Goal: Communication & Community: Participate in discussion

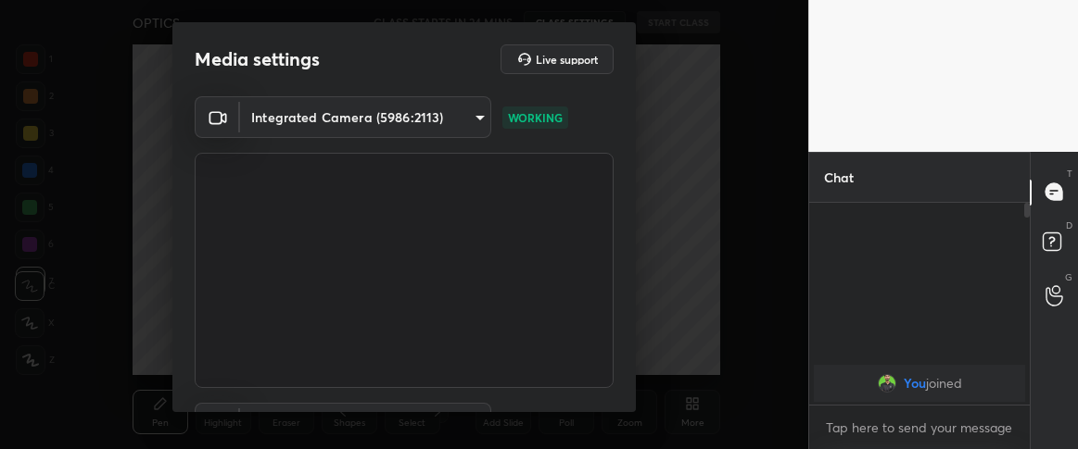
scroll to position [158, 0]
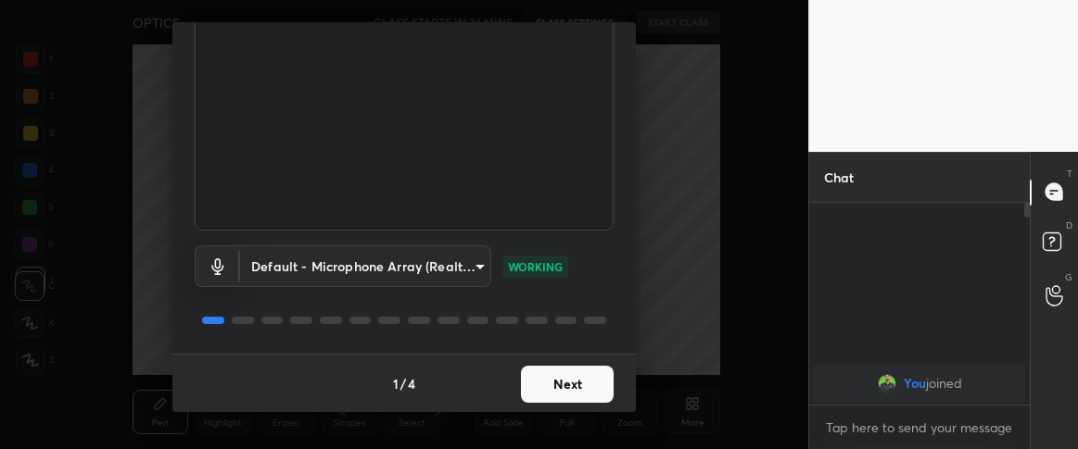
click at [582, 382] on button "Next" at bounding box center [567, 384] width 93 height 37
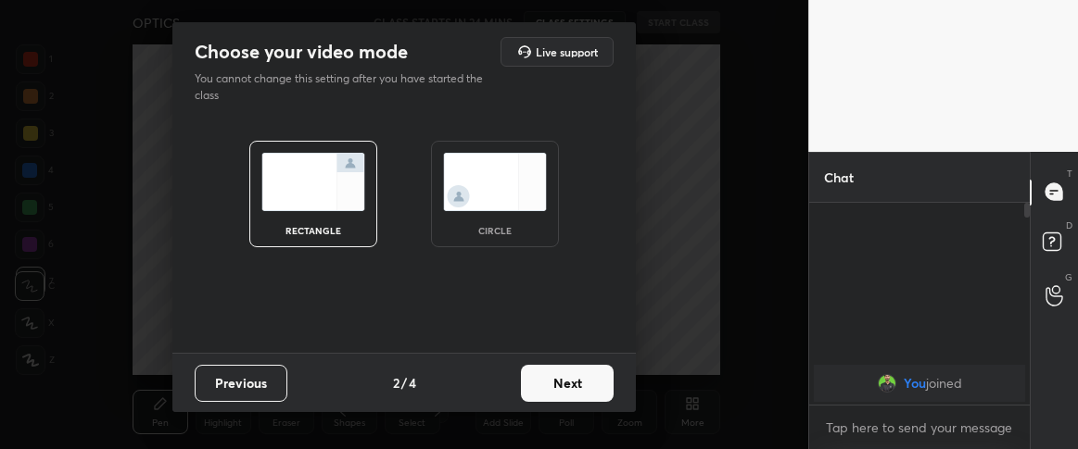
scroll to position [0, 0]
click at [519, 208] on img at bounding box center [495, 182] width 104 height 58
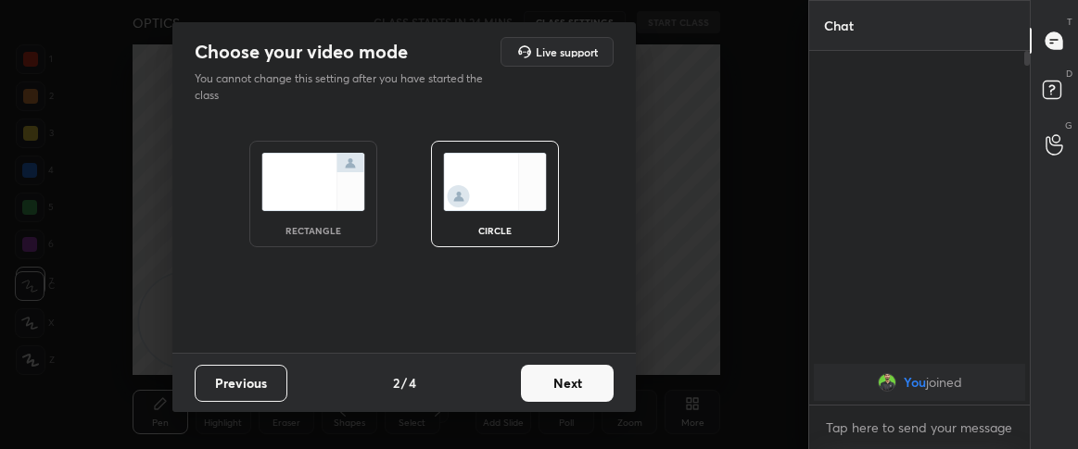
scroll to position [195, 215]
click at [573, 397] on button "Next" at bounding box center [567, 383] width 93 height 37
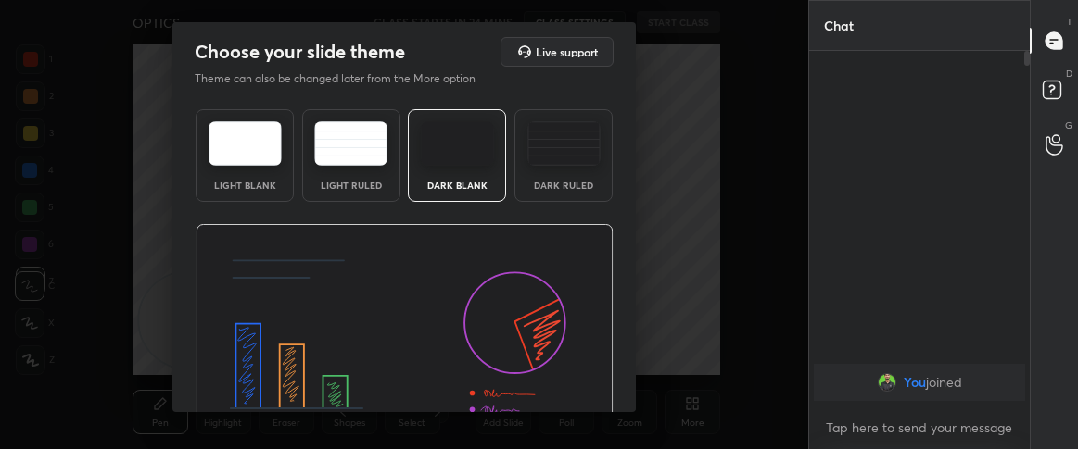
scroll to position [106, 0]
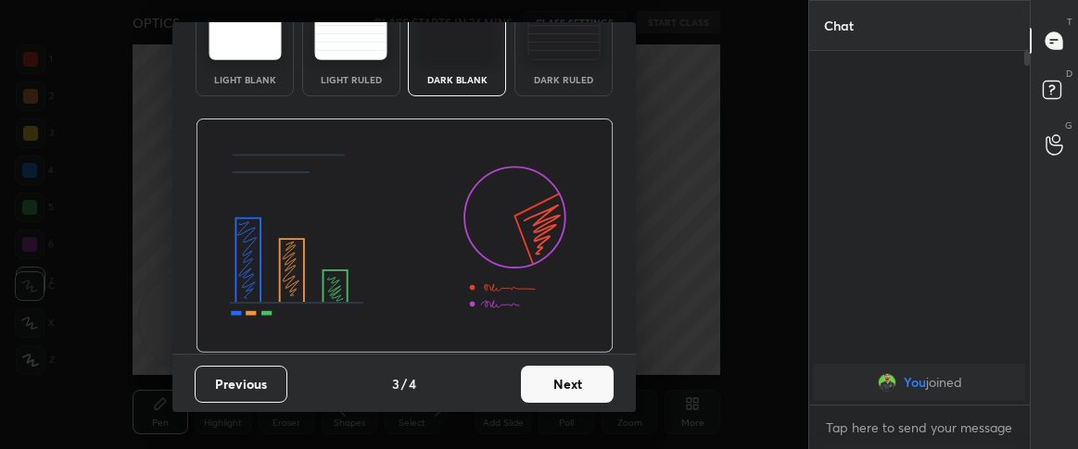
click at [562, 371] on button "Next" at bounding box center [567, 384] width 93 height 37
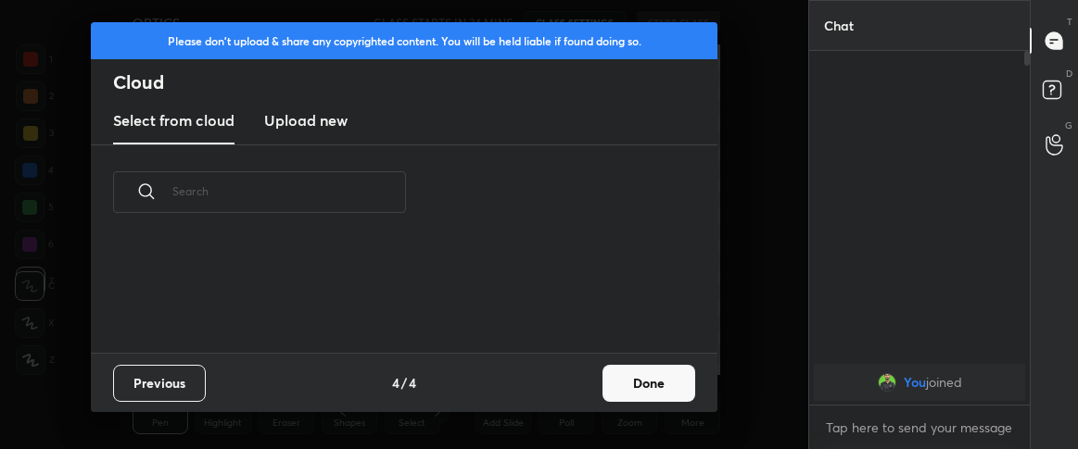
scroll to position [114, 595]
click at [334, 123] on h3 "Upload new" at bounding box center [305, 120] width 83 height 22
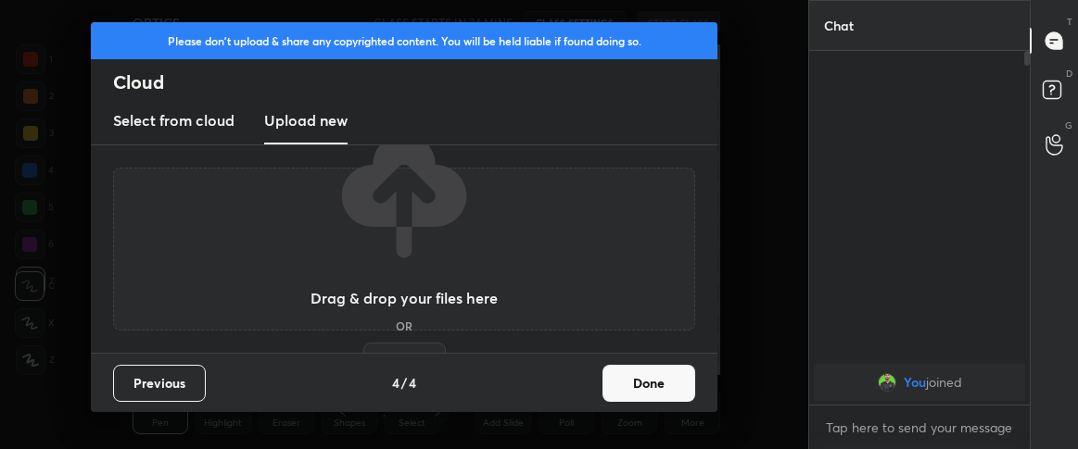
click at [416, 347] on label "Browse" at bounding box center [404, 358] width 82 height 30
click at [363, 347] on input "Browse" at bounding box center [363, 358] width 0 height 30
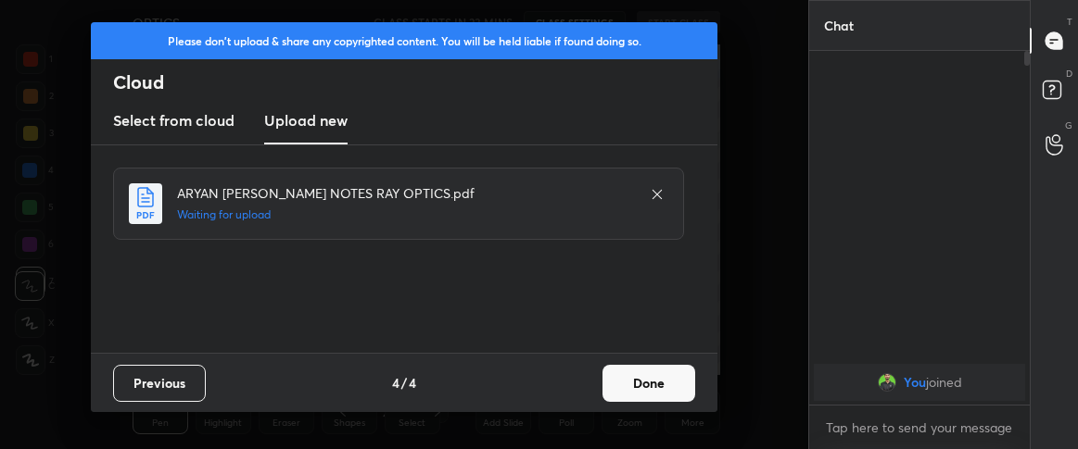
scroll to position [0, 0]
click at [662, 385] on button "Done" at bounding box center [648, 383] width 93 height 37
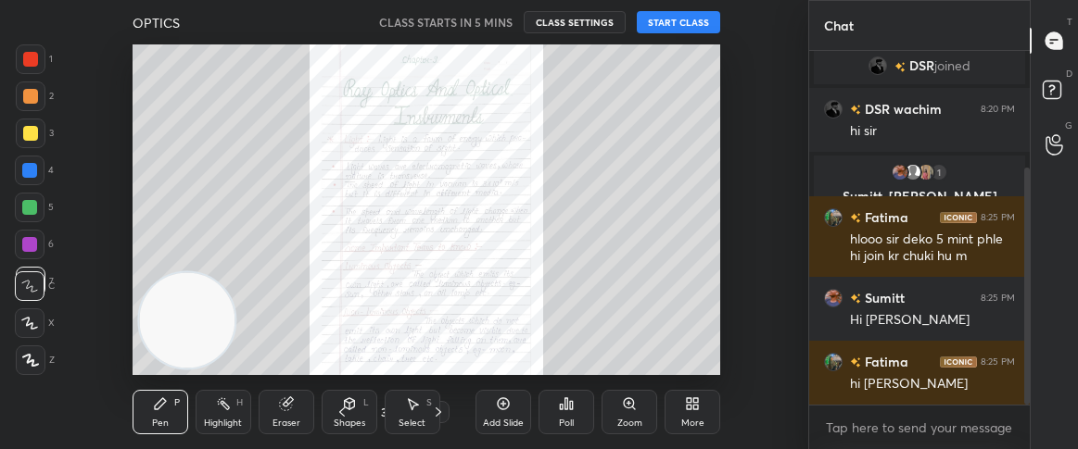
drag, startPoint x: 1027, startPoint y: 170, endPoint x: 1026, endPoint y: 363, distance: 192.7
click at [1026, 363] on div at bounding box center [1027, 286] width 6 height 237
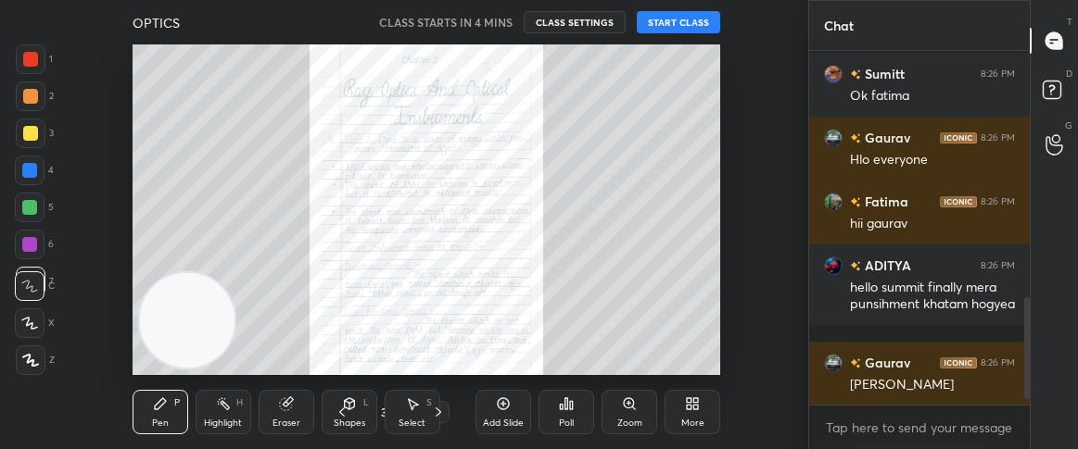
scroll to position [870, 0]
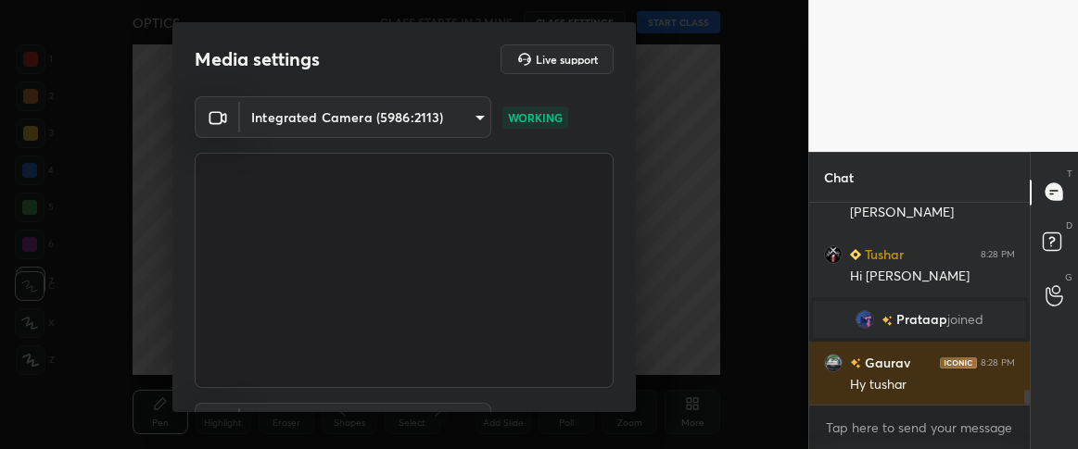
scroll to position [2508, 0]
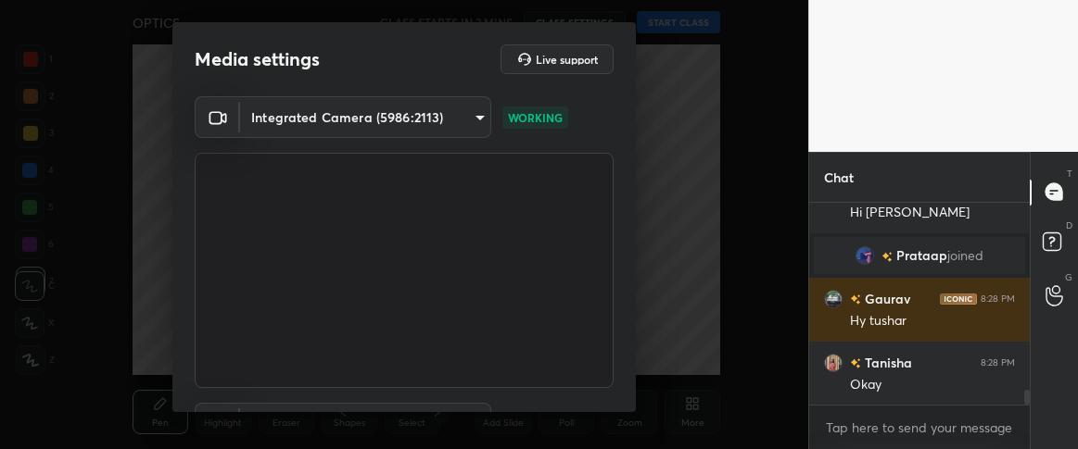
drag, startPoint x: 628, startPoint y: 283, endPoint x: 632, endPoint y: 254, distance: 29.0
click at [632, 254] on div "Media settings Live support Integrated Camera (5986:2113) f62873e18b53435eb5d2a…" at bounding box center [403, 217] width 463 height 390
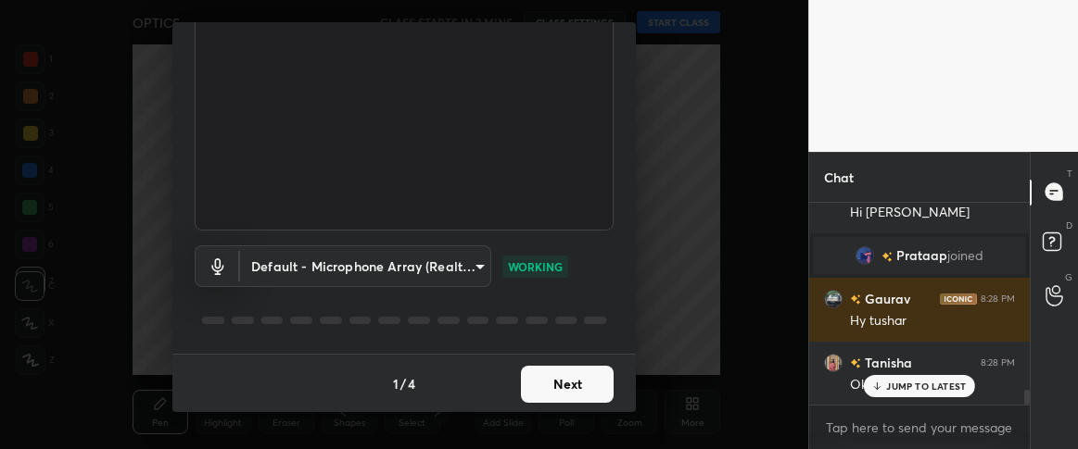
scroll to position [2571, 0]
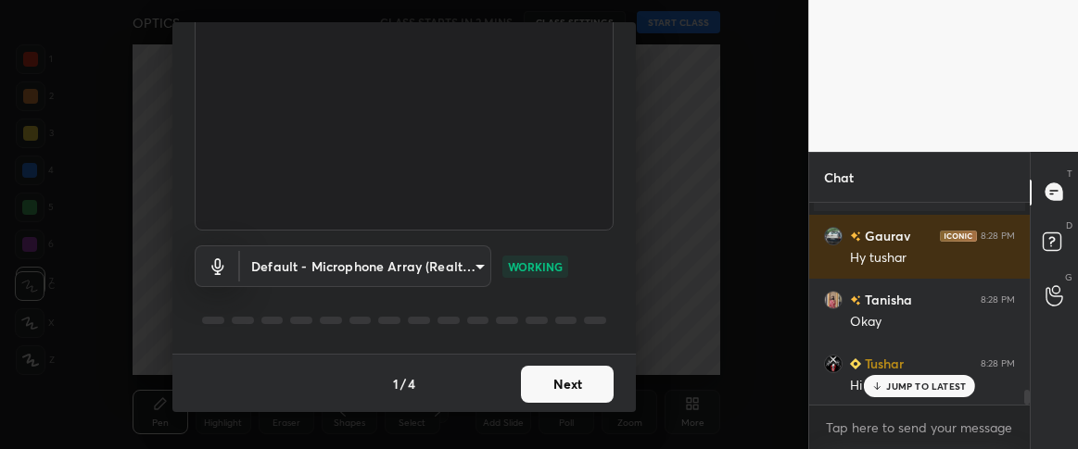
click at [573, 386] on button "Next" at bounding box center [567, 384] width 93 height 37
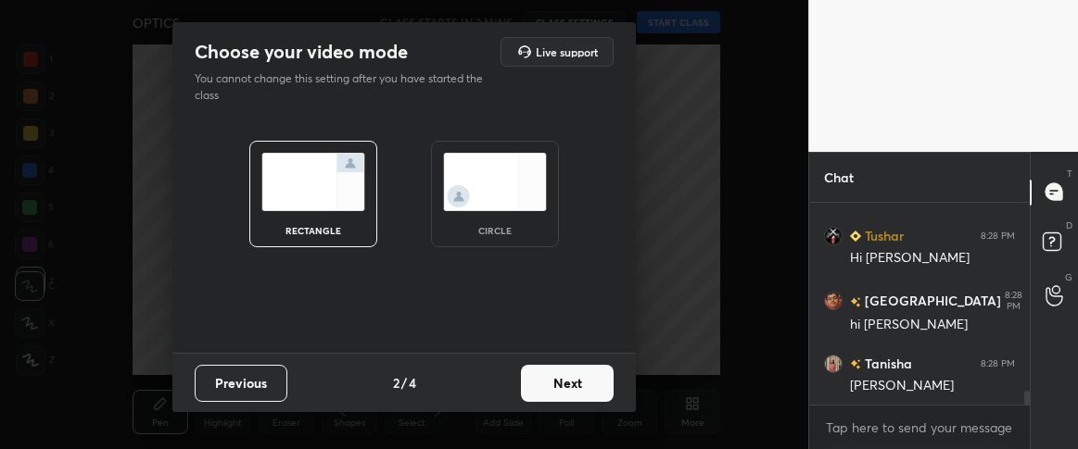
scroll to position [2764, 0]
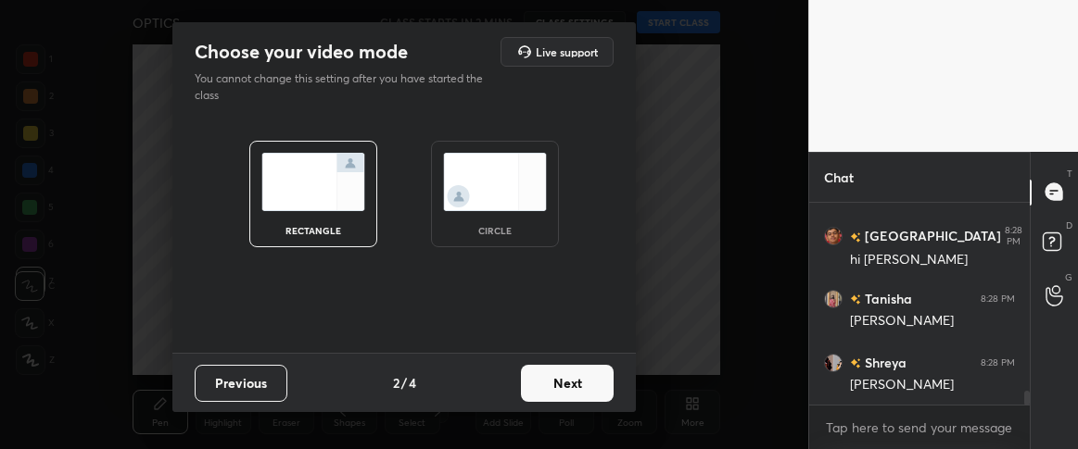
click at [572, 373] on button "Next" at bounding box center [567, 383] width 93 height 37
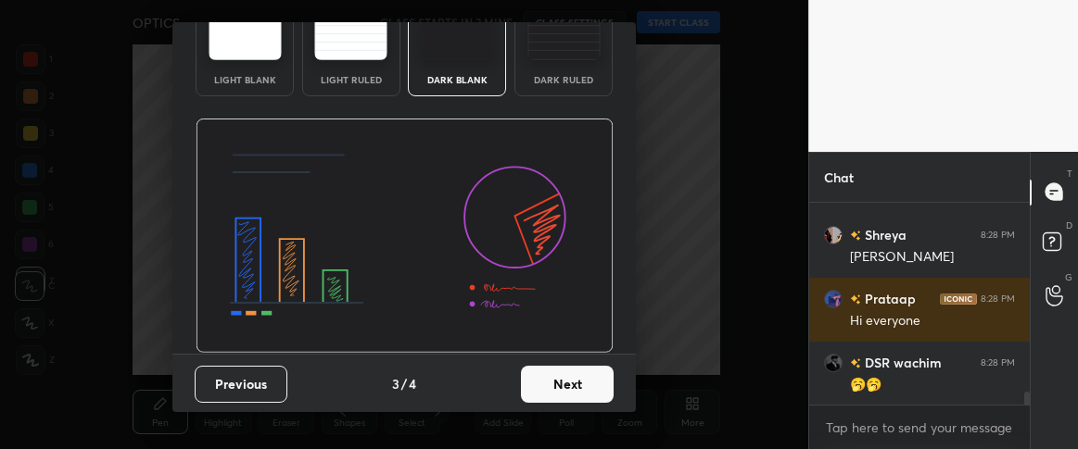
scroll to position [2957, 0]
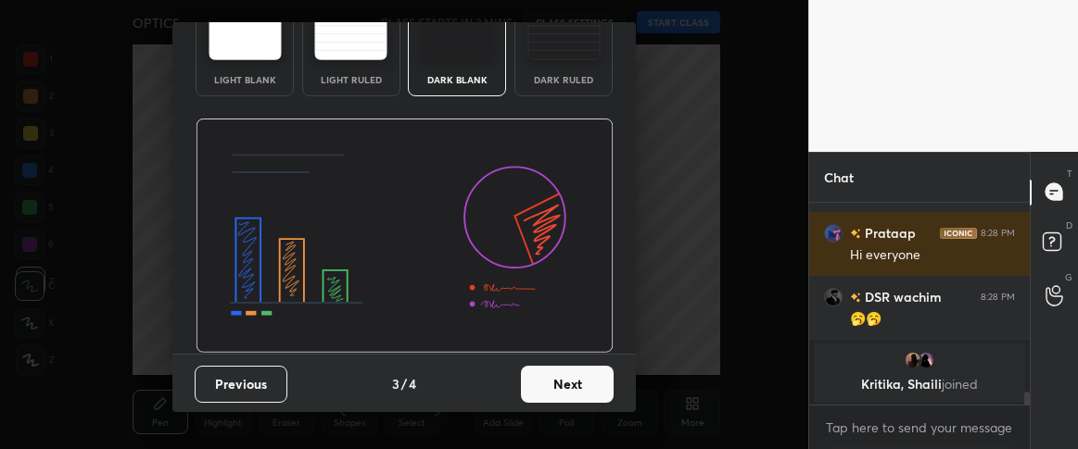
click at [550, 376] on button "Next" at bounding box center [567, 384] width 93 height 37
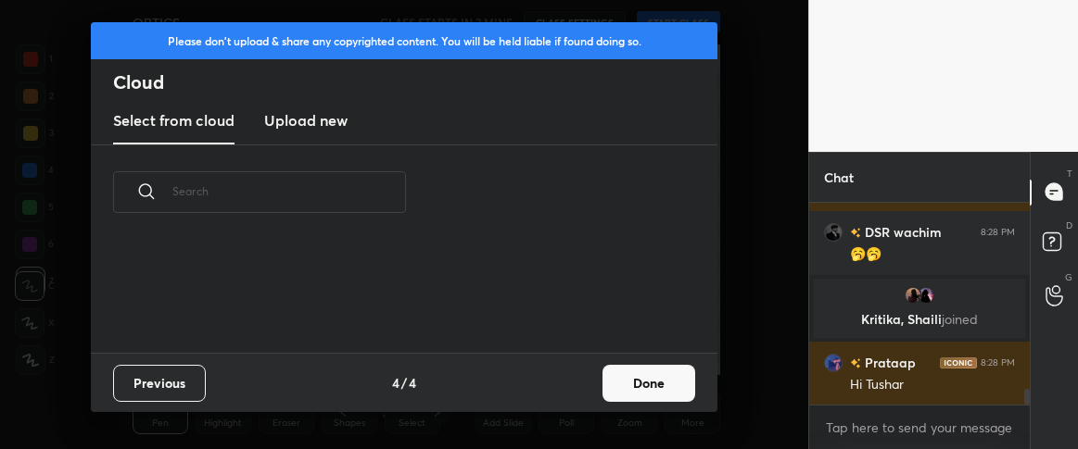
scroll to position [2457, 0]
click at [324, 119] on h3 "Upload new" at bounding box center [305, 120] width 83 height 22
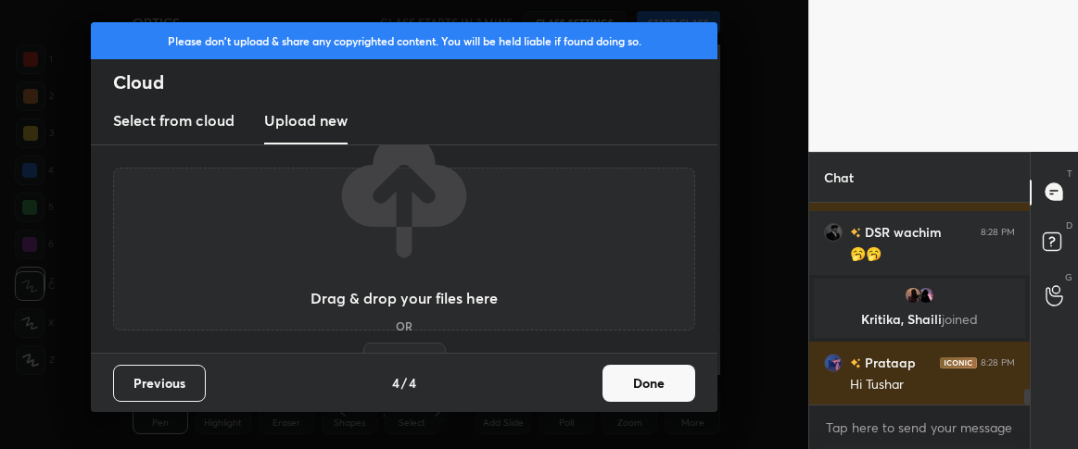
scroll to position [2521, 0]
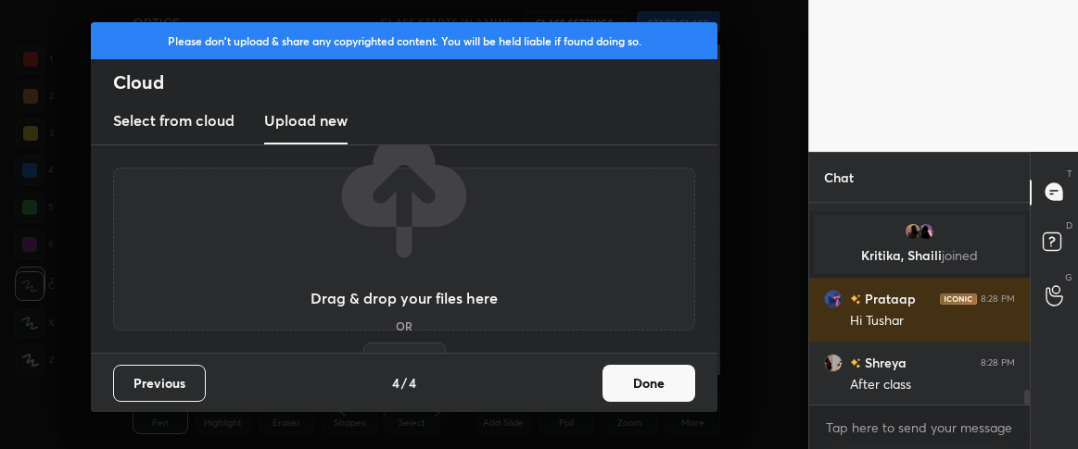
click at [401, 343] on label "Browse" at bounding box center [404, 358] width 82 height 30
click at [363, 343] on input "Browse" at bounding box center [363, 358] width 0 height 30
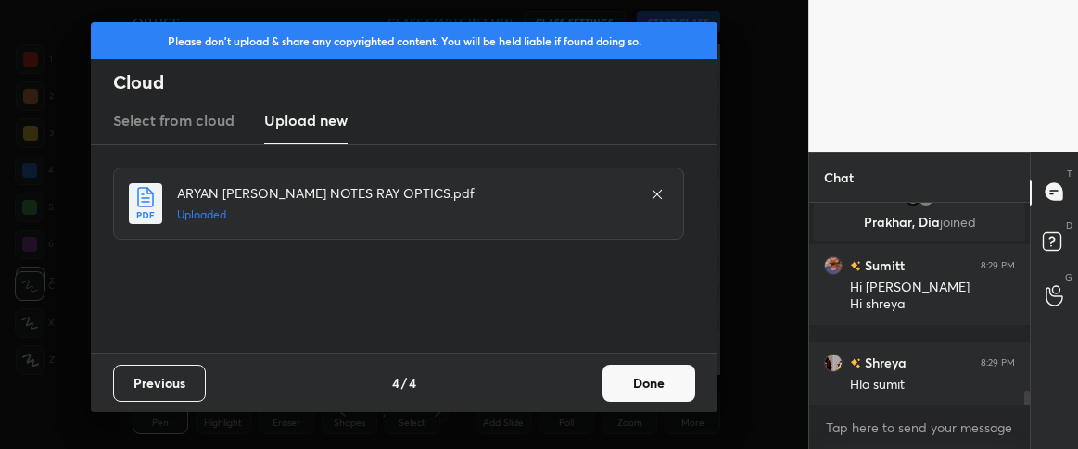
click at [660, 384] on button "Done" at bounding box center [648, 383] width 93 height 37
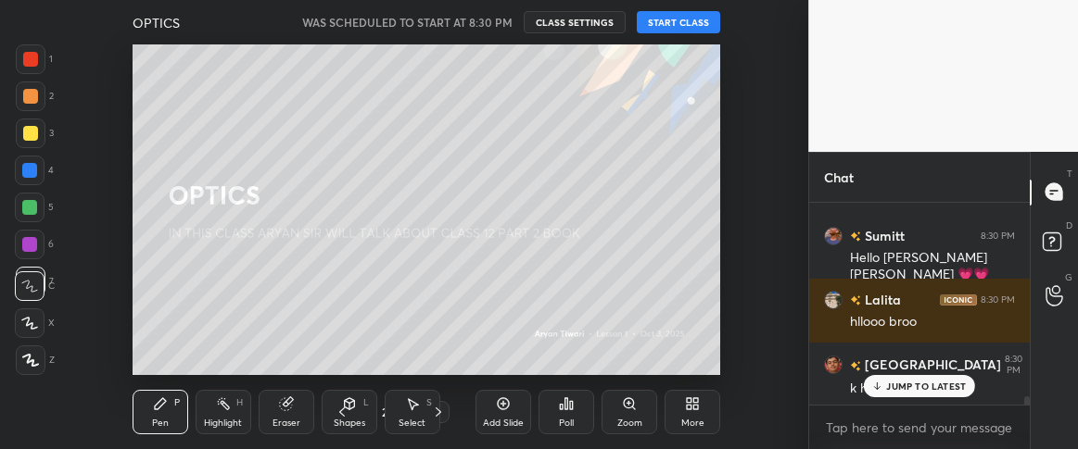
scroll to position [4575, 0]
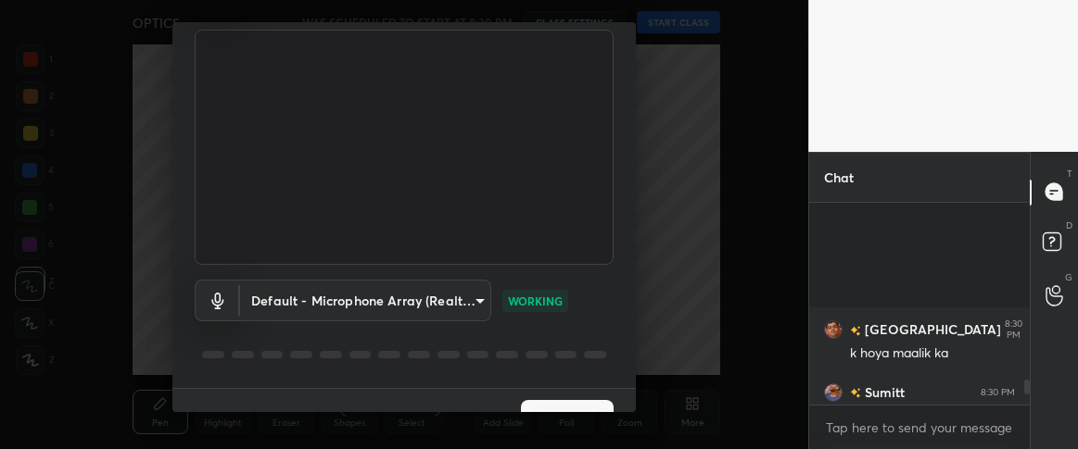
scroll to position [158, 0]
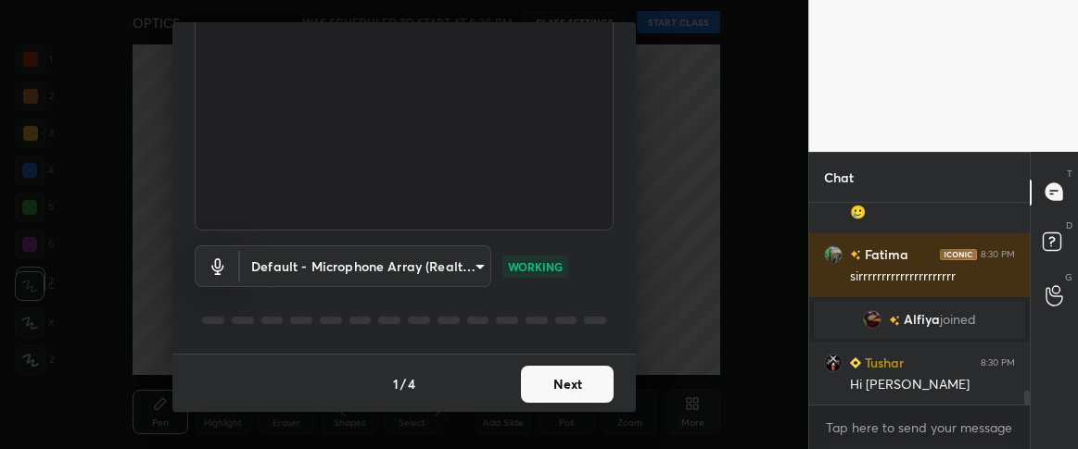
click at [571, 370] on button "Next" at bounding box center [567, 384] width 93 height 37
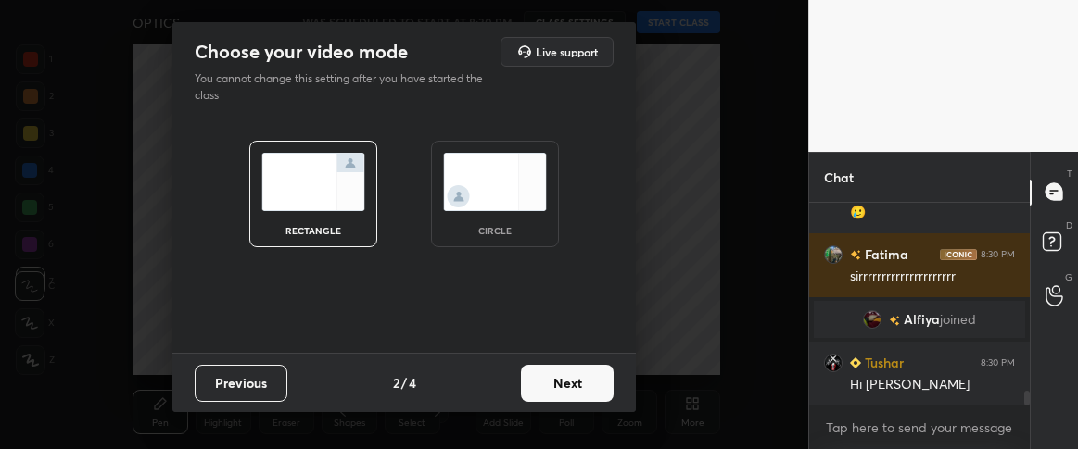
scroll to position [0, 0]
click at [503, 190] on img at bounding box center [495, 182] width 104 height 58
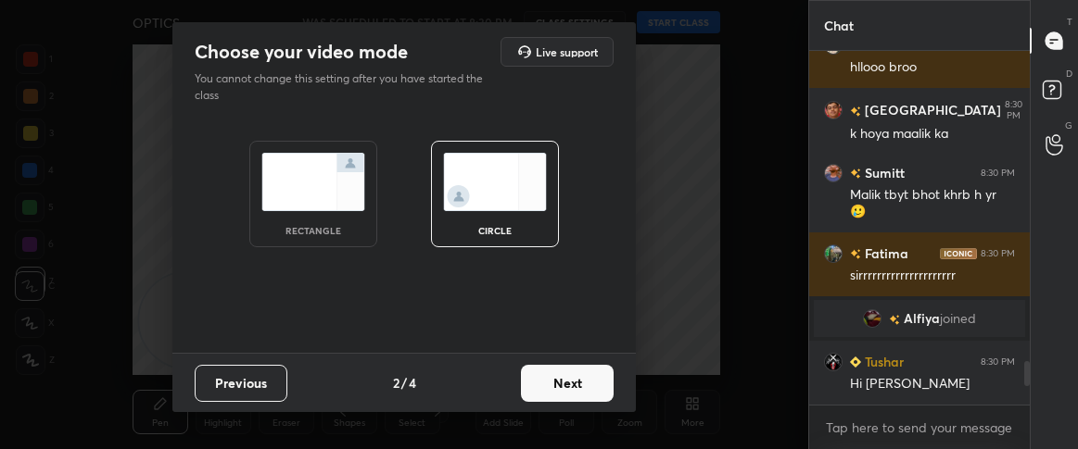
scroll to position [2507, 0]
click at [562, 385] on button "Next" at bounding box center [567, 383] width 93 height 37
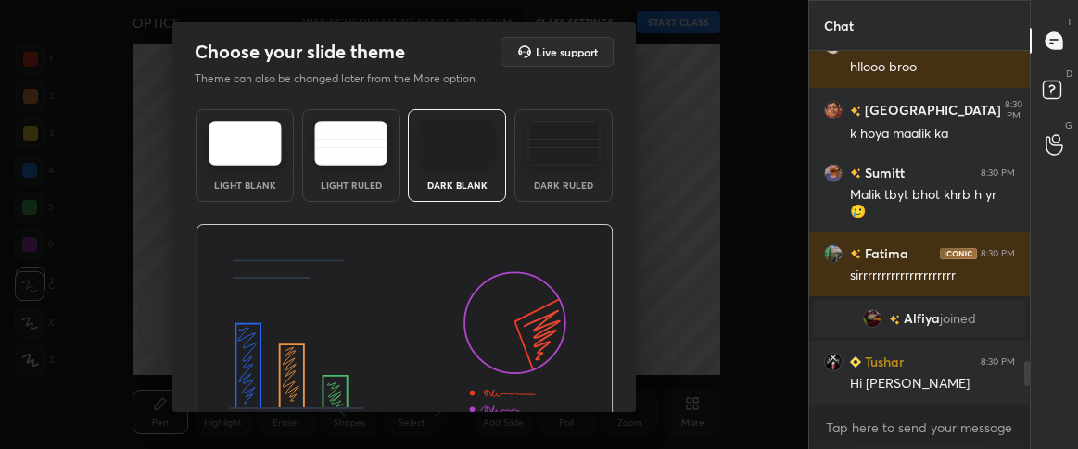
scroll to position [106, 0]
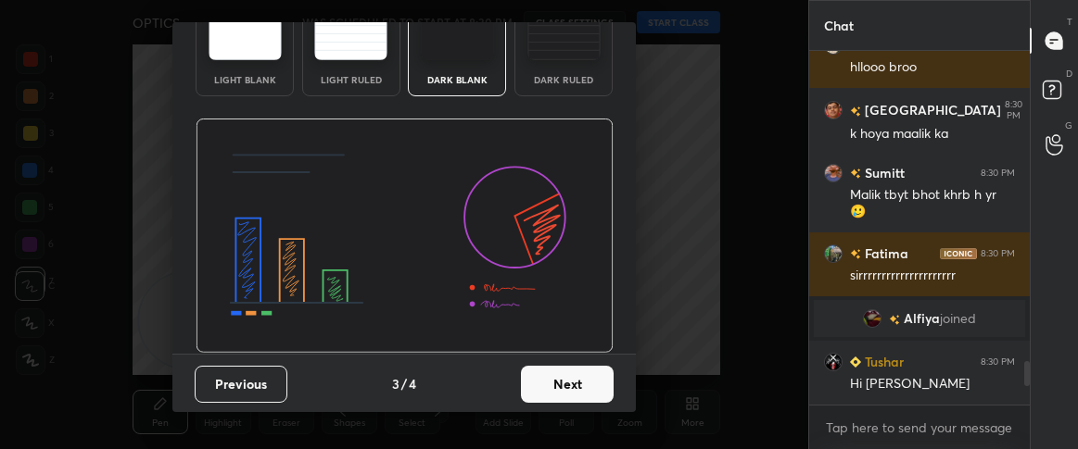
click at [584, 376] on button "Next" at bounding box center [567, 384] width 93 height 37
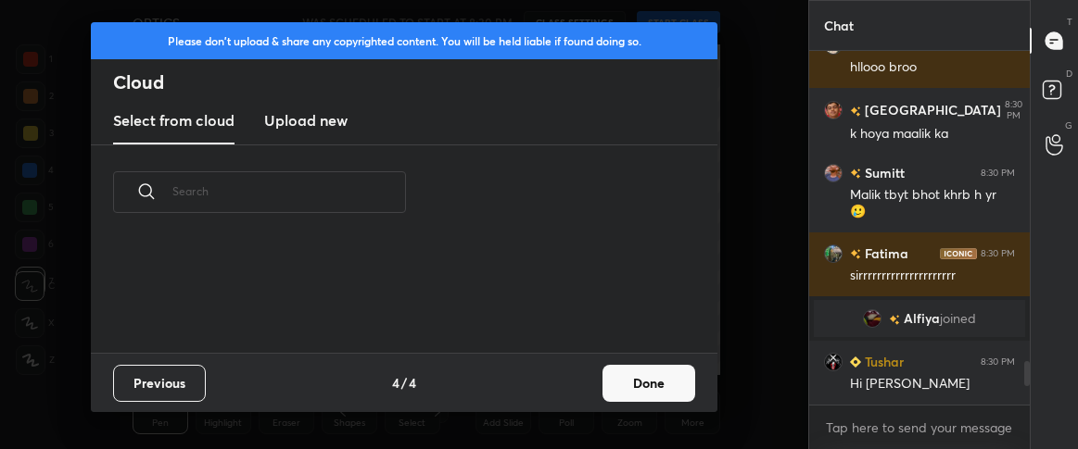
scroll to position [6, 9]
click at [290, 115] on h3 "Upload new" at bounding box center [305, 120] width 83 height 22
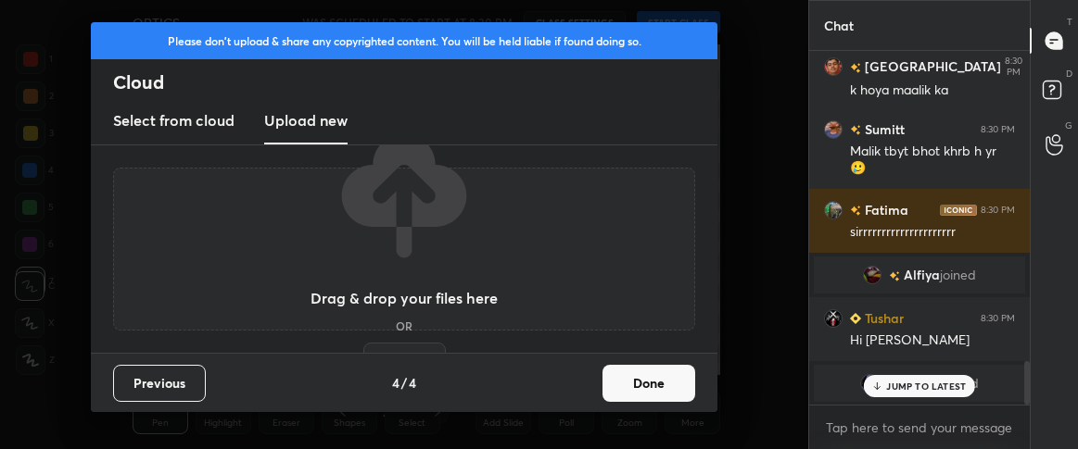
click at [414, 341] on div "Drag & drop your files here OR Browse" at bounding box center [403, 249] width 187 height 246
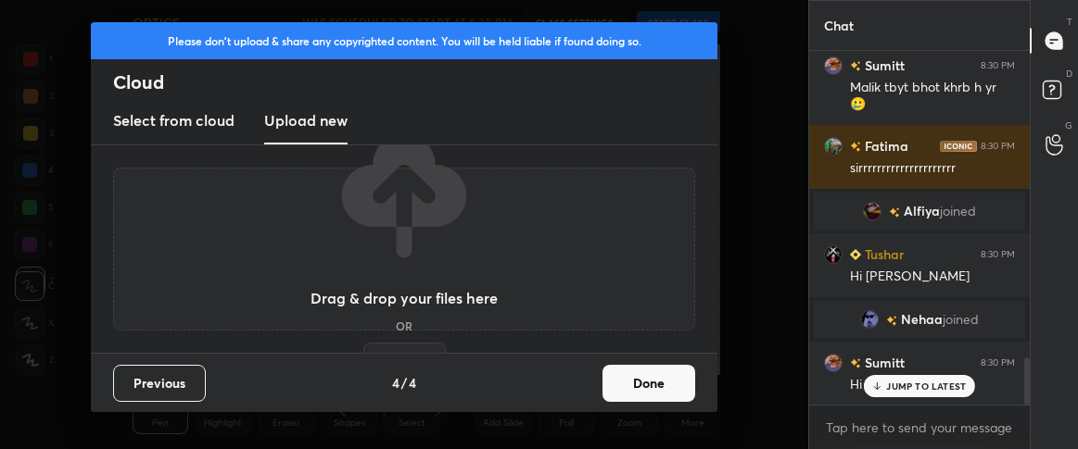
click at [409, 347] on label "Browse" at bounding box center [404, 358] width 82 height 30
click at [363, 347] on input "Browse" at bounding box center [363, 358] width 0 height 30
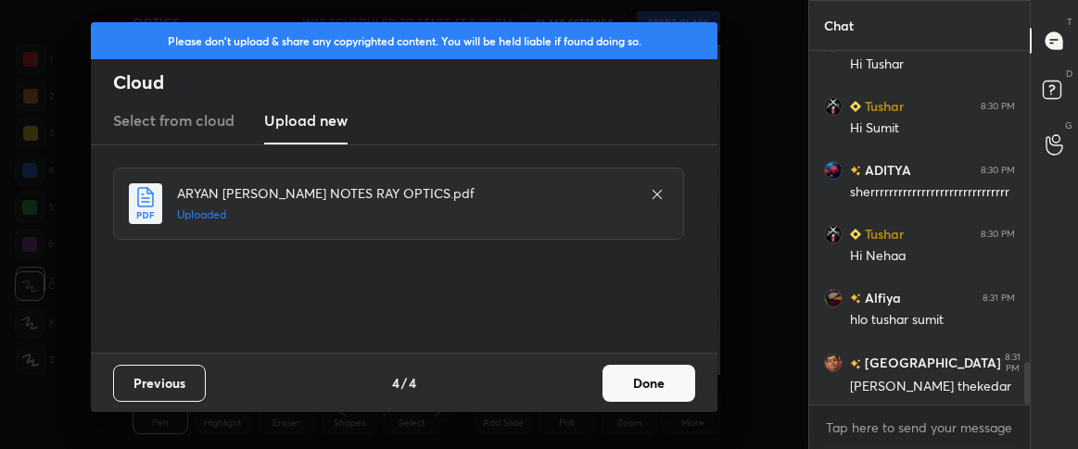
click at [651, 381] on button "Done" at bounding box center [648, 383] width 93 height 37
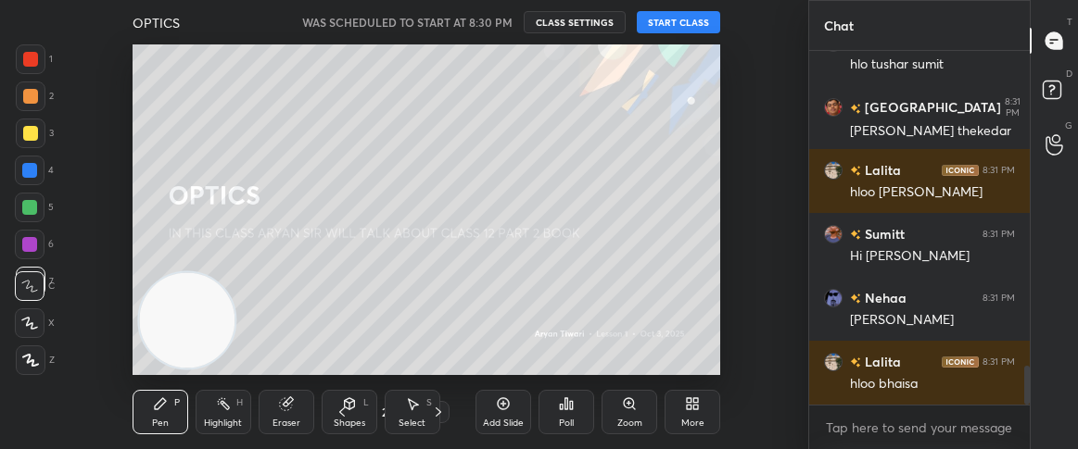
click at [658, 15] on button "START CLASS" at bounding box center [678, 22] width 83 height 22
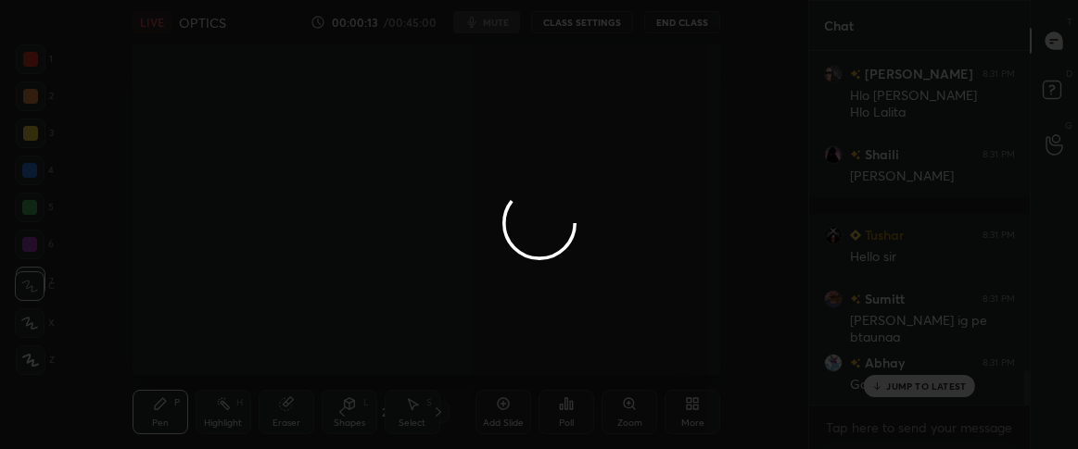
click at [915, 384] on div at bounding box center [539, 224] width 1078 height 449
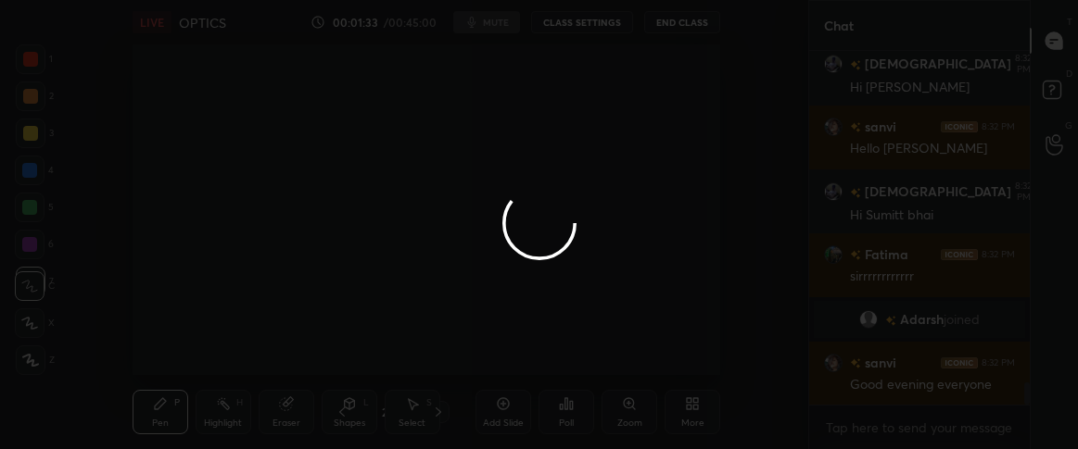
scroll to position [5305, 0]
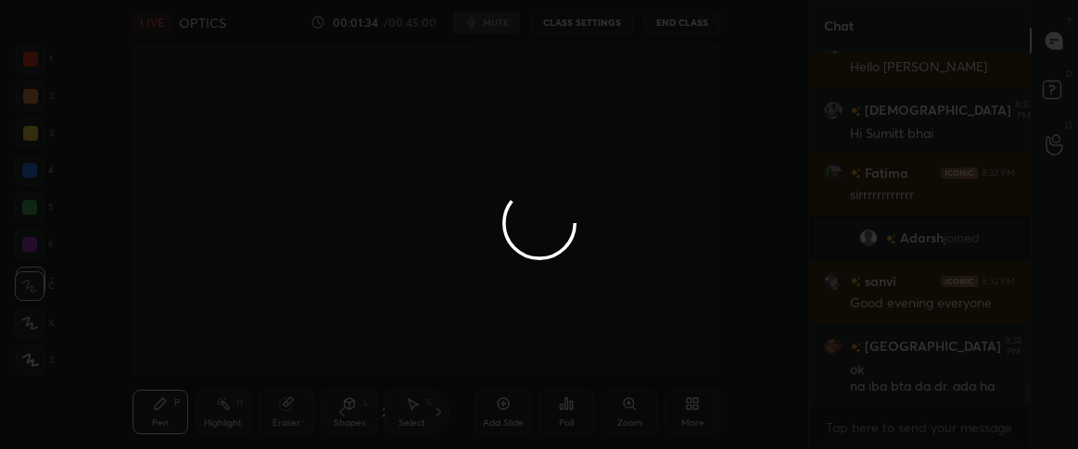
click at [892, 385] on div at bounding box center [539, 224] width 1078 height 449
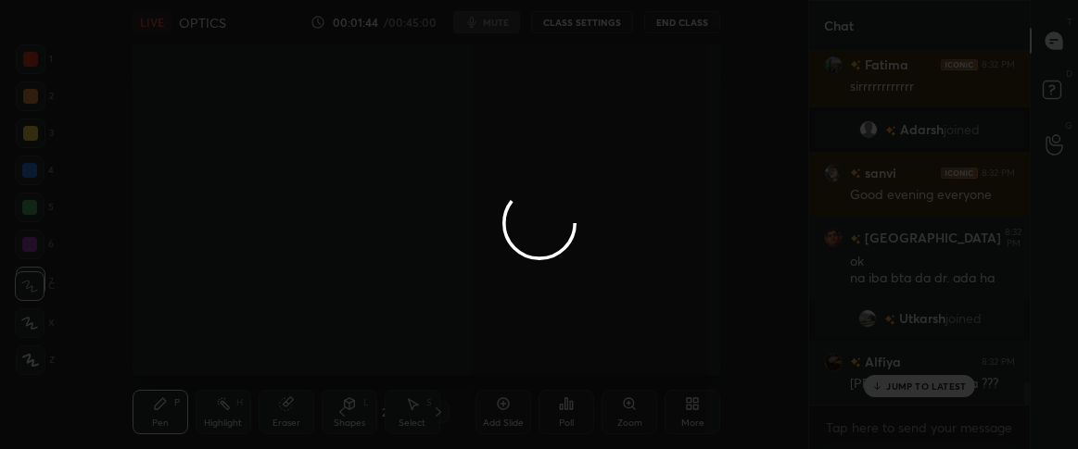
scroll to position [5171, 0]
click at [901, 372] on div at bounding box center [539, 224] width 1078 height 449
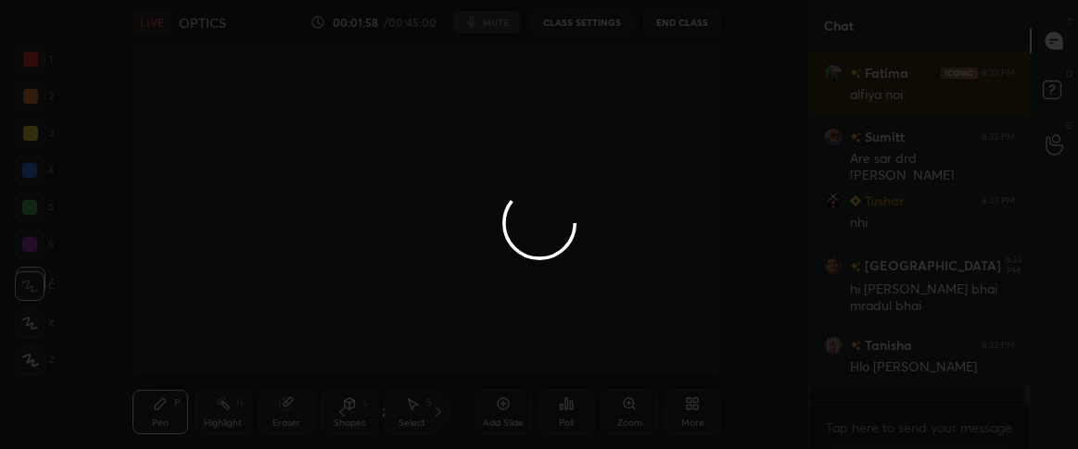
scroll to position [5716, 0]
click at [613, 235] on div at bounding box center [539, 224] width 1078 height 449
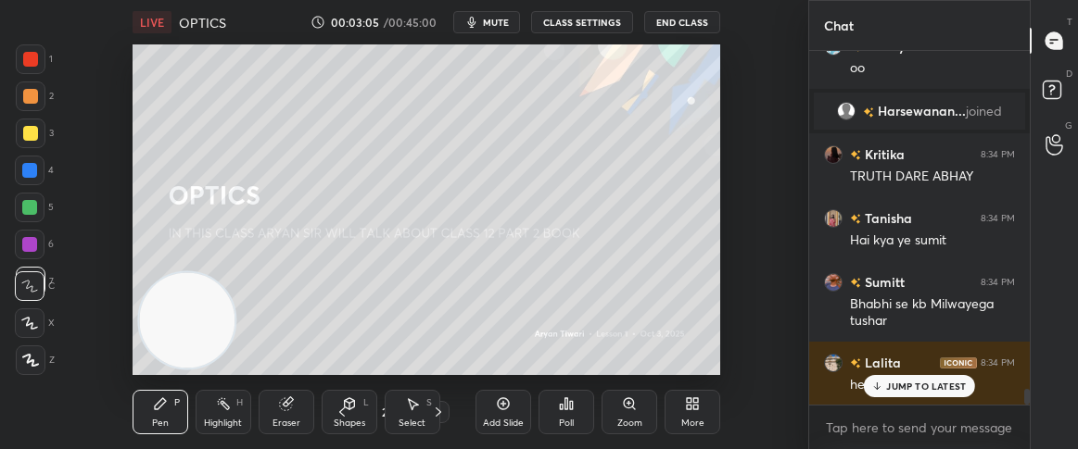
scroll to position [7470, 0]
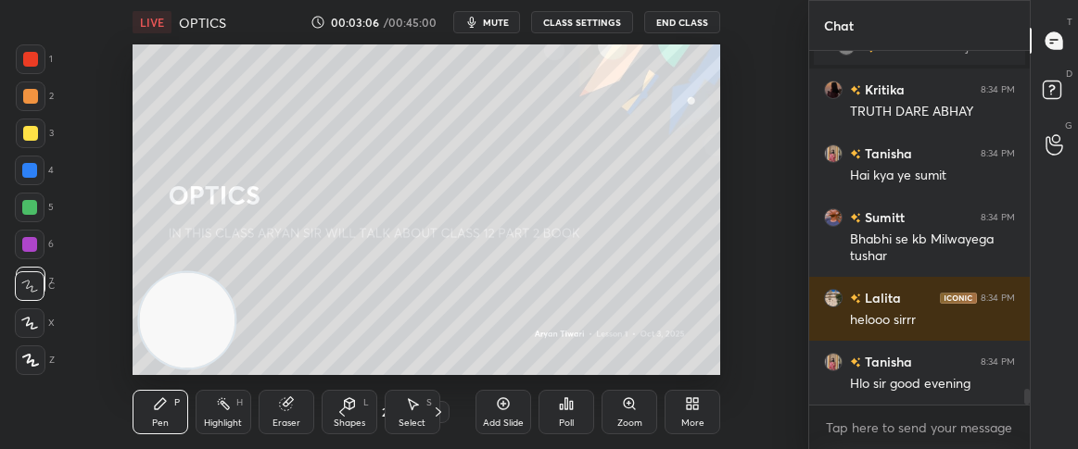
click at [921, 378] on div "Hlo sir good evening" at bounding box center [932, 384] width 165 height 19
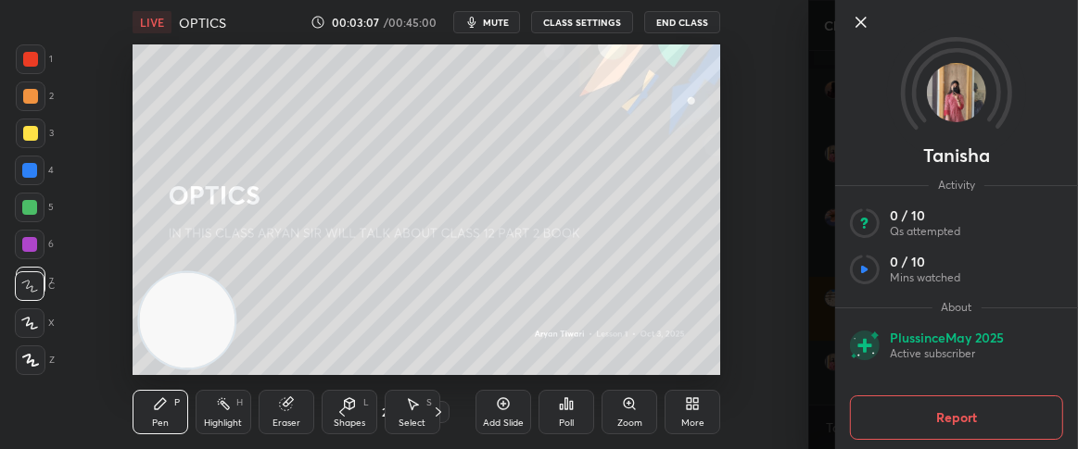
scroll to position [7534, 0]
click at [892, 246] on div "0 / 10 Qs attempted 0 / 10 Mins watched" at bounding box center [956, 239] width 213 height 93
click at [863, 16] on icon at bounding box center [861, 22] width 22 height 22
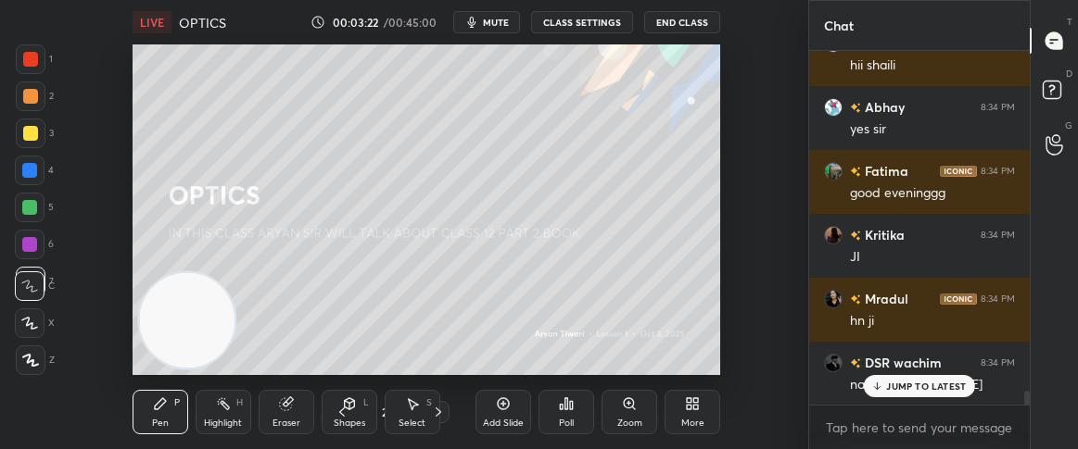
scroll to position [8623, 0]
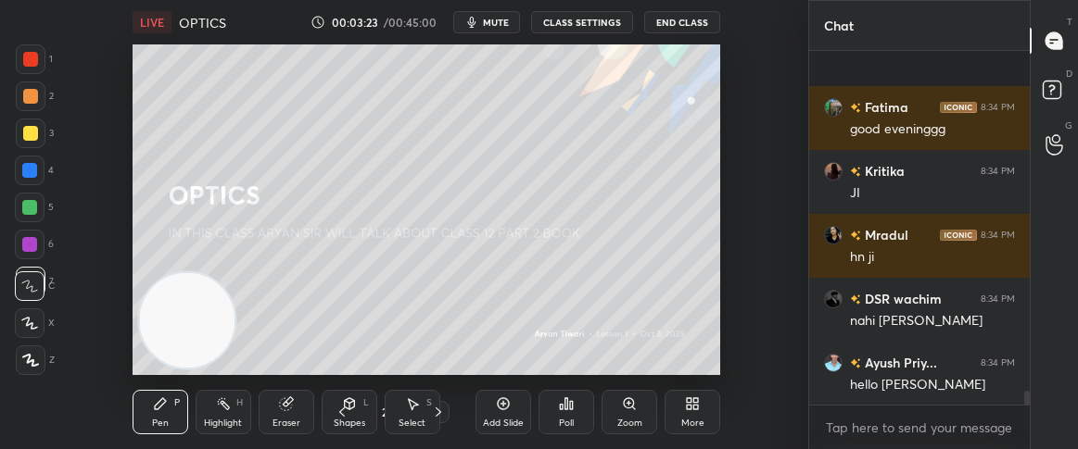
click at [931, 391] on div "Fatima 8:34 PM good eveninggg Kritika 8:34 PM JI Mradul 8:34 PM hn ji DSR wachi…" at bounding box center [919, 228] width 221 height 354
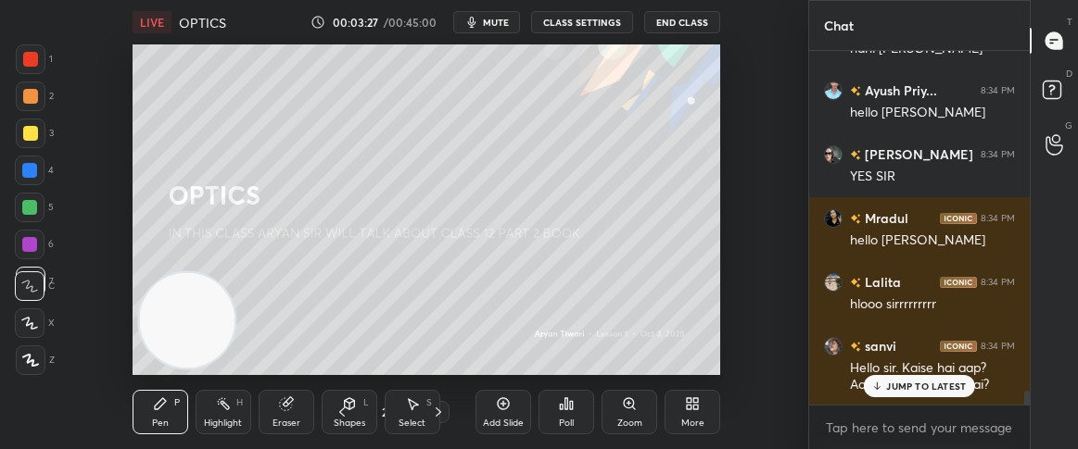
scroll to position [8959, 0]
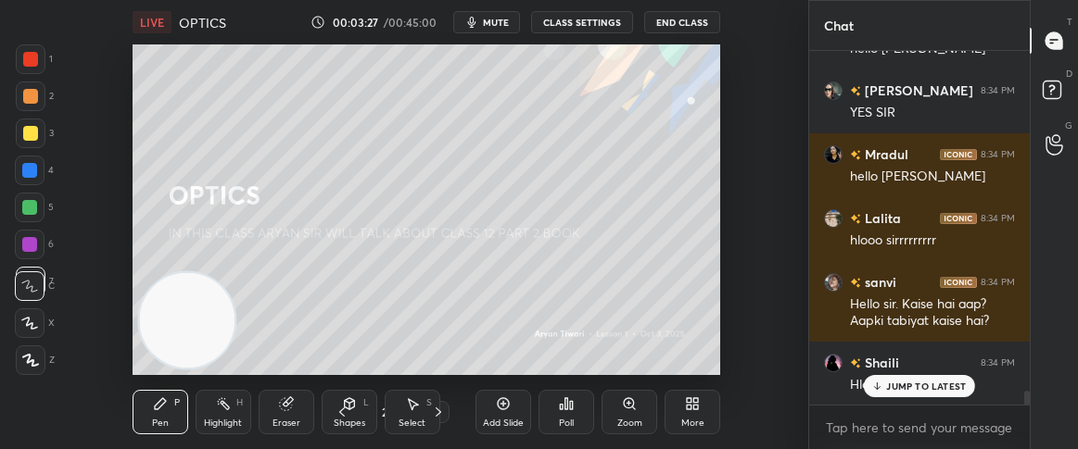
click at [892, 397] on div "JUMP TO LATEST" at bounding box center [918, 386] width 111 height 22
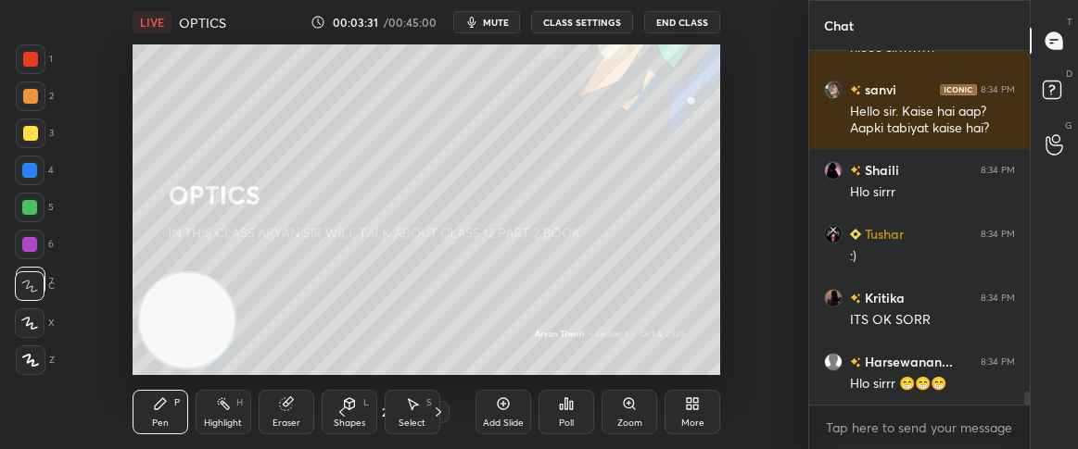
scroll to position [9216, 0]
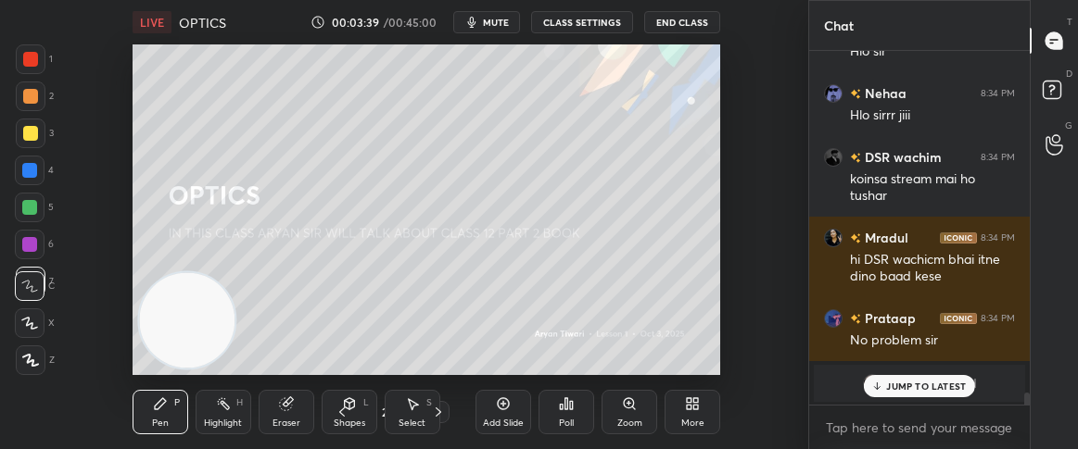
click at [899, 383] on p "JUMP TO LATEST" at bounding box center [926, 386] width 80 height 11
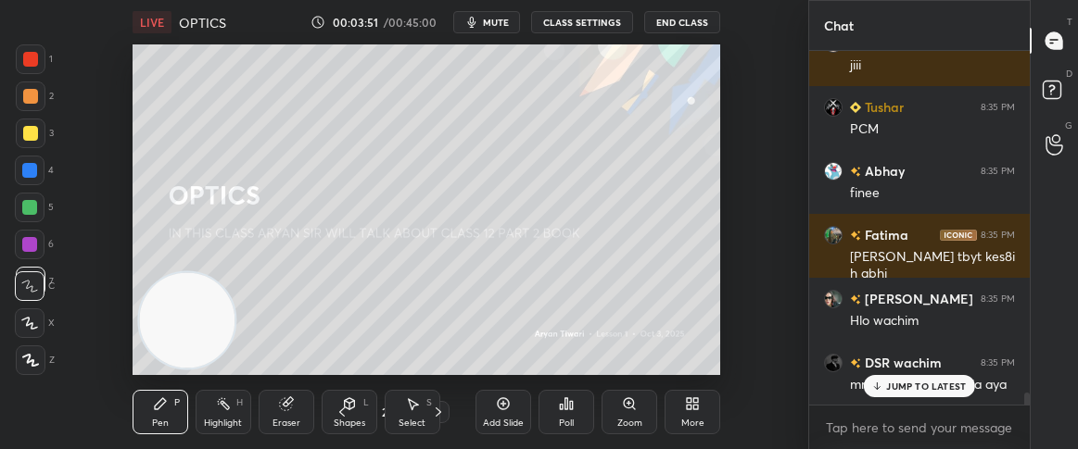
click at [899, 383] on p "JUMP TO LATEST" at bounding box center [926, 386] width 80 height 11
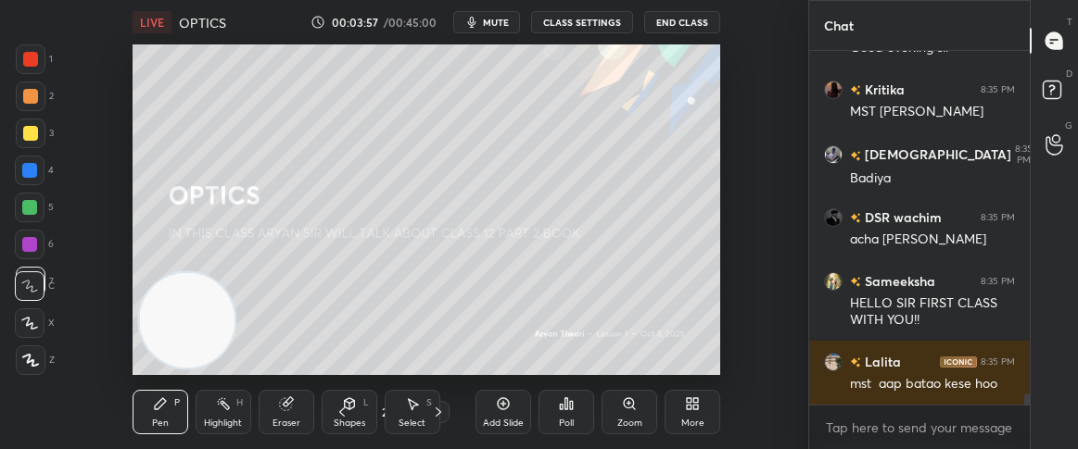
click at [901, 383] on div "DSR wachim 8:35 PM mradul bhai bus chala aya Shaili 8:35 PM Good evening sir Kr…" at bounding box center [919, 228] width 221 height 354
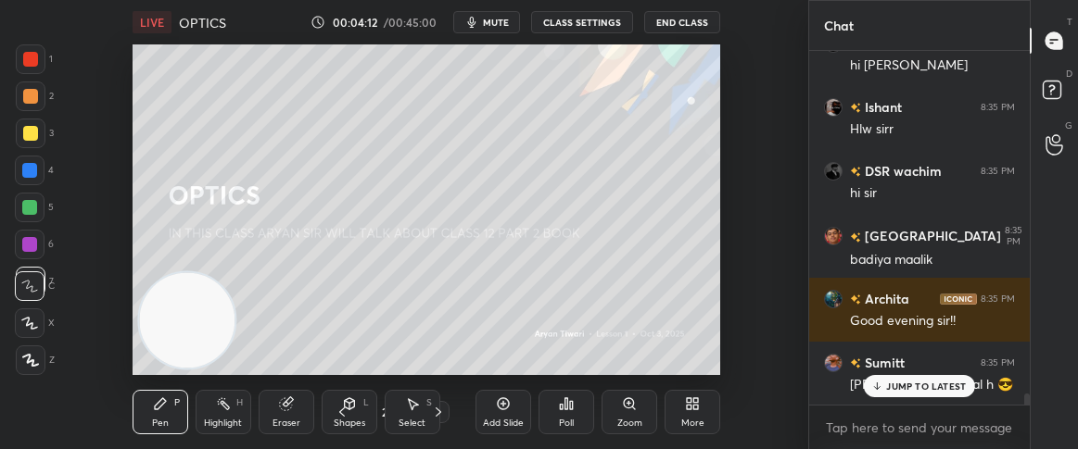
click at [901, 383] on p "JUMP TO LATEST" at bounding box center [926, 386] width 80 height 11
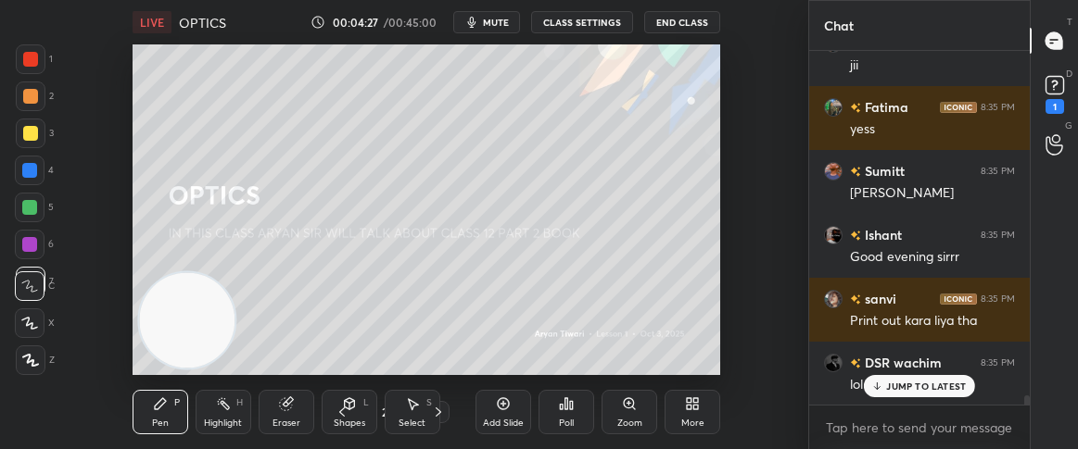
scroll to position [12636, 0]
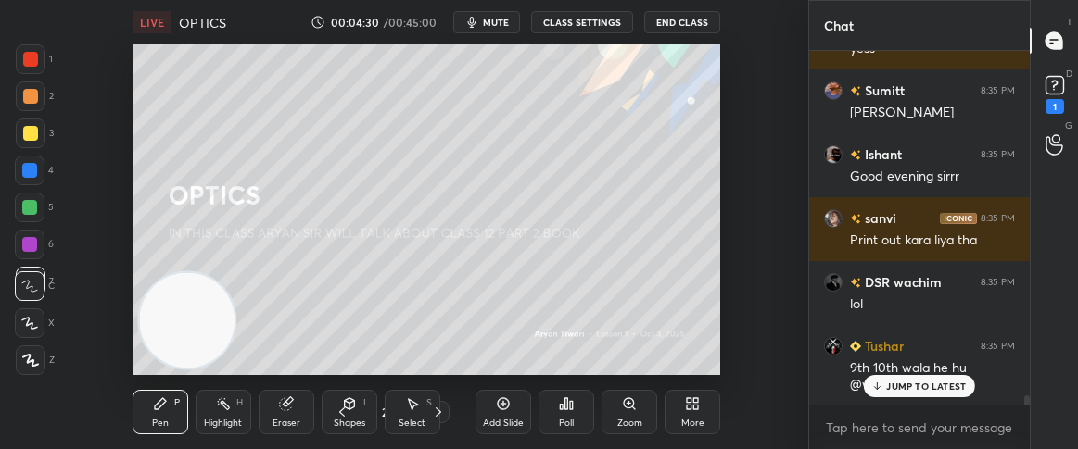
click at [938, 381] on p "JUMP TO LATEST" at bounding box center [926, 386] width 80 height 11
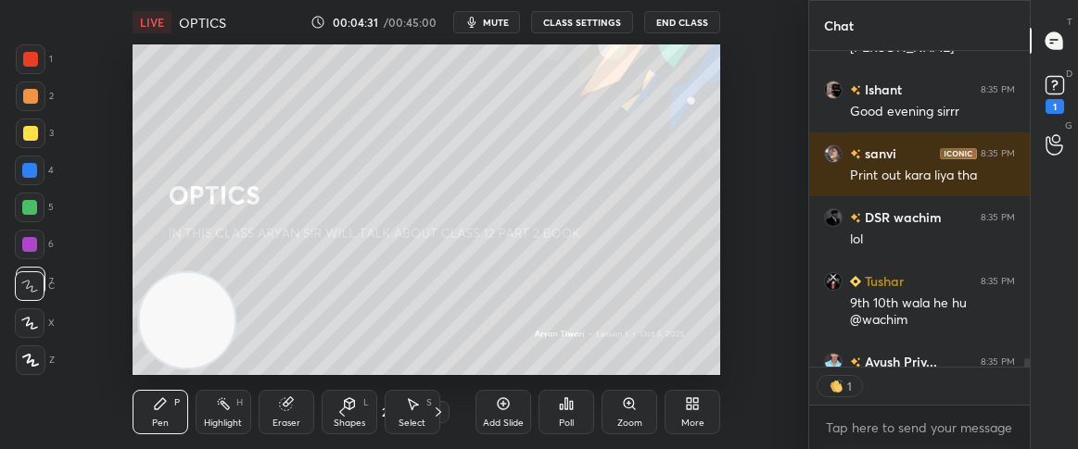
scroll to position [310, 215]
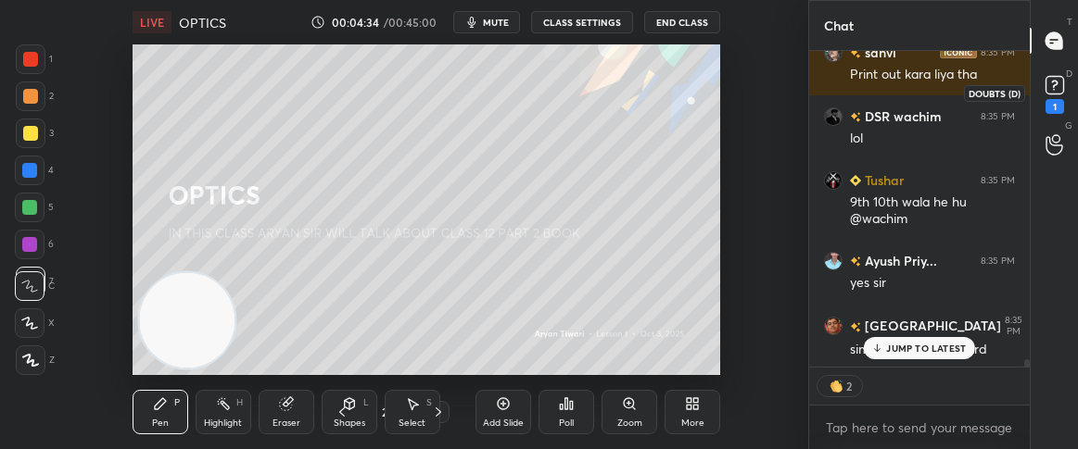
click at [1060, 75] on icon at bounding box center [1054, 85] width 28 height 28
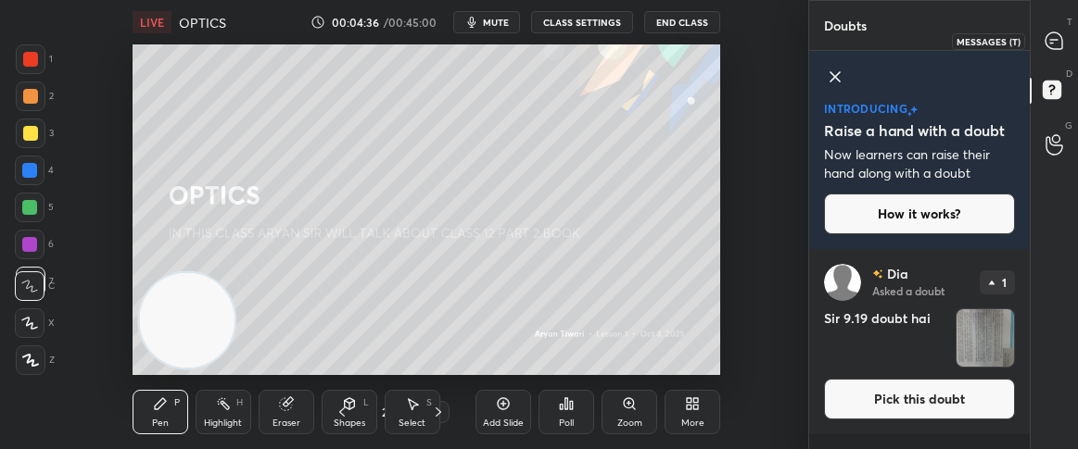
click at [1052, 44] on icon at bounding box center [1053, 40] width 17 height 17
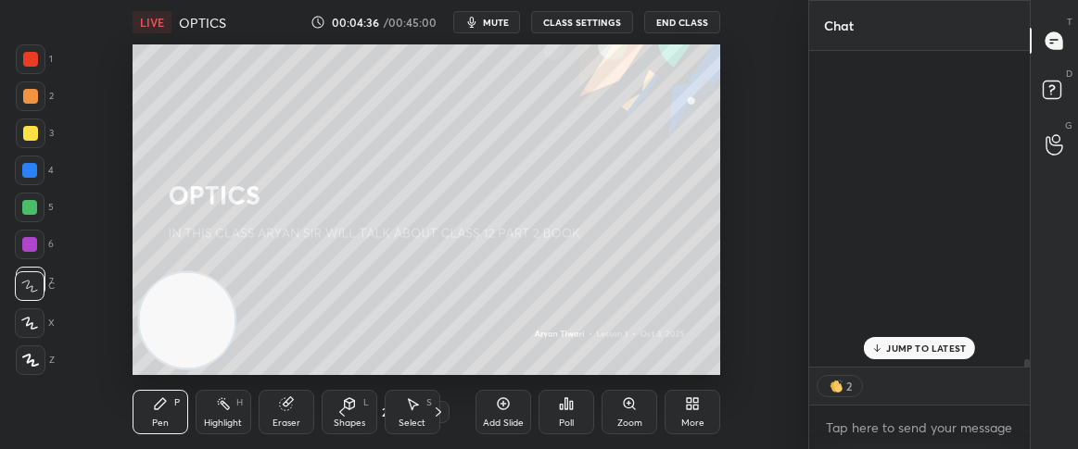
scroll to position [6, 6]
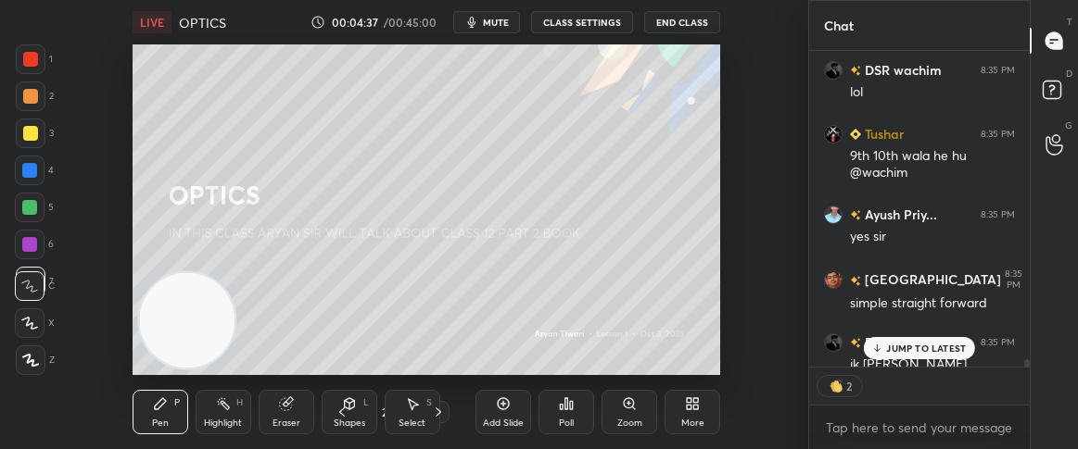
click at [920, 350] on p "JUMP TO LATEST" at bounding box center [926, 348] width 80 height 11
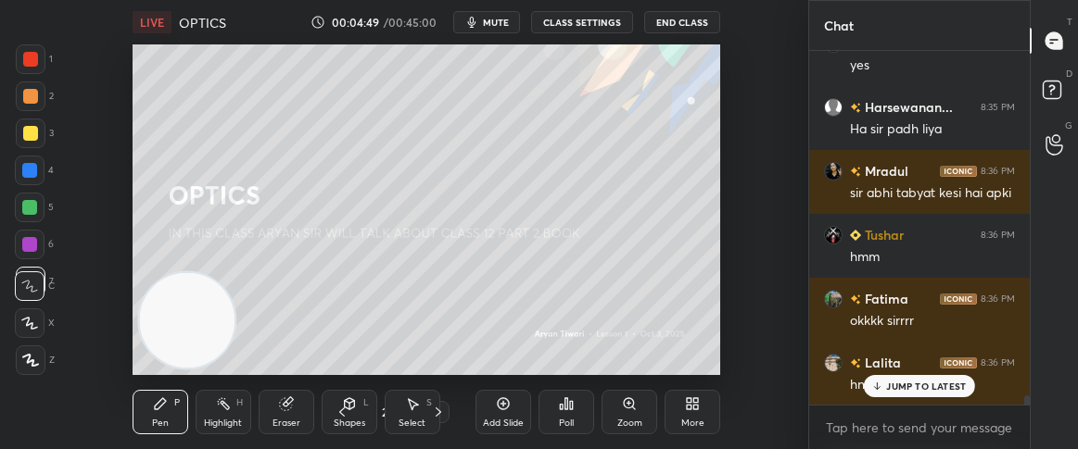
click at [907, 391] on p "JUMP TO LATEST" at bounding box center [926, 386] width 80 height 11
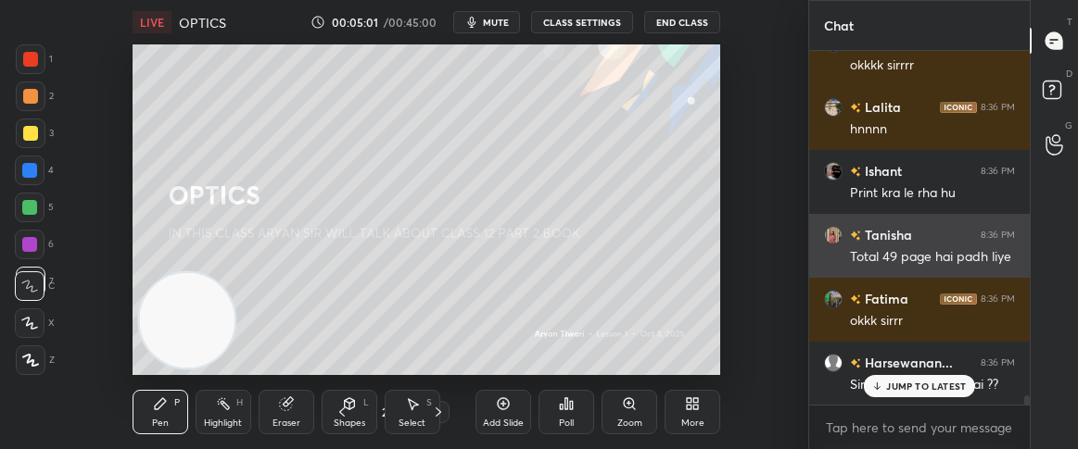
click at [911, 382] on p "JUMP TO LATEST" at bounding box center [926, 386] width 80 height 11
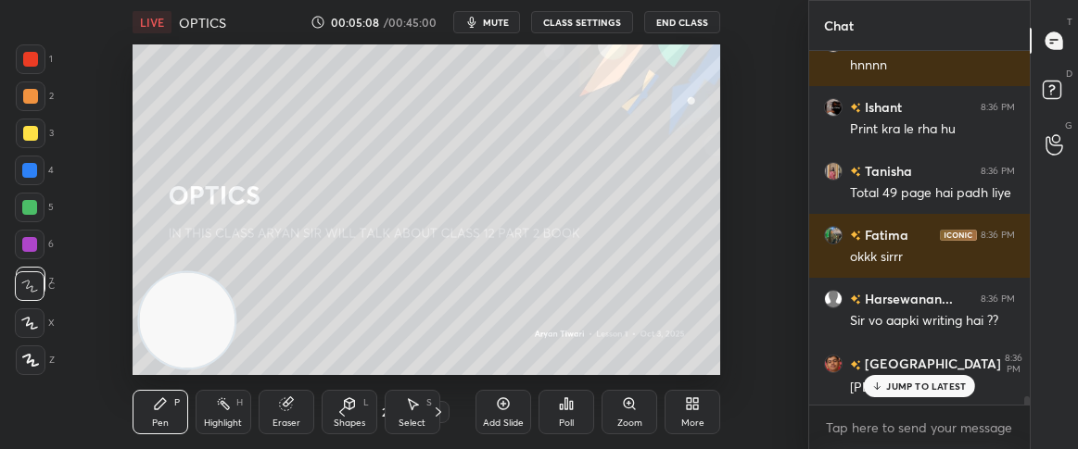
scroll to position [13947, 0]
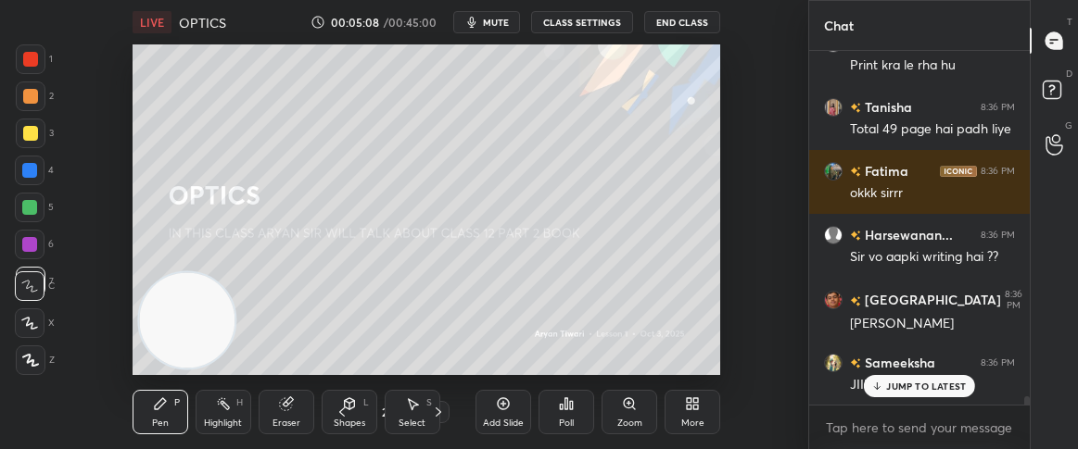
click at [895, 385] on p "JUMP TO LATEST" at bounding box center [926, 386] width 80 height 11
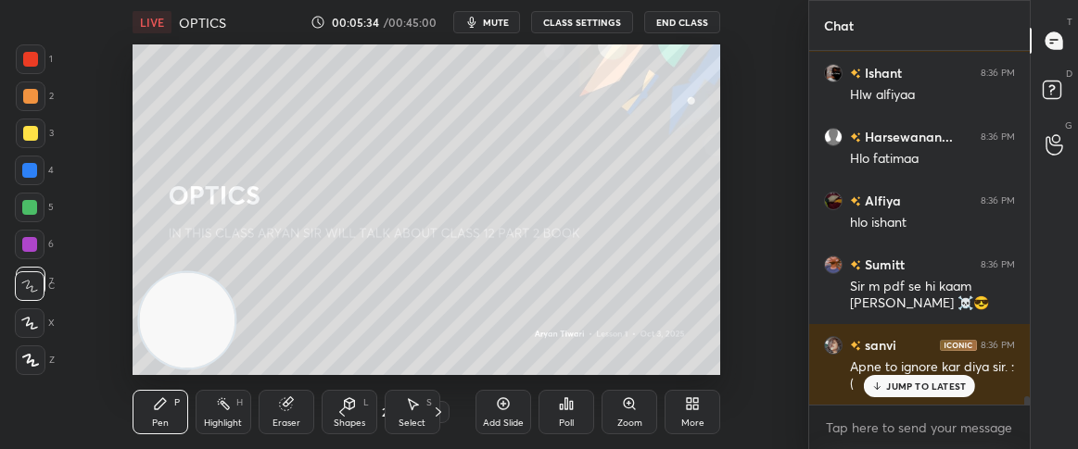
scroll to position [14728, 0]
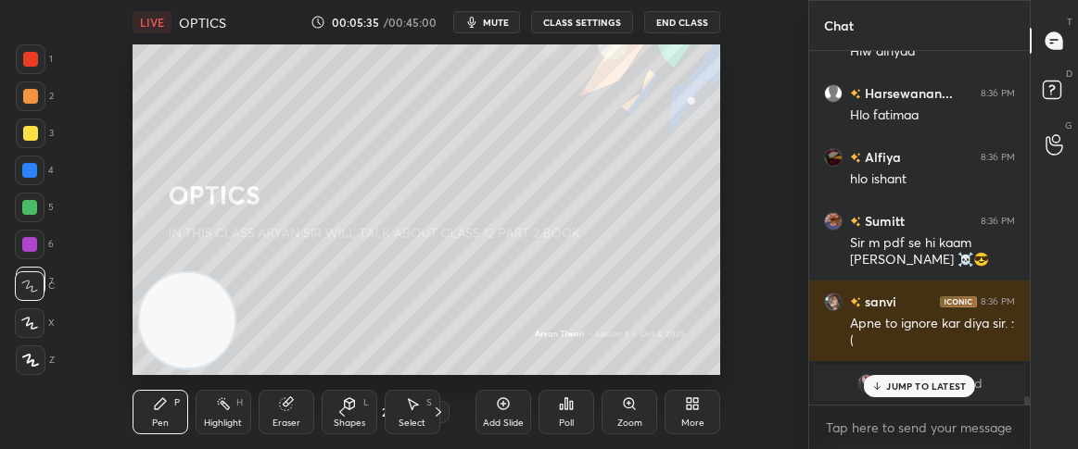
click at [902, 386] on p "JUMP TO LATEST" at bounding box center [926, 386] width 80 height 11
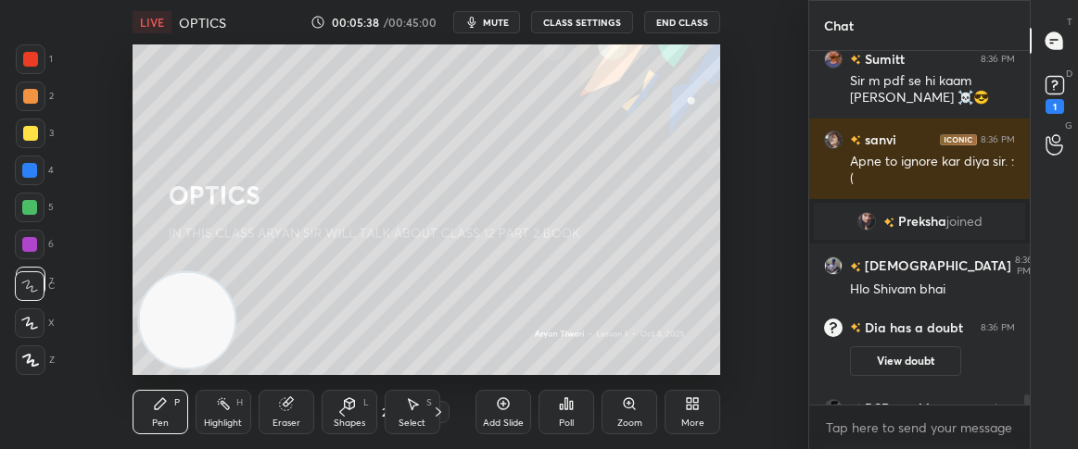
scroll to position [11914, 0]
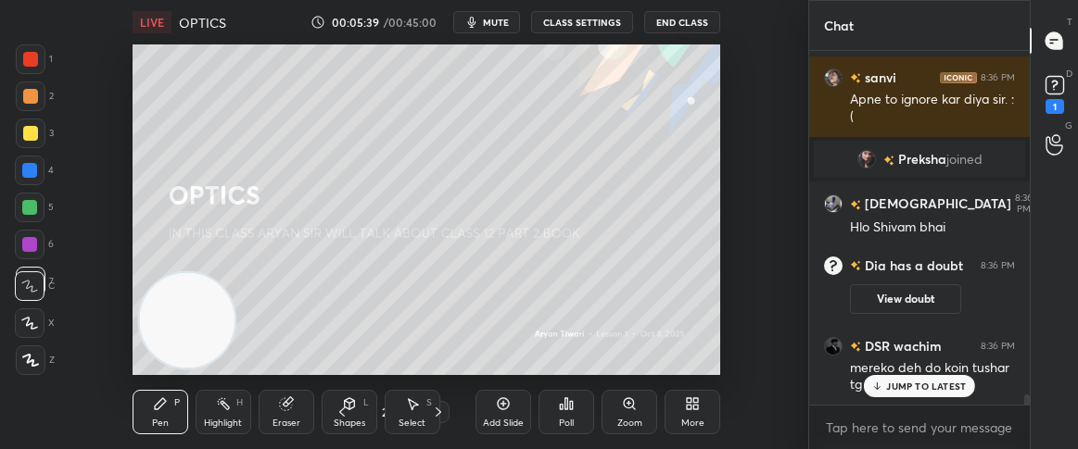
click at [903, 381] on p "JUMP TO LATEST" at bounding box center [926, 386] width 80 height 11
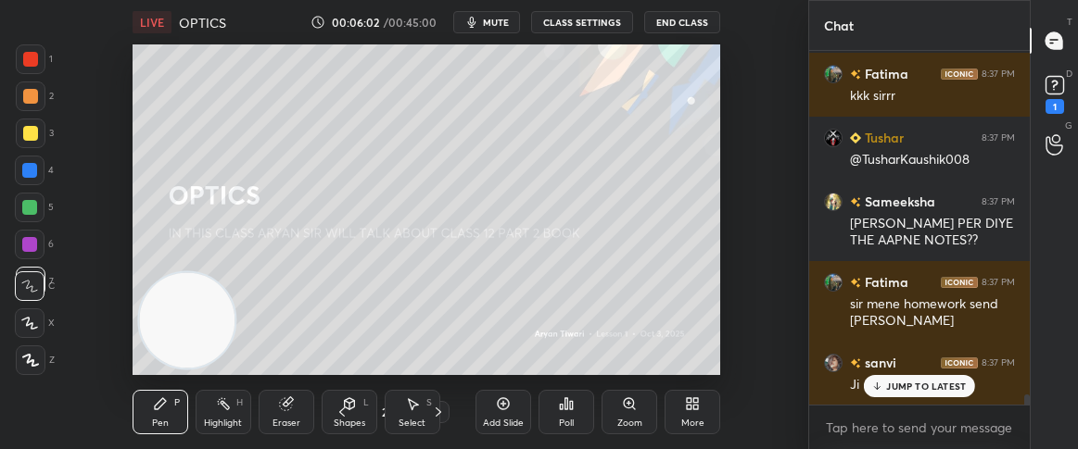
scroll to position [12459, 0]
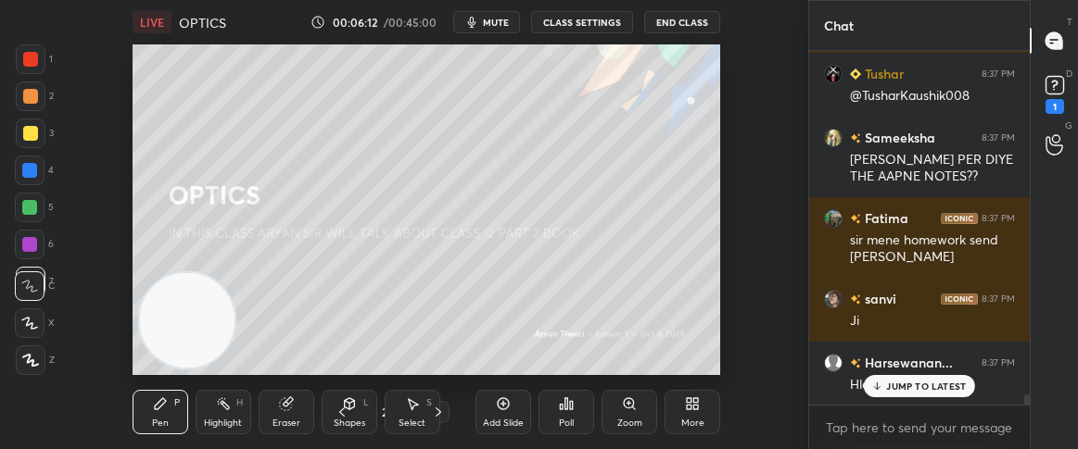
click at [909, 384] on p "JUMP TO LATEST" at bounding box center [926, 386] width 80 height 11
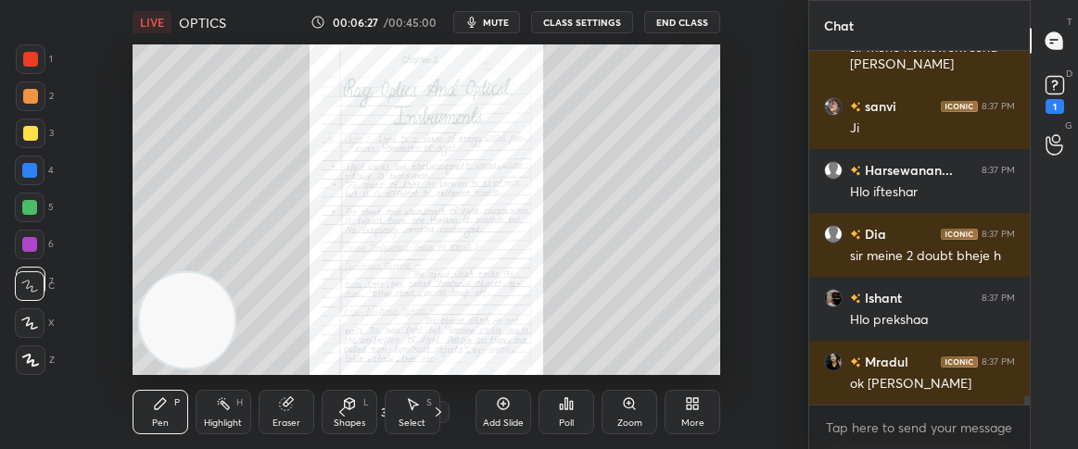
scroll to position [12715, 0]
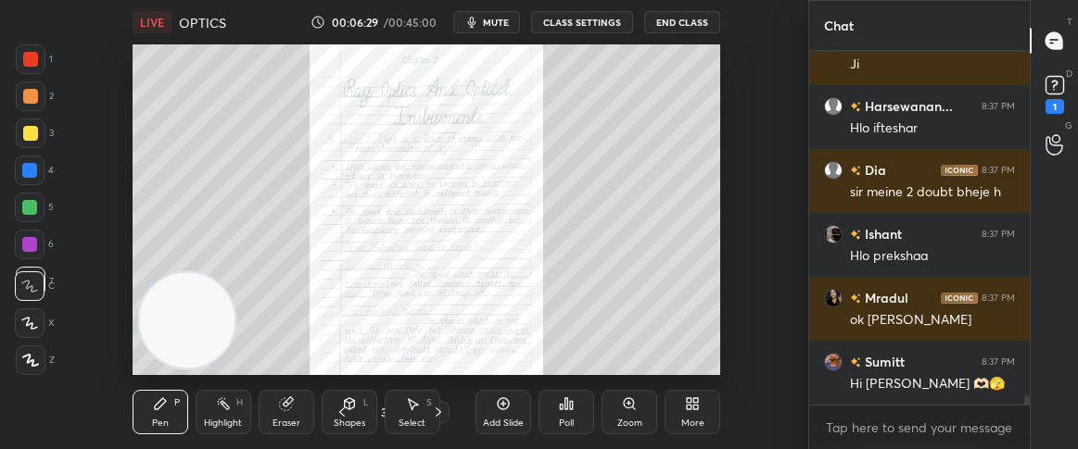
click at [443, 412] on icon at bounding box center [438, 412] width 15 height 15
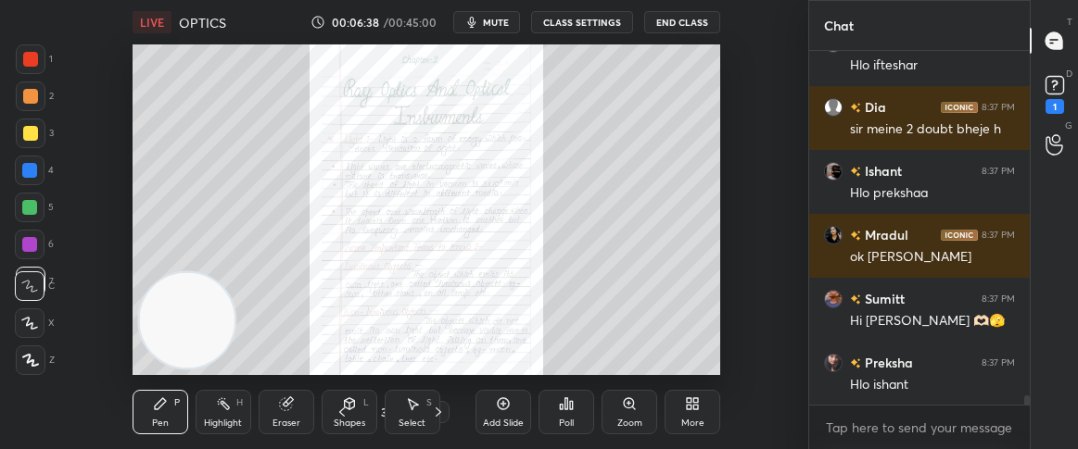
scroll to position [12859, 0]
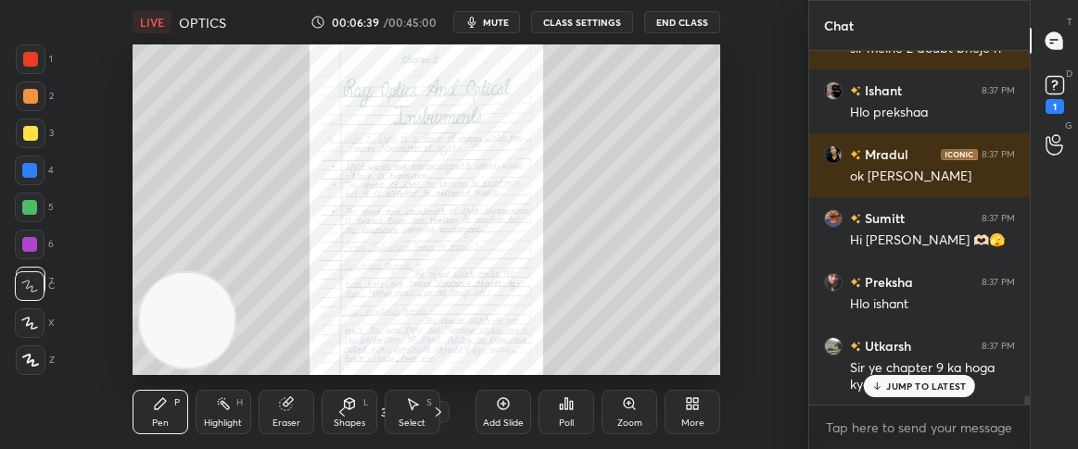
click at [627, 419] on div "Zoom" at bounding box center [629, 423] width 25 height 9
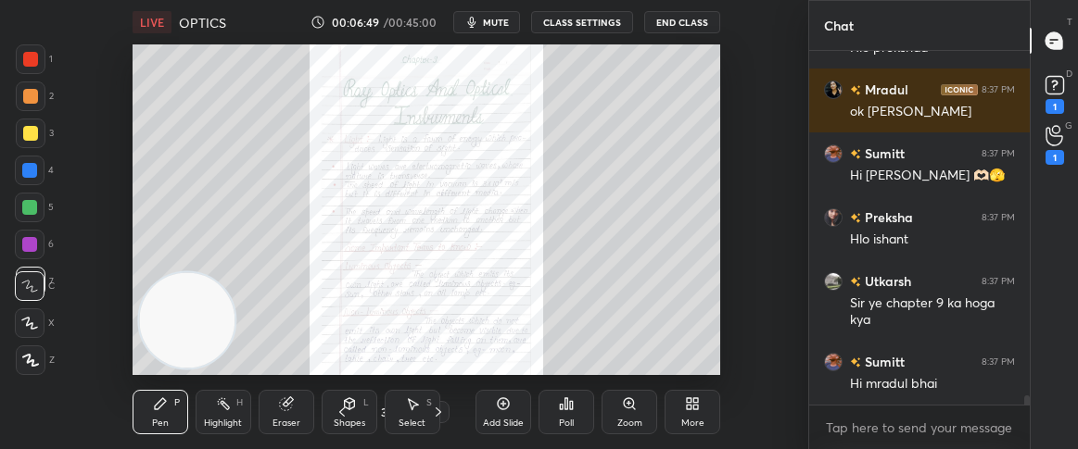
scroll to position [12988, 0]
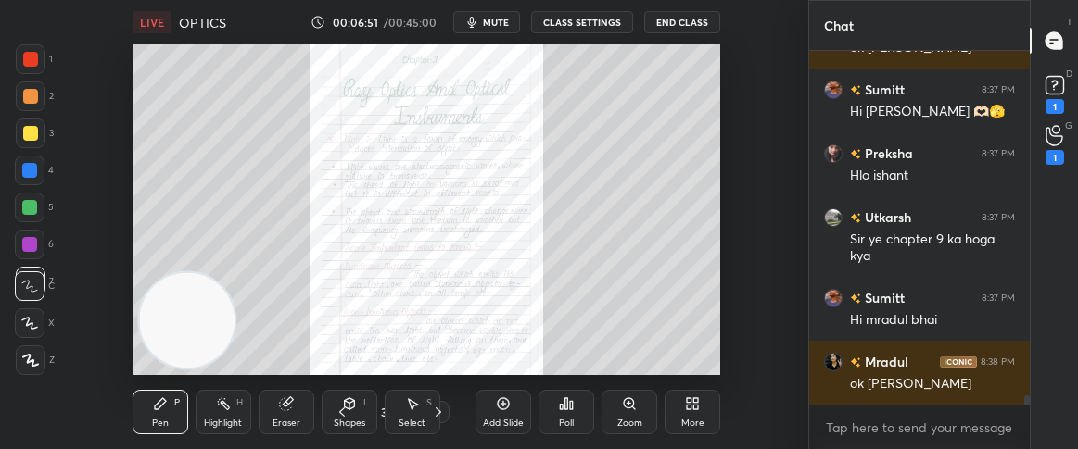
click at [32, 241] on div at bounding box center [29, 244] width 15 height 15
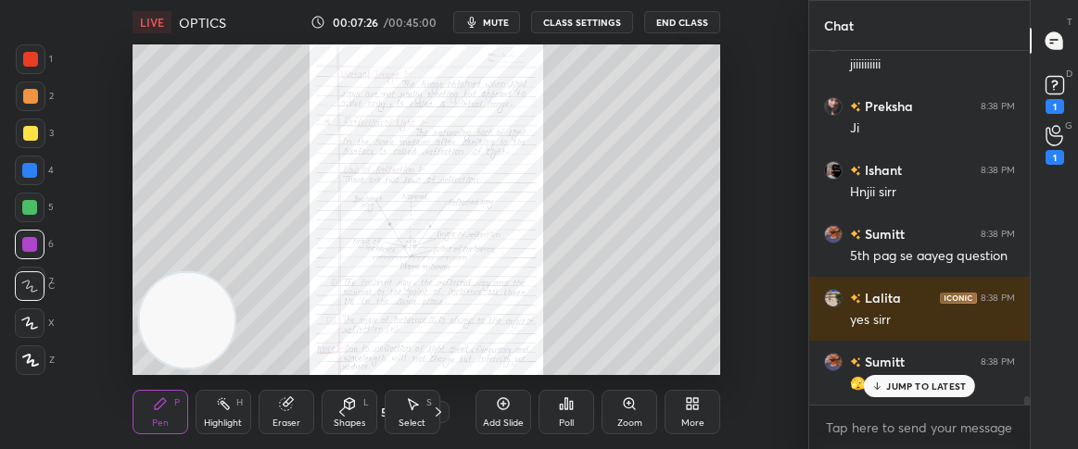
scroll to position [14428, 0]
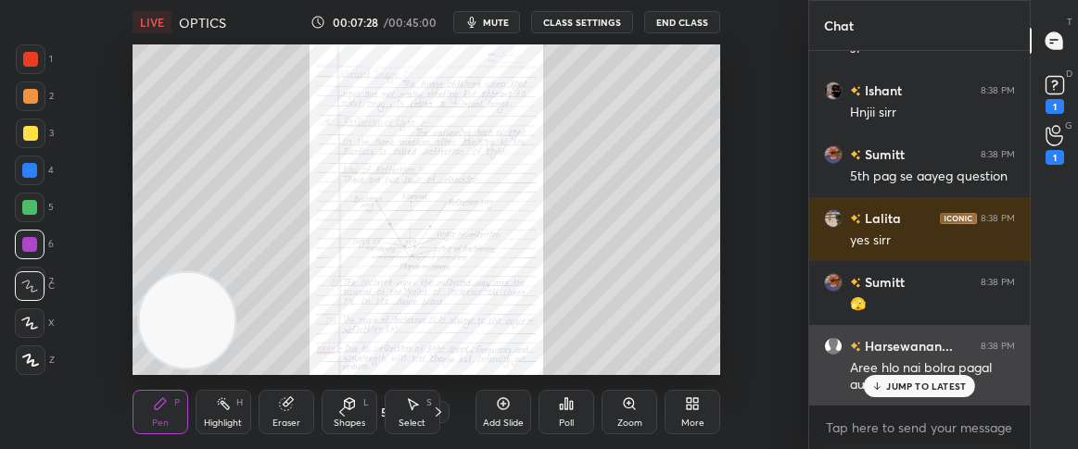
click at [883, 386] on icon at bounding box center [877, 386] width 12 height 11
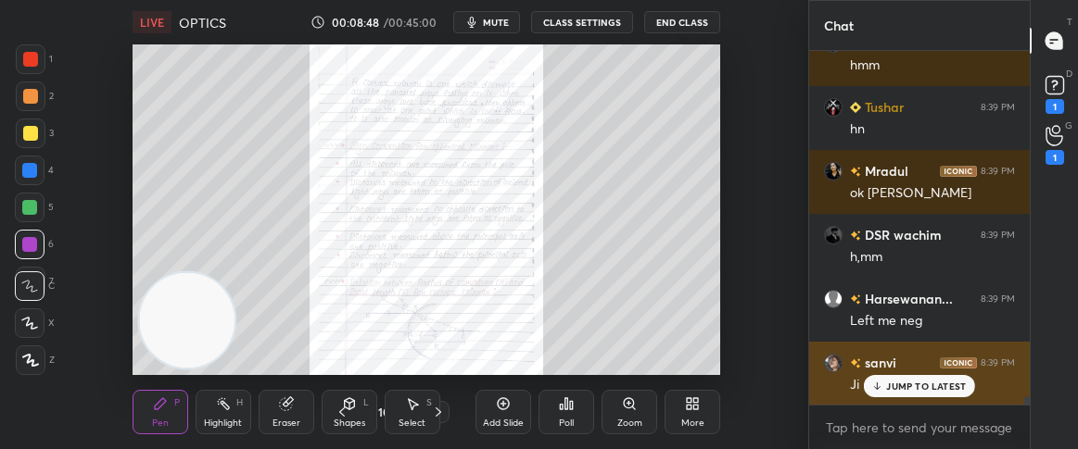
scroll to position [15213, 0]
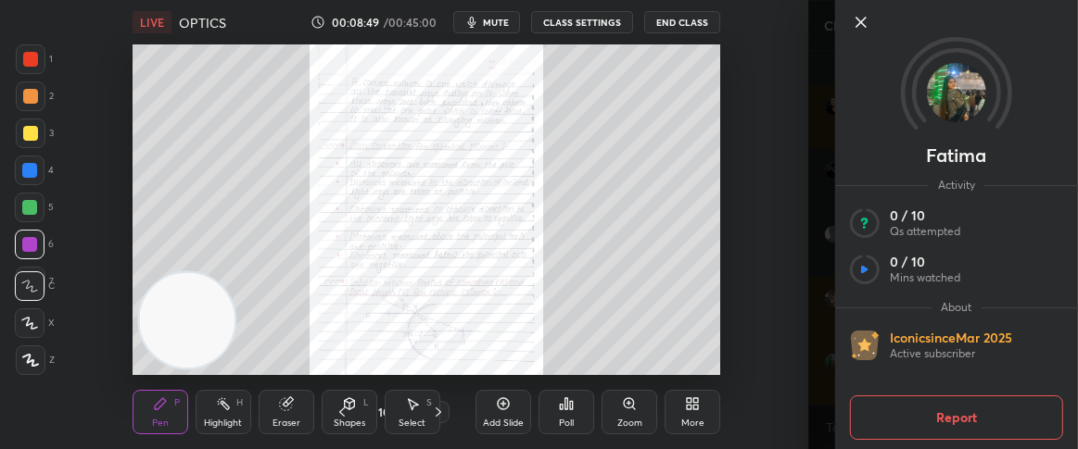
click at [856, 32] on icon at bounding box center [861, 22] width 22 height 22
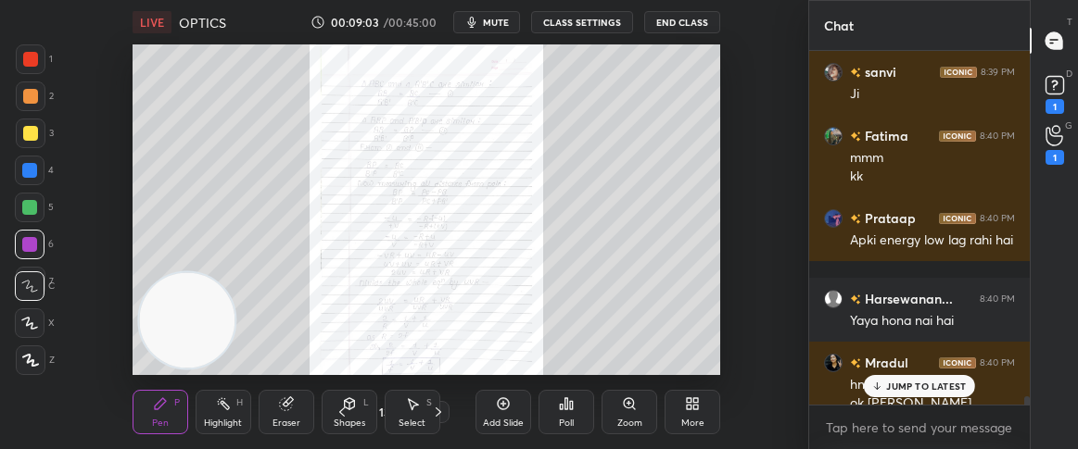
scroll to position [15458, 0]
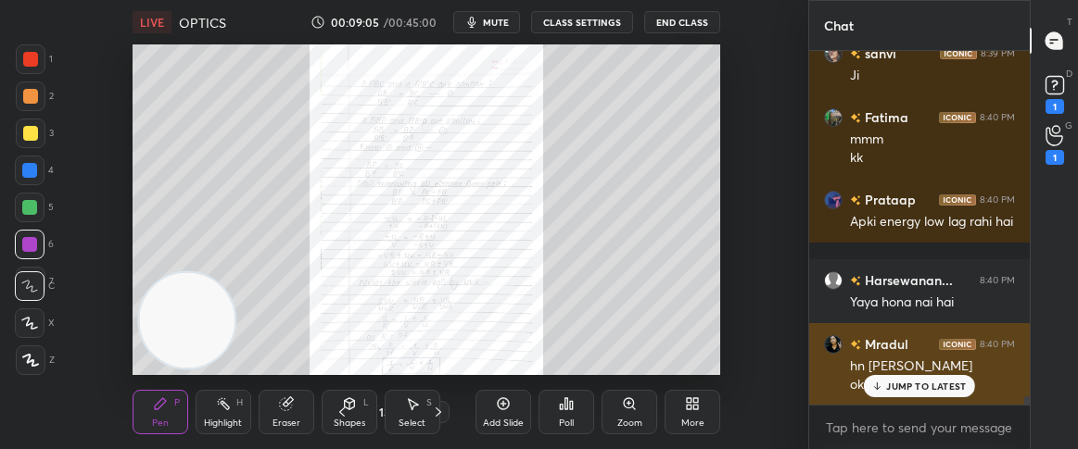
click at [879, 387] on icon at bounding box center [877, 388] width 6 height 3
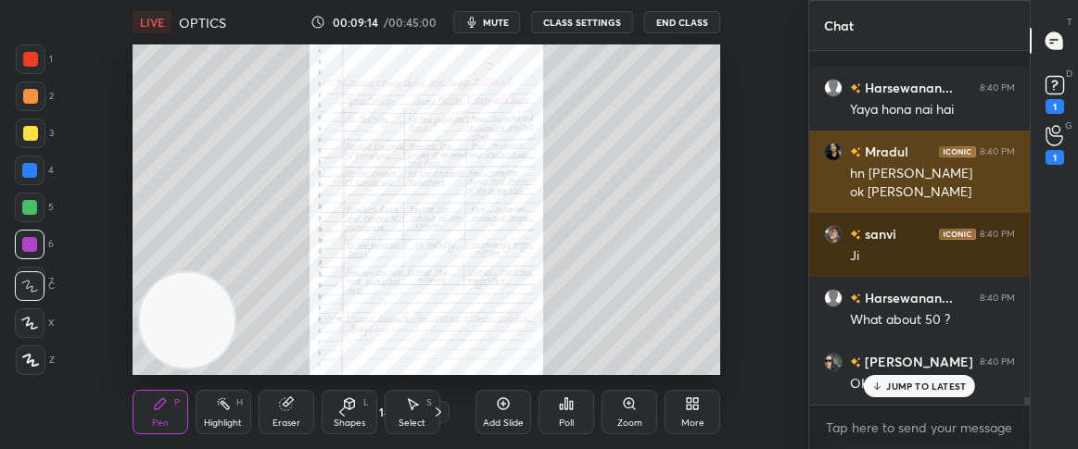
scroll to position [15730, 0]
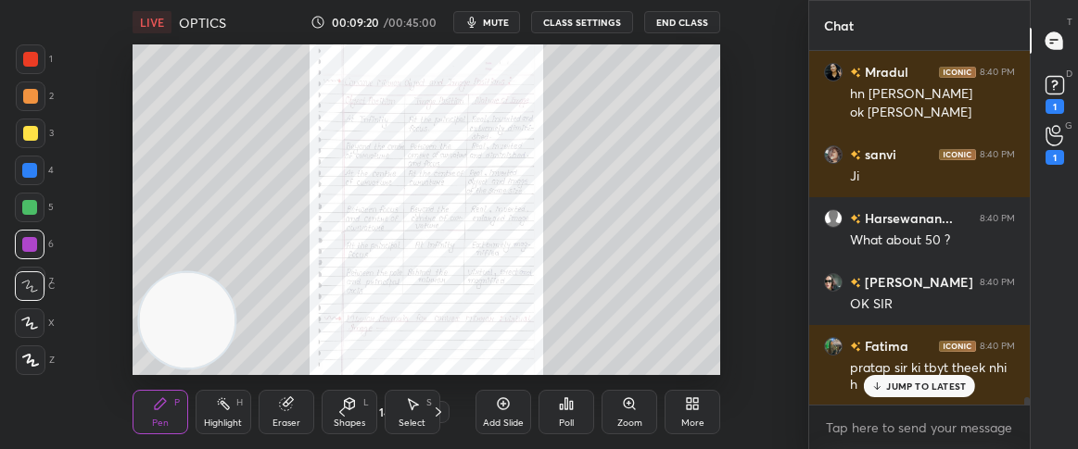
click at [929, 390] on p "JUMP TO LATEST" at bounding box center [926, 386] width 80 height 11
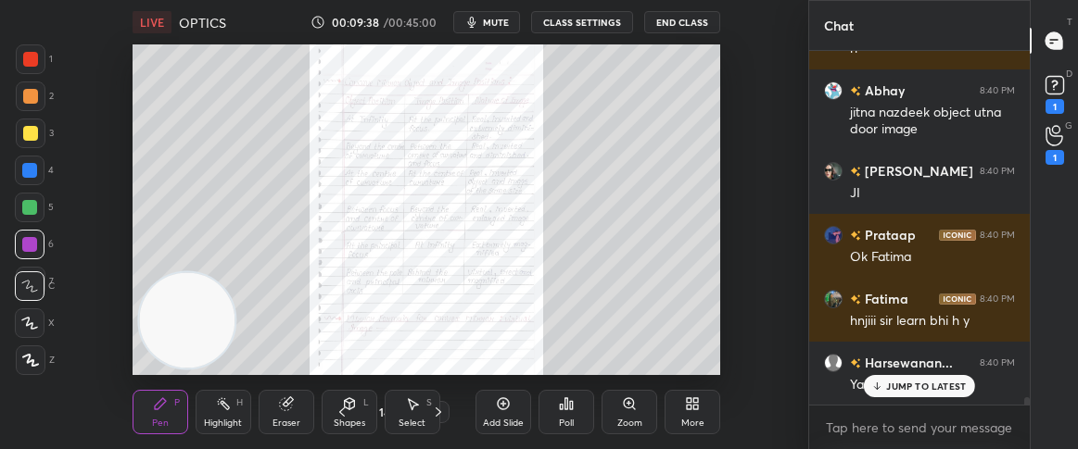
scroll to position [16130, 0]
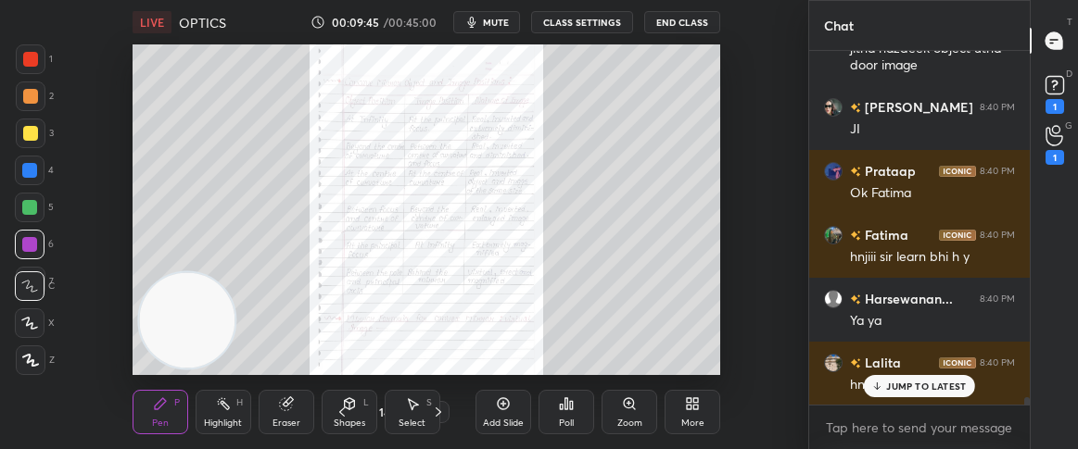
click at [928, 381] on p "JUMP TO LATEST" at bounding box center [926, 386] width 80 height 11
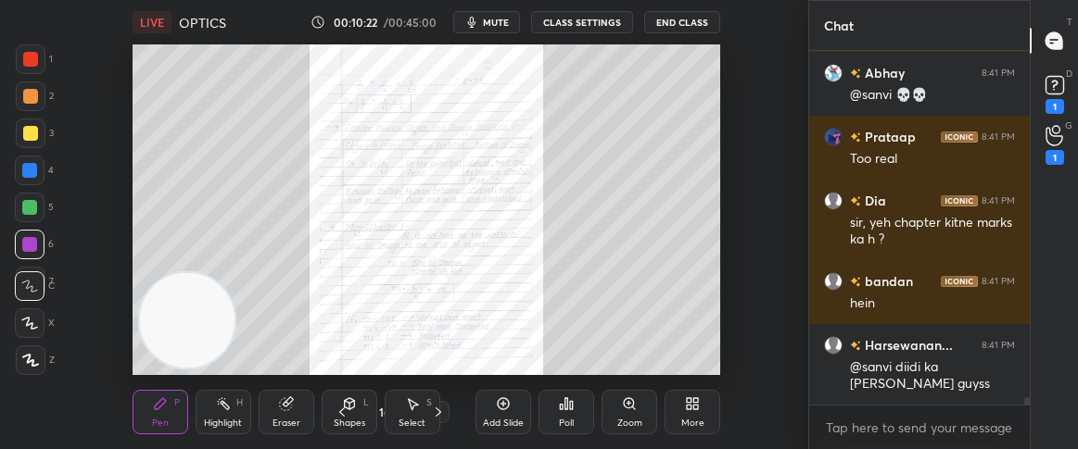
scroll to position [16628, 0]
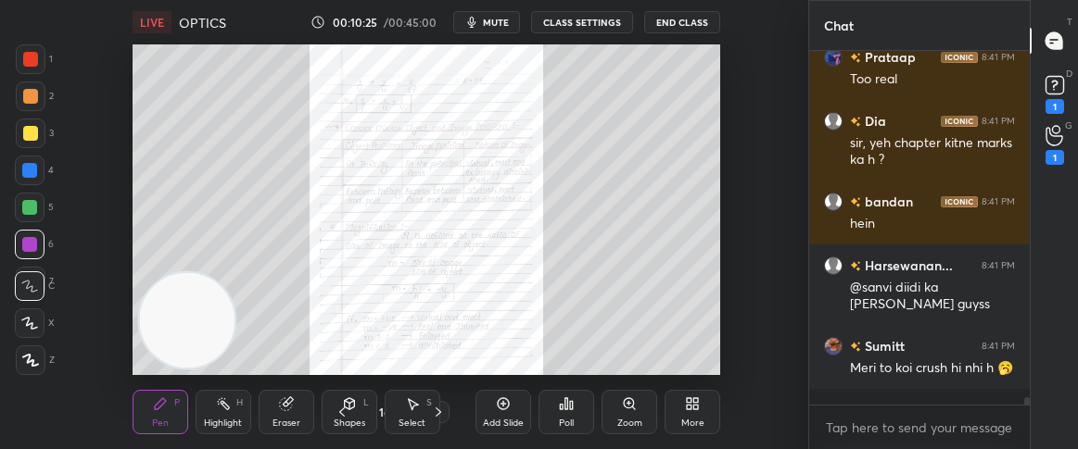
click at [504, 411] on div "Add Slide" at bounding box center [503, 412] width 56 height 44
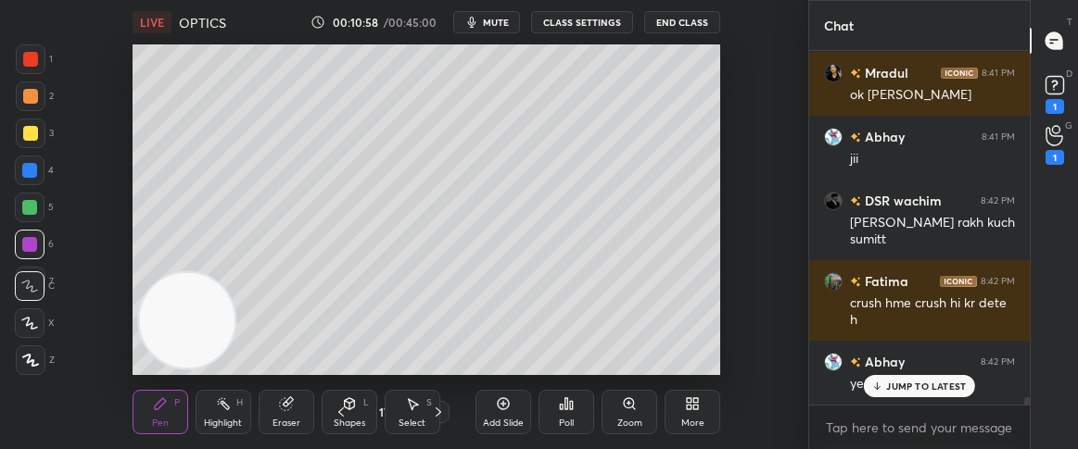
scroll to position [17173, 0]
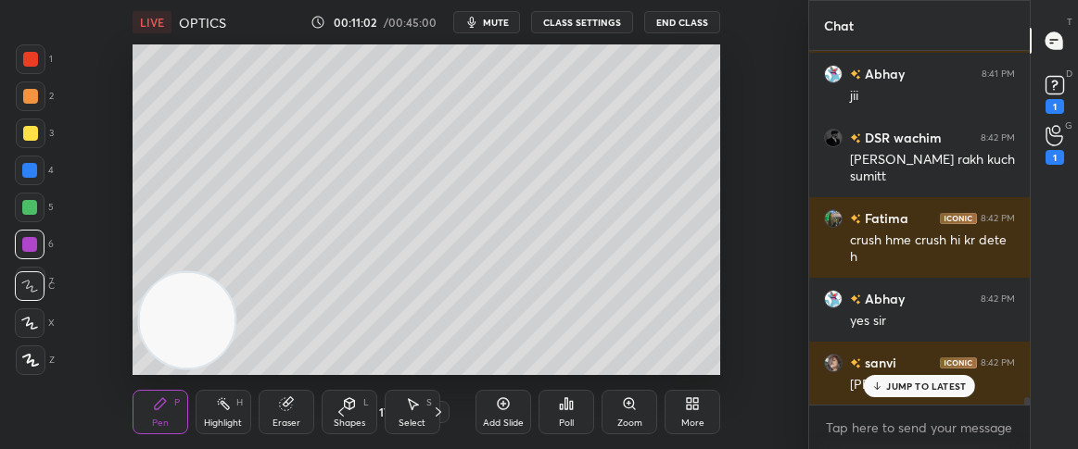
click at [880, 383] on icon at bounding box center [877, 386] width 12 height 11
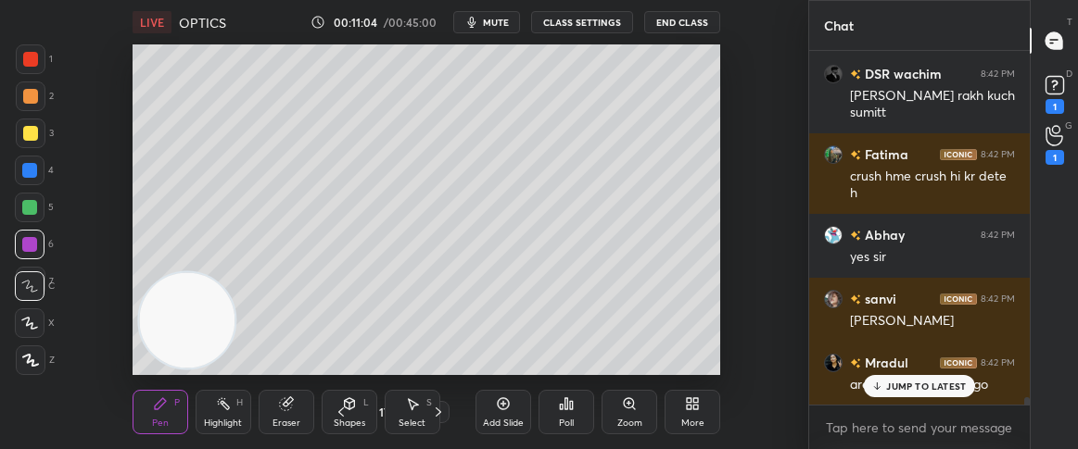
click at [880, 383] on icon at bounding box center [877, 386] width 12 height 11
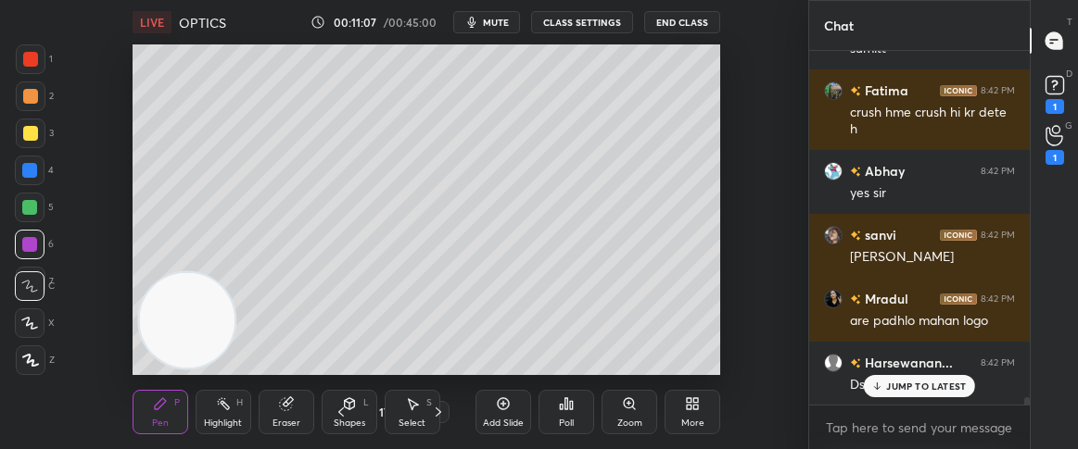
scroll to position [17382, 0]
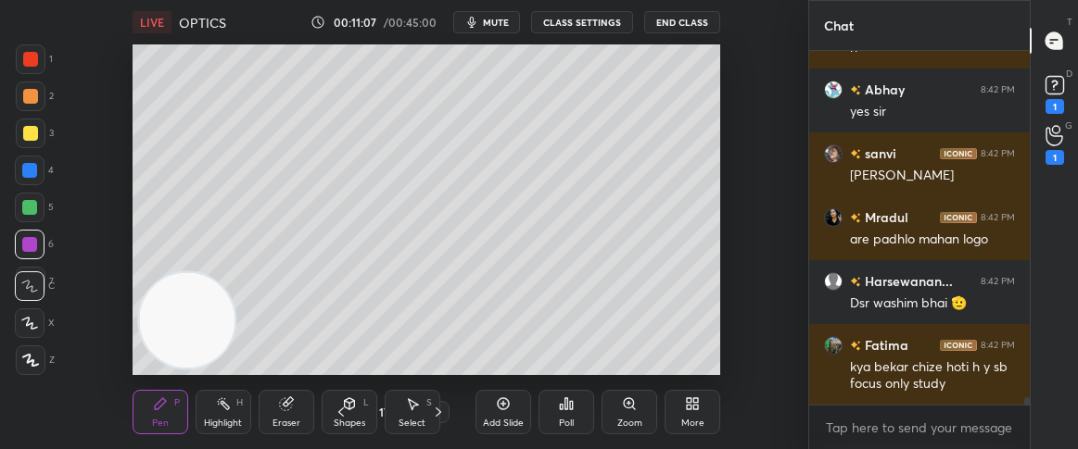
click at [880, 383] on div "kya bekar chize hoti h y sb focus only study" at bounding box center [932, 376] width 165 height 35
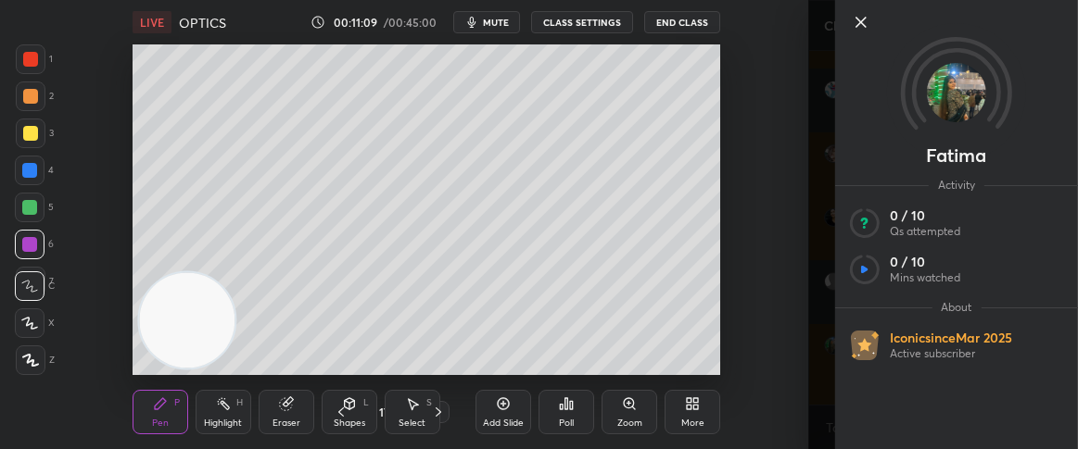
scroll to position [17400, 0]
click at [854, 22] on icon at bounding box center [861, 22] width 22 height 22
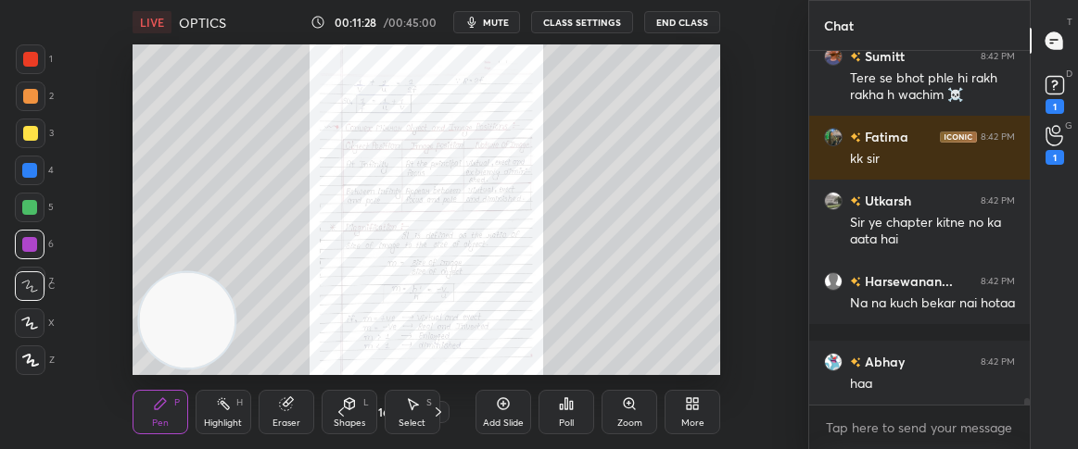
scroll to position [18025, 0]
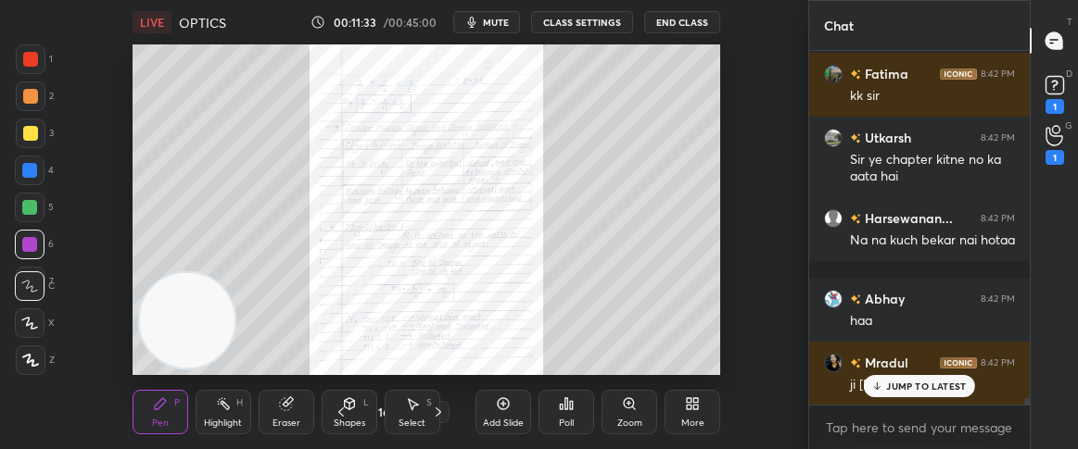
click at [922, 383] on p "JUMP TO LATEST" at bounding box center [926, 386] width 80 height 11
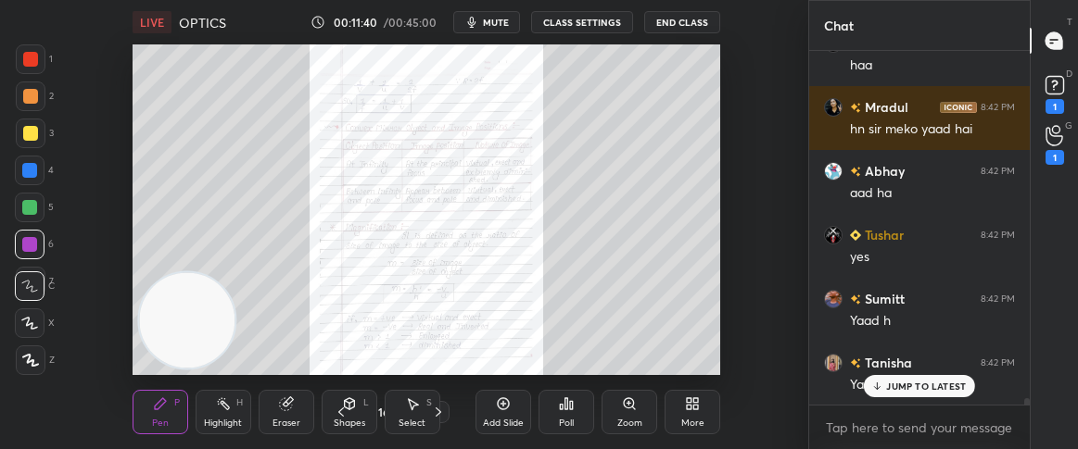
scroll to position [18536, 0]
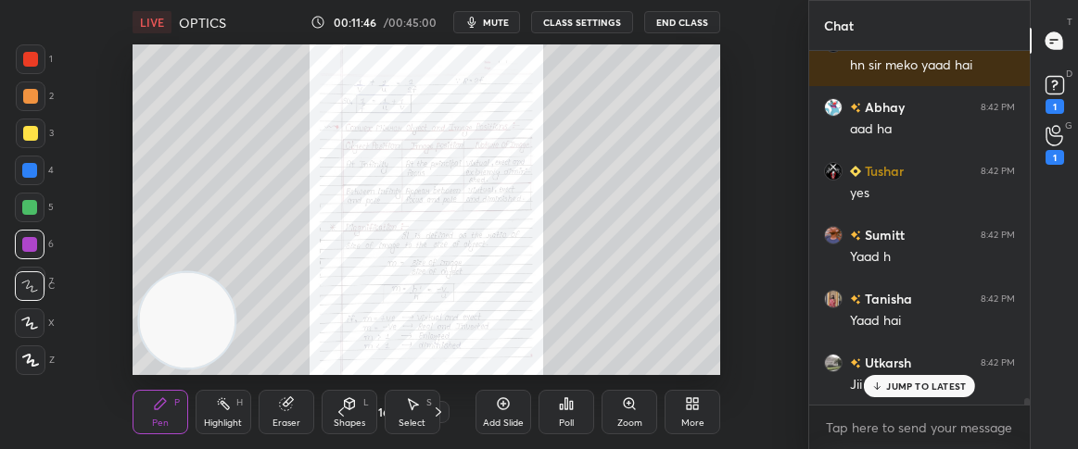
click at [902, 385] on p "JUMP TO LATEST" at bounding box center [926, 386] width 80 height 11
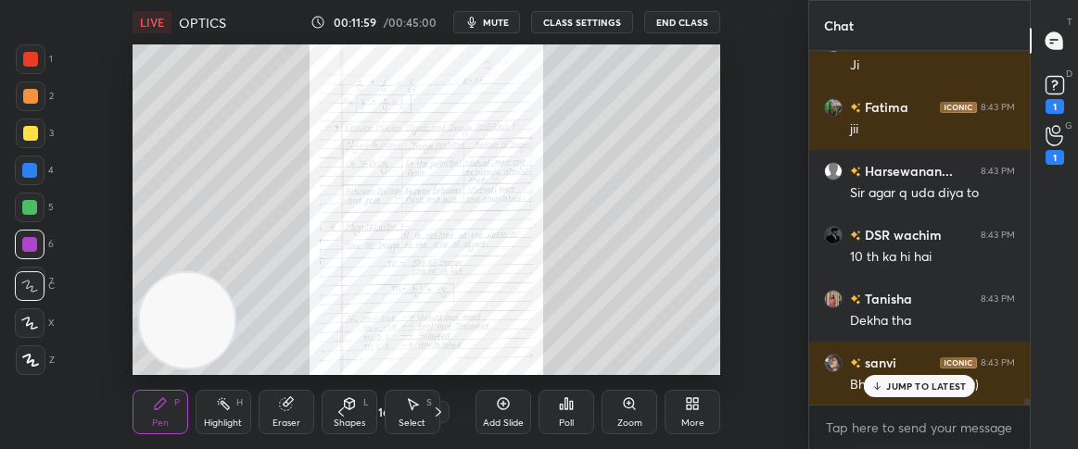
scroll to position [18984, 0]
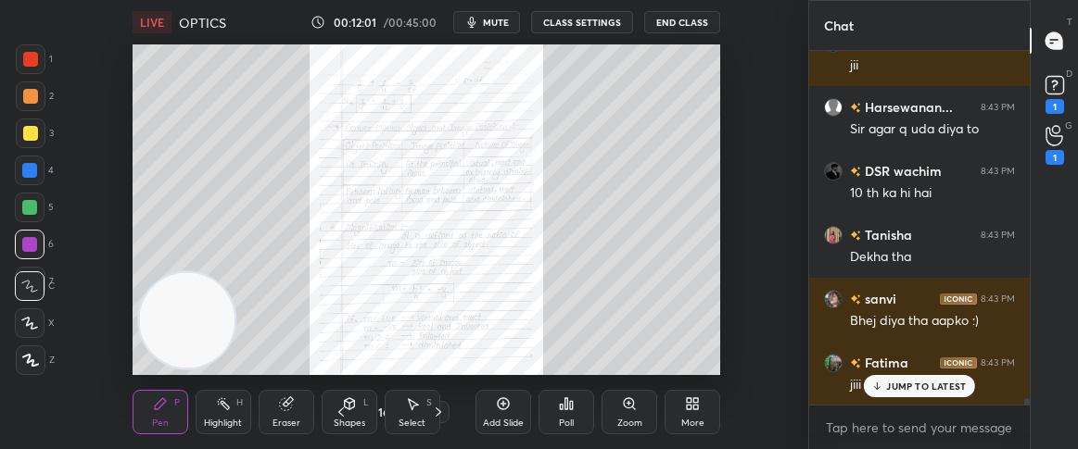
click at [902, 385] on p "JUMP TO LATEST" at bounding box center [926, 386] width 80 height 11
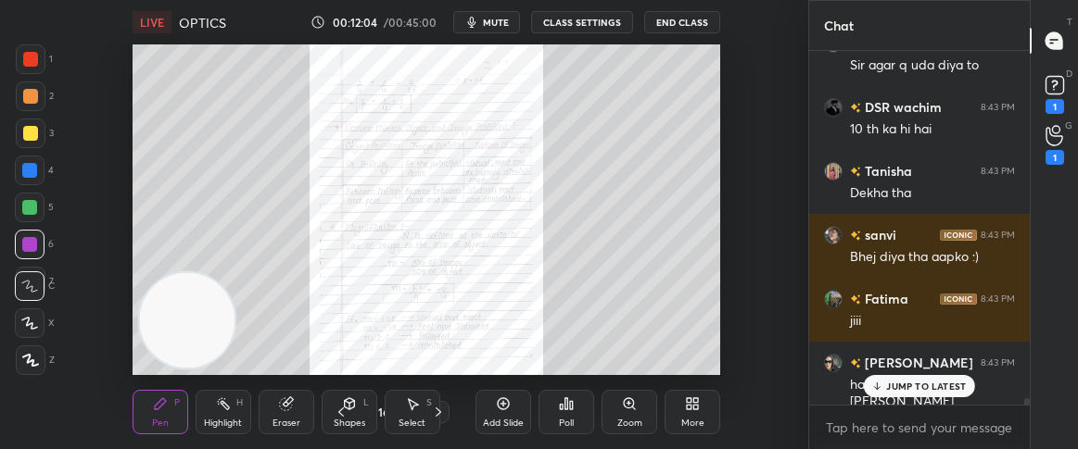
click at [902, 385] on p "JUMP TO LATEST" at bounding box center [926, 386] width 80 height 11
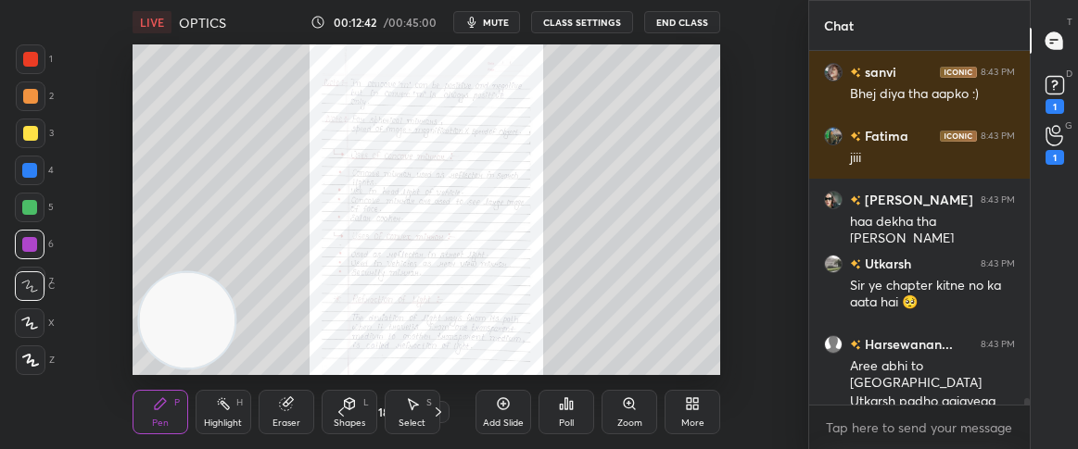
scroll to position [19229, 0]
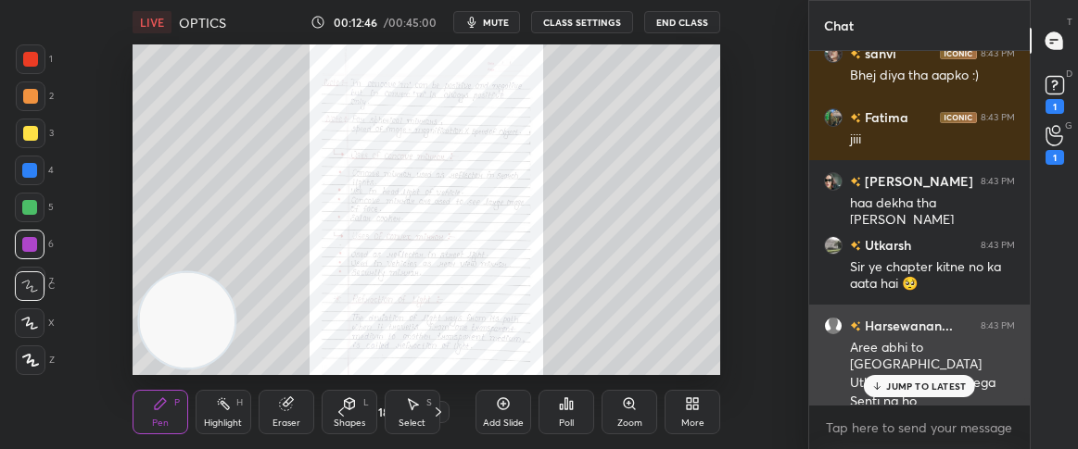
click at [904, 388] on p "JUMP TO LATEST" at bounding box center [926, 386] width 80 height 11
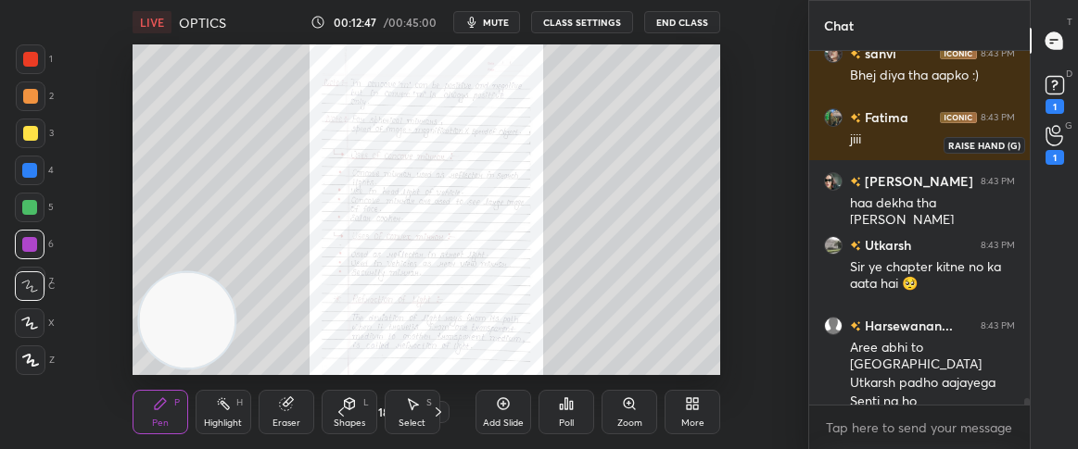
click at [1046, 145] on icon at bounding box center [1054, 135] width 18 height 21
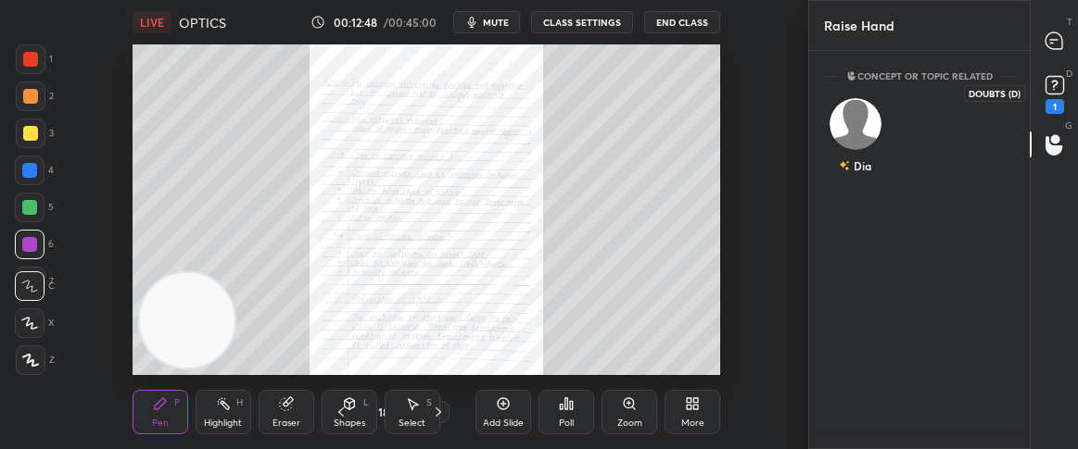
click at [1051, 82] on rect at bounding box center [1054, 86] width 18 height 18
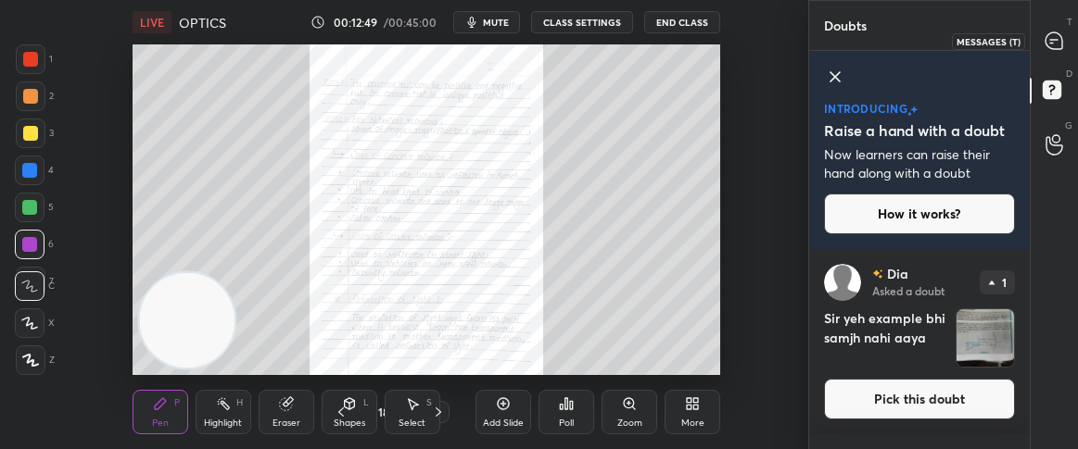
click at [1052, 43] on icon at bounding box center [1051, 43] width 3 height 0
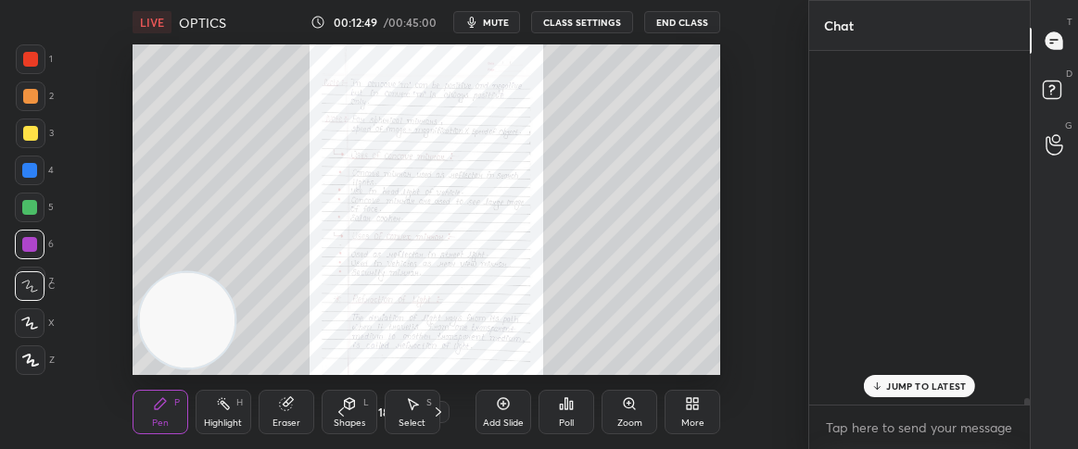
scroll to position [348, 215]
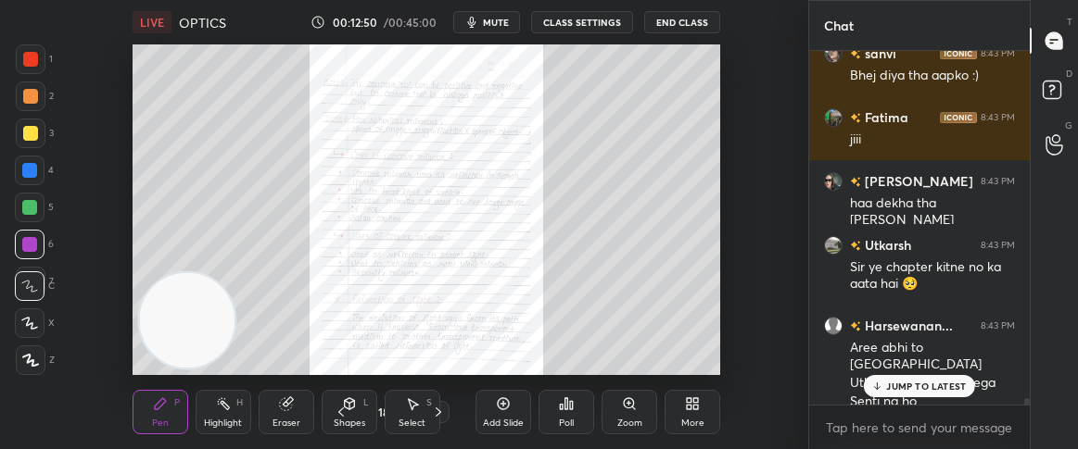
click at [902, 384] on p "JUMP TO LATEST" at bounding box center [926, 386] width 80 height 11
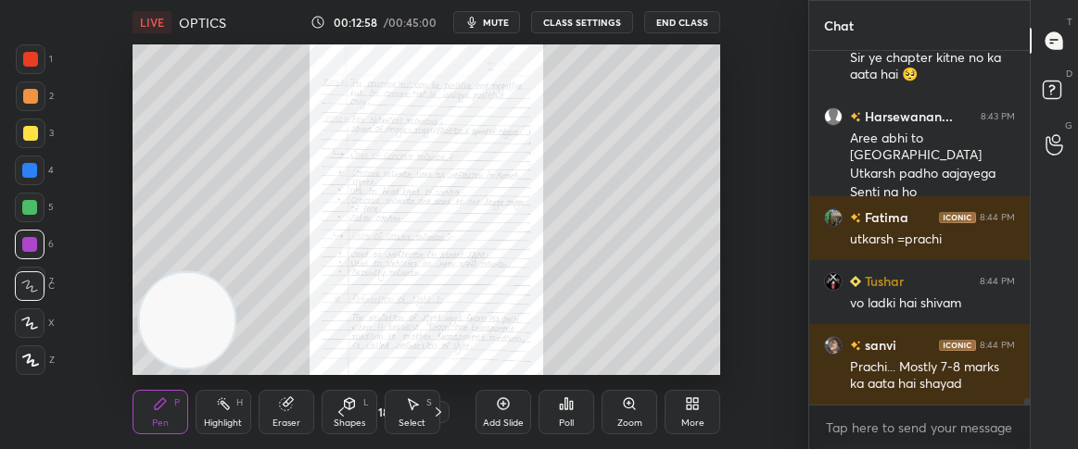
scroll to position [19849, 0]
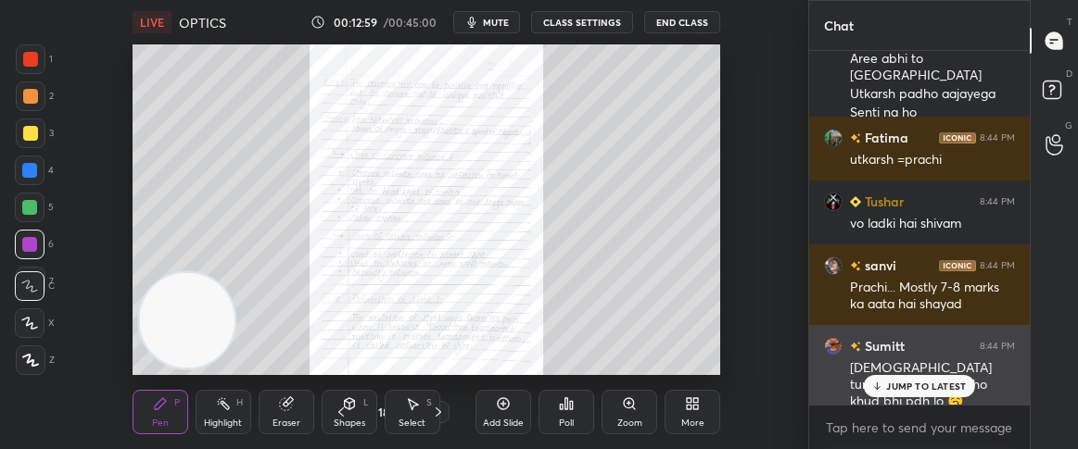
click at [877, 392] on div "JUMP TO LATEST" at bounding box center [918, 386] width 111 height 22
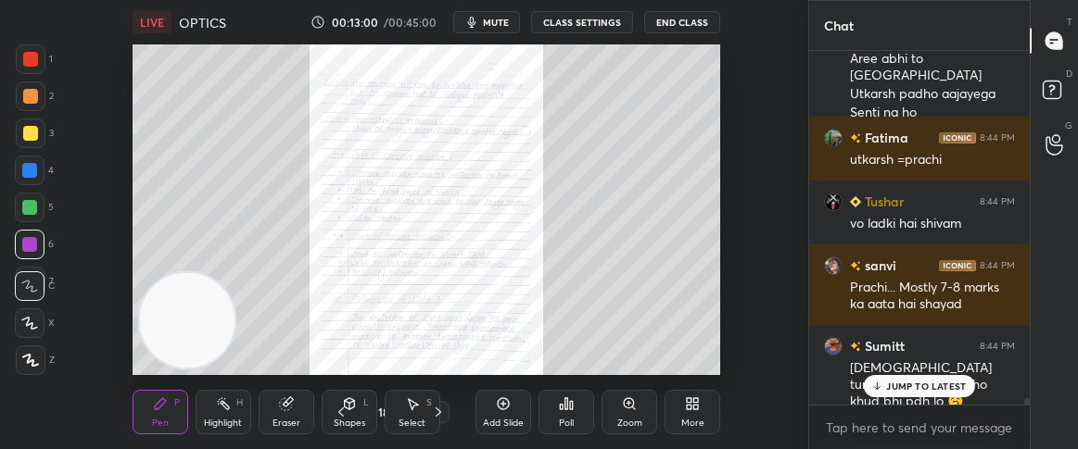
scroll to position [19894, 0]
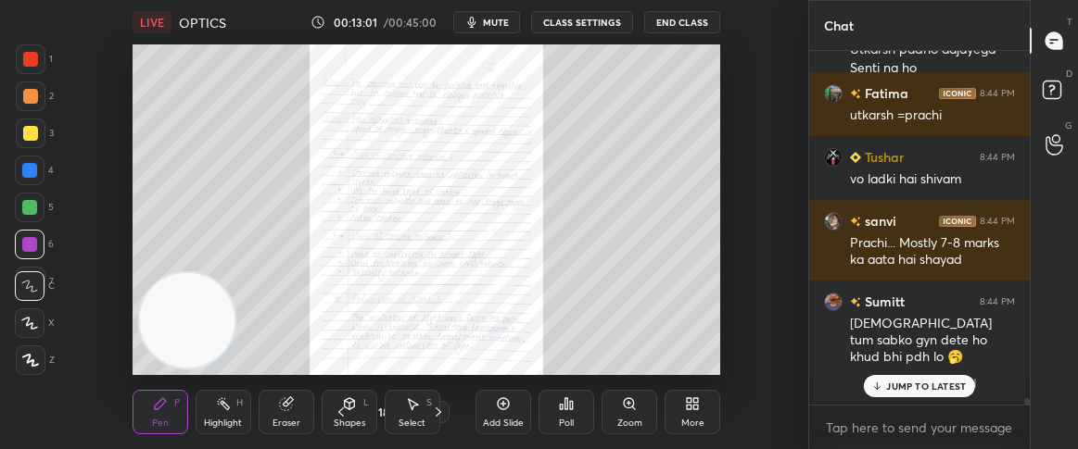
click at [884, 393] on div "JUMP TO LATEST" at bounding box center [918, 386] width 111 height 22
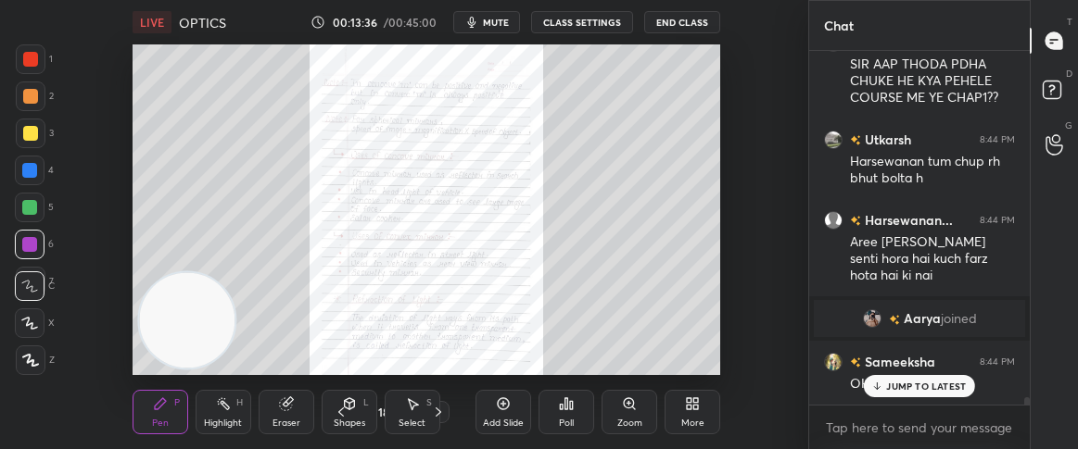
scroll to position [17576, 0]
click at [938, 388] on p "JUMP TO LATEST" at bounding box center [926, 386] width 80 height 11
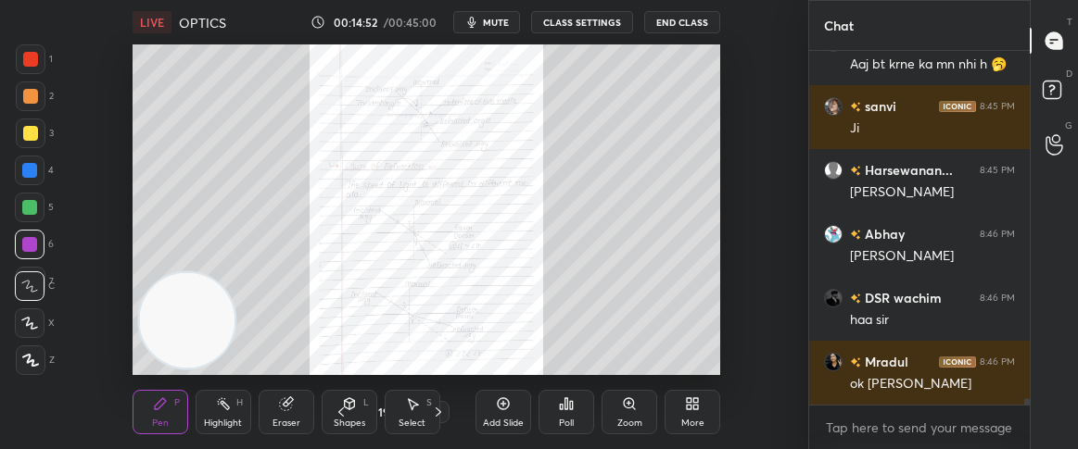
scroll to position [19227, 0]
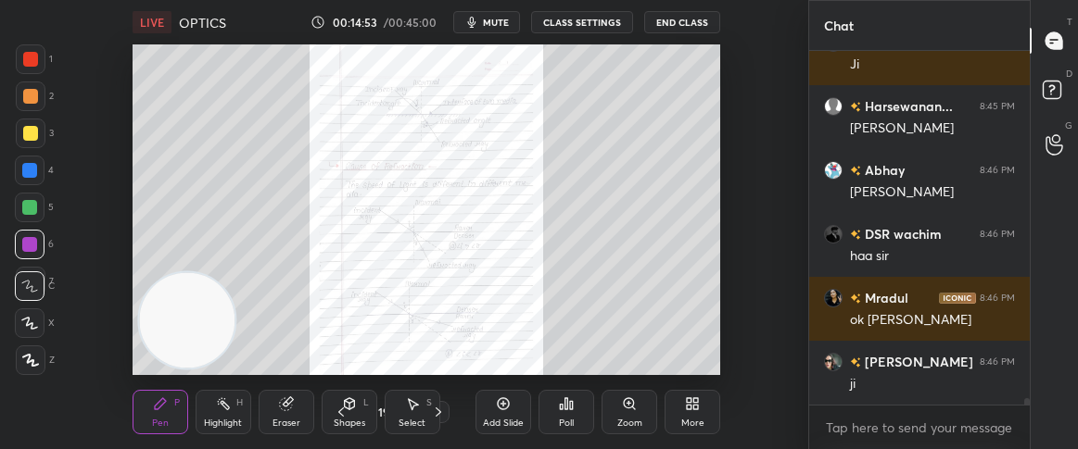
click at [507, 407] on icon at bounding box center [503, 404] width 15 height 15
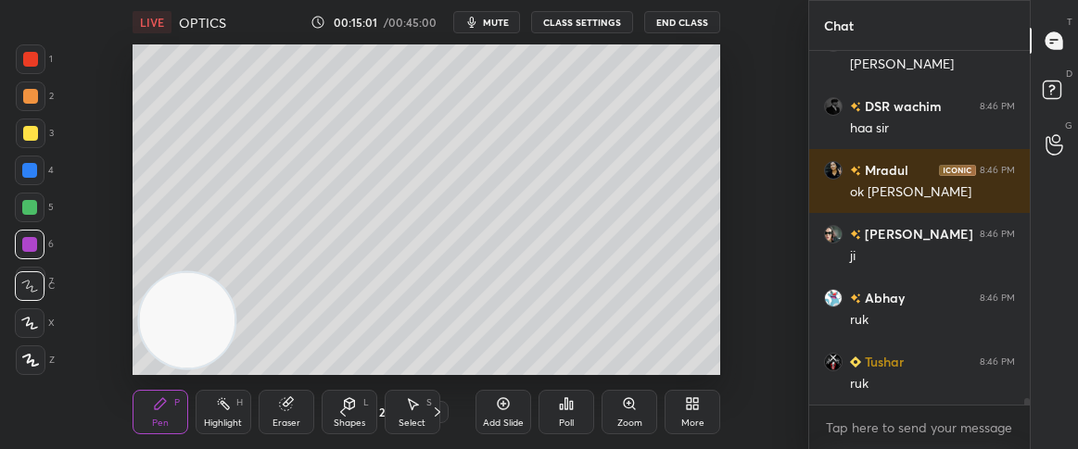
scroll to position [19481, 0]
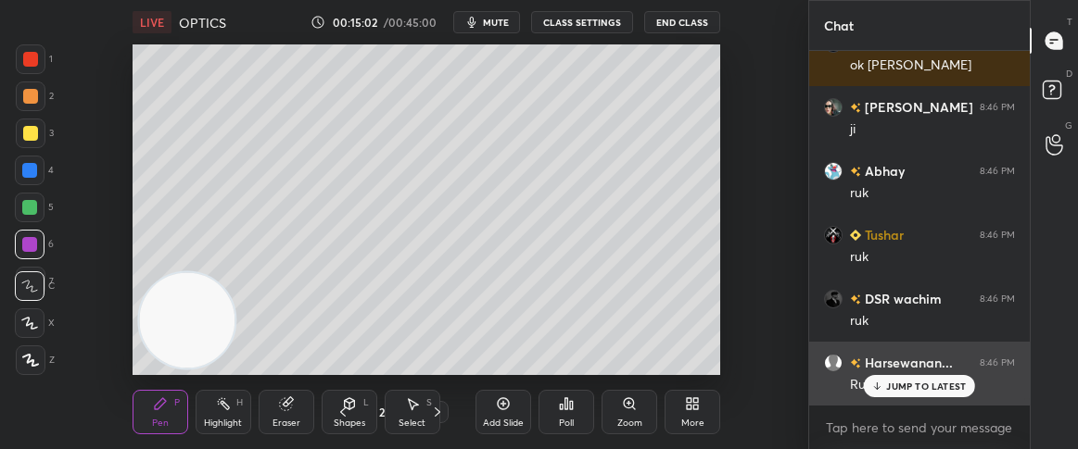
click at [889, 384] on p "JUMP TO LATEST" at bounding box center [926, 386] width 80 height 11
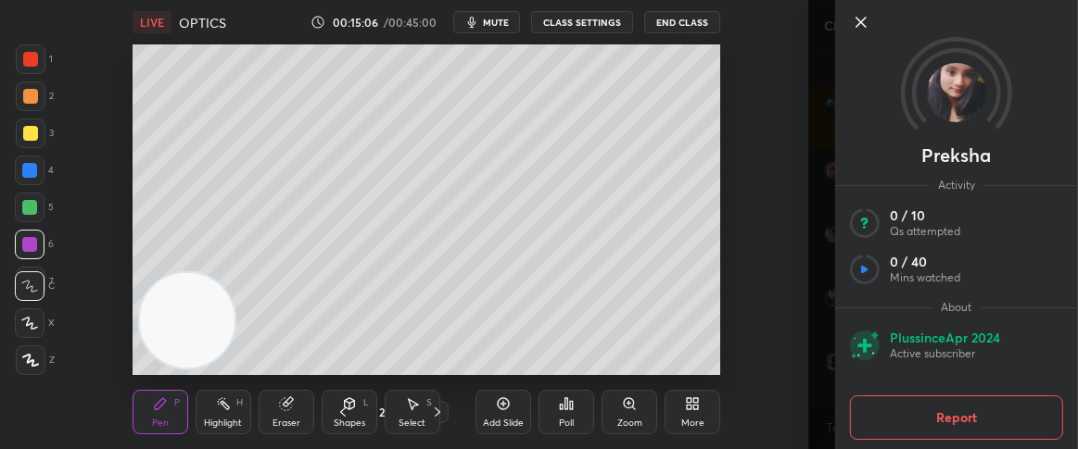
scroll to position [20122, 0]
click at [862, 19] on icon at bounding box center [861, 22] width 22 height 22
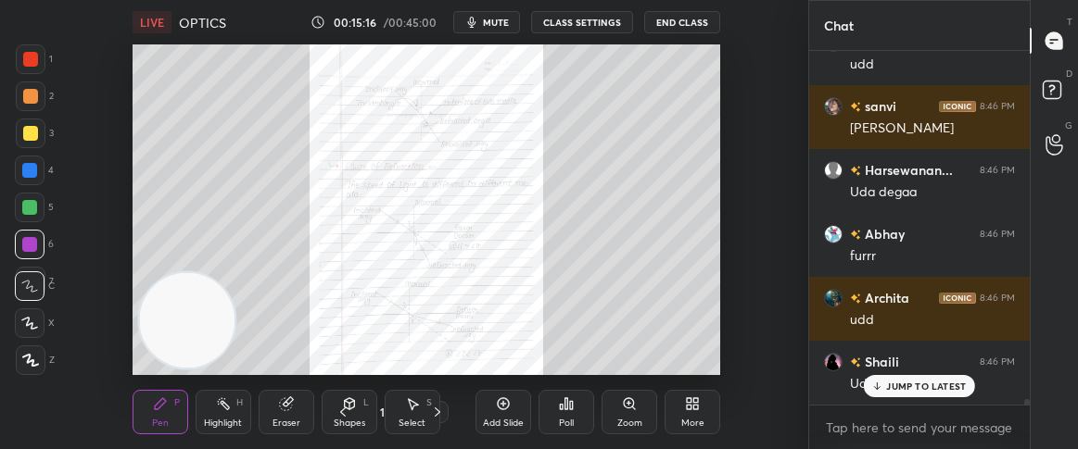
scroll to position [20824, 0]
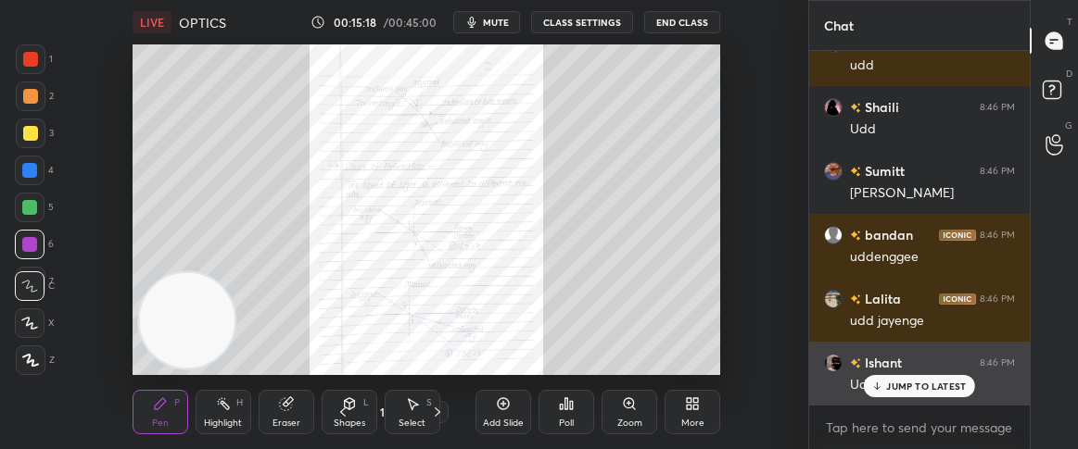
click at [875, 379] on div "JUMP TO LATEST" at bounding box center [918, 386] width 111 height 22
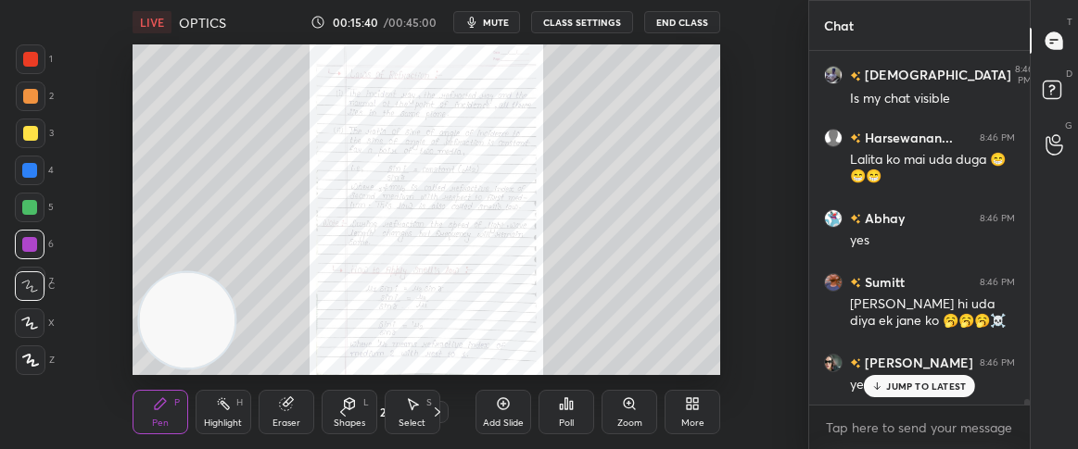
scroll to position [21369, 0]
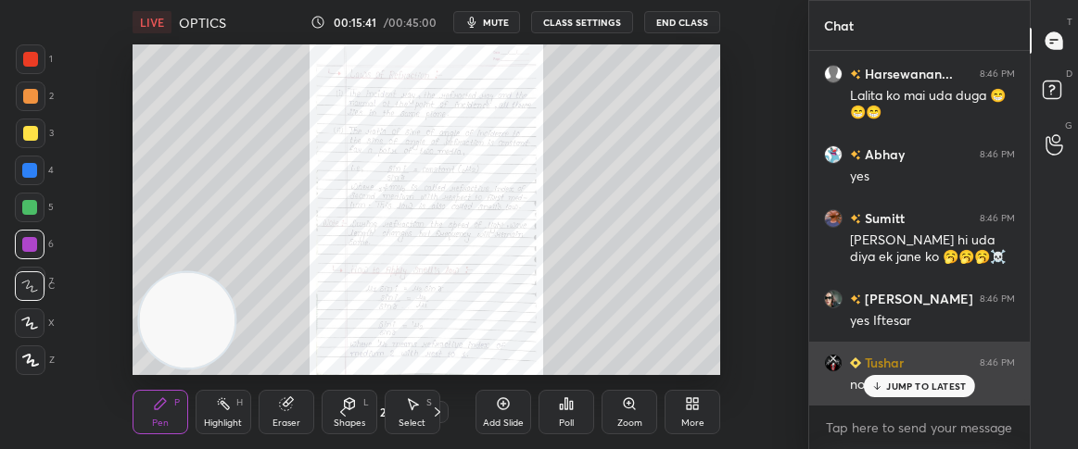
click at [880, 384] on icon at bounding box center [877, 386] width 12 height 11
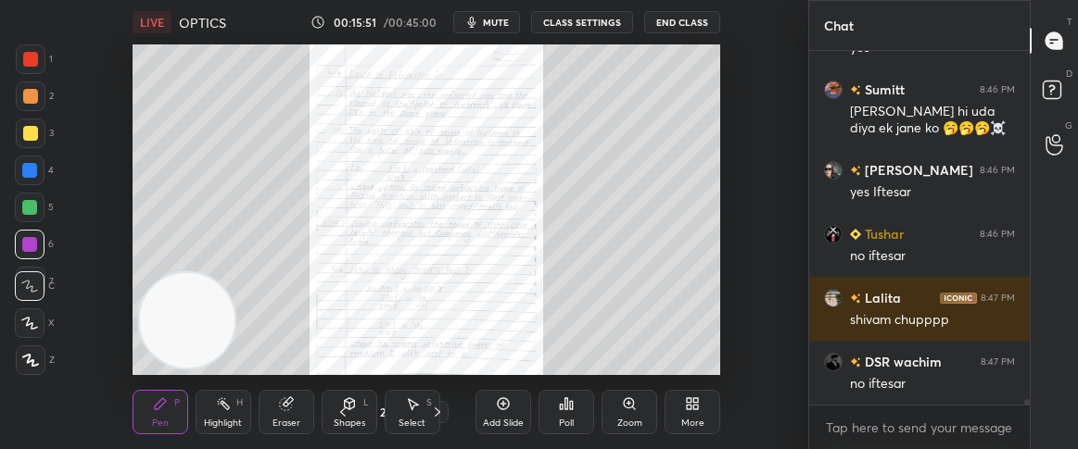
scroll to position [21561, 0]
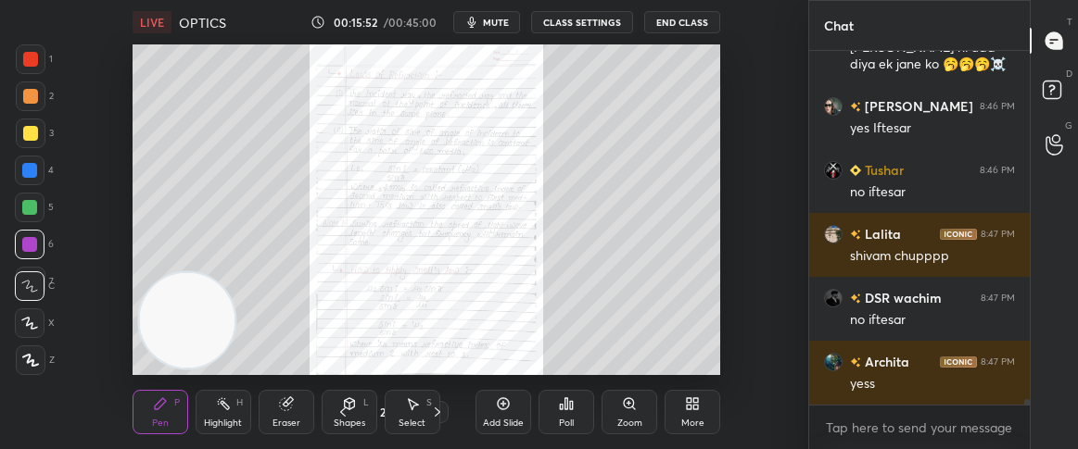
click at [721, 140] on div "Setting up your live class Poll for secs No correct answer Start poll" at bounding box center [426, 209] width 734 height 331
click at [744, 124] on div "Setting up your live class Poll for secs No correct answer Start poll" at bounding box center [426, 209] width 734 height 331
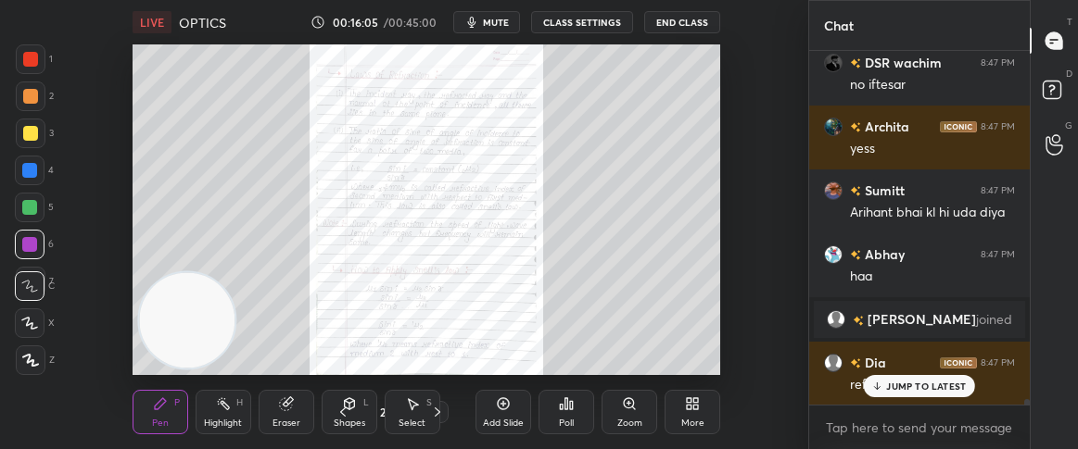
scroll to position [20505, 0]
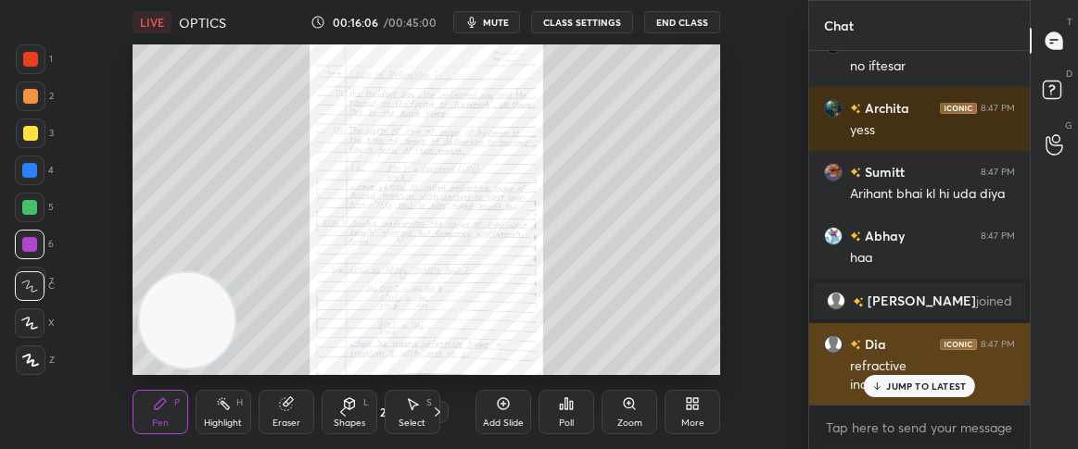
click at [897, 382] on p "JUMP TO LATEST" at bounding box center [926, 386] width 80 height 11
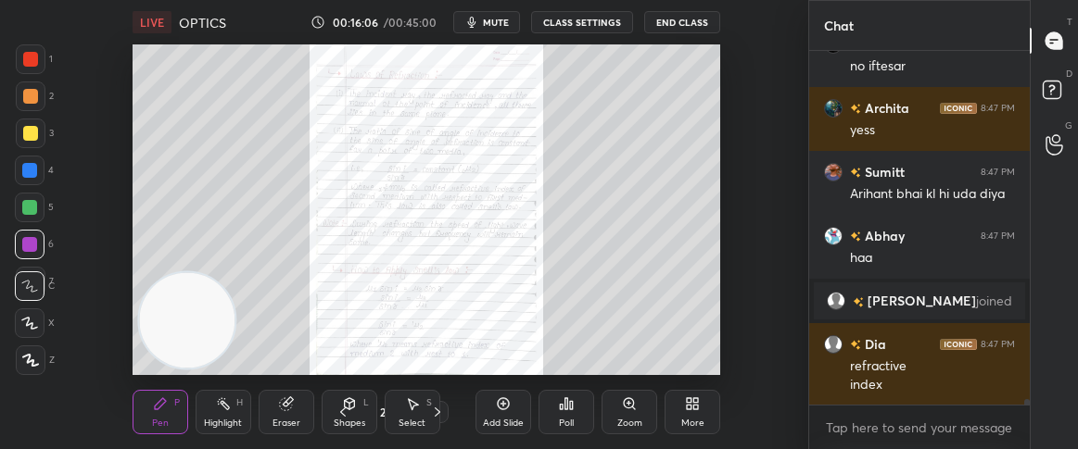
scroll to position [20633, 0]
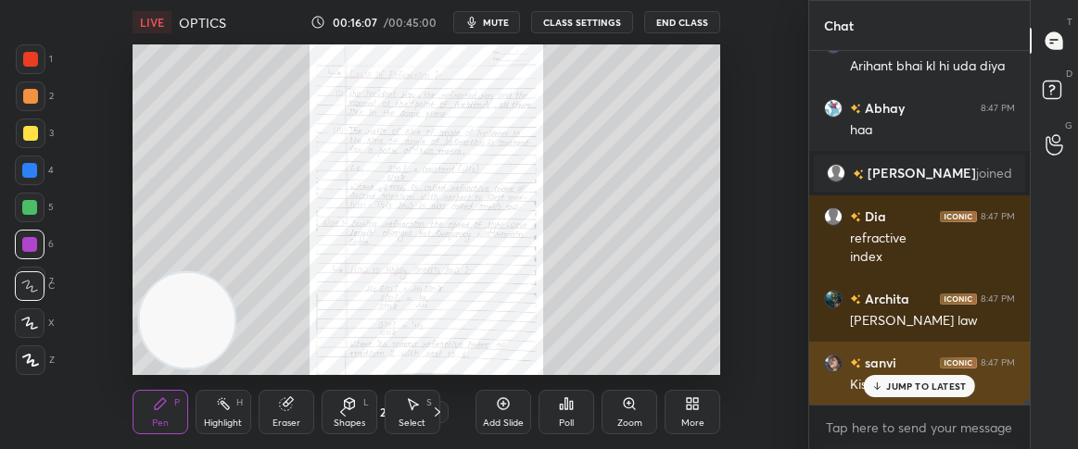
click at [890, 387] on p "JUMP TO LATEST" at bounding box center [926, 386] width 80 height 11
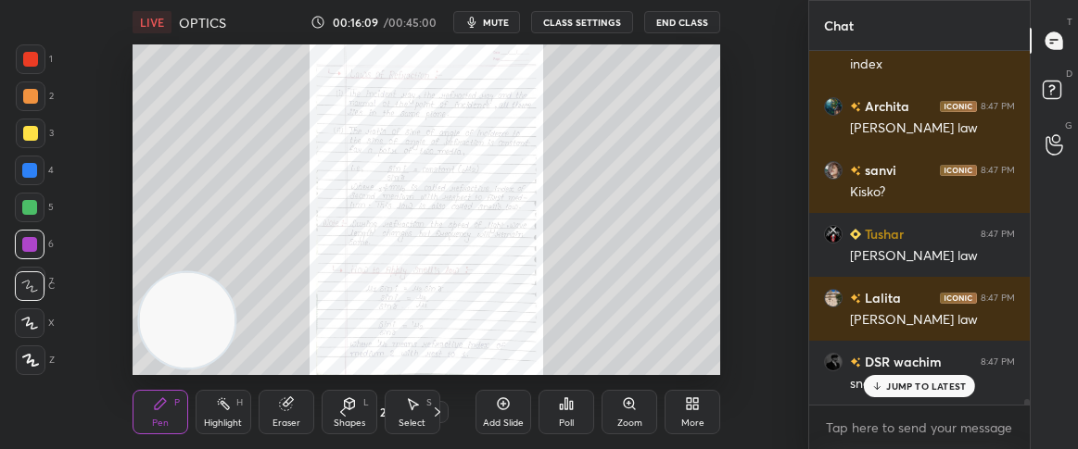
scroll to position [20905, 0]
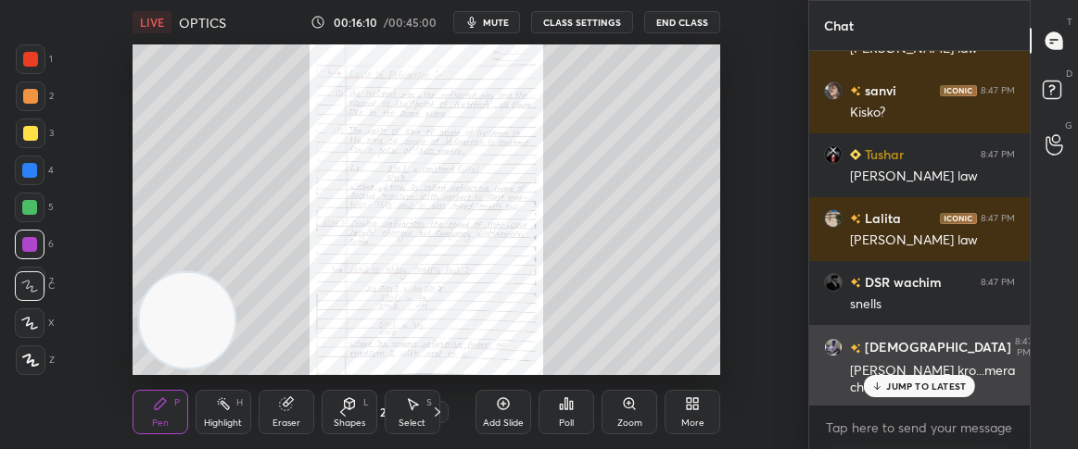
click at [884, 386] on div "JUMP TO LATEST" at bounding box center [918, 386] width 111 height 22
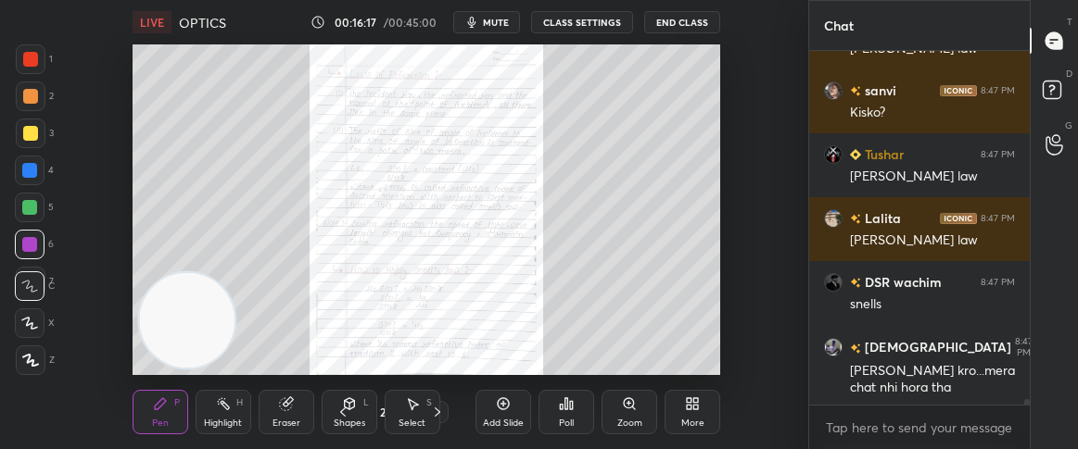
scroll to position [20969, 0]
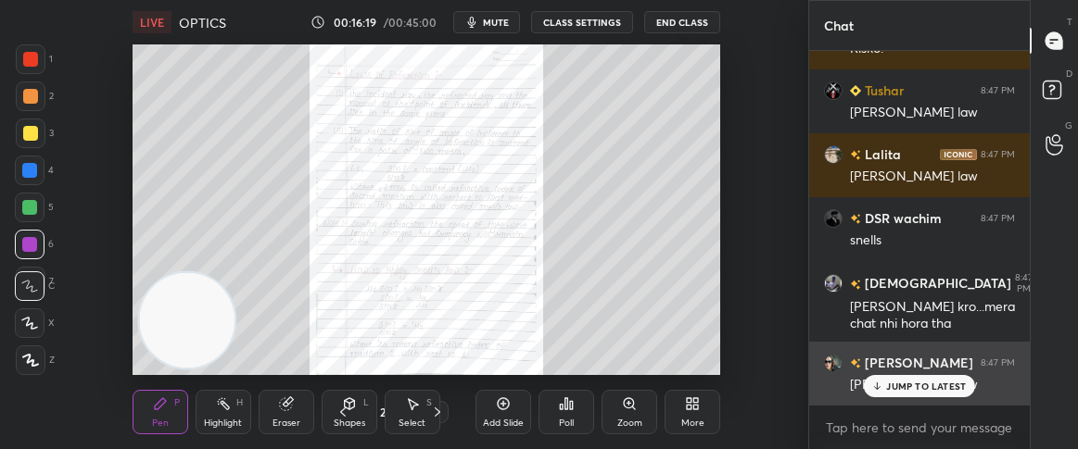
click at [886, 379] on div "JUMP TO LATEST" at bounding box center [918, 386] width 111 height 22
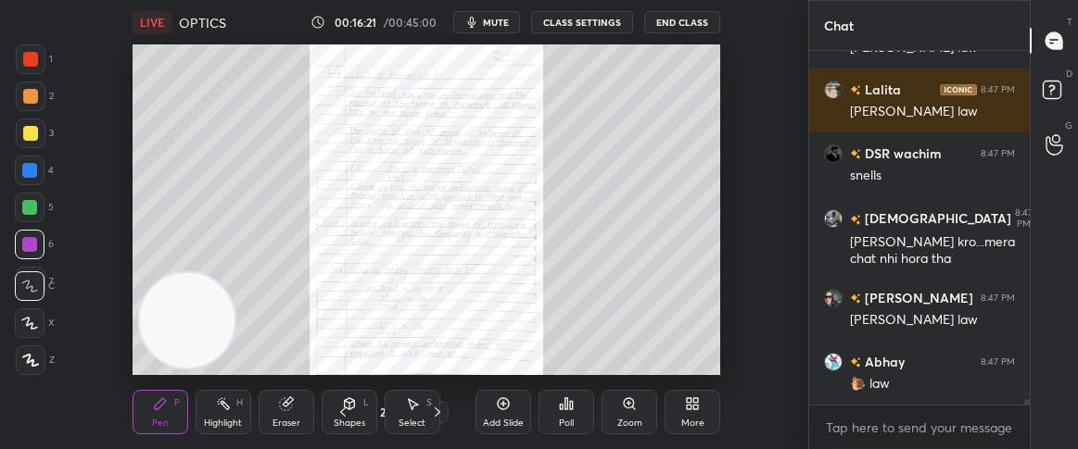
scroll to position [21098, 0]
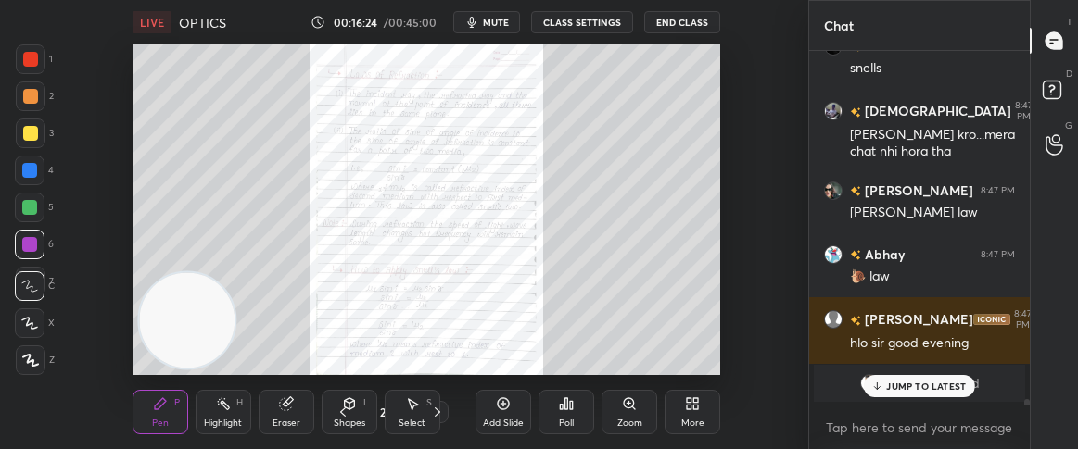
click at [882, 381] on icon at bounding box center [877, 386] width 12 height 11
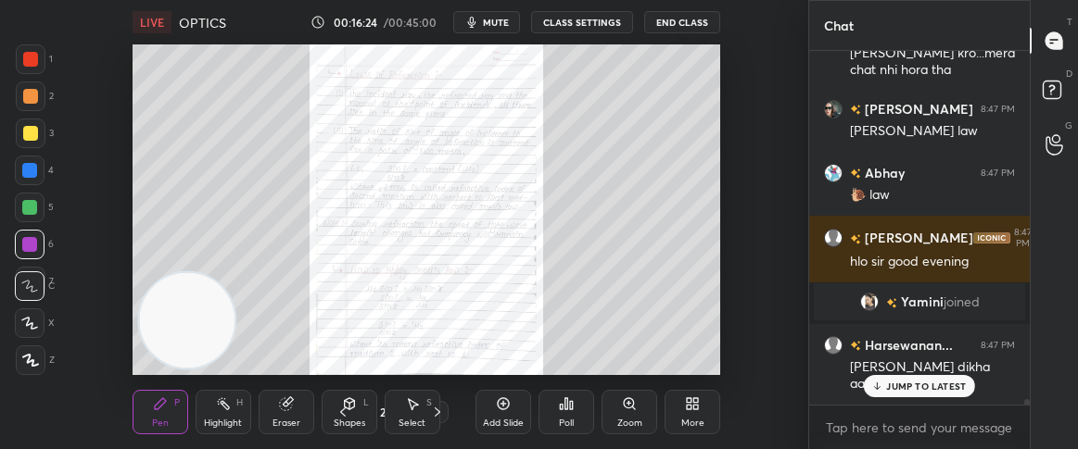
scroll to position [20942, 0]
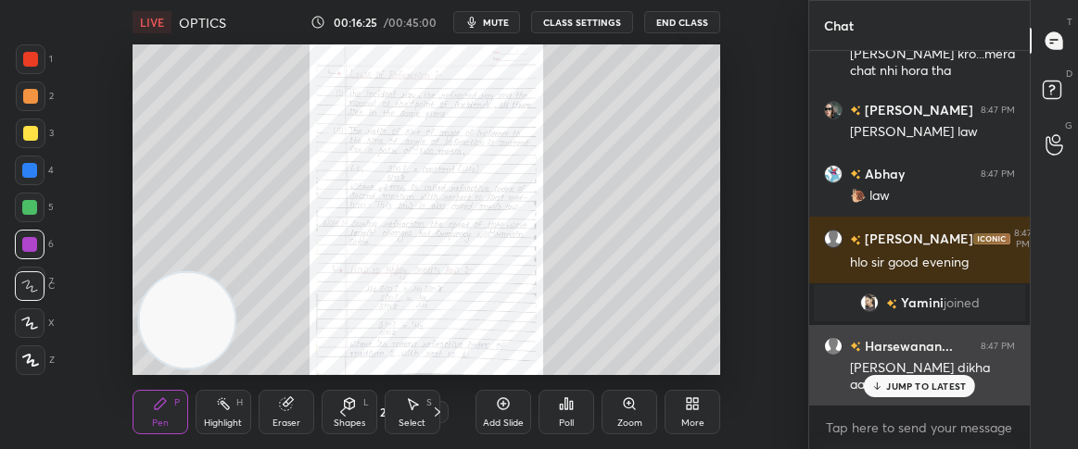
click at [880, 383] on icon at bounding box center [877, 386] width 12 height 11
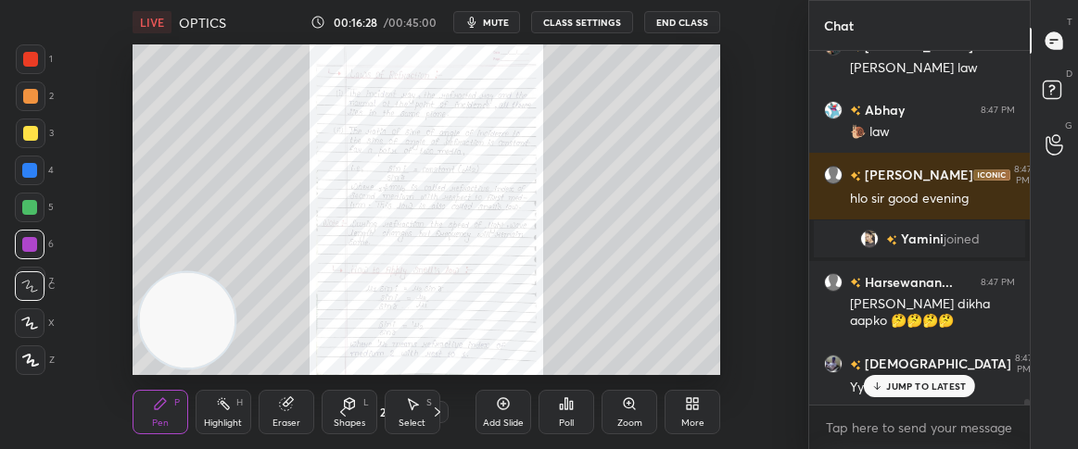
click at [882, 385] on icon at bounding box center [877, 386] width 12 height 11
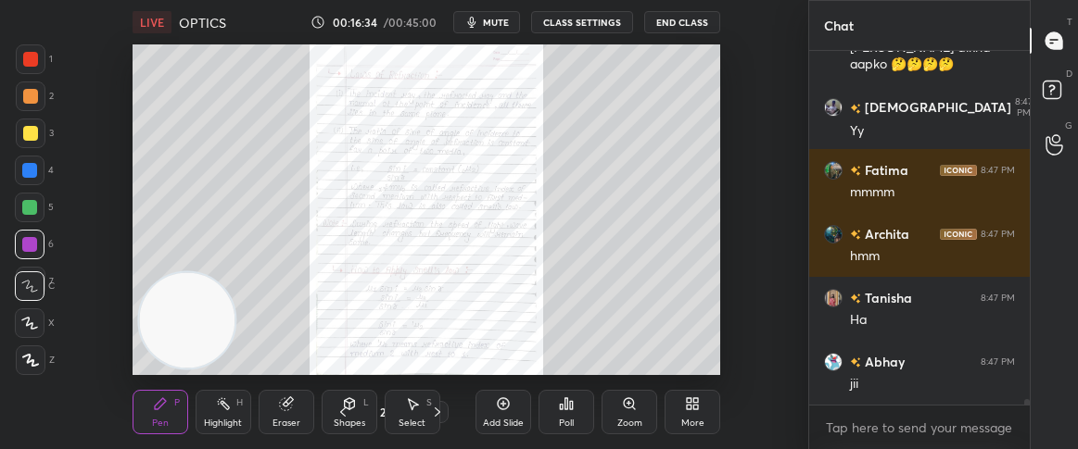
scroll to position [21326, 0]
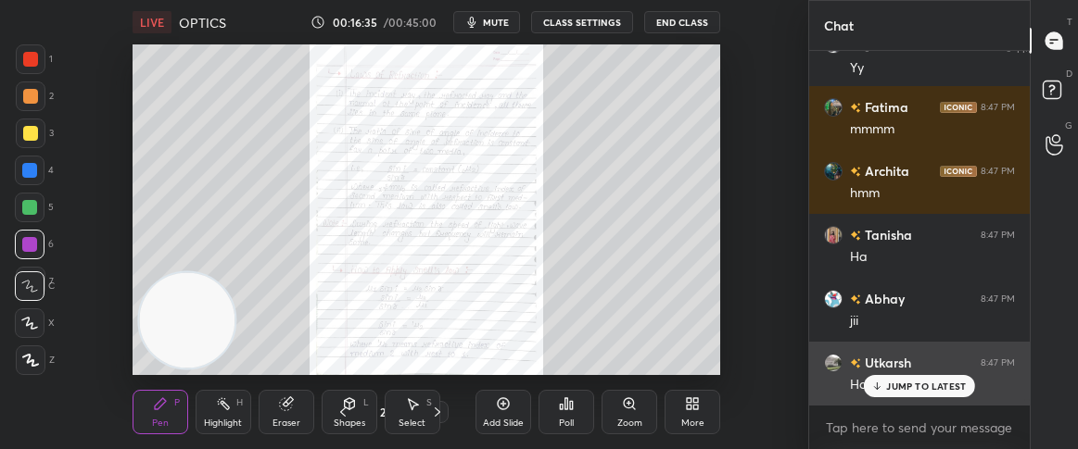
click at [883, 389] on icon at bounding box center [877, 386] width 12 height 11
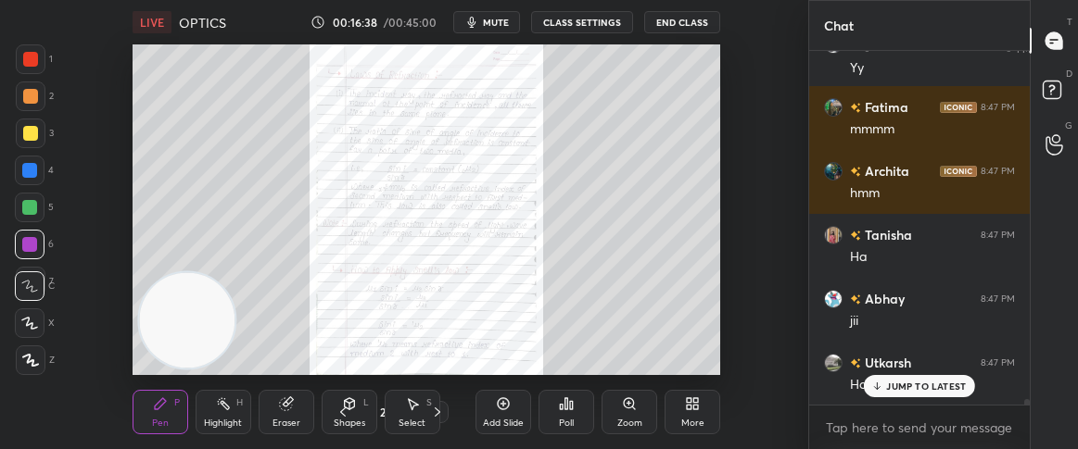
scroll to position [21390, 0]
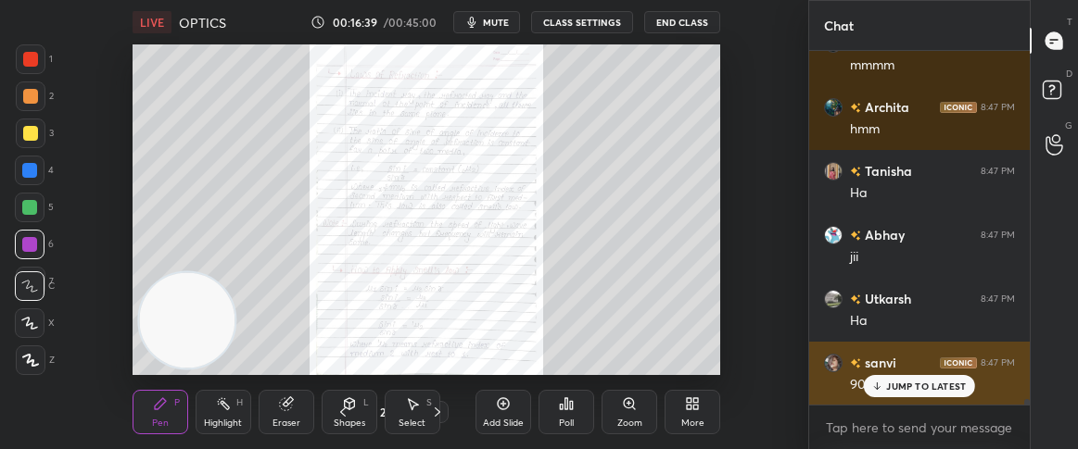
click at [877, 392] on div "JUMP TO LATEST" at bounding box center [918, 386] width 111 height 22
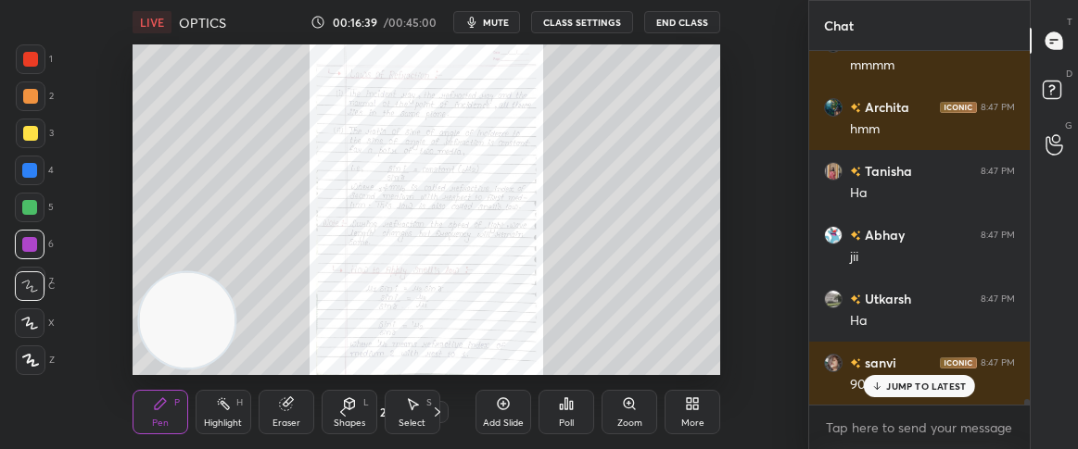
scroll to position [21454, 0]
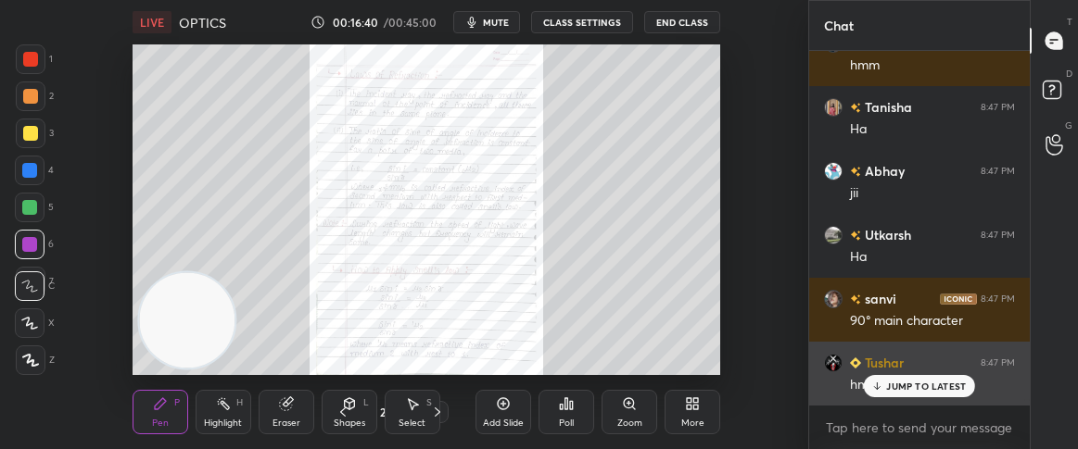
click at [876, 386] on icon at bounding box center [876, 386] width 0 height 6
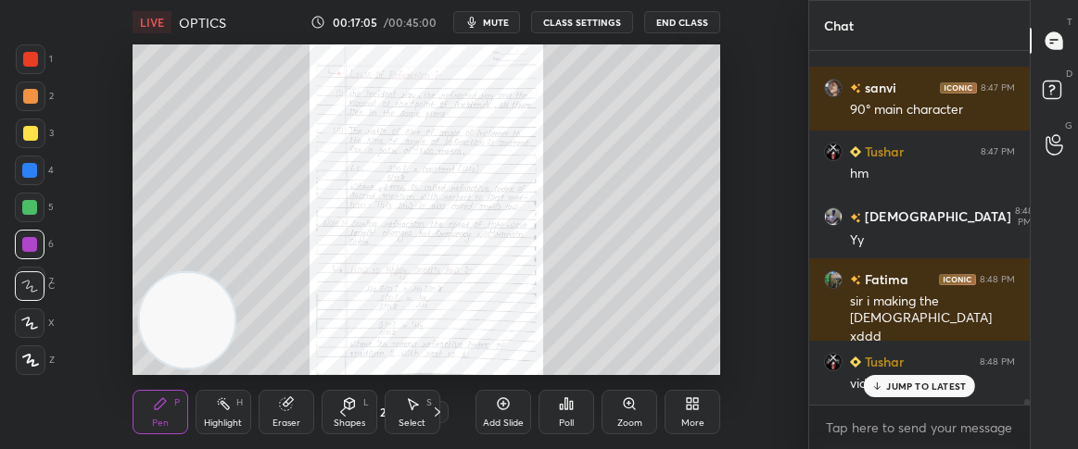
scroll to position [21728, 0]
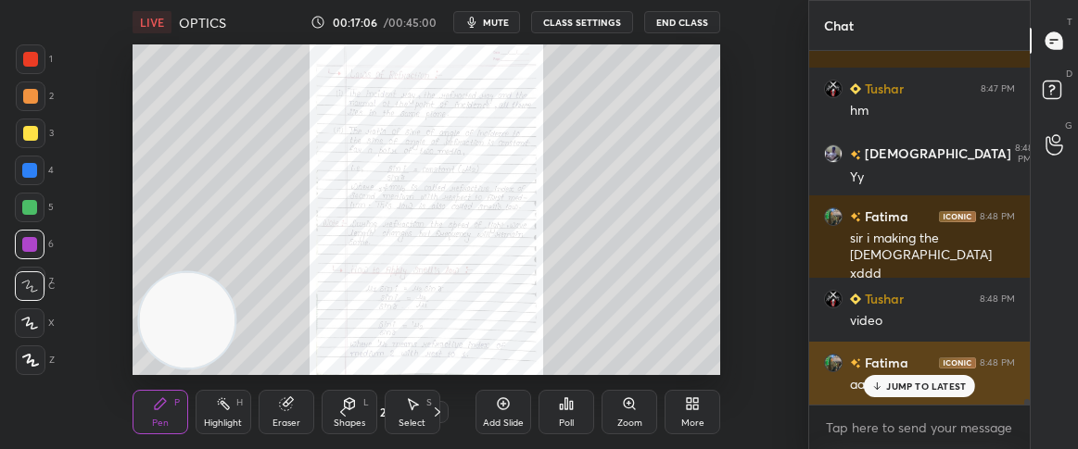
click at [882, 381] on icon at bounding box center [877, 386] width 12 height 11
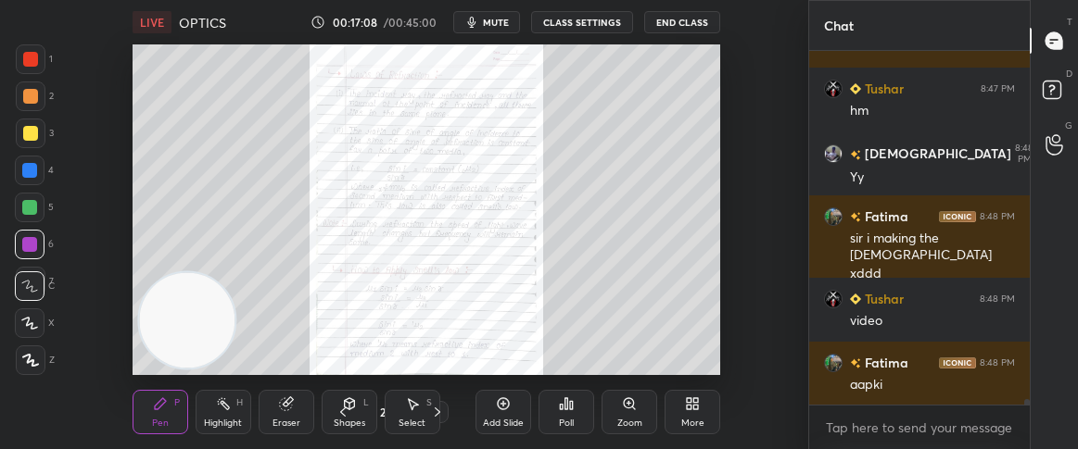
scroll to position [21792, 0]
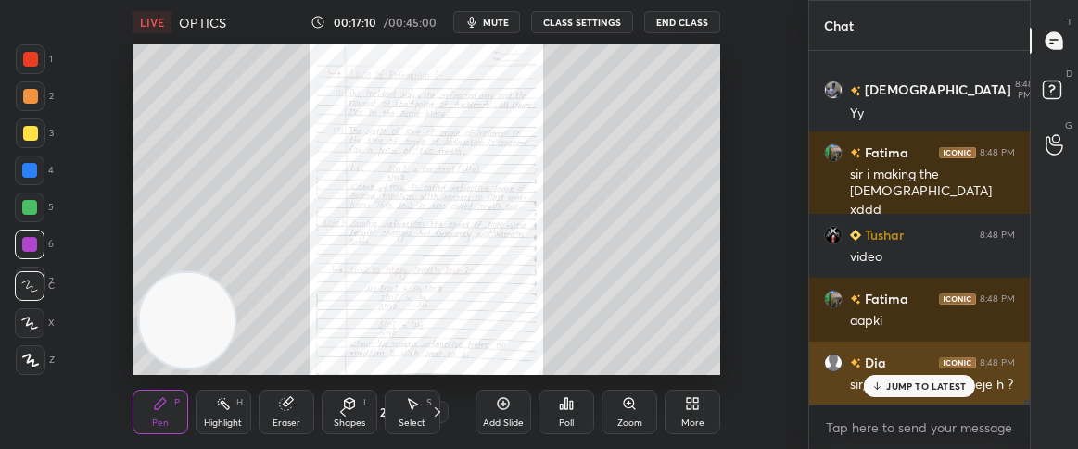
click at [876, 389] on icon at bounding box center [877, 386] width 12 height 11
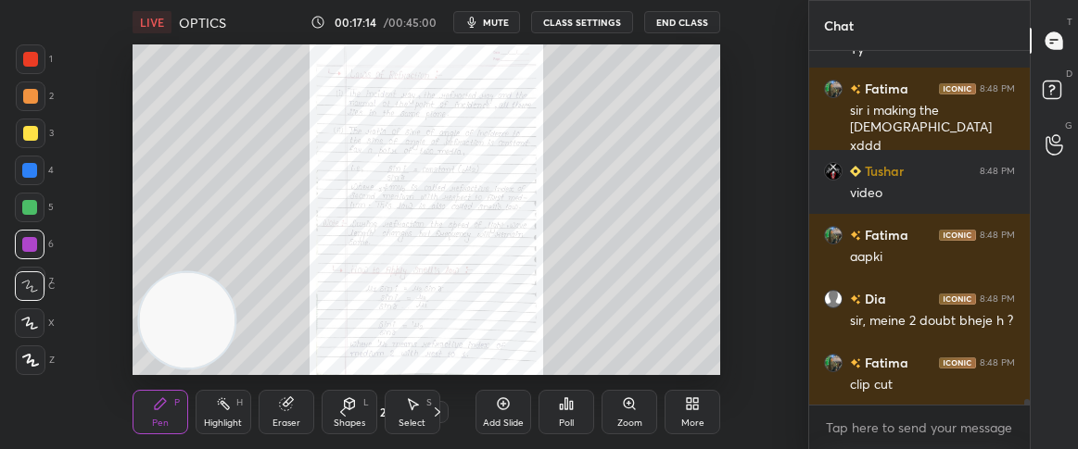
scroll to position [21938, 0]
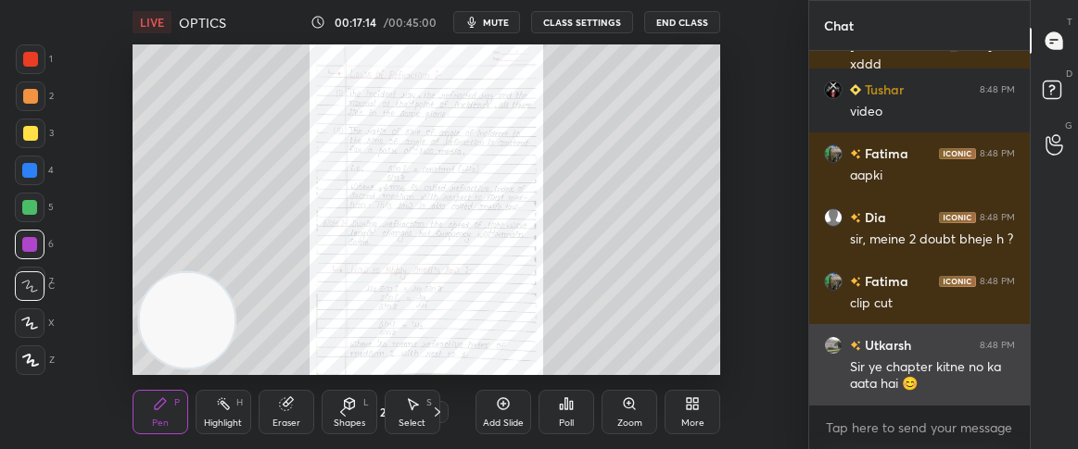
click at [881, 388] on div "Sir ye chapter kitne no ka aata hai 😊" at bounding box center [932, 376] width 165 height 35
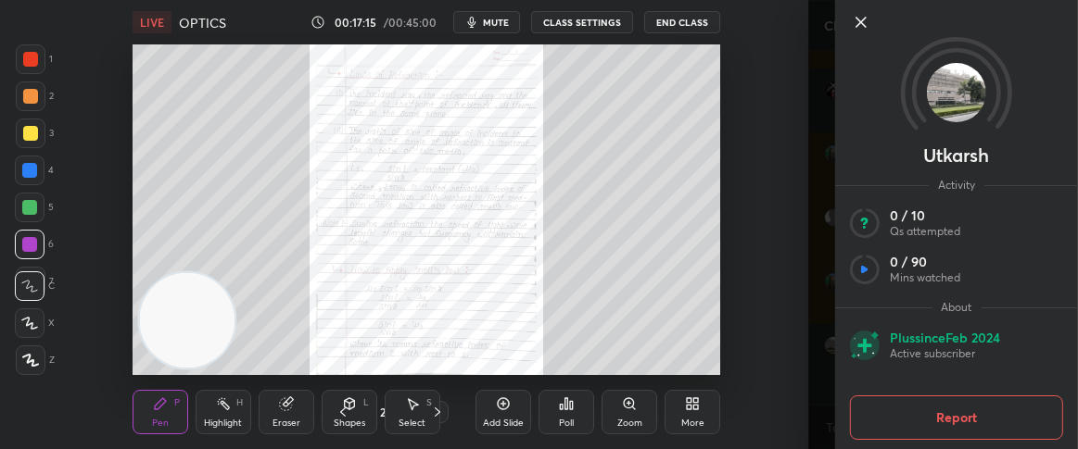
click at [867, 20] on icon at bounding box center [861, 22] width 22 height 22
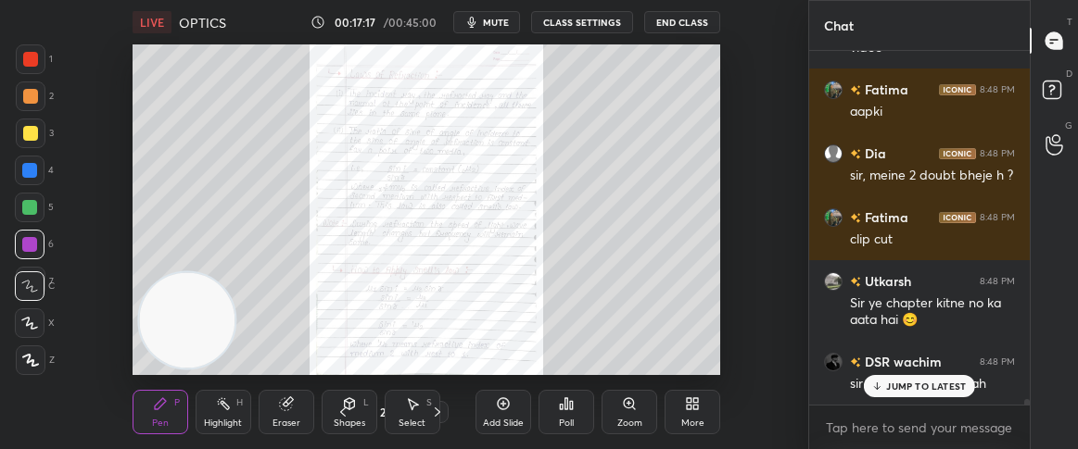
scroll to position [22064, 0]
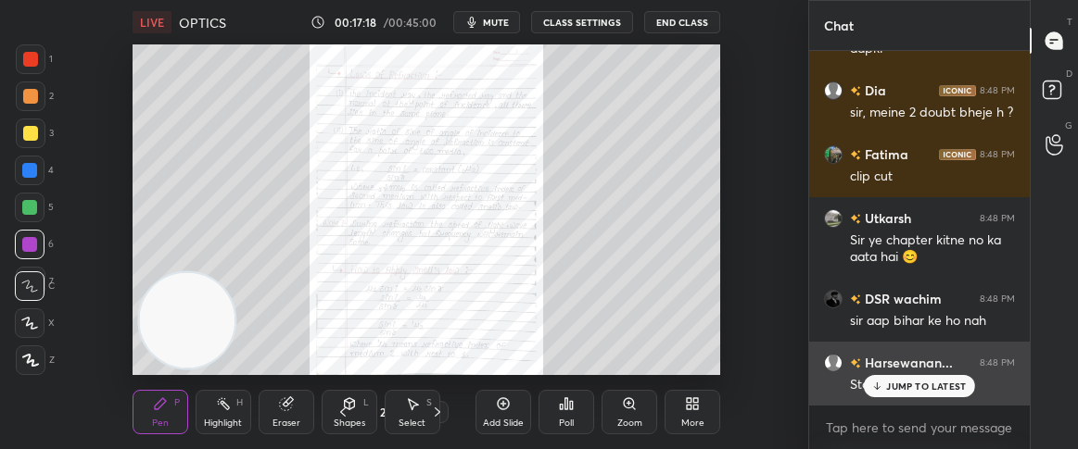
click at [907, 381] on p "JUMP TO LATEST" at bounding box center [926, 386] width 80 height 11
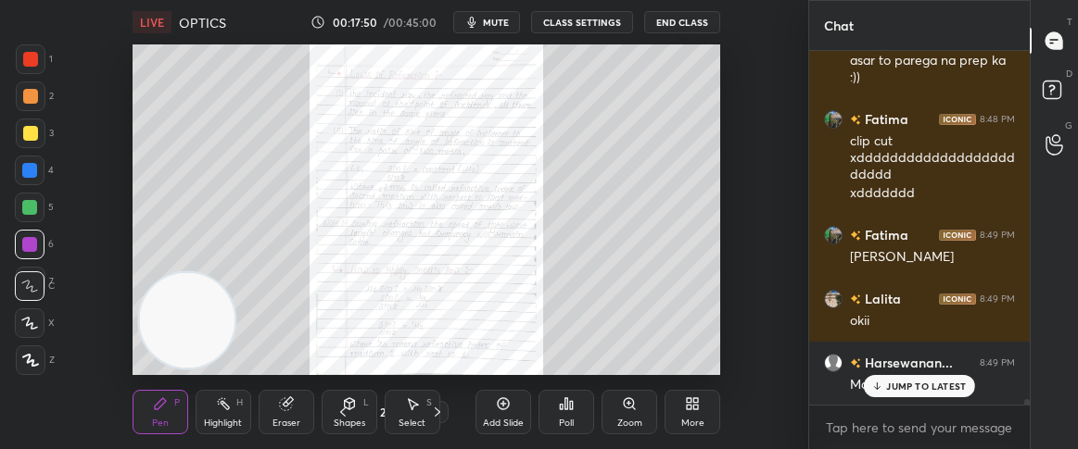
scroll to position [22533, 0]
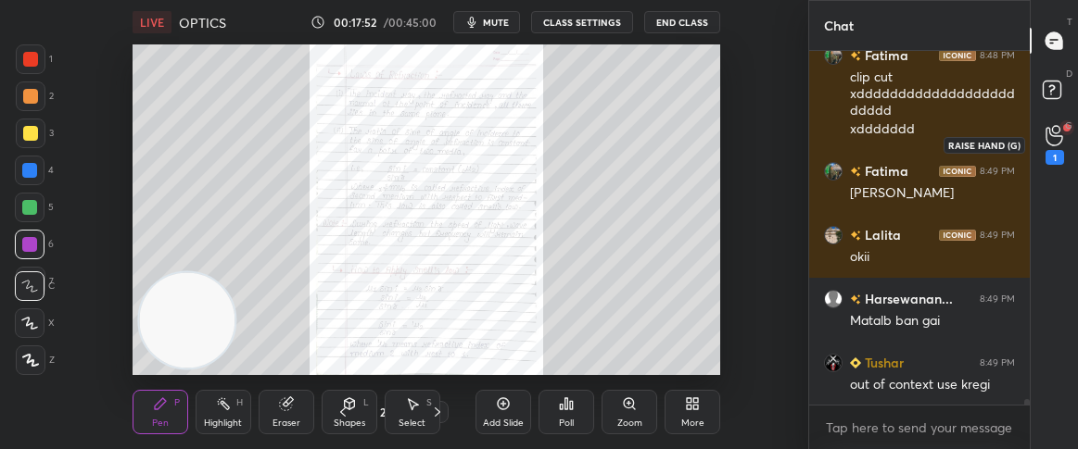
click at [1052, 131] on circle at bounding box center [1055, 129] width 7 height 7
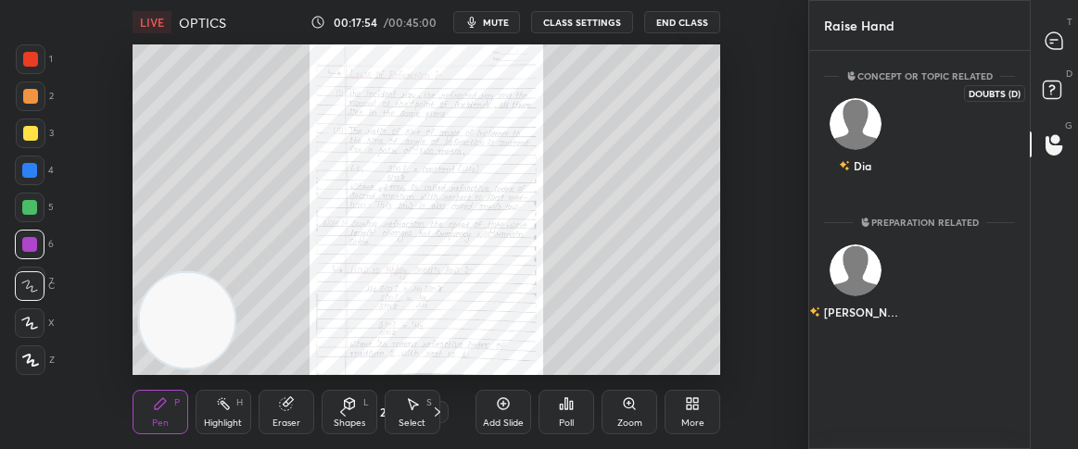
click at [1054, 83] on rect at bounding box center [1051, 91] width 18 height 18
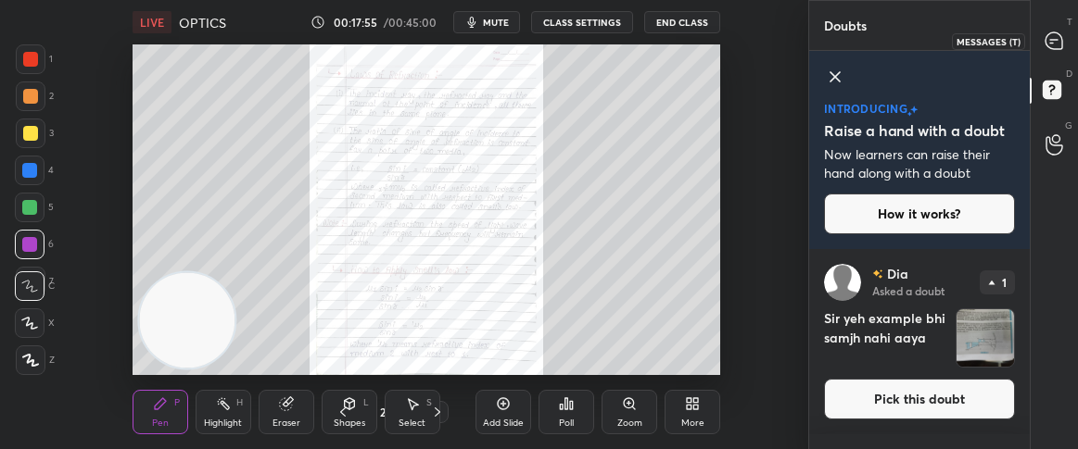
click at [1059, 38] on icon at bounding box center [1053, 40] width 17 height 17
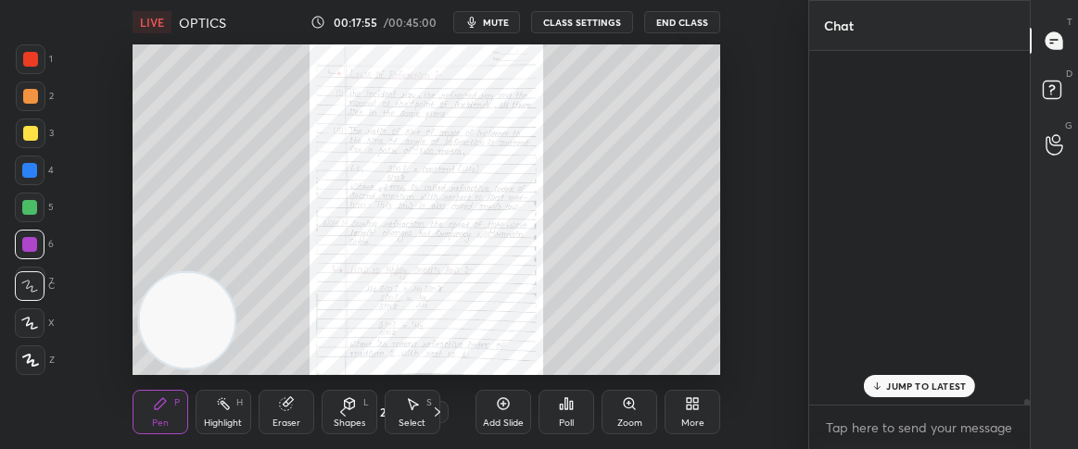
scroll to position [348, 215]
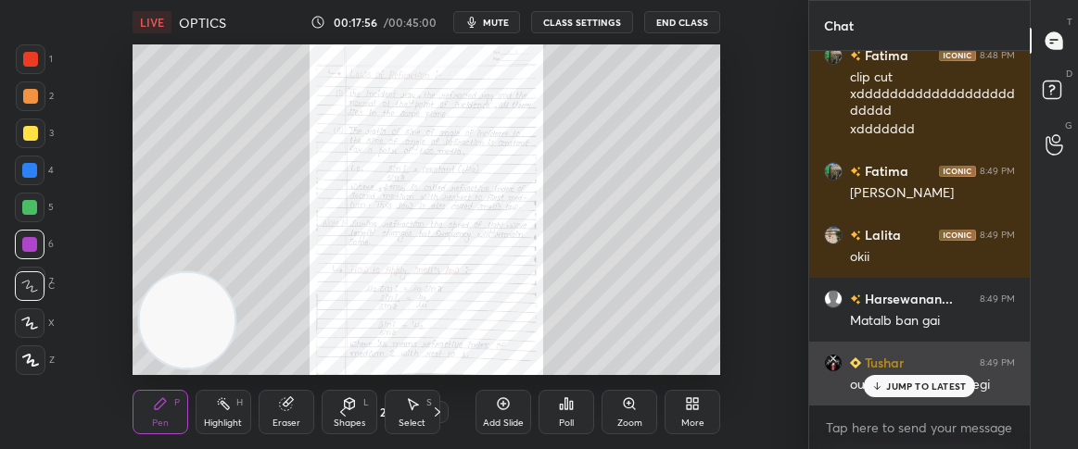
click at [897, 388] on p "JUMP TO LATEST" at bounding box center [926, 386] width 80 height 11
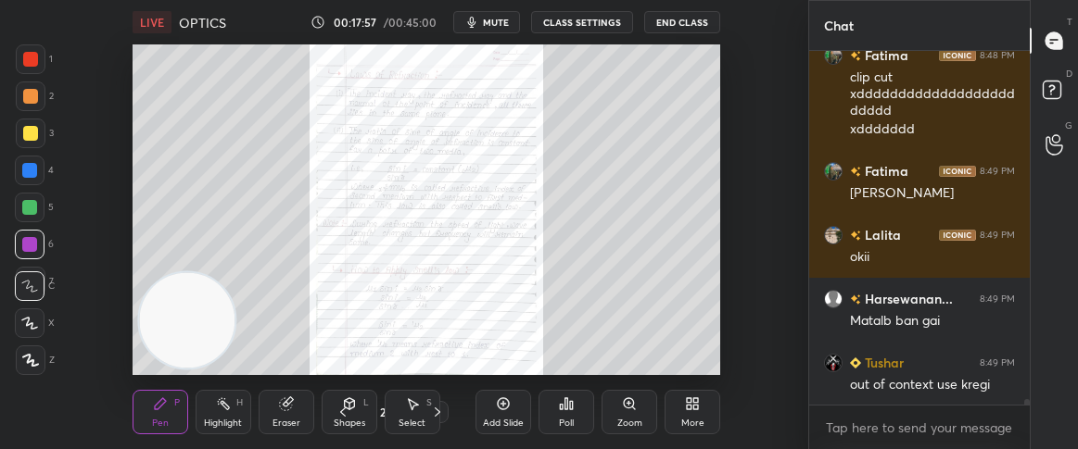
scroll to position [22928, 0]
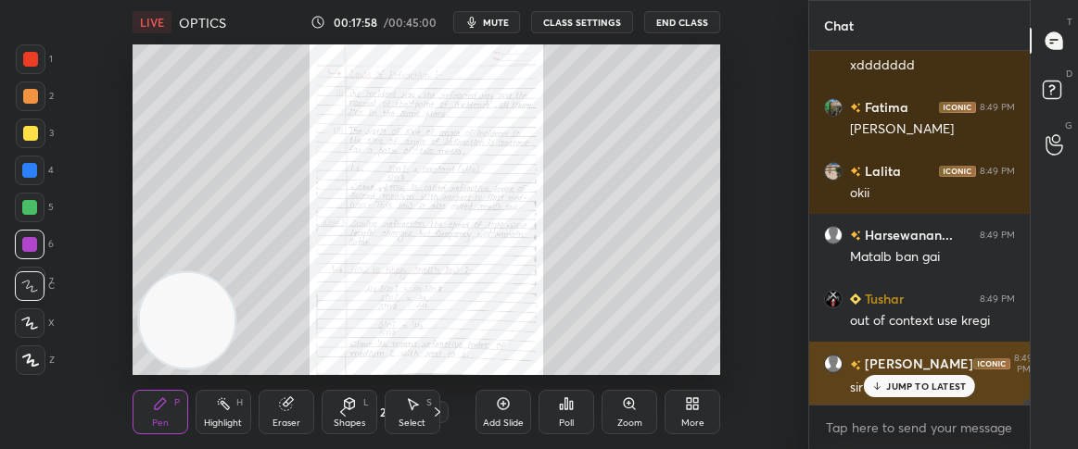
click at [895, 381] on p "JUMP TO LATEST" at bounding box center [926, 386] width 80 height 11
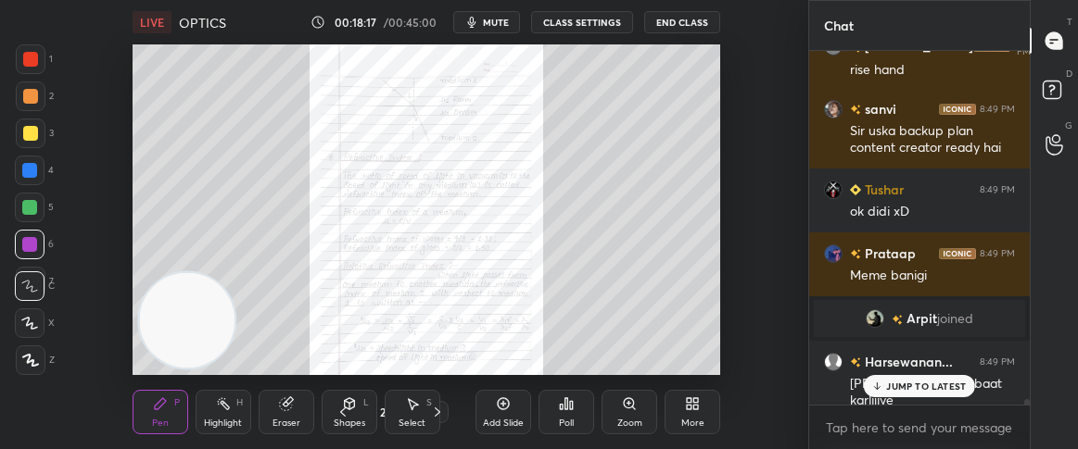
scroll to position [22465, 0]
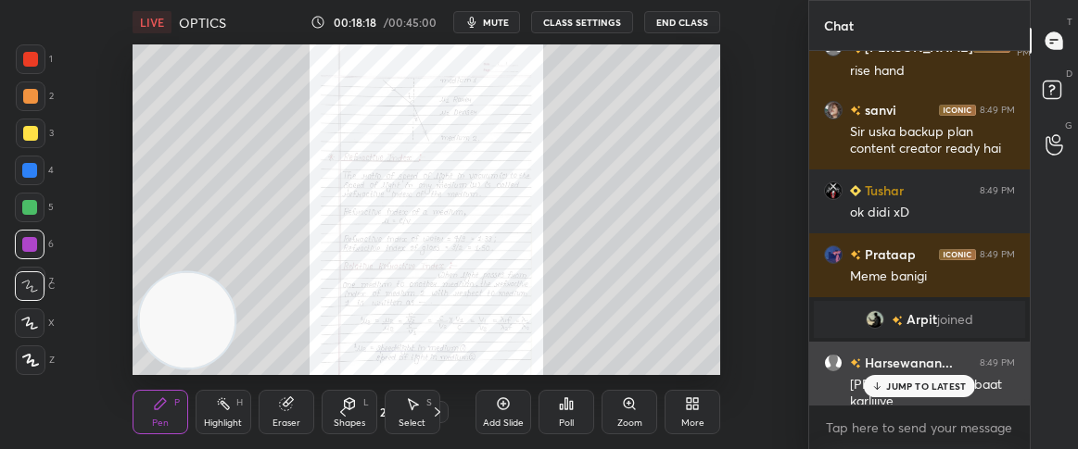
click at [887, 375] on div "JUMP TO LATEST" at bounding box center [918, 386] width 111 height 22
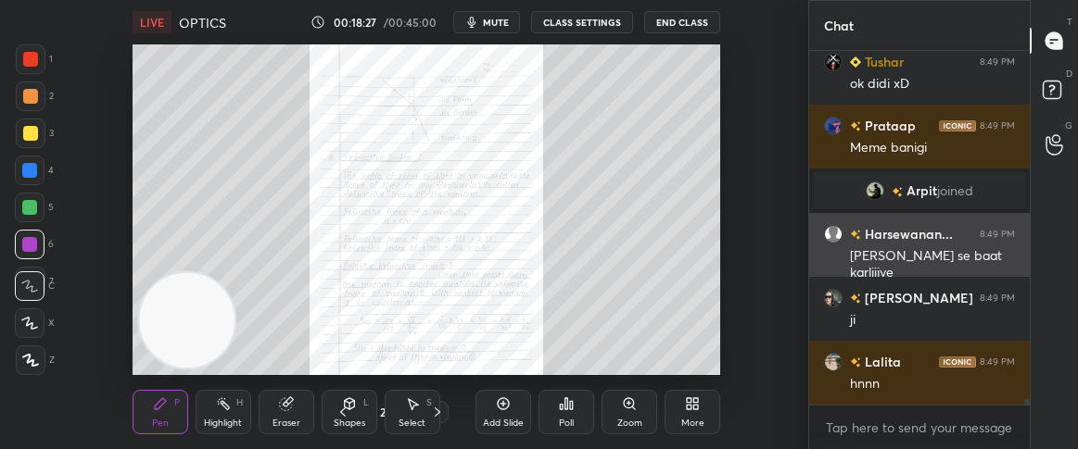
scroll to position [22673, 0]
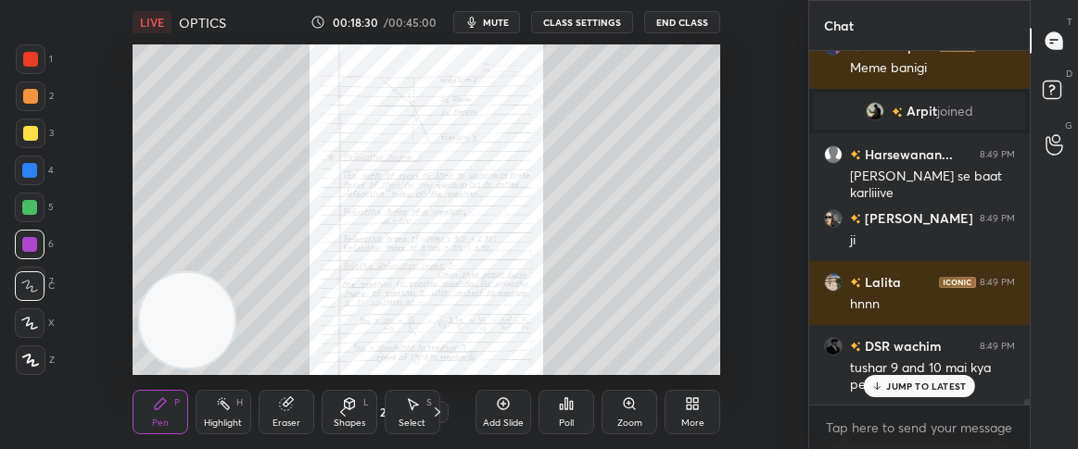
click at [896, 376] on div "JUMP TO LATEST" at bounding box center [918, 386] width 111 height 22
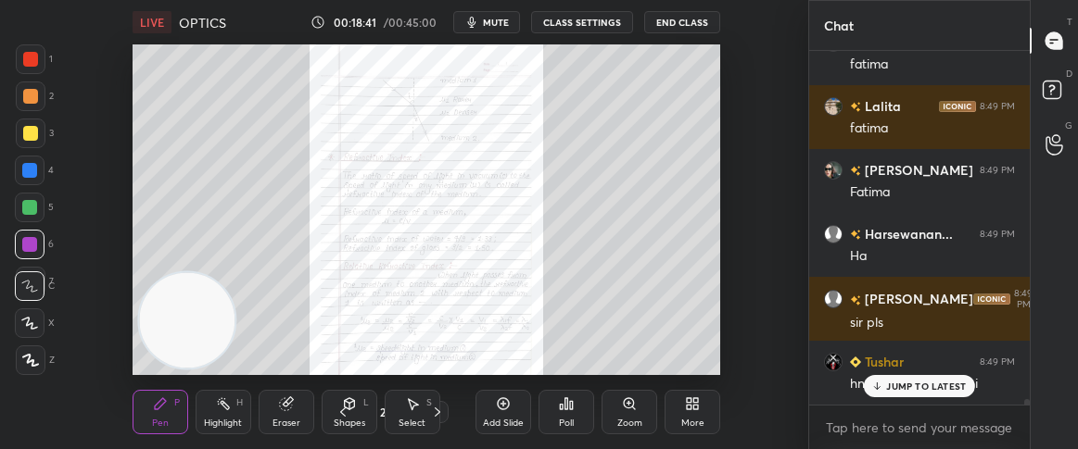
scroll to position [23139, 0]
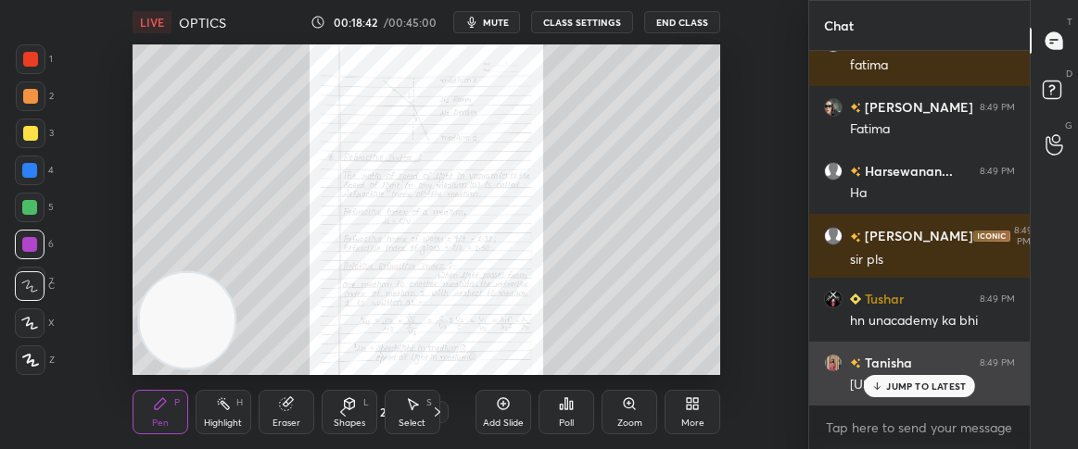
click at [874, 382] on icon at bounding box center [877, 386] width 12 height 11
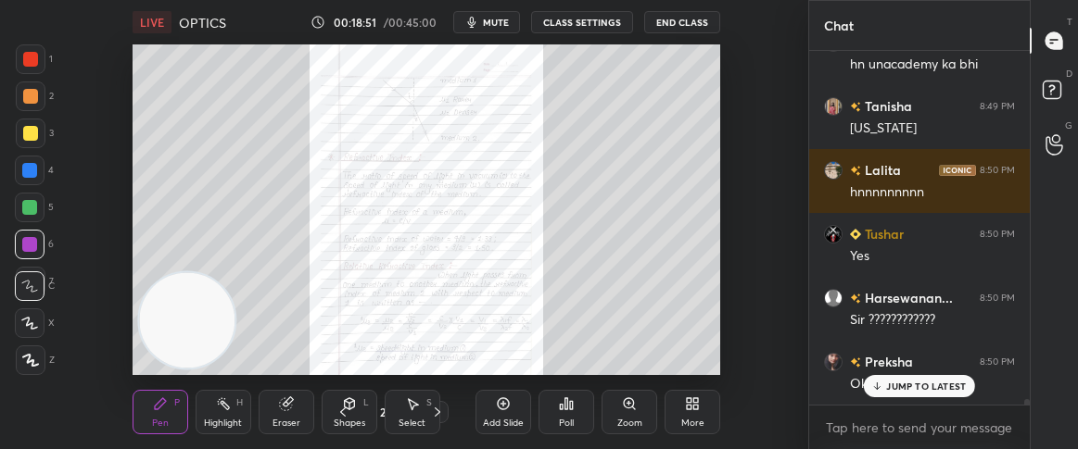
scroll to position [23475, 0]
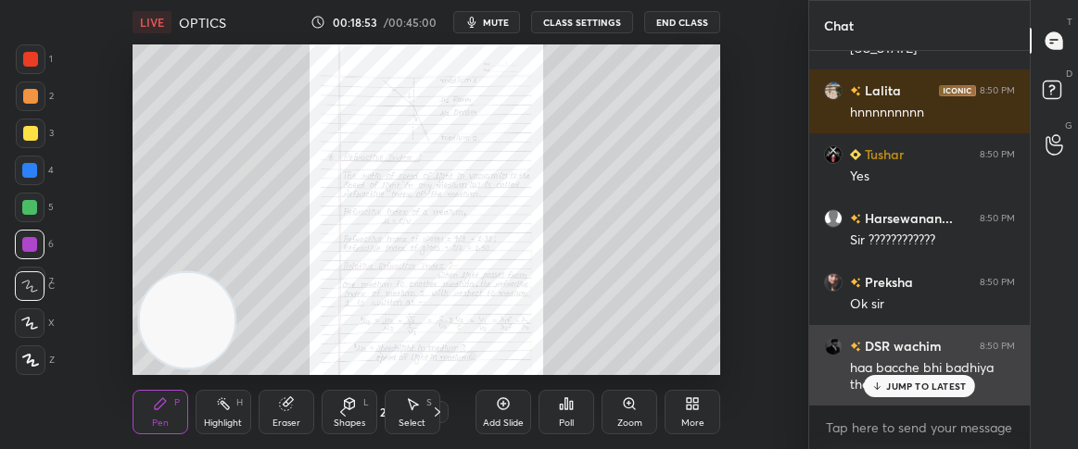
click at [889, 381] on p "JUMP TO LATEST" at bounding box center [926, 386] width 80 height 11
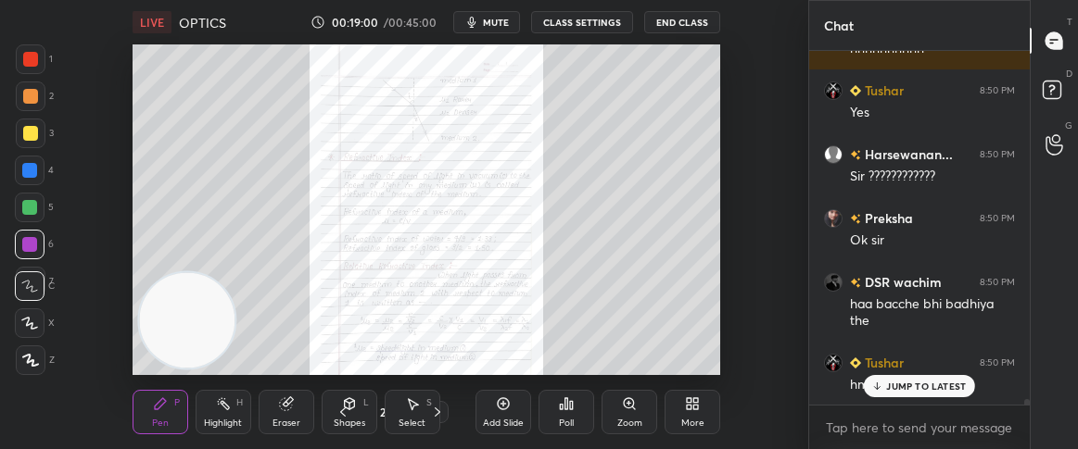
scroll to position [23603, 0]
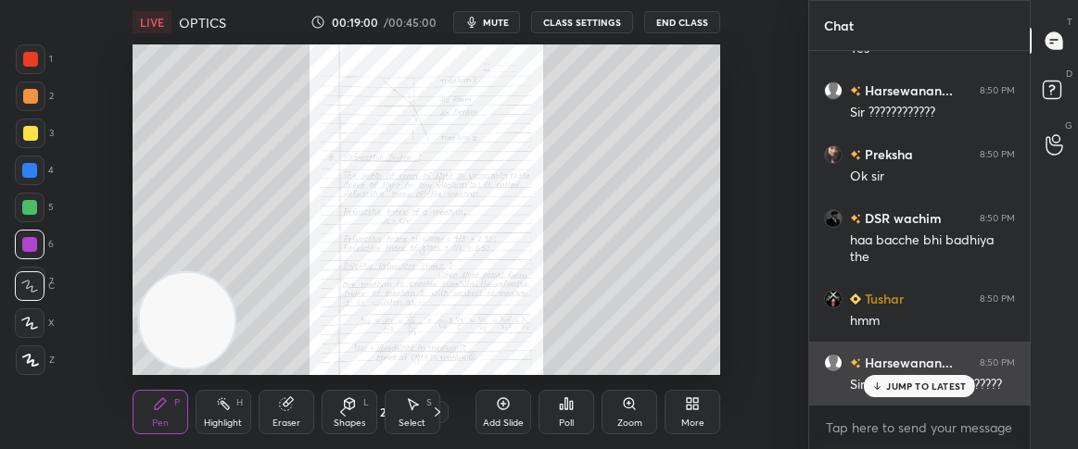
click at [899, 381] on p "JUMP TO LATEST" at bounding box center [926, 386] width 80 height 11
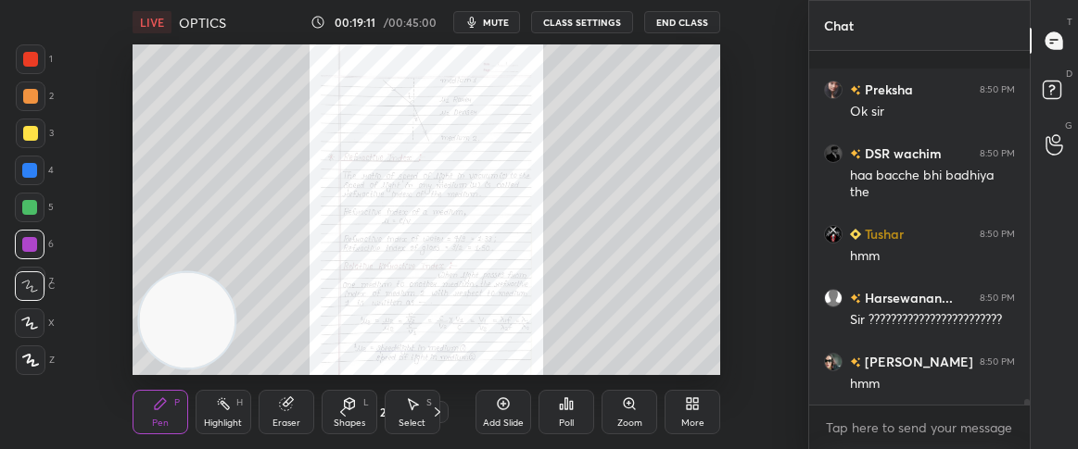
scroll to position [23765, 0]
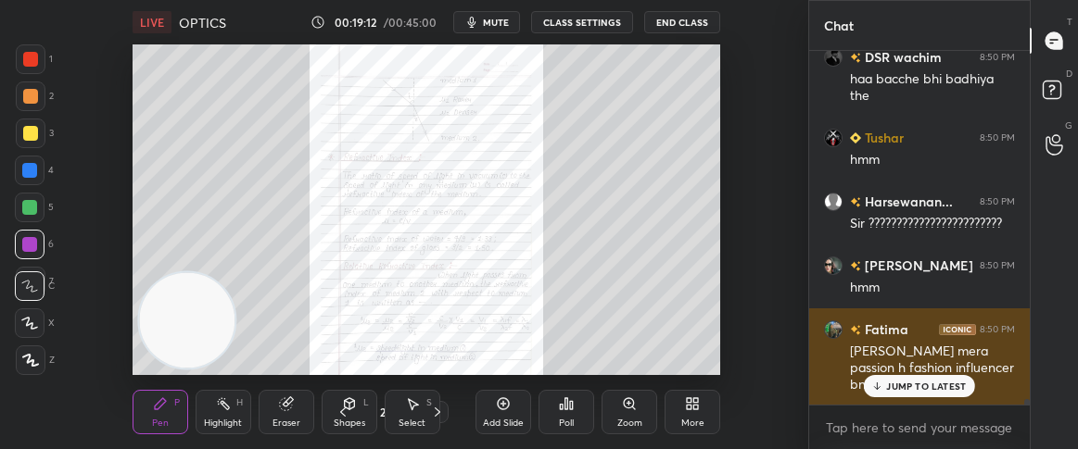
click at [876, 378] on div "JUMP TO LATEST" at bounding box center [918, 386] width 111 height 22
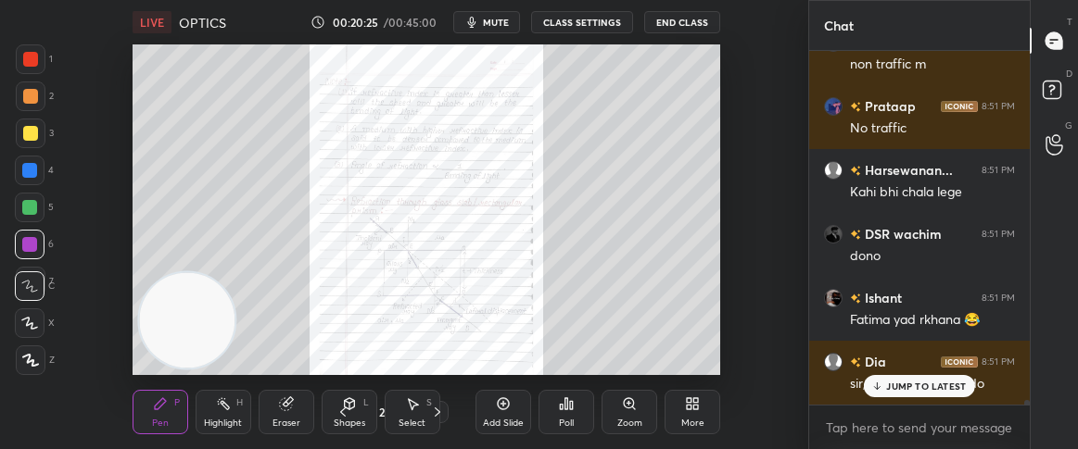
scroll to position [24661, 0]
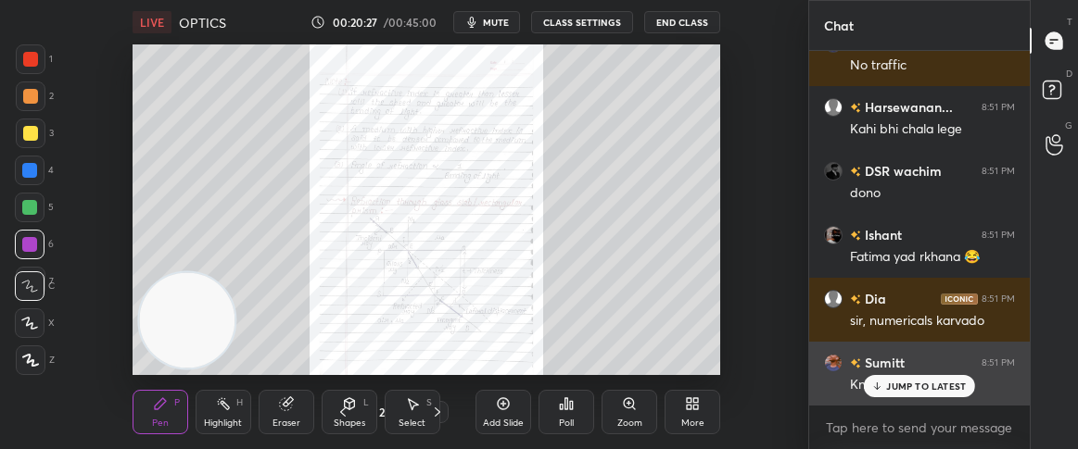
click at [908, 375] on div "JUMP TO LATEST" at bounding box center [918, 386] width 111 height 22
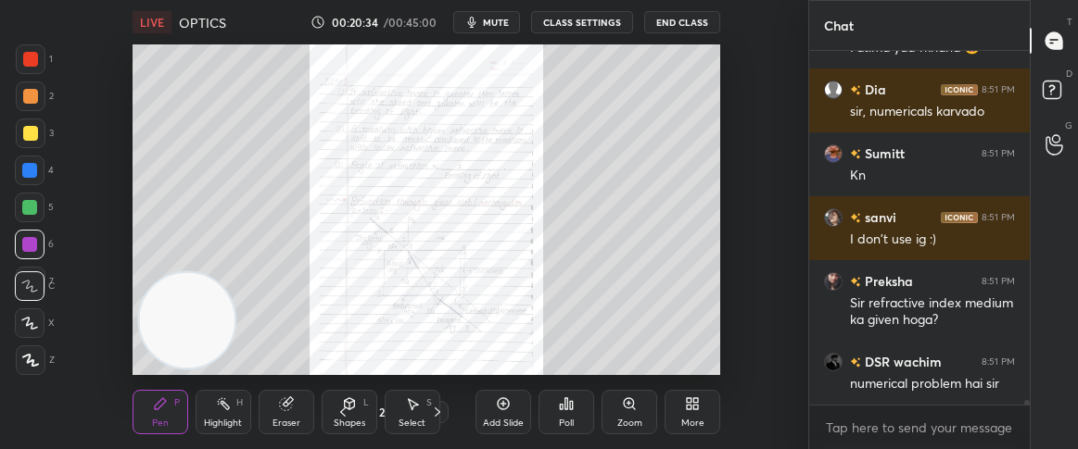
scroll to position [24934, 0]
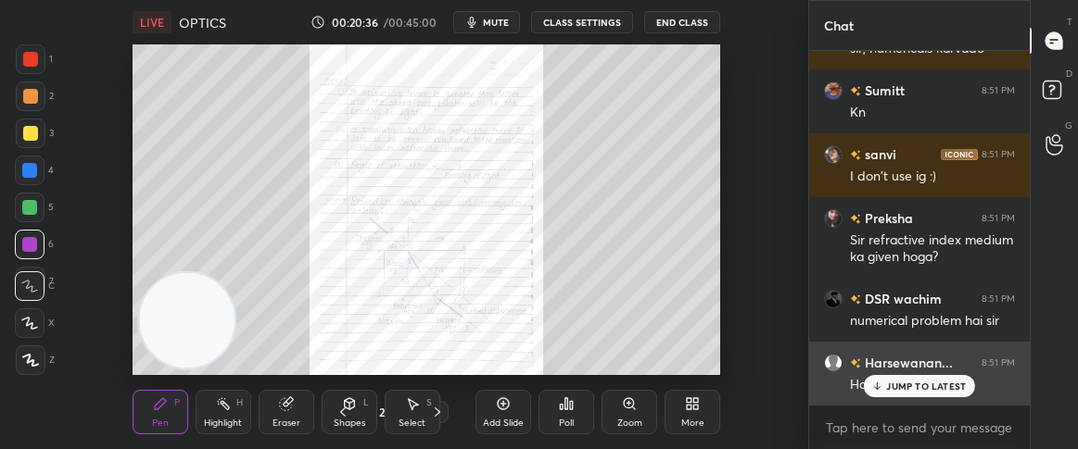
click at [906, 383] on p "JUMP TO LATEST" at bounding box center [926, 386] width 80 height 11
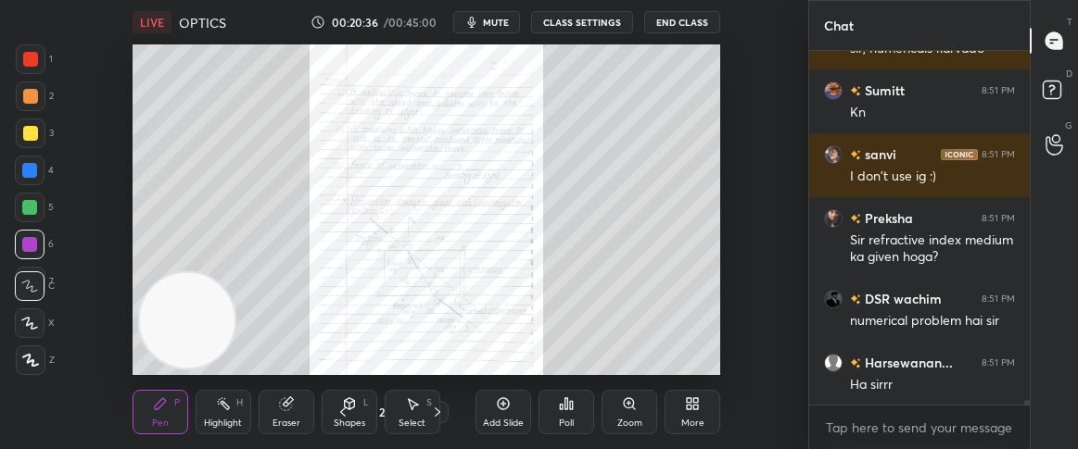
scroll to position [25014, 0]
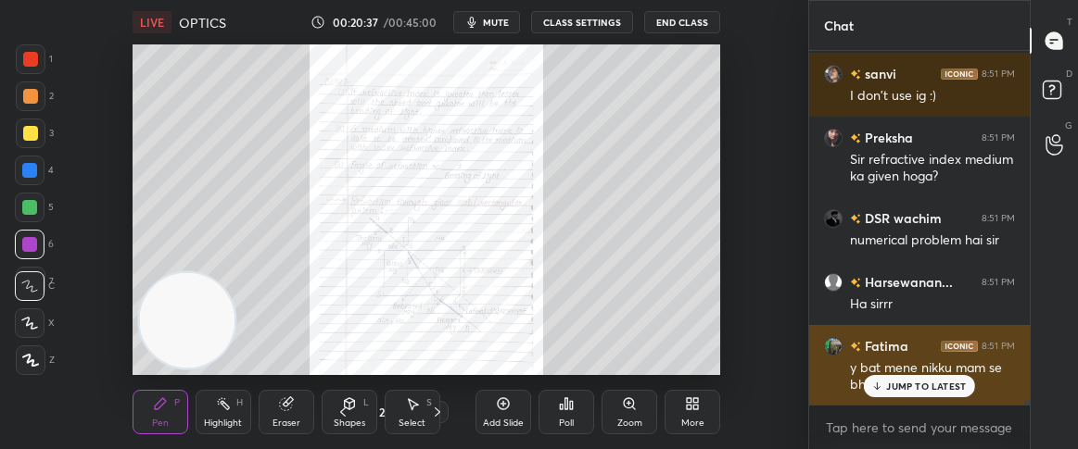
click at [893, 391] on p "JUMP TO LATEST" at bounding box center [926, 386] width 80 height 11
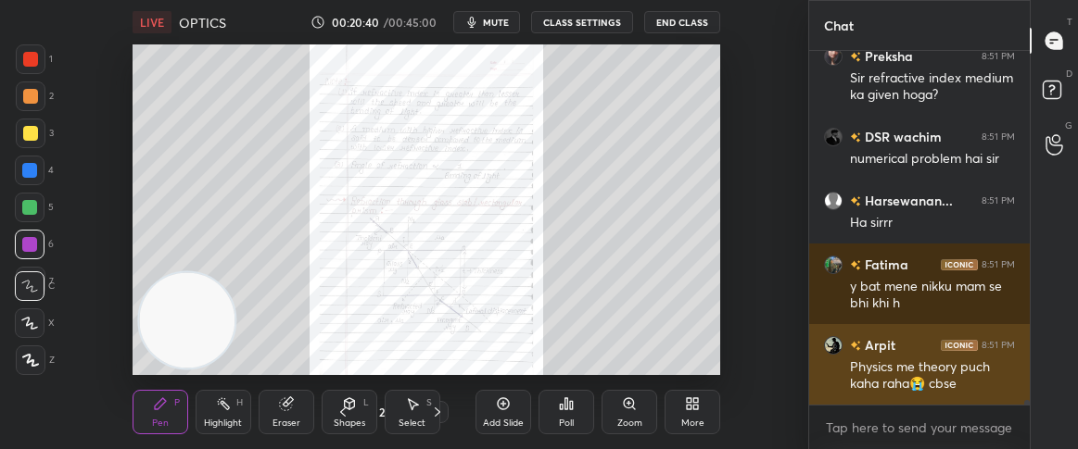
scroll to position [25159, 0]
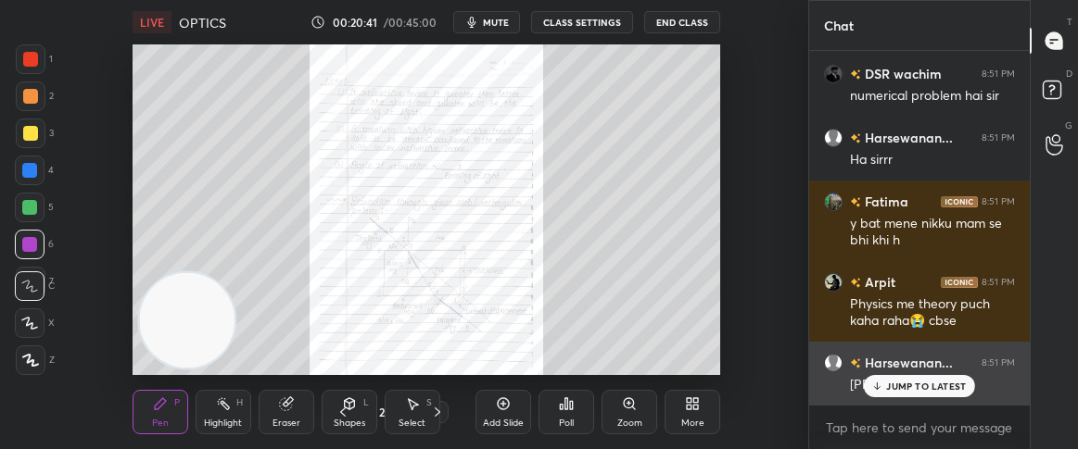
click at [895, 384] on p "JUMP TO LATEST" at bounding box center [926, 386] width 80 height 11
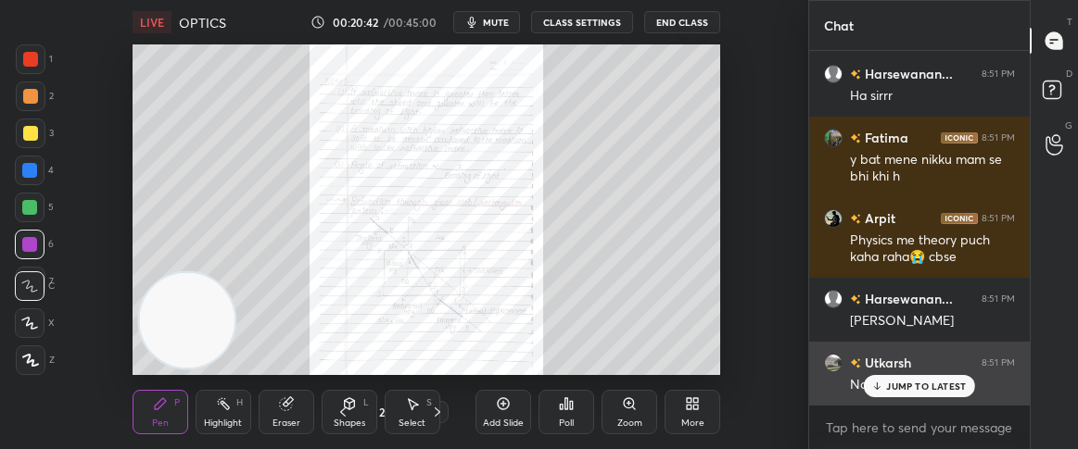
click at [893, 383] on p "JUMP TO LATEST" at bounding box center [926, 386] width 80 height 11
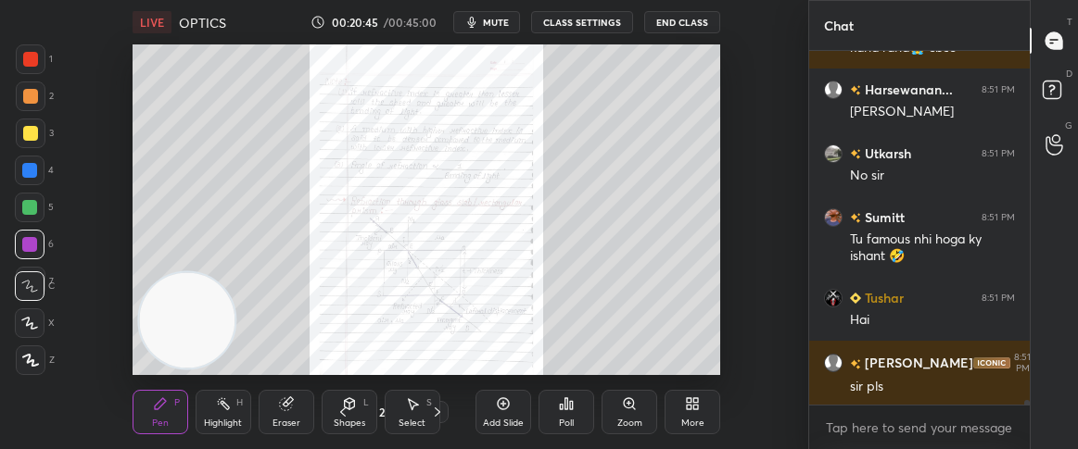
scroll to position [25495, 0]
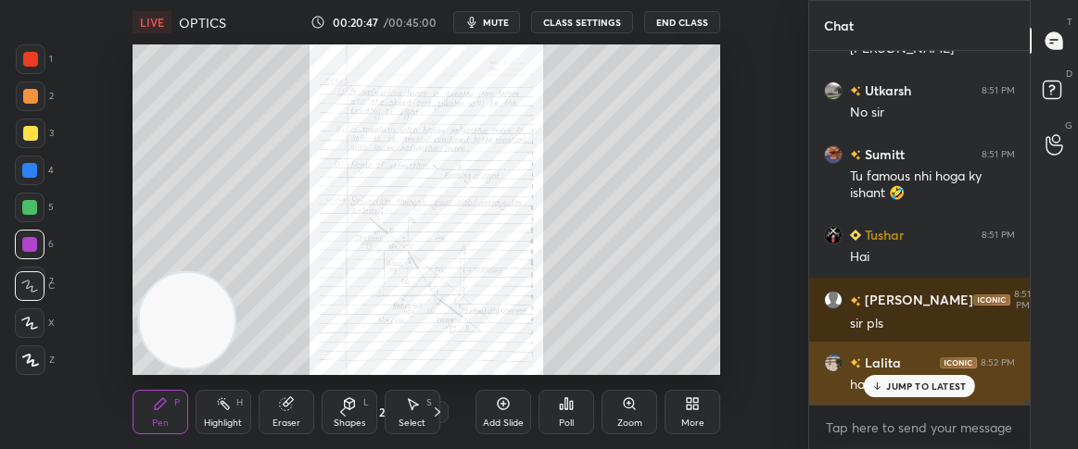
click at [892, 383] on p "JUMP TO LATEST" at bounding box center [926, 386] width 80 height 11
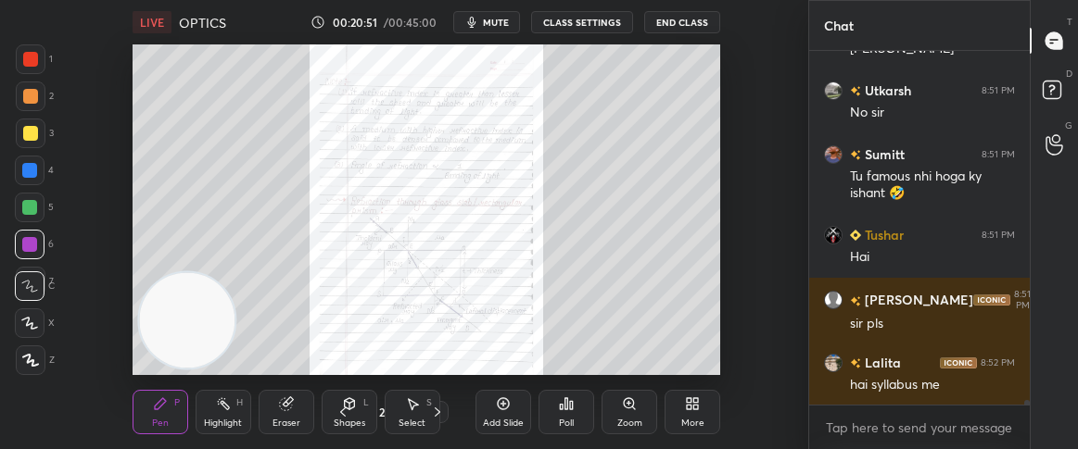
scroll to position [25559, 0]
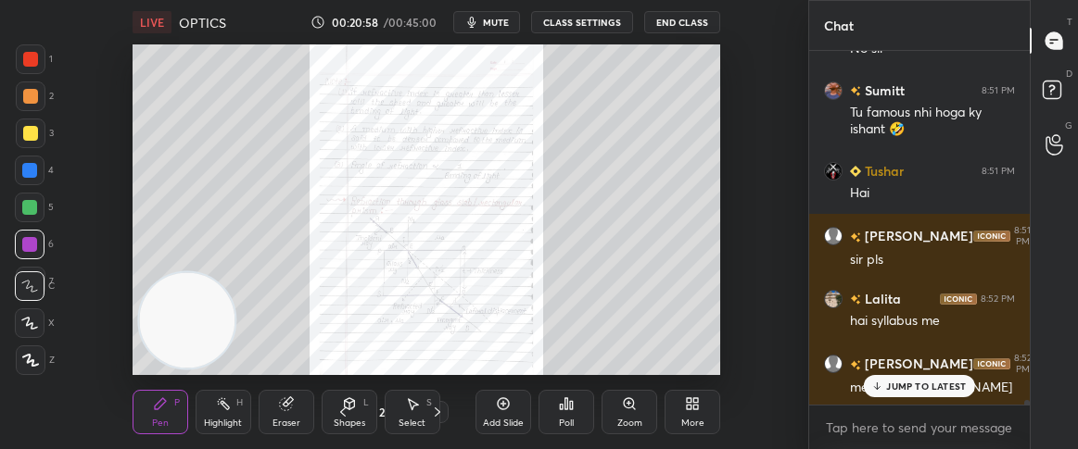
click at [737, 302] on div "Setting up your live class Poll for secs No correct answer Start poll" at bounding box center [426, 209] width 734 height 331
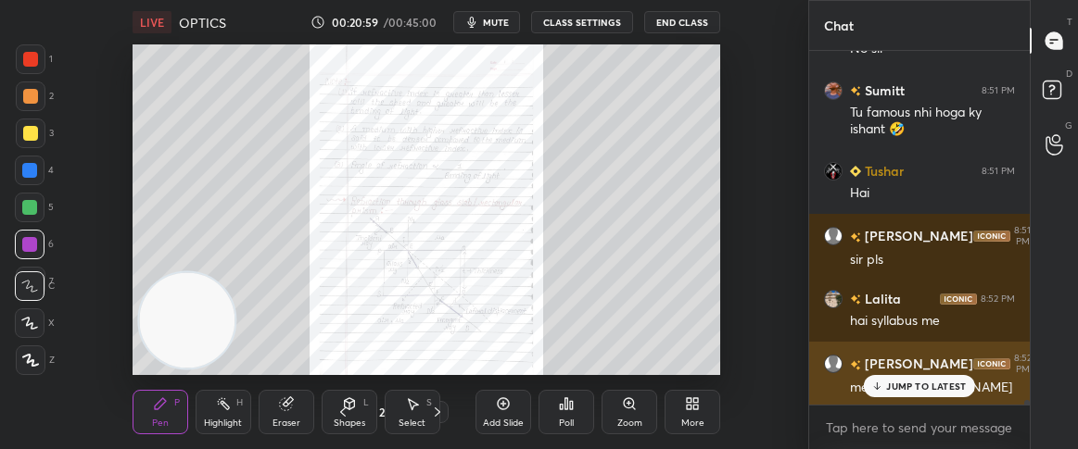
click at [913, 381] on p "JUMP TO LATEST" at bounding box center [926, 386] width 80 height 11
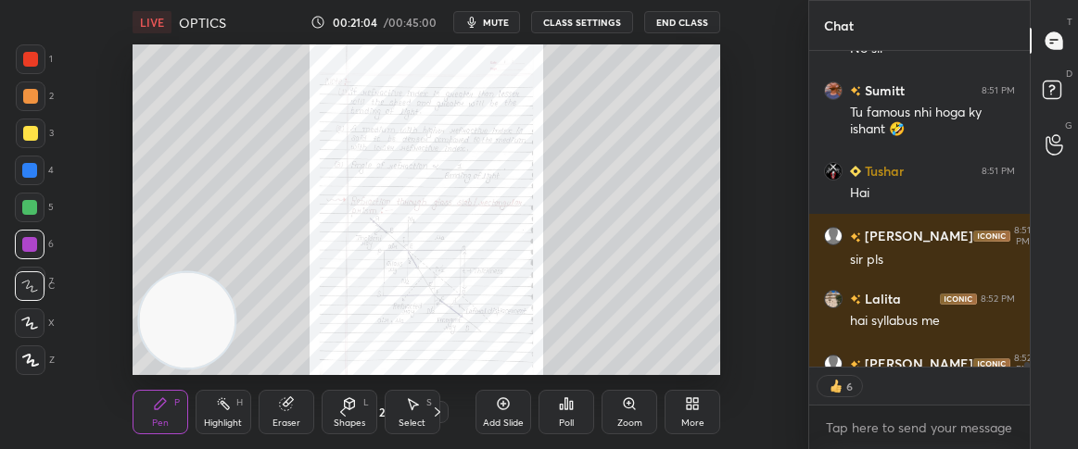
scroll to position [25661, 0]
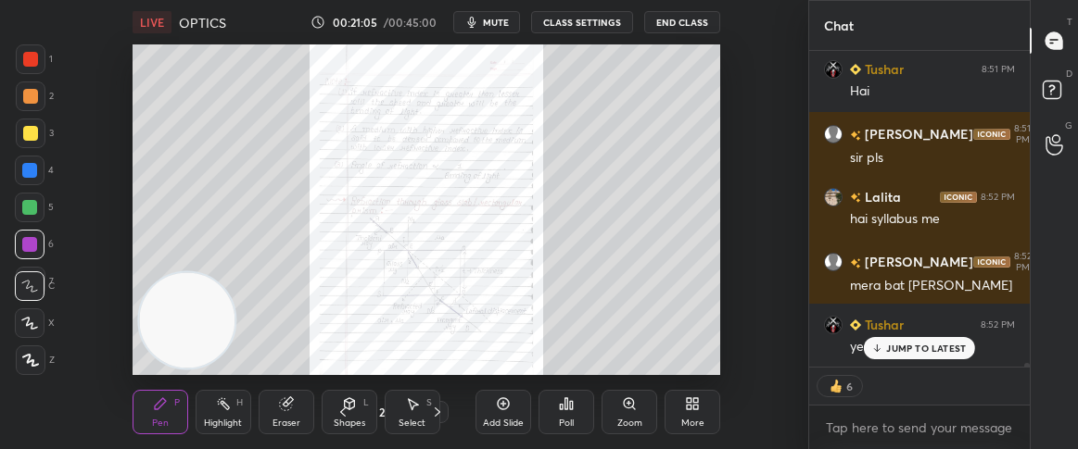
click at [889, 347] on p "JUMP TO LATEST" at bounding box center [926, 348] width 80 height 11
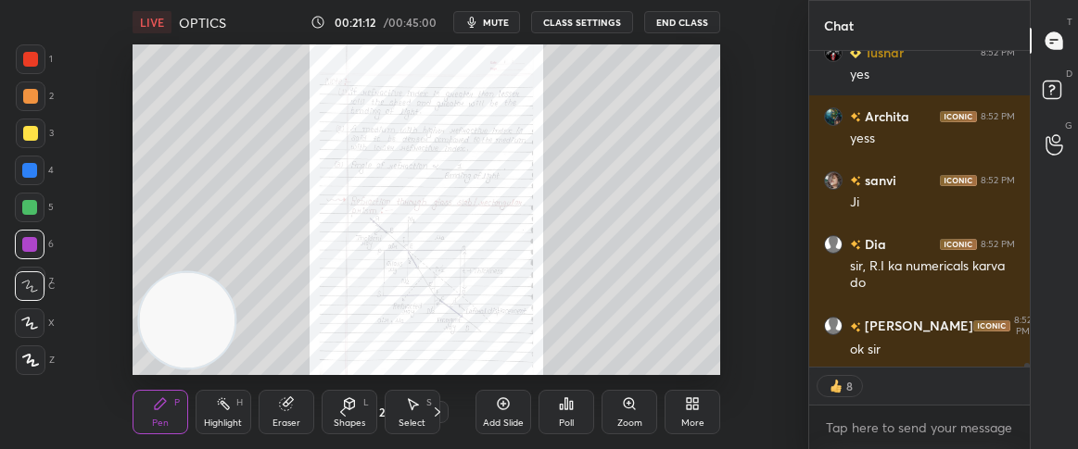
scroll to position [25997, 0]
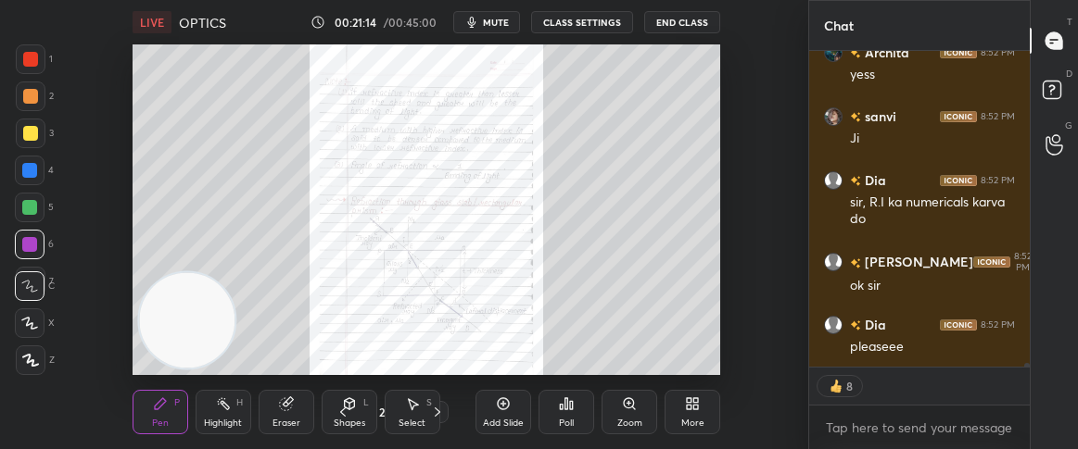
click at [634, 409] on icon at bounding box center [633, 408] width 3 height 3
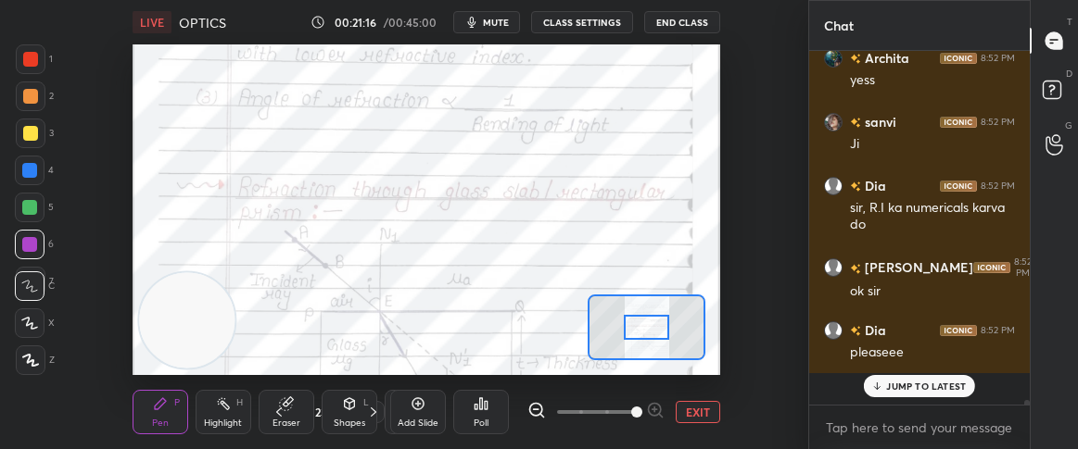
scroll to position [25959, 0]
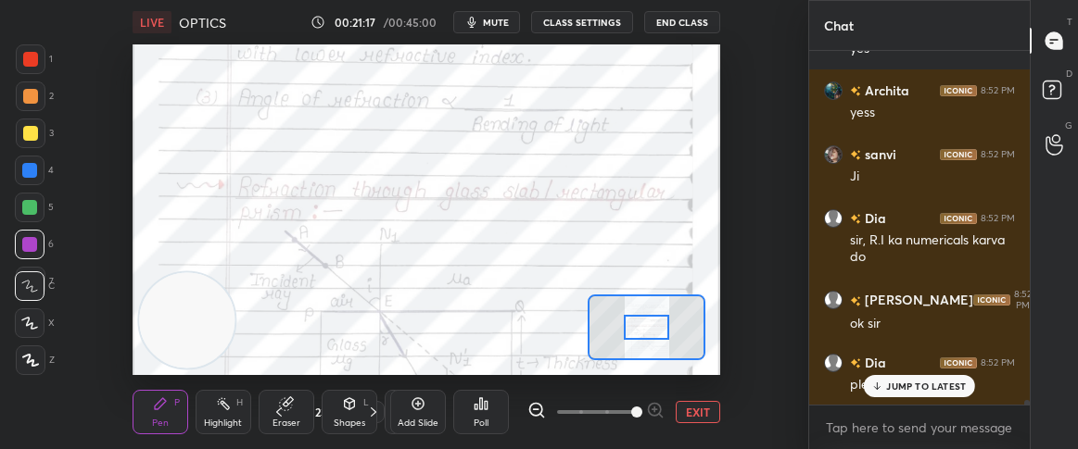
click at [286, 409] on icon at bounding box center [286, 404] width 12 height 12
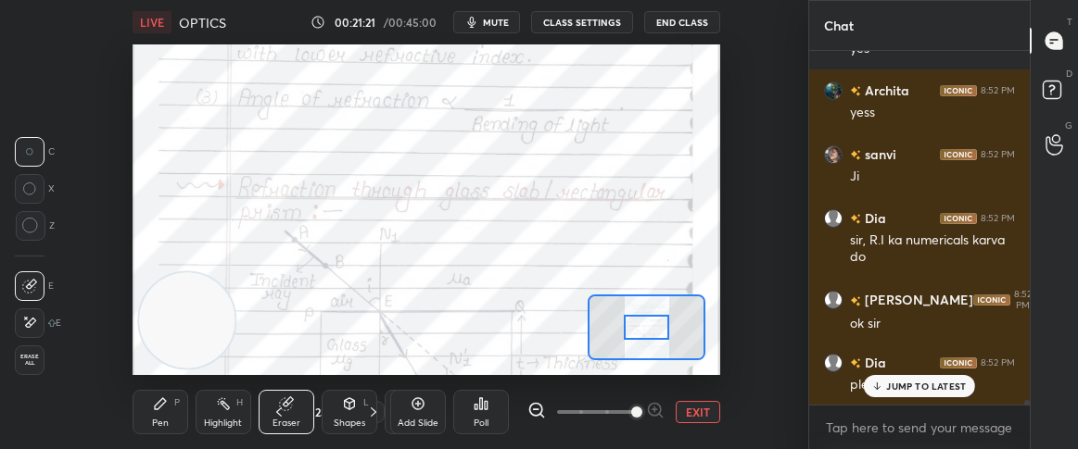
click at [221, 410] on icon at bounding box center [223, 404] width 15 height 15
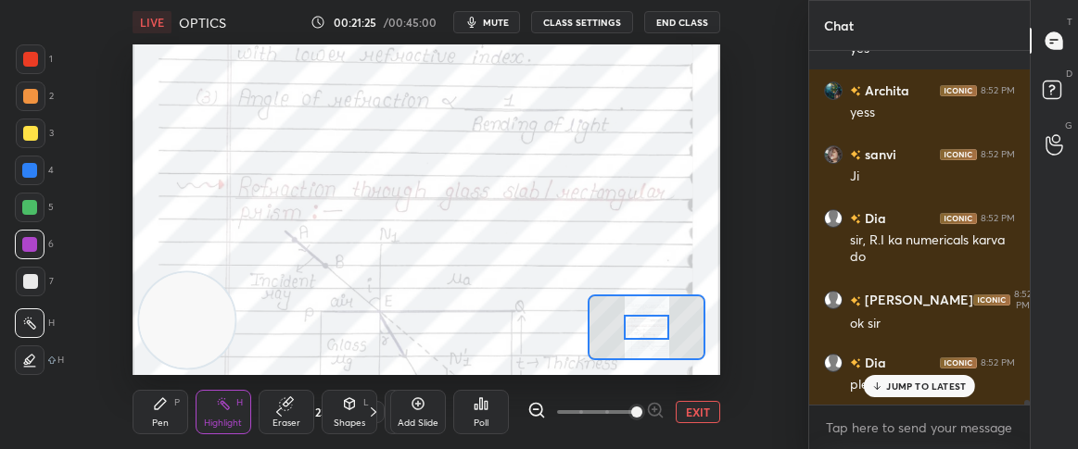
click at [530, 405] on icon at bounding box center [536, 410] width 19 height 19
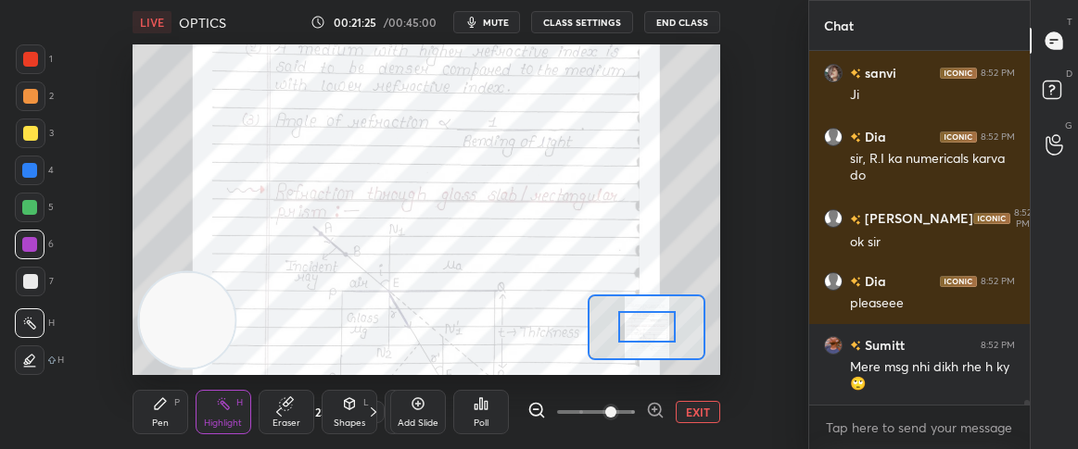
click at [535, 405] on icon at bounding box center [536, 410] width 19 height 19
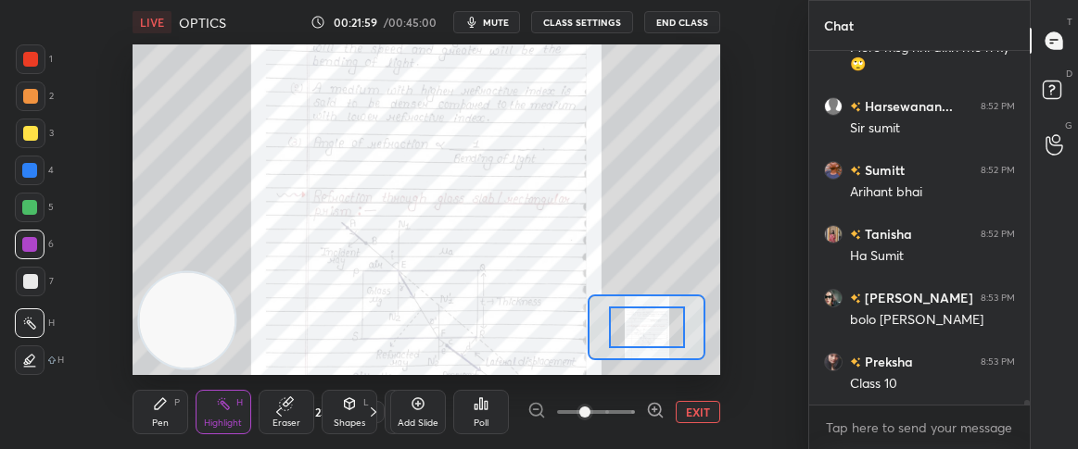
scroll to position [26425, 0]
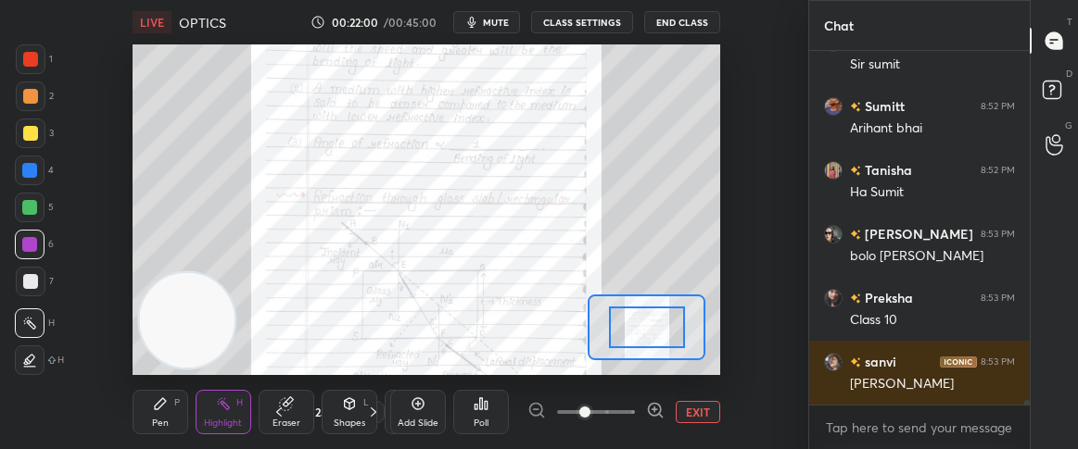
click at [475, 374] on div "Poll" at bounding box center [481, 412] width 56 height 104
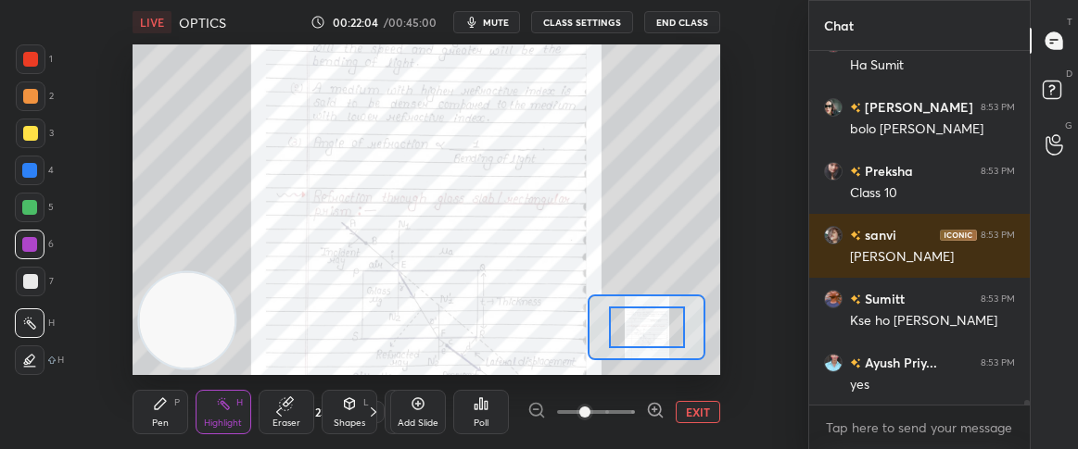
scroll to position [26615, 0]
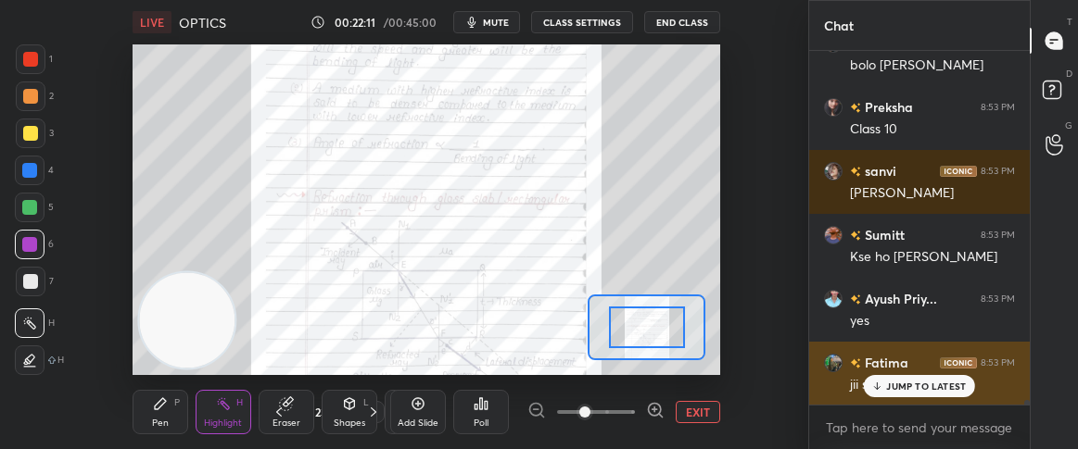
click at [880, 377] on div "JUMP TO LATEST" at bounding box center [918, 386] width 111 height 22
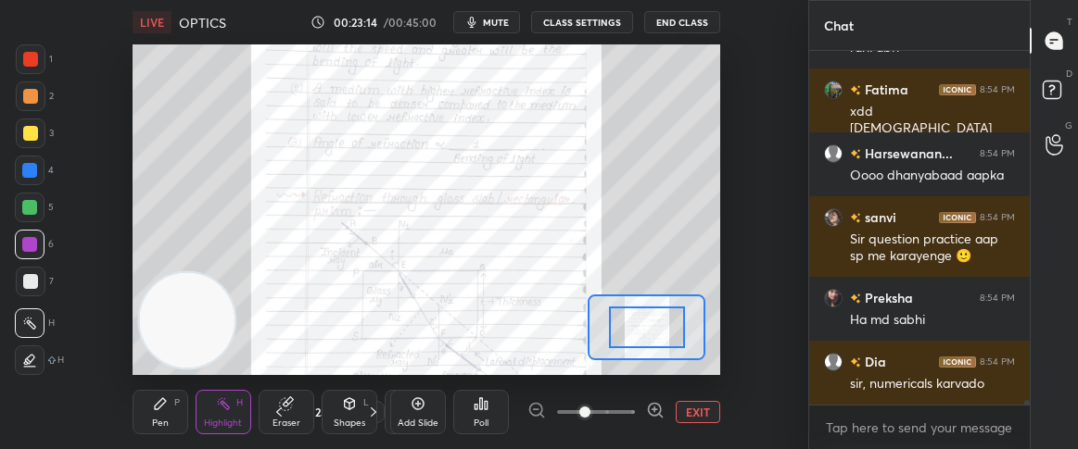
scroll to position [27706, 0]
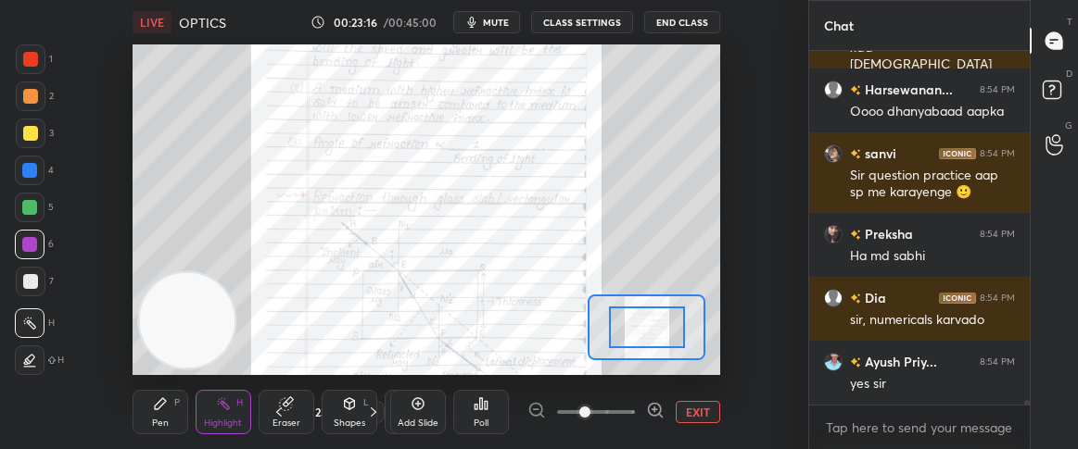
click at [656, 330] on div at bounding box center [647, 328] width 76 height 42
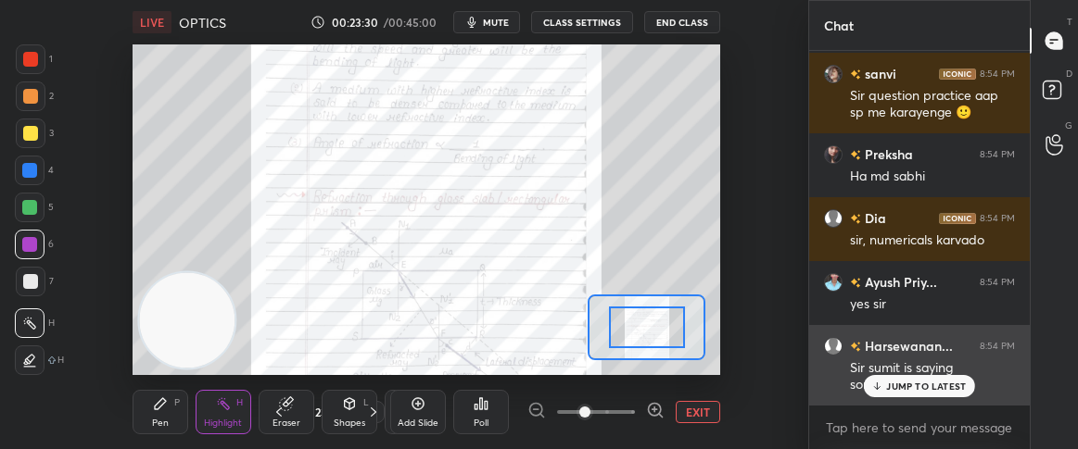
click at [896, 387] on p "JUMP TO LATEST" at bounding box center [926, 386] width 80 height 11
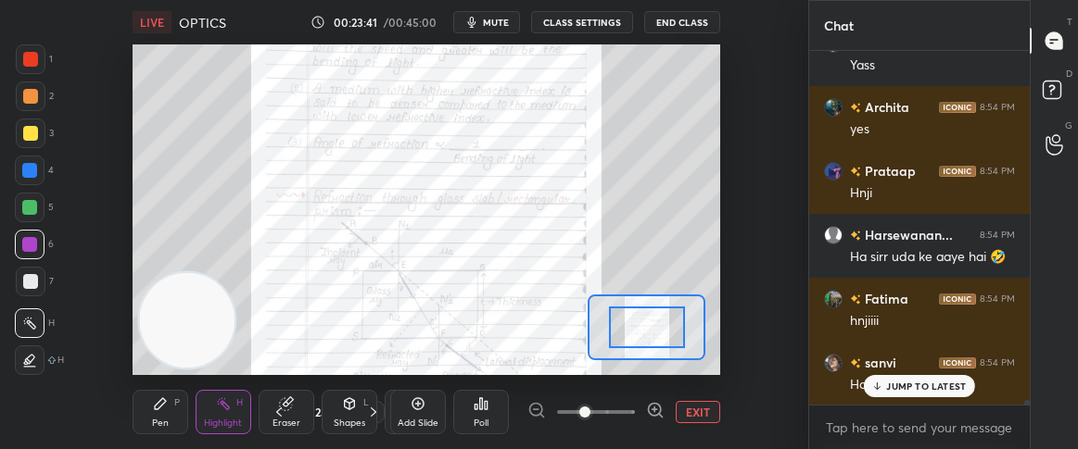
scroll to position [28505, 0]
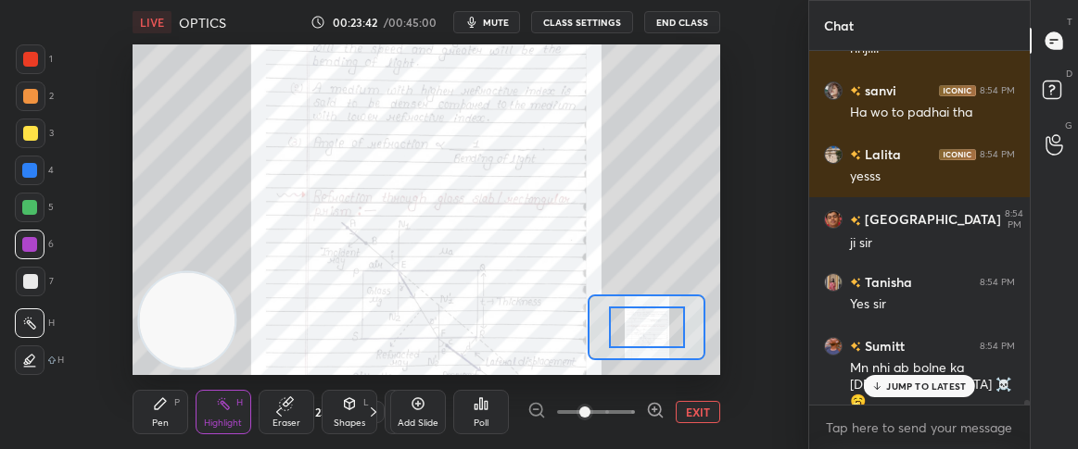
click at [895, 381] on p "JUMP TO LATEST" at bounding box center [926, 386] width 80 height 11
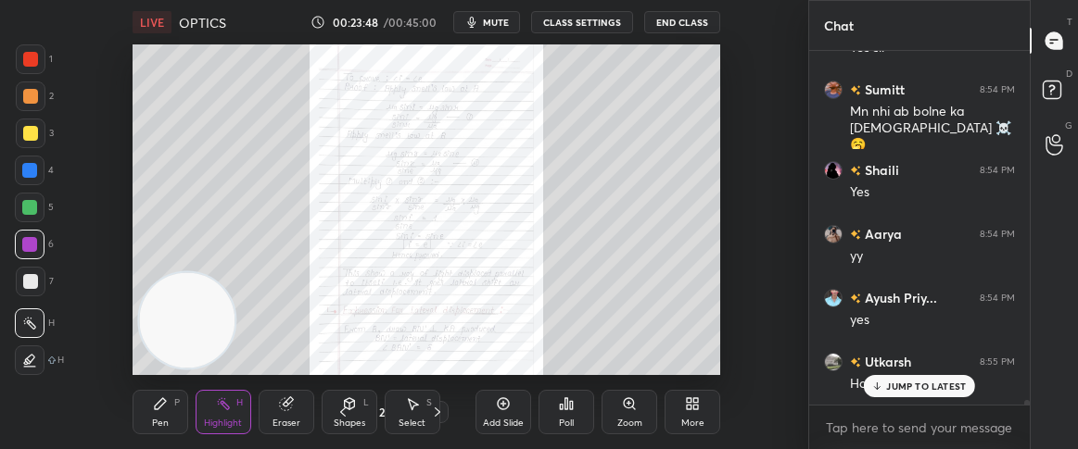
scroll to position [28889, 0]
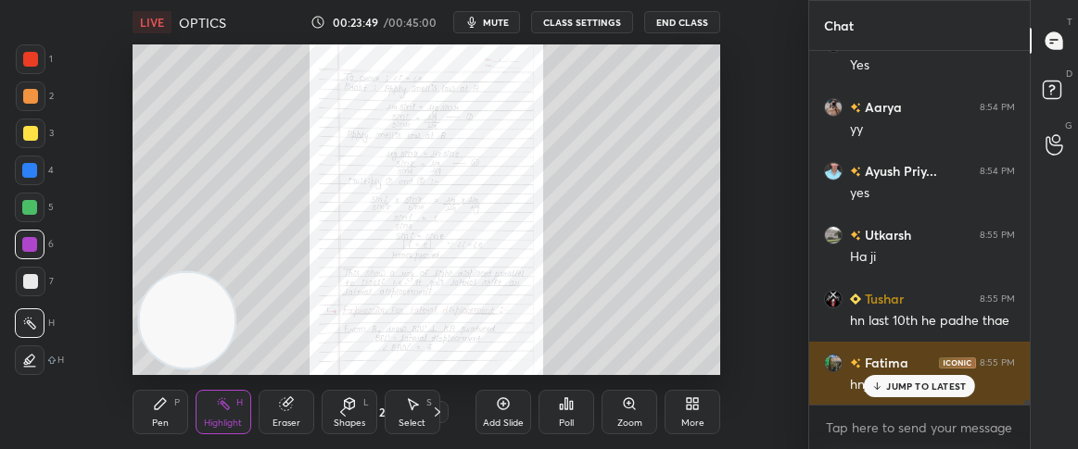
click at [898, 383] on p "JUMP TO LATEST" at bounding box center [926, 386] width 80 height 11
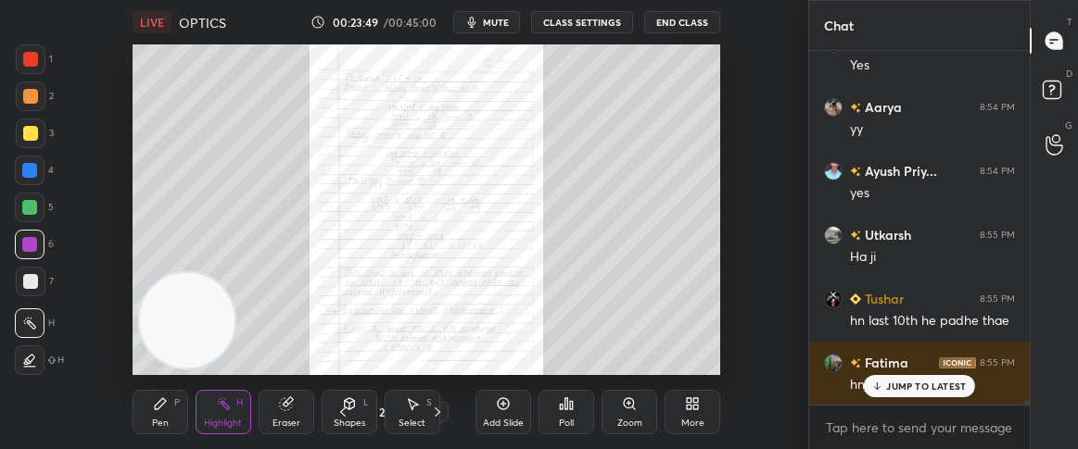
scroll to position [28953, 0]
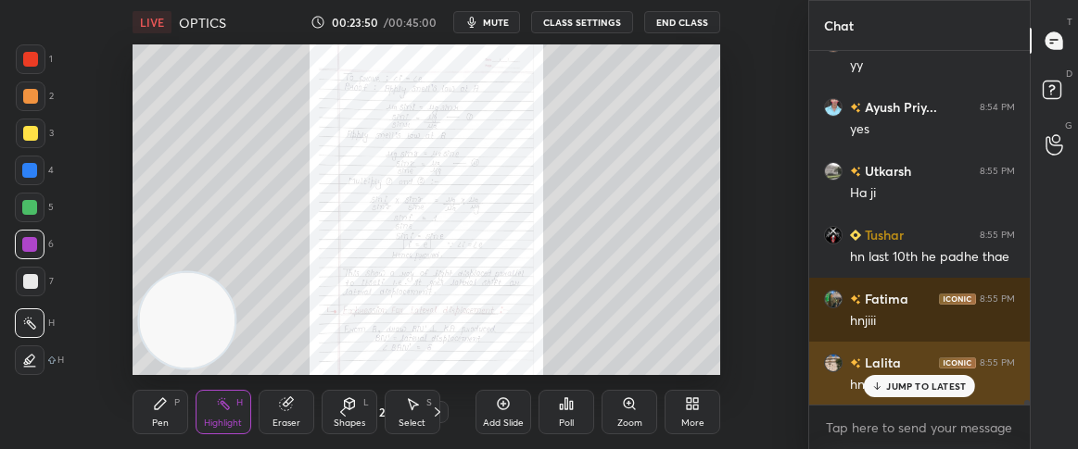
click at [889, 389] on p "JUMP TO LATEST" at bounding box center [926, 386] width 80 height 11
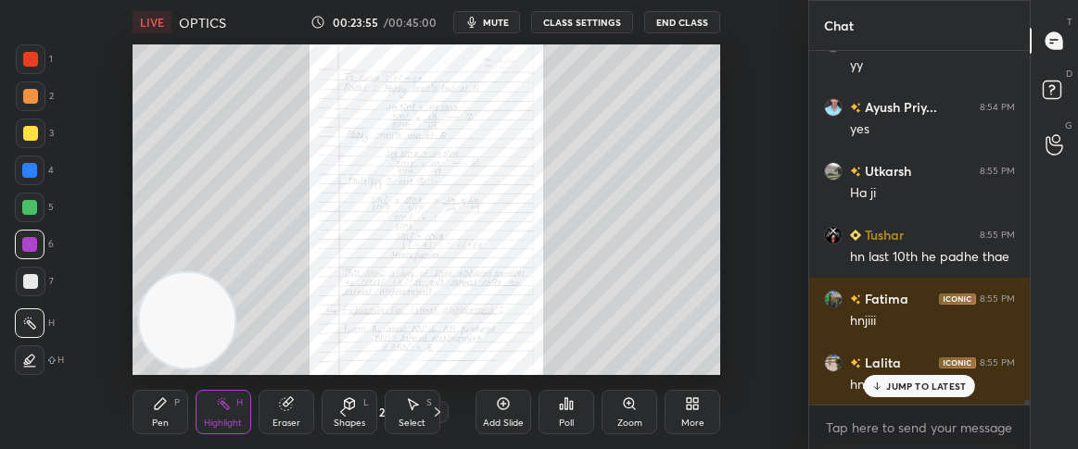
scroll to position [29017, 0]
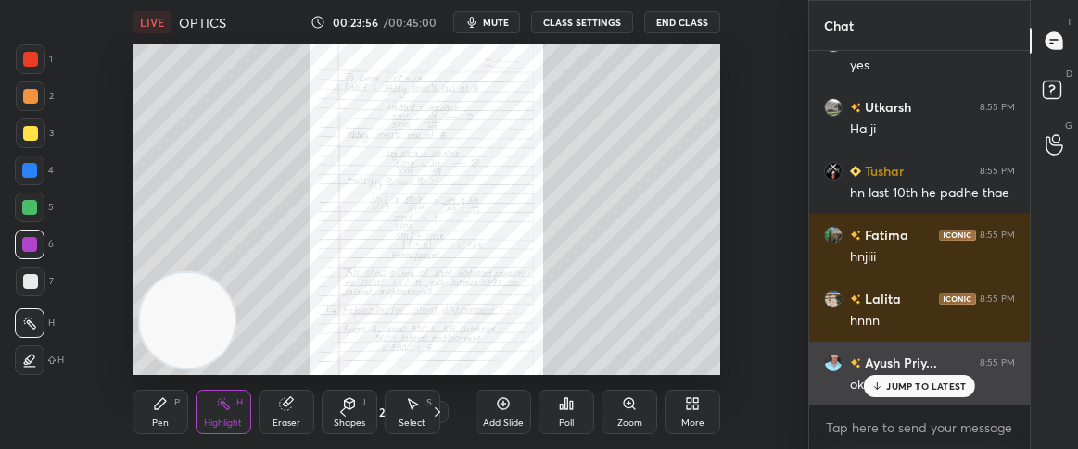
click at [901, 385] on p "JUMP TO LATEST" at bounding box center [926, 386] width 80 height 11
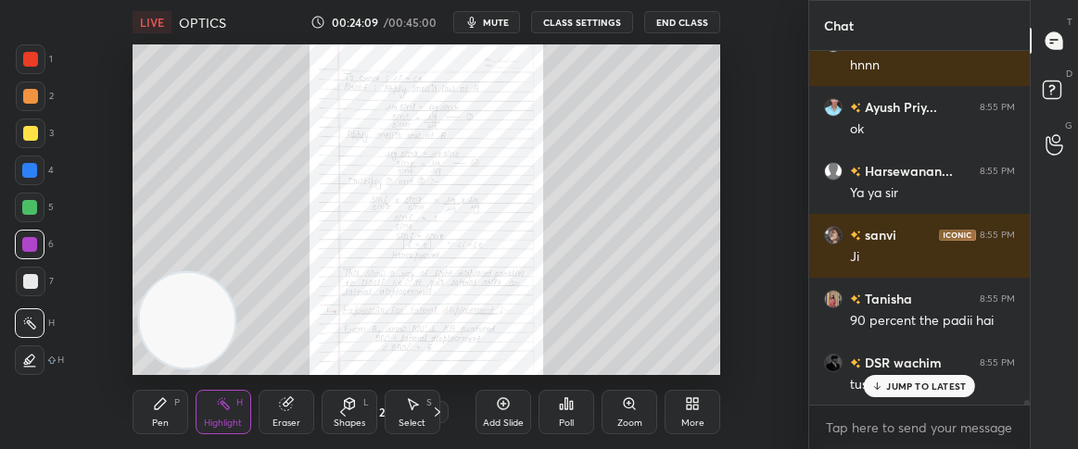
scroll to position [29336, 0]
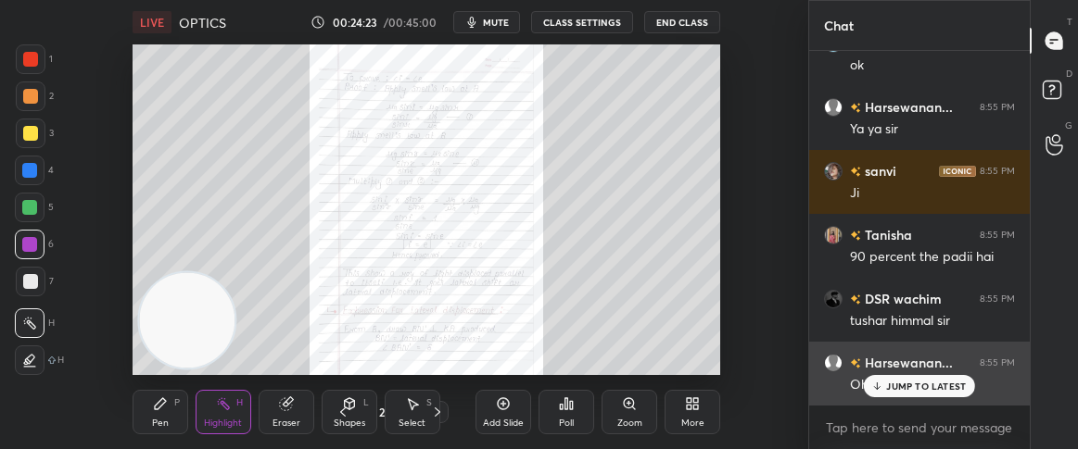
click at [914, 381] on p "JUMP TO LATEST" at bounding box center [926, 386] width 80 height 11
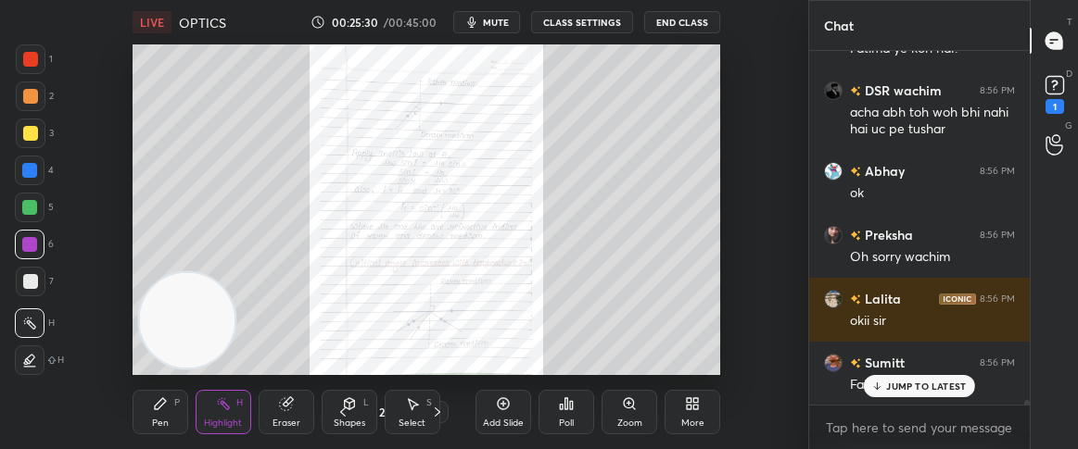
scroll to position [29072, 0]
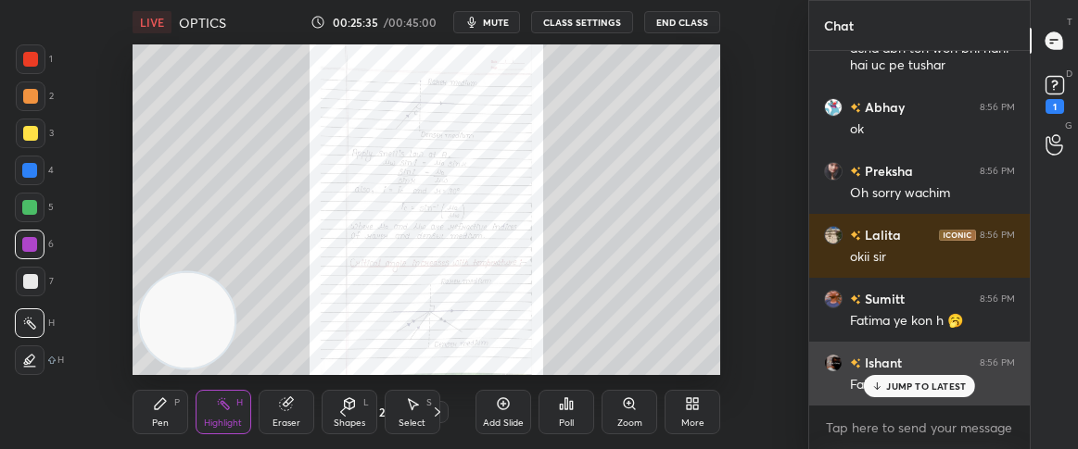
click at [879, 387] on icon at bounding box center [877, 388] width 6 height 3
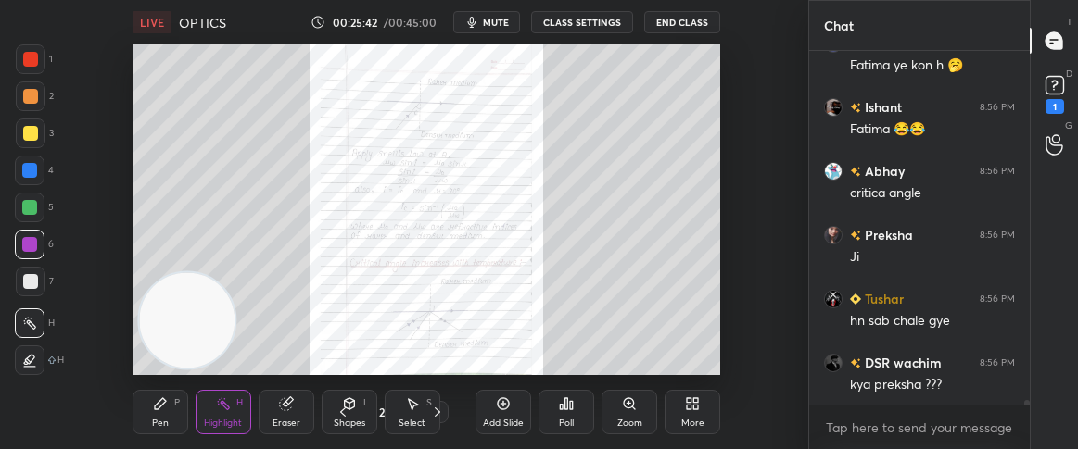
scroll to position [29392, 0]
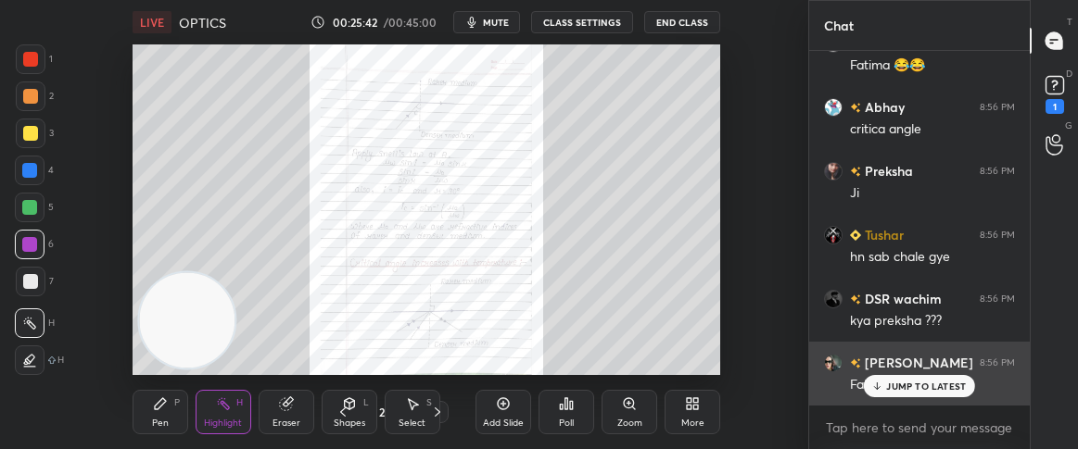
click at [914, 390] on p "JUMP TO LATEST" at bounding box center [926, 386] width 80 height 11
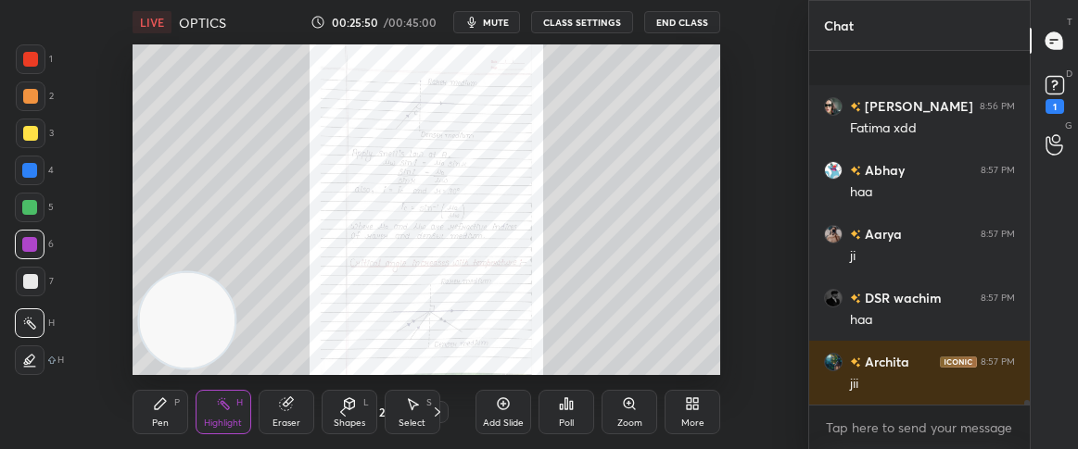
scroll to position [29776, 0]
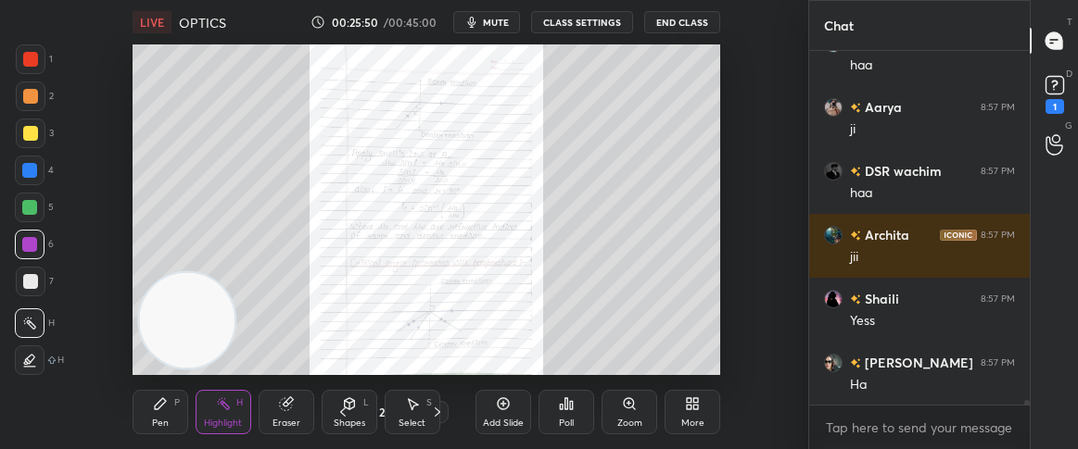
click at [164, 410] on icon at bounding box center [160, 404] width 15 height 15
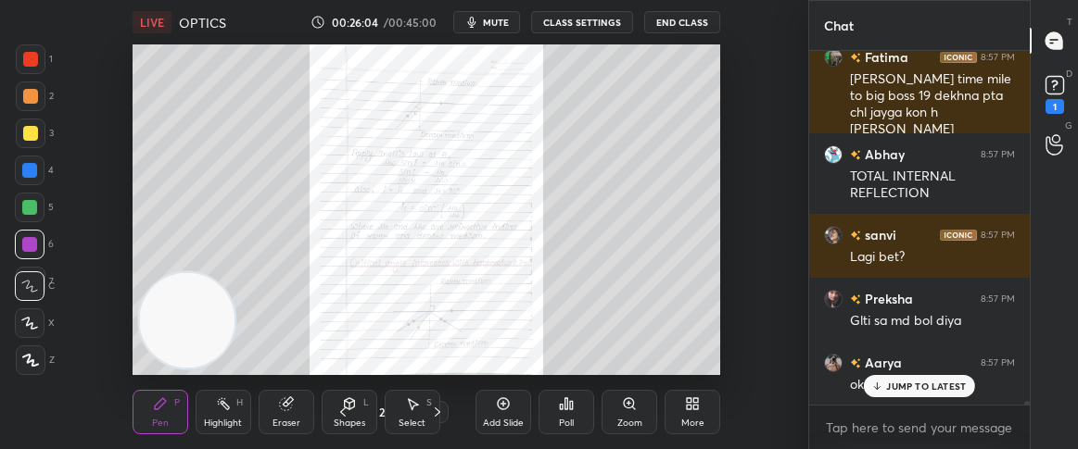
scroll to position [30290, 0]
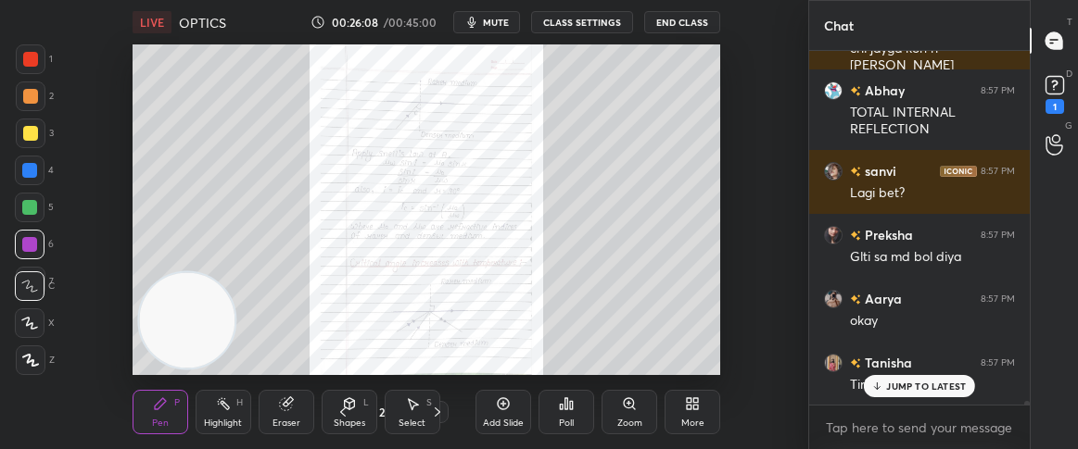
click at [899, 381] on p "JUMP TO LATEST" at bounding box center [926, 386] width 80 height 11
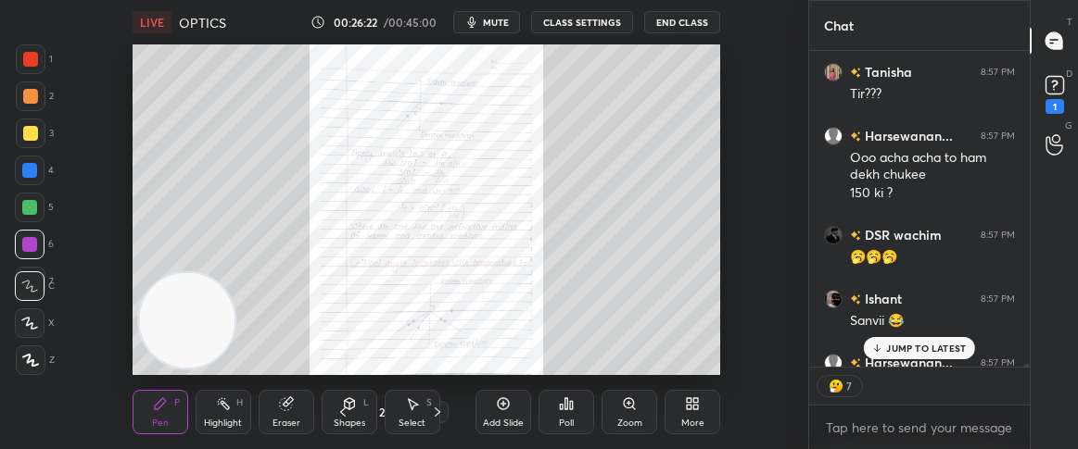
scroll to position [30683, 0]
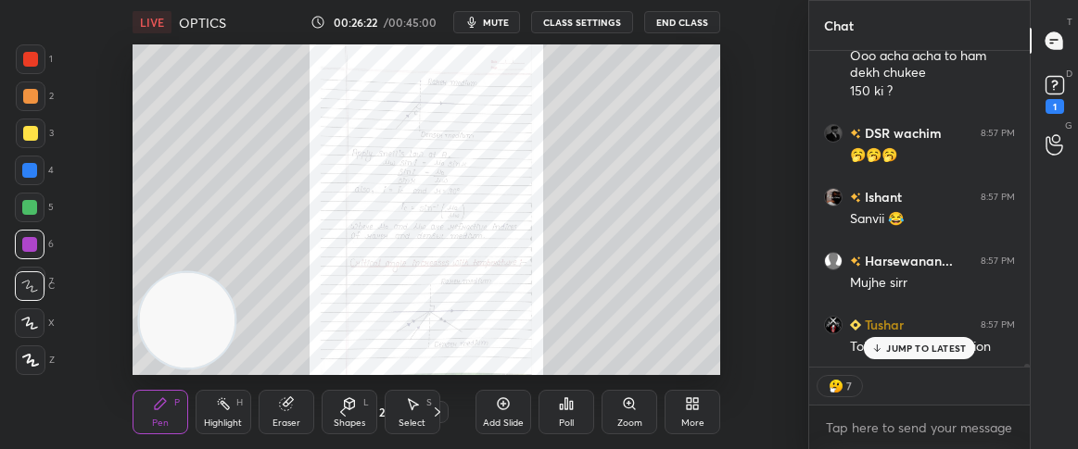
click at [941, 347] on p "JUMP TO LATEST" at bounding box center [926, 348] width 80 height 11
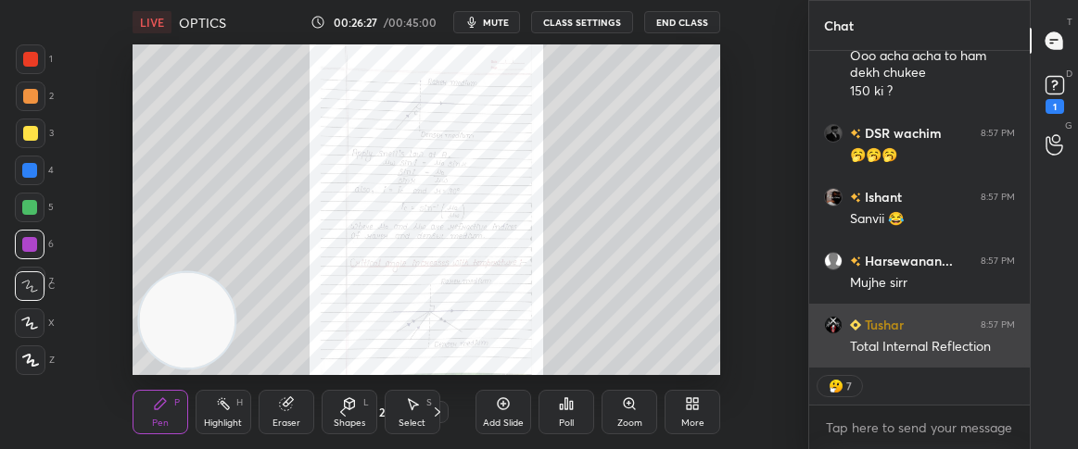
scroll to position [30747, 0]
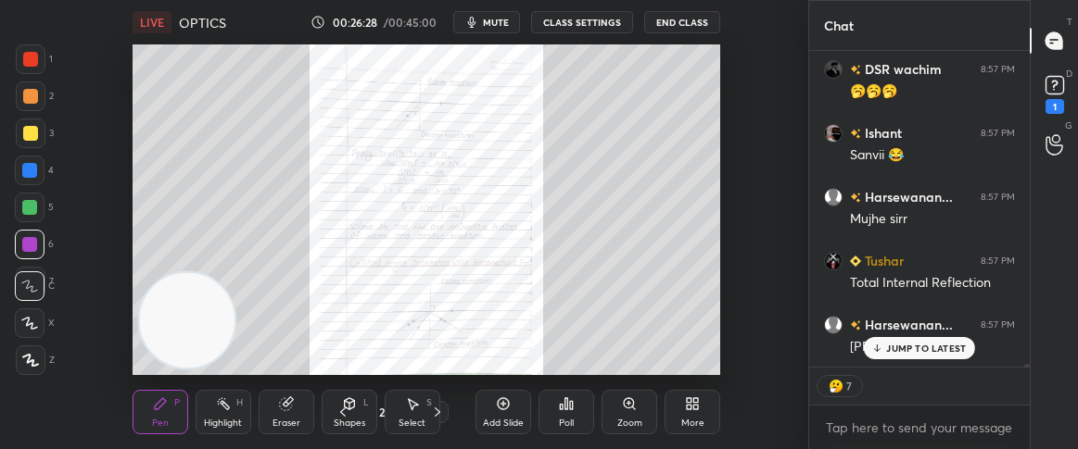
click at [883, 344] on div "Shaili 8:57 PM Yess Arihant 8:57 PM [PERSON_NAME]... 8:57 PM Mai insta na chalt…" at bounding box center [919, 209] width 221 height 316
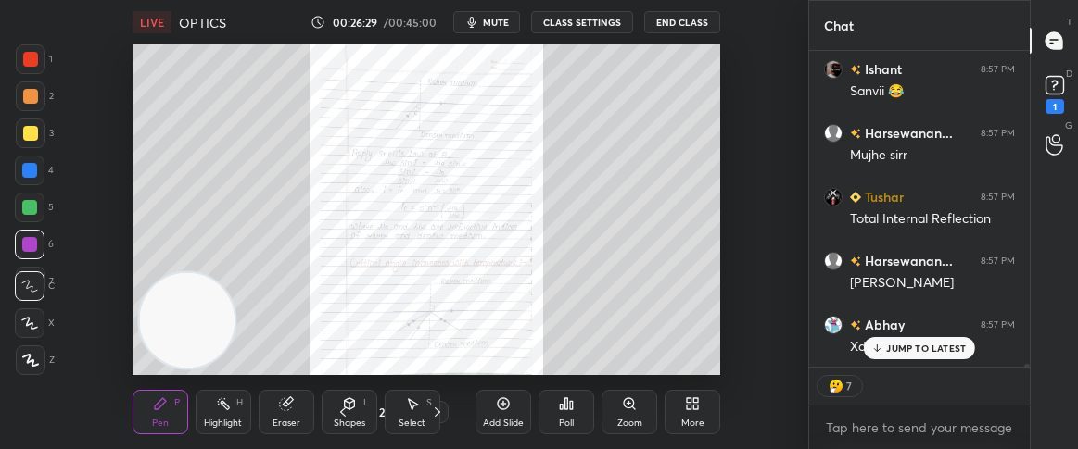
click at [883, 344] on icon at bounding box center [877, 348] width 12 height 11
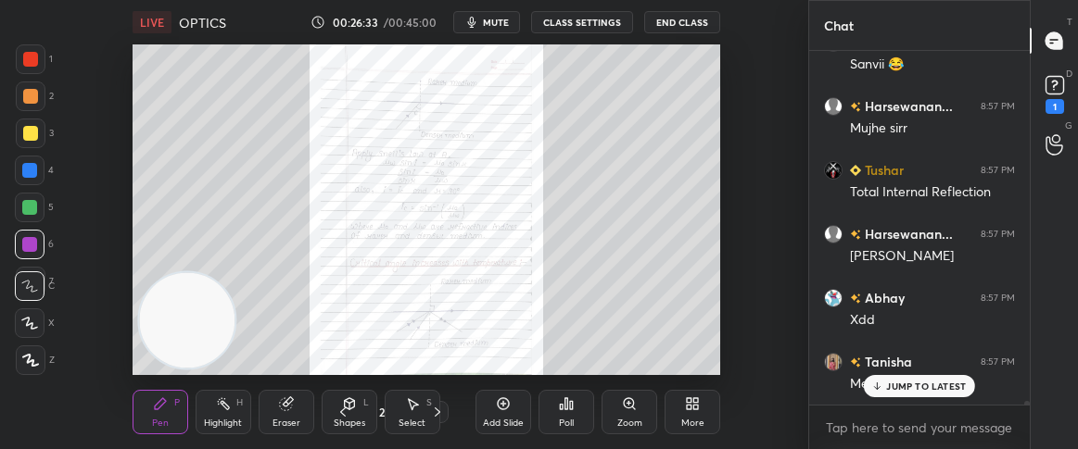
scroll to position [30964, 0]
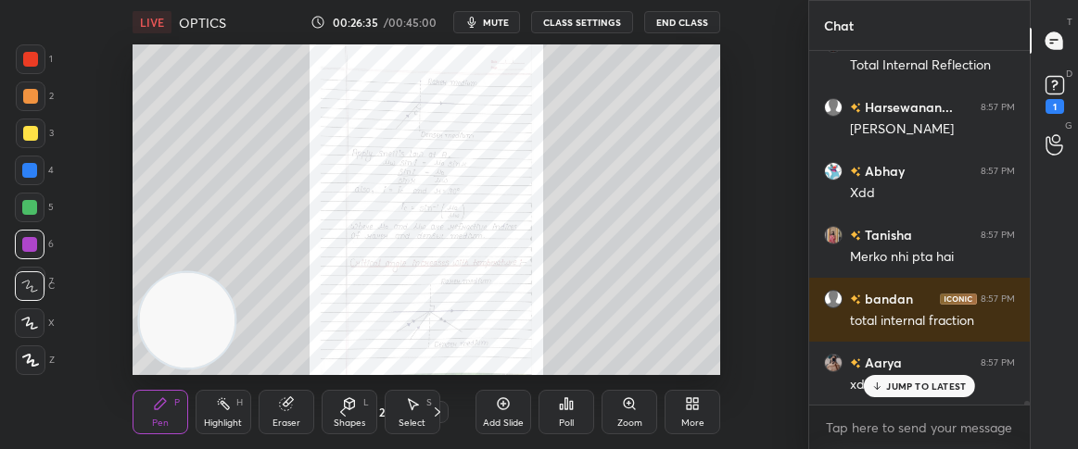
click at [876, 383] on icon at bounding box center [876, 386] width 0 height 6
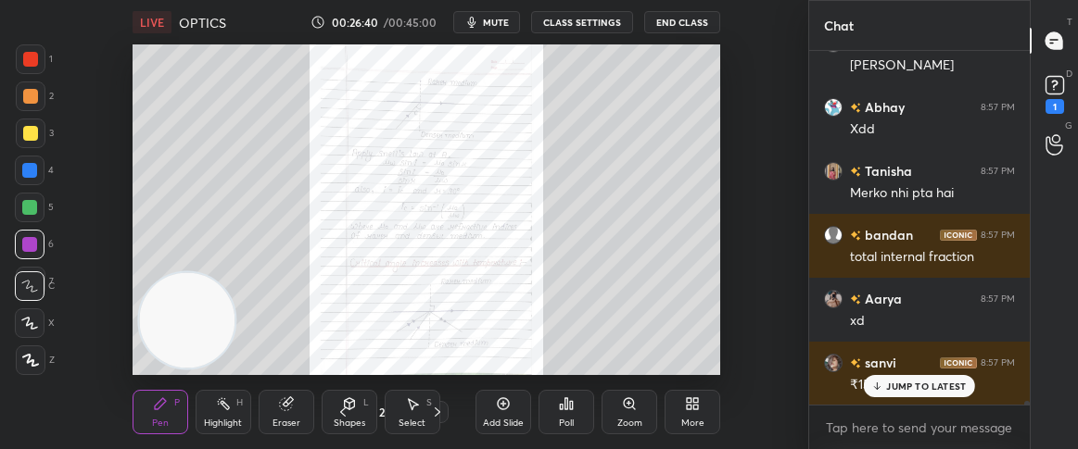
click at [876, 381] on icon at bounding box center [877, 386] width 12 height 11
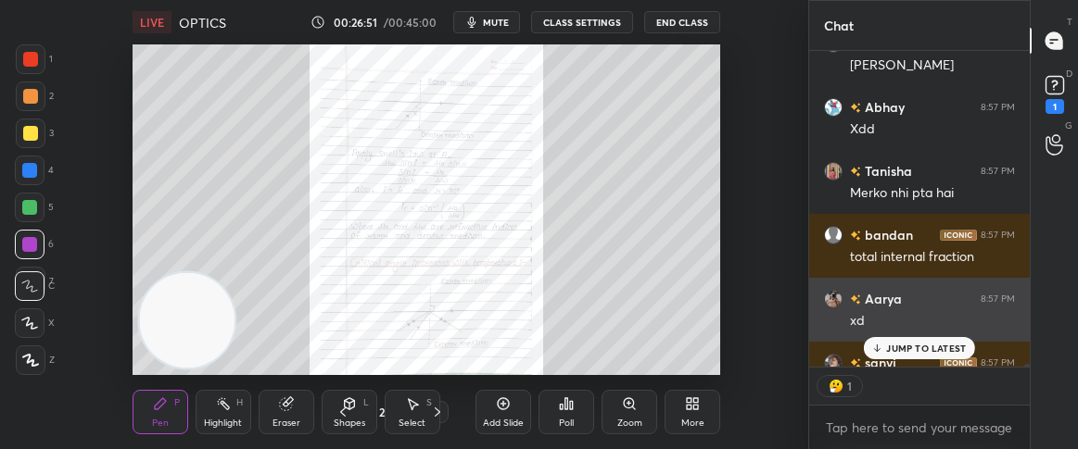
scroll to position [31147, 0]
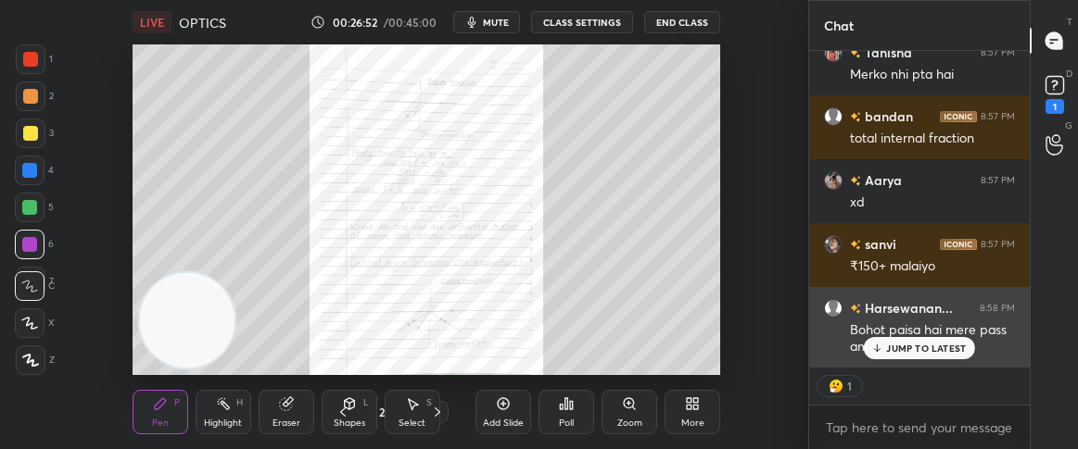
click at [887, 344] on p "JUMP TO LATEST" at bounding box center [926, 348] width 80 height 11
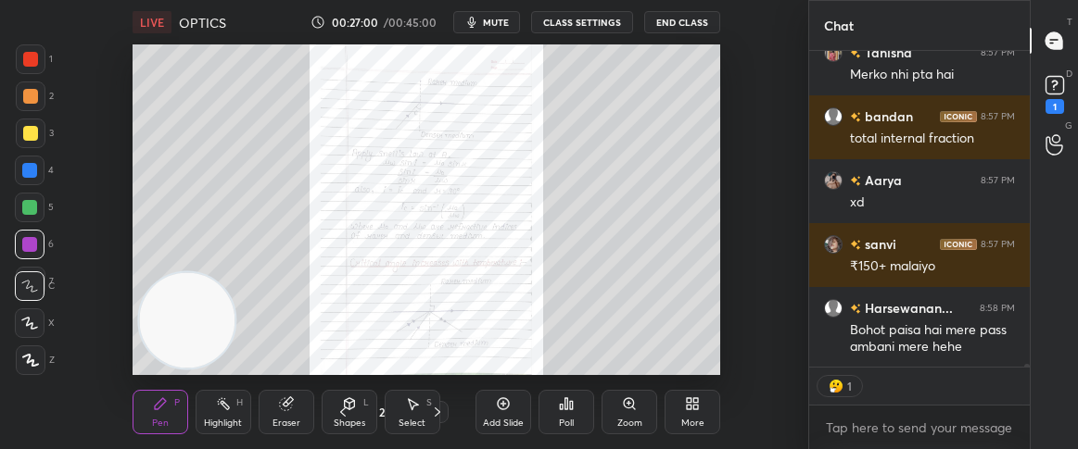
type textarea "x"
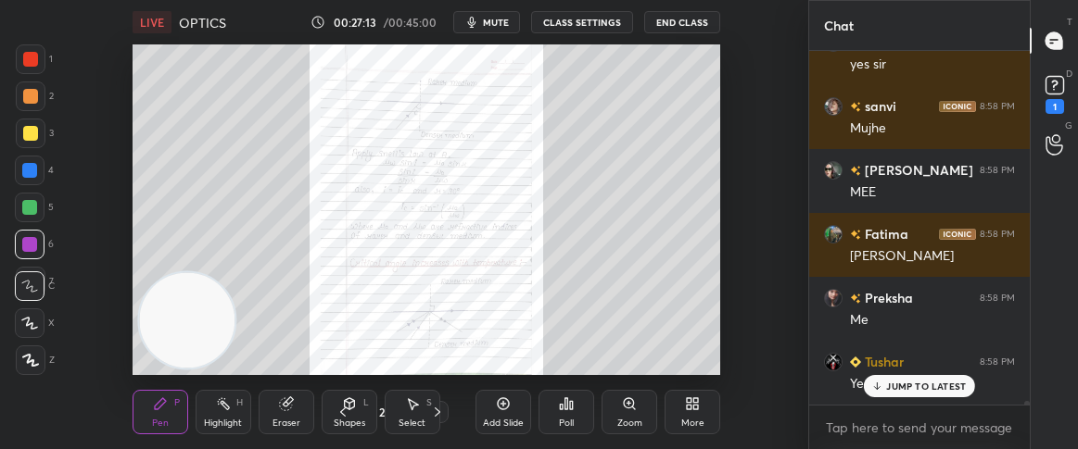
scroll to position [31684, 0]
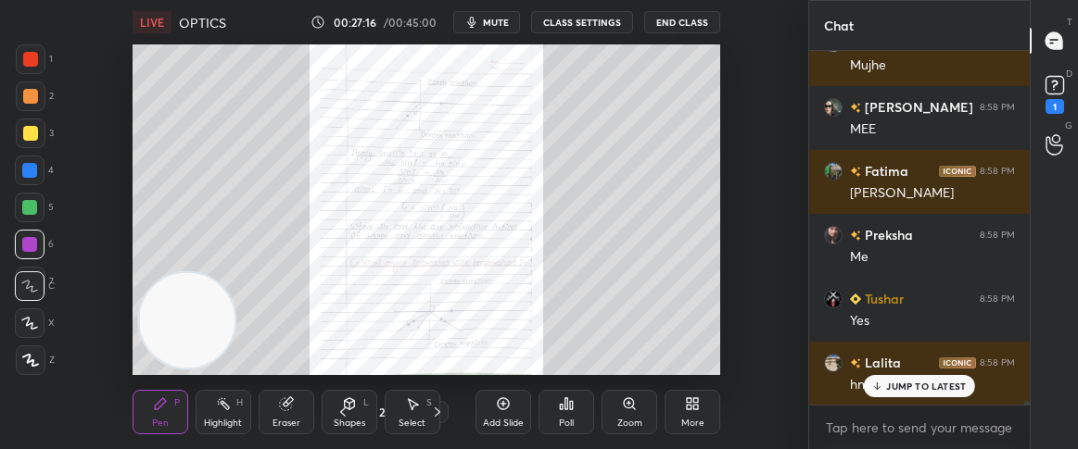
click at [896, 388] on p "JUMP TO LATEST" at bounding box center [926, 386] width 80 height 11
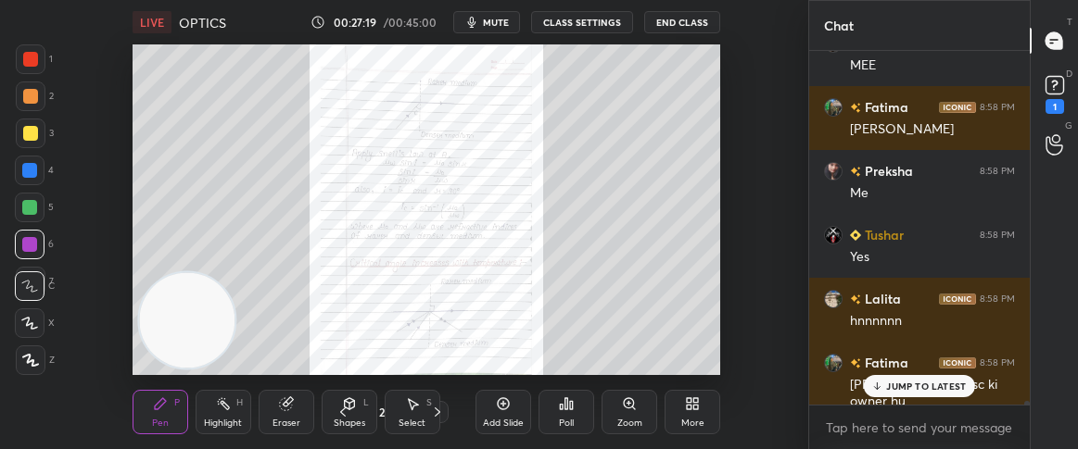
click at [896, 387] on p "JUMP TO LATEST" at bounding box center [926, 386] width 80 height 11
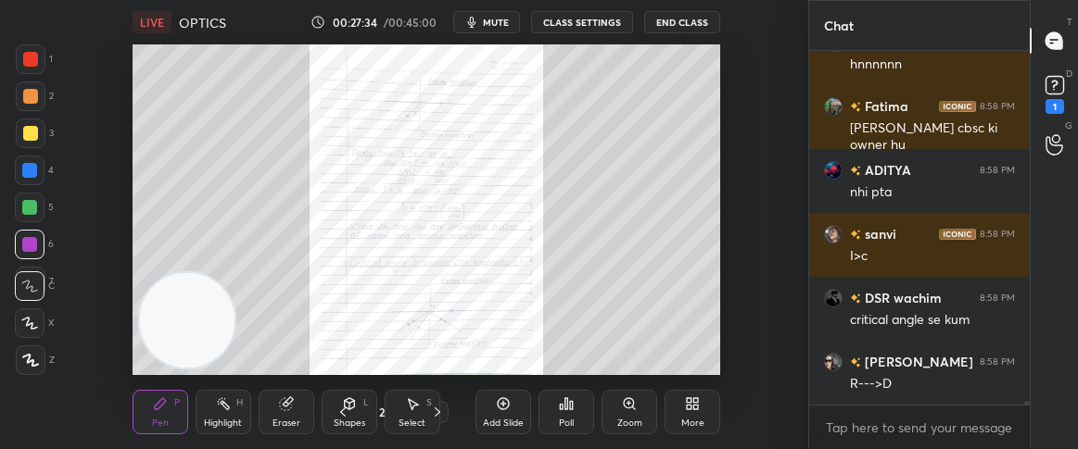
scroll to position [32068, 0]
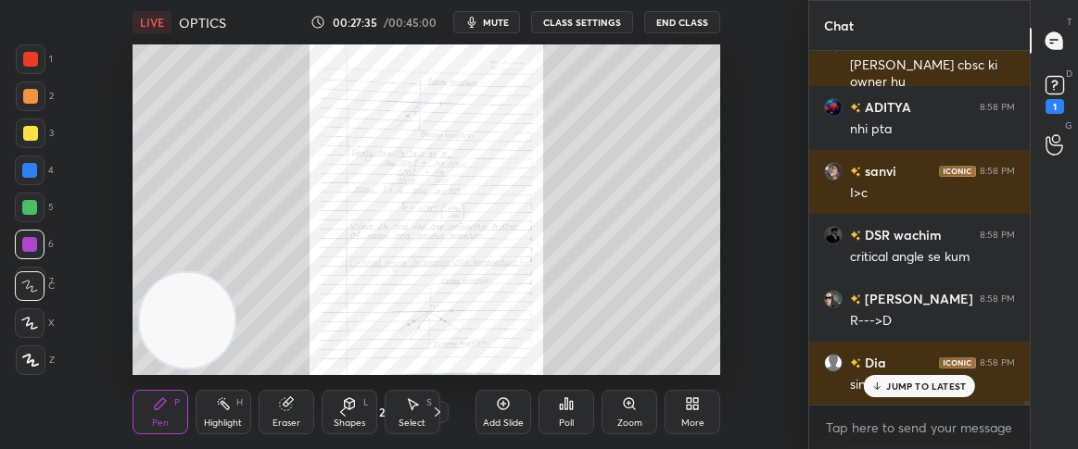
click at [896, 387] on p "JUMP TO LATEST" at bounding box center [926, 386] width 80 height 11
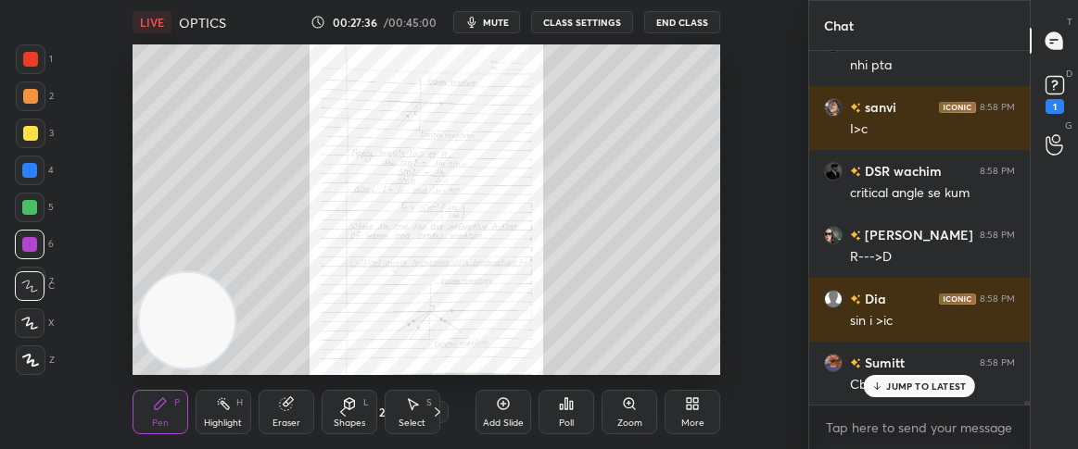
click at [896, 387] on p "JUMP TO LATEST" at bounding box center [926, 386] width 80 height 11
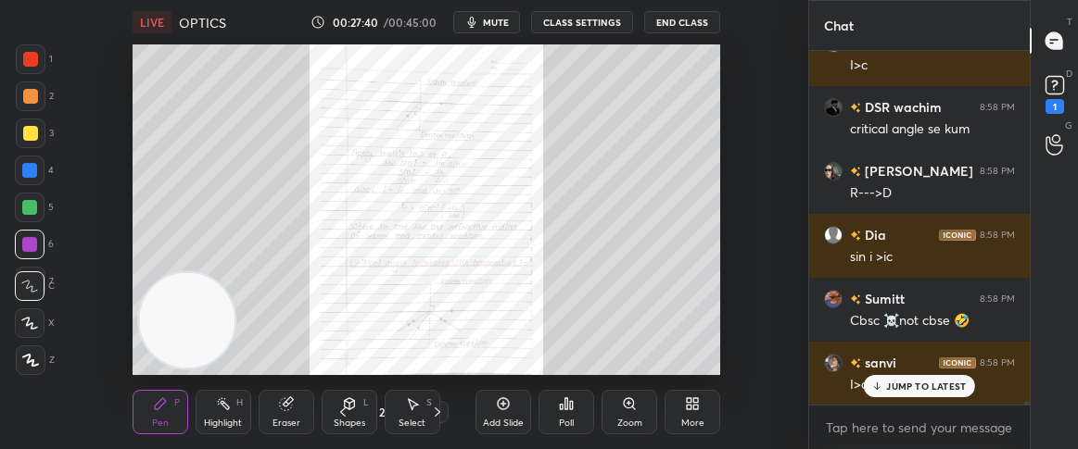
scroll to position [32260, 0]
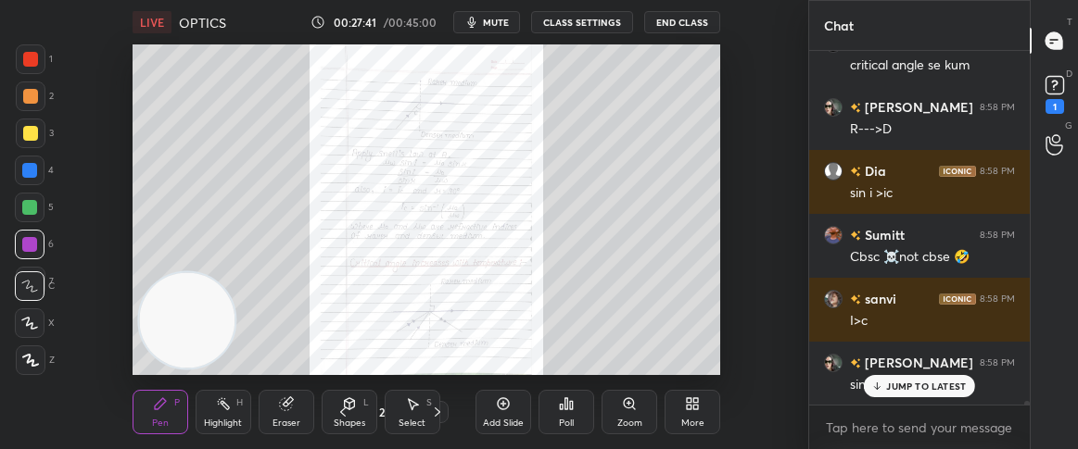
click at [933, 385] on p "JUMP TO LATEST" at bounding box center [926, 386] width 80 height 11
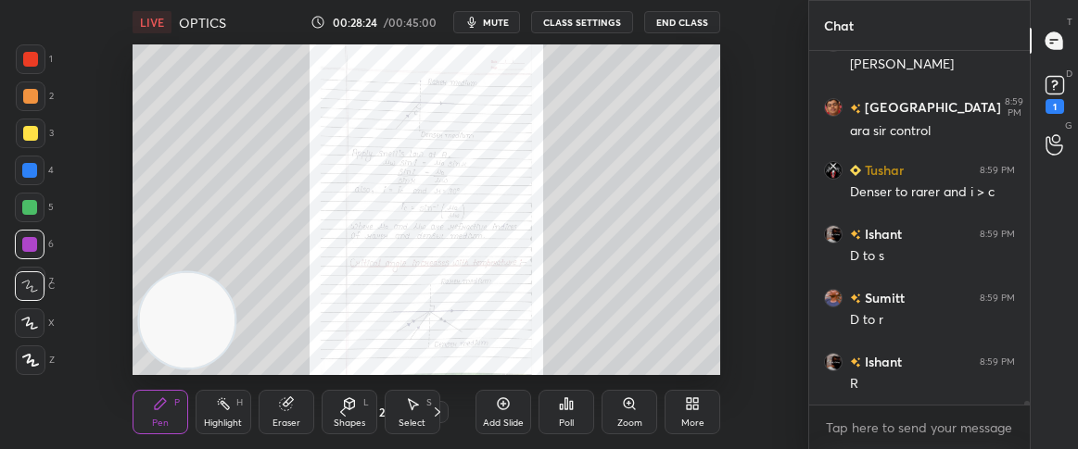
scroll to position [33241, 0]
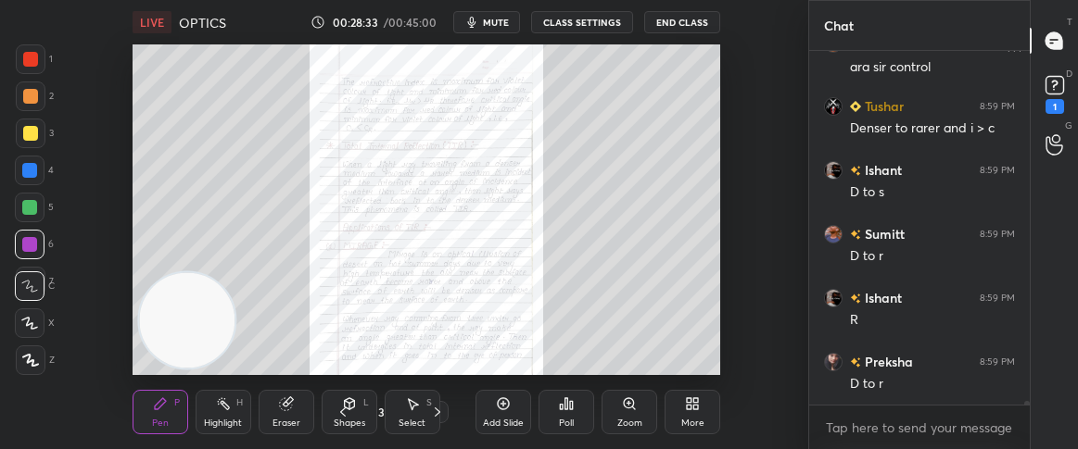
click at [219, 412] on div "Highlight H" at bounding box center [223, 412] width 56 height 44
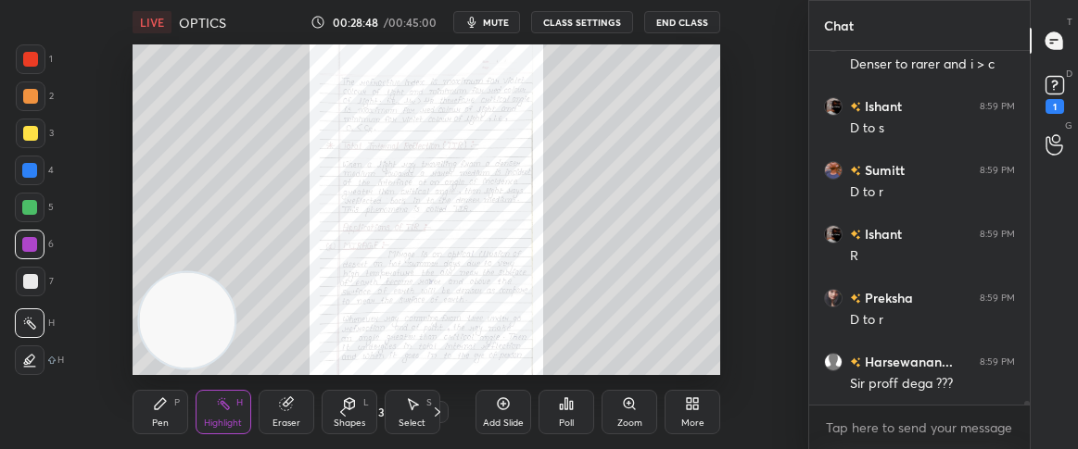
scroll to position [33368, 0]
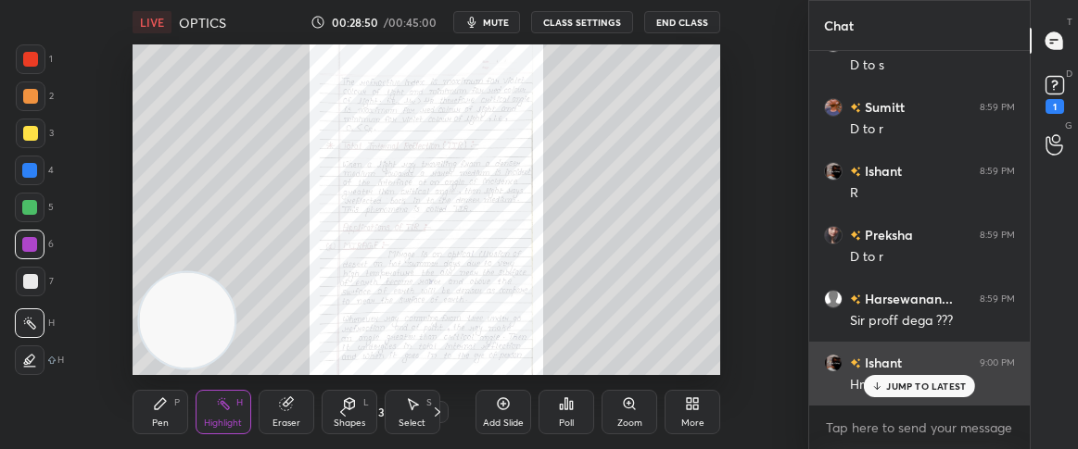
click at [902, 397] on div "JUMP TO LATEST" at bounding box center [918, 386] width 111 height 22
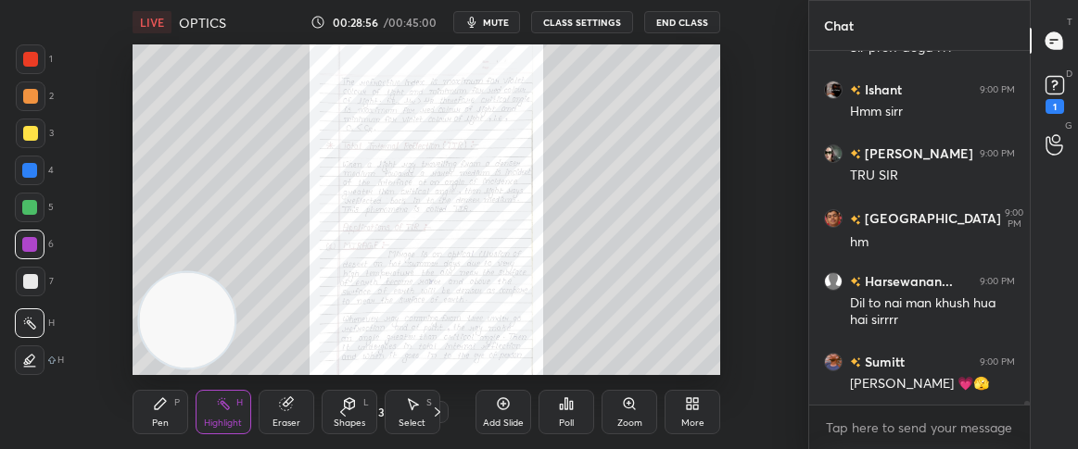
scroll to position [33704, 0]
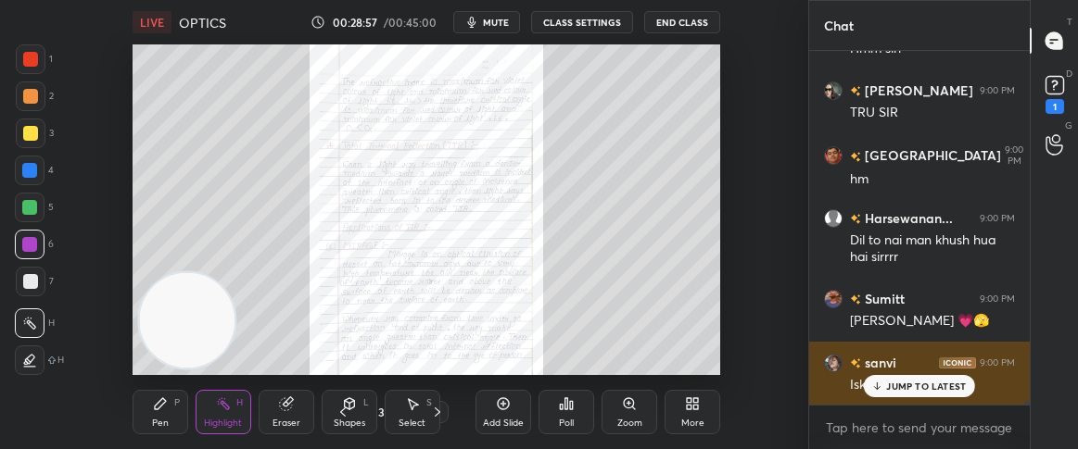
click at [888, 383] on p "JUMP TO LATEST" at bounding box center [926, 386] width 80 height 11
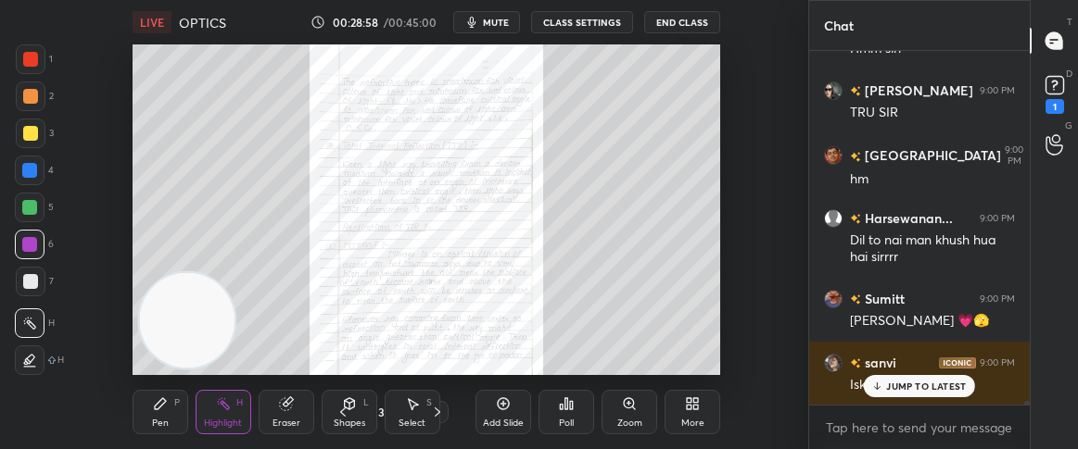
scroll to position [33768, 0]
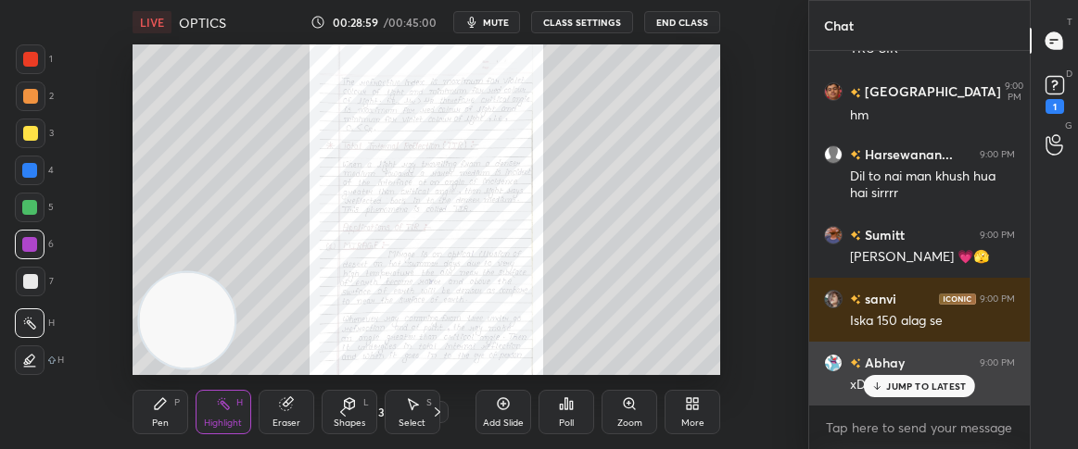
click at [891, 384] on p "JUMP TO LATEST" at bounding box center [926, 386] width 80 height 11
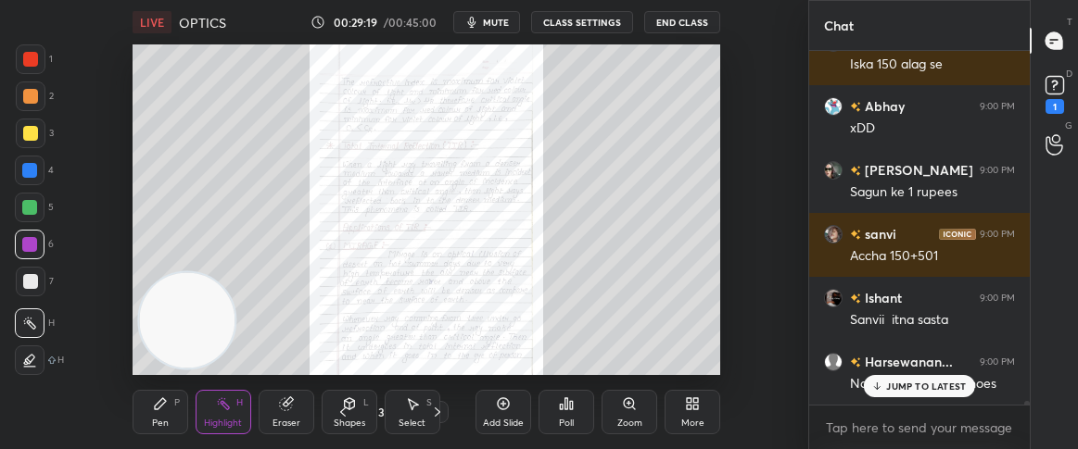
scroll to position [34088, 0]
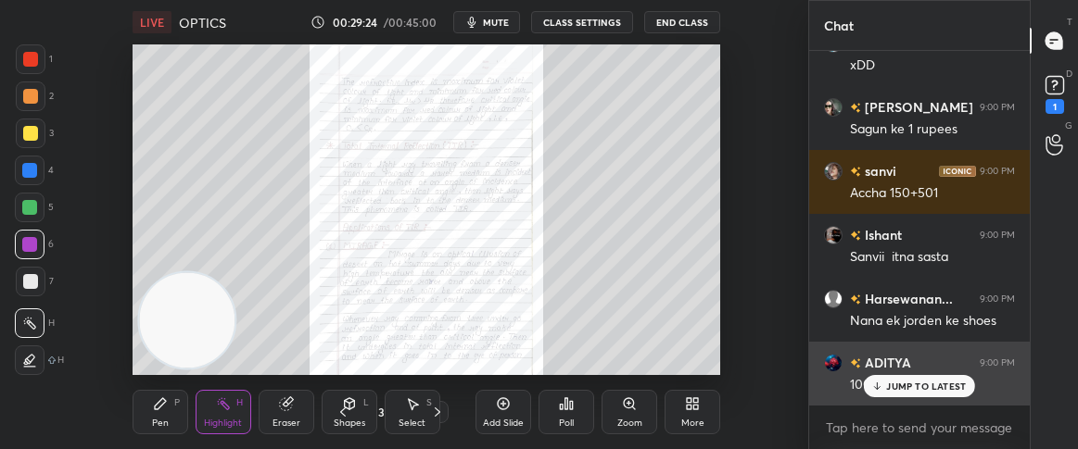
click at [892, 399] on div "ADITYA 9:00 PM 1000 ka bet" at bounding box center [919, 374] width 221 height 64
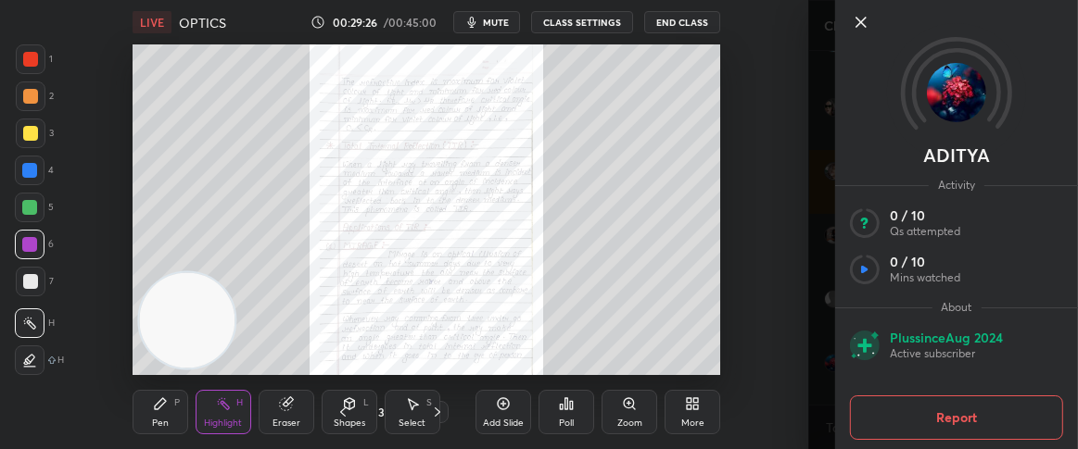
click at [859, 24] on icon at bounding box center [860, 22] width 9 height 9
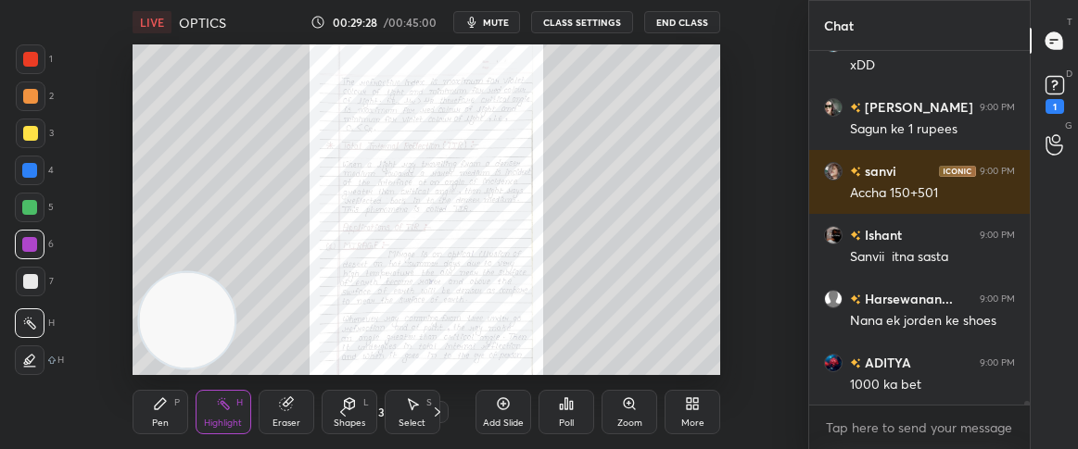
click at [888, 435] on div "JUMP TO LATEST" at bounding box center [918, 446] width 111 height 22
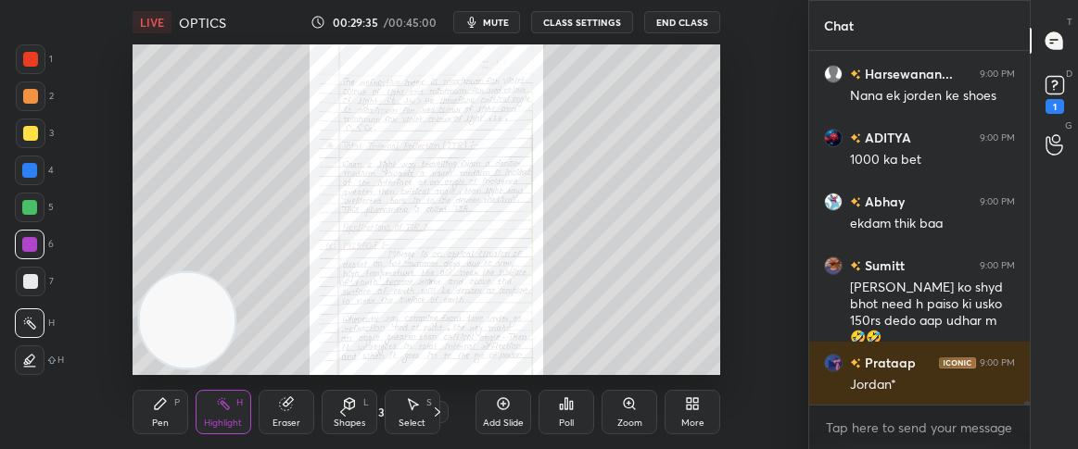
scroll to position [34377, 0]
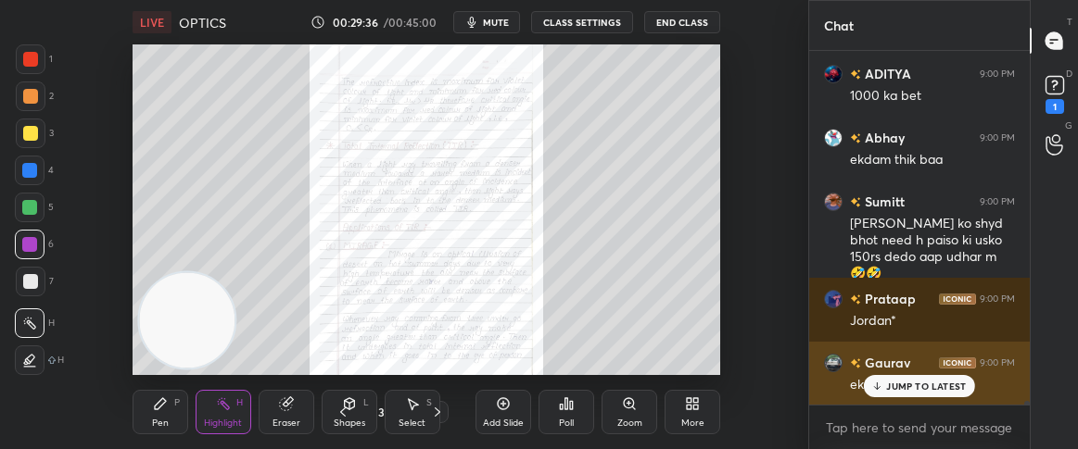
click at [901, 385] on p "JUMP TO LATEST" at bounding box center [926, 386] width 80 height 11
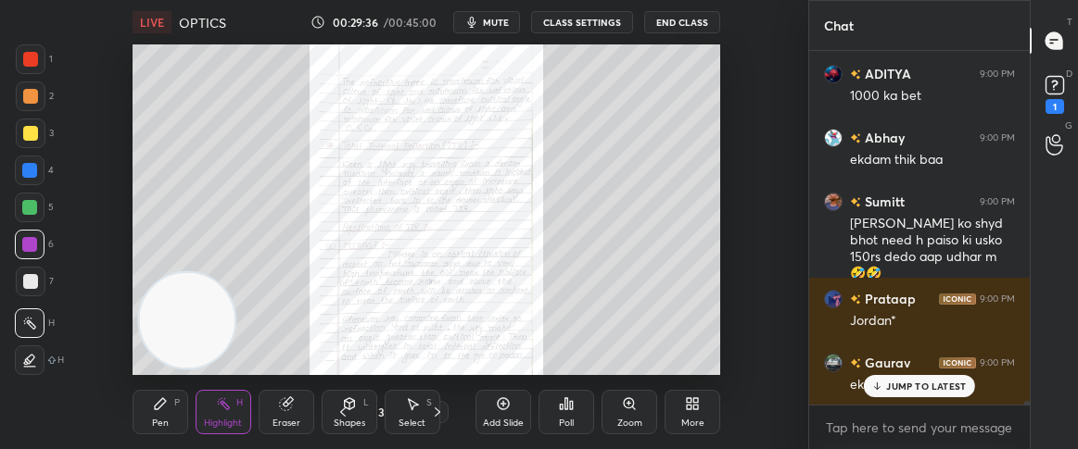
scroll to position [34441, 0]
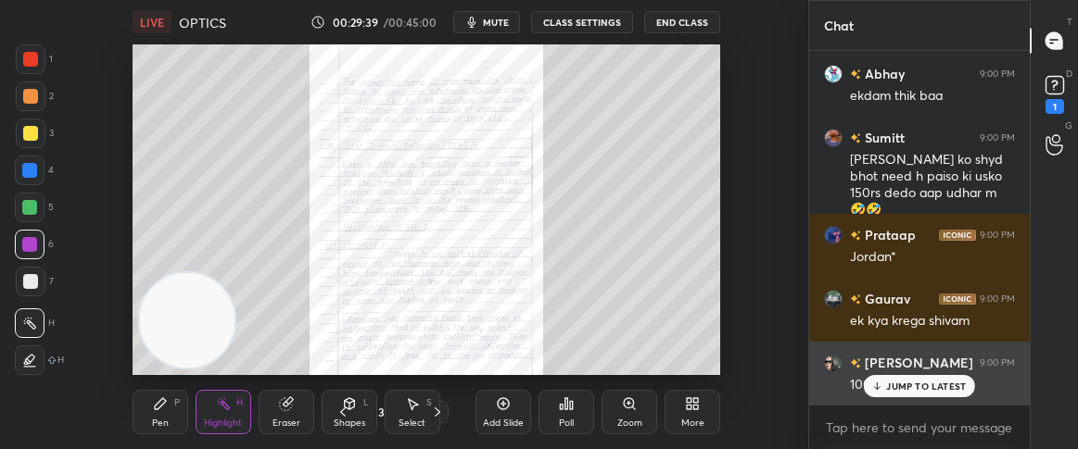
click at [903, 383] on p "JUMP TO LATEST" at bounding box center [926, 386] width 80 height 11
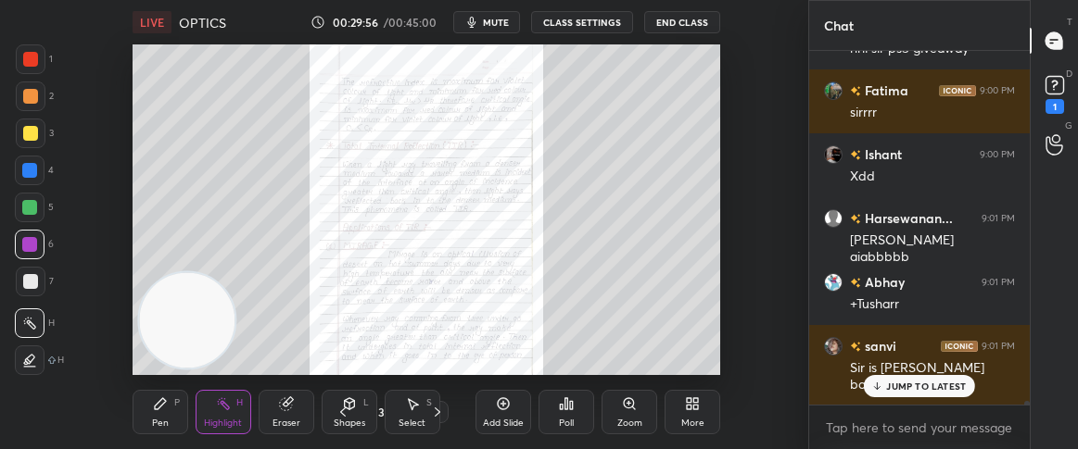
scroll to position [33082, 0]
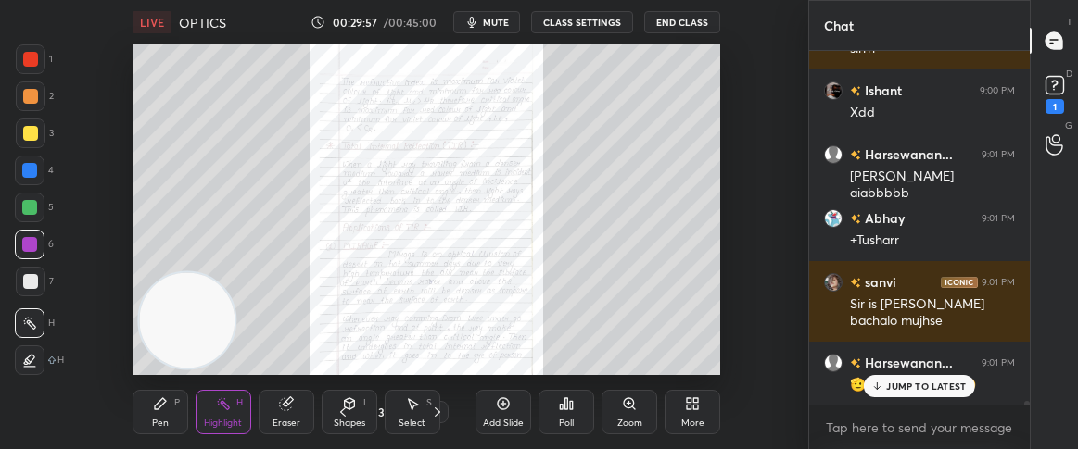
click at [883, 385] on icon at bounding box center [877, 386] width 12 height 11
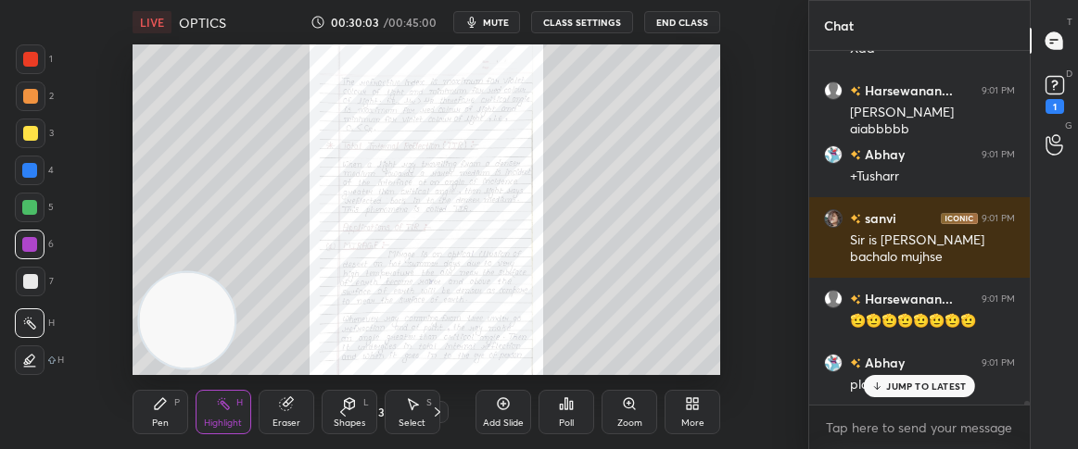
scroll to position [33211, 0]
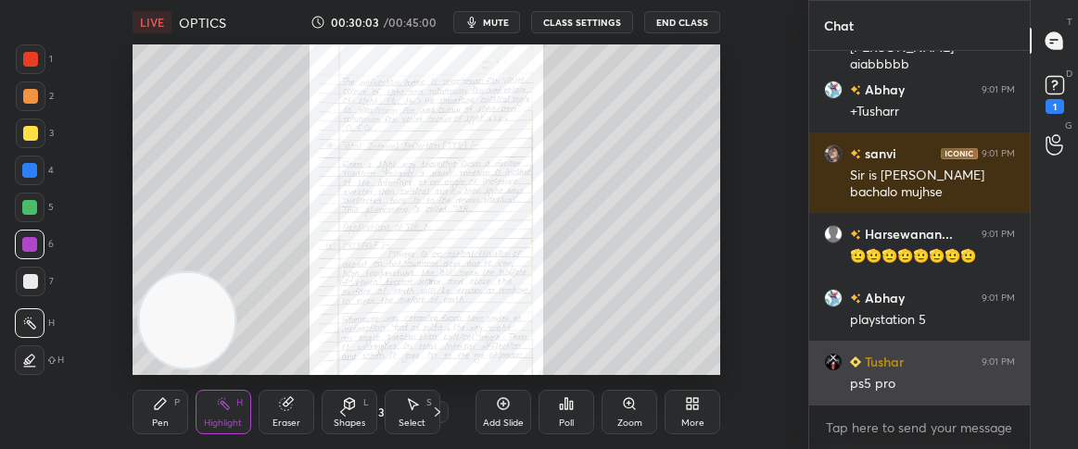
click at [901, 392] on div "ps5 pro" at bounding box center [932, 384] width 165 height 19
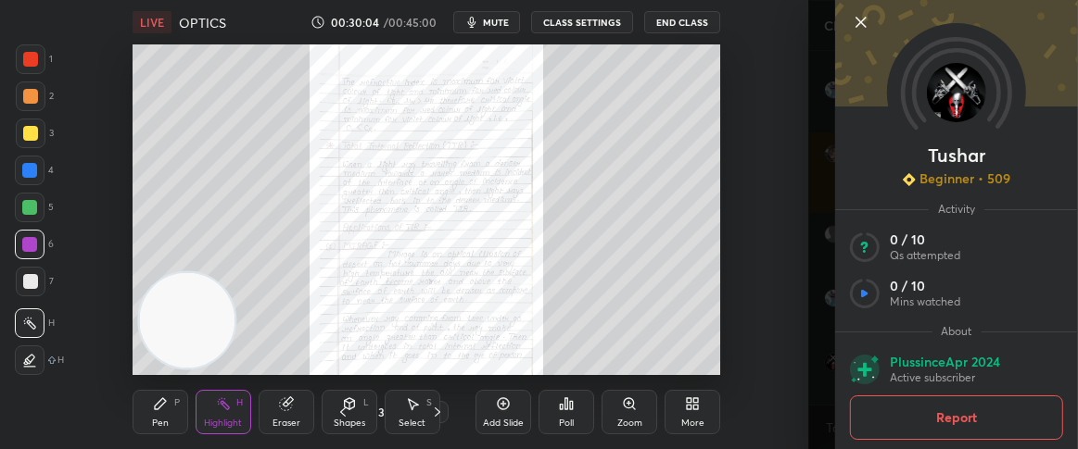
scroll to position [33275, 0]
click at [861, 16] on icon at bounding box center [861, 22] width 22 height 22
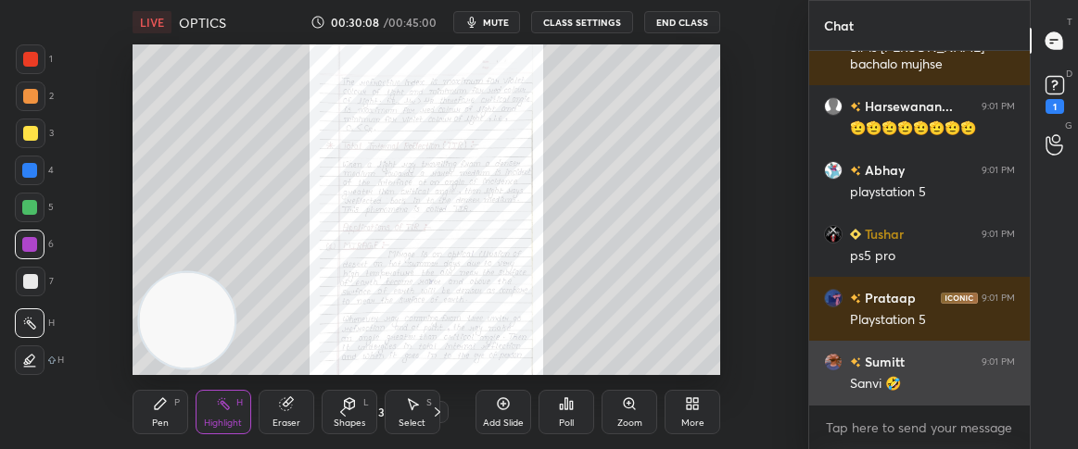
scroll to position [33402, 0]
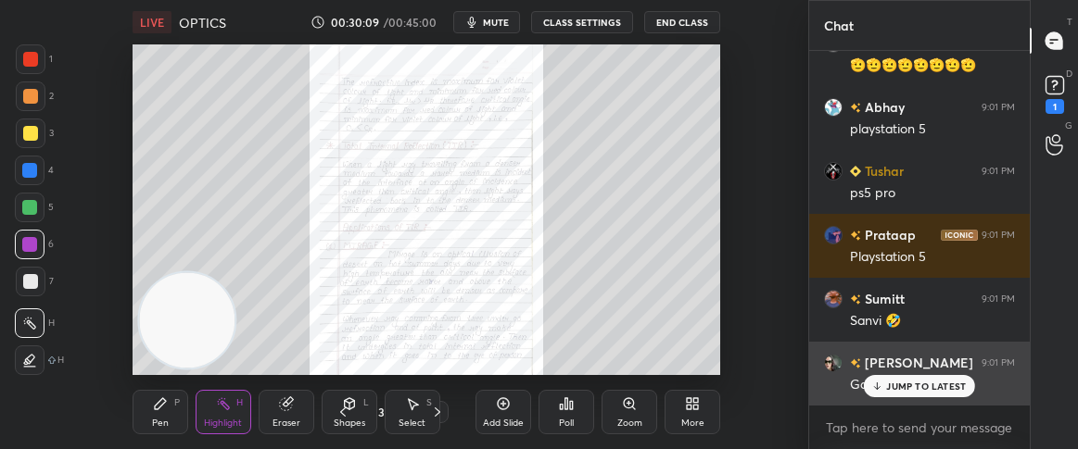
click at [877, 379] on div "JUMP TO LATEST" at bounding box center [918, 386] width 111 height 22
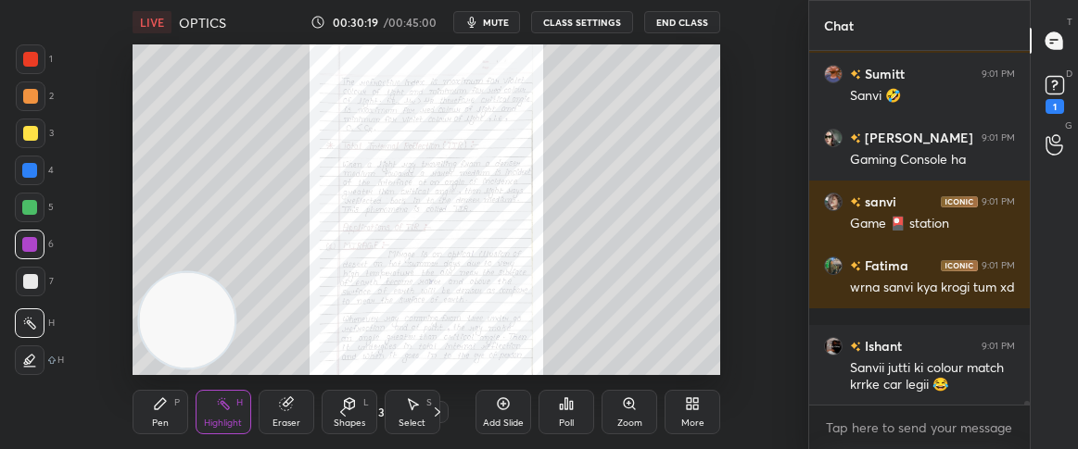
scroll to position [33691, 0]
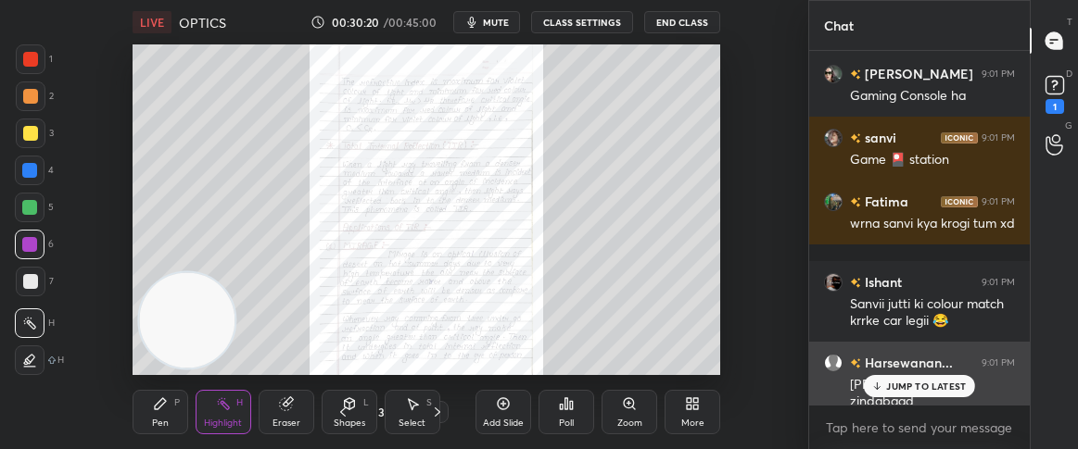
click at [907, 395] on div "JUMP TO LATEST" at bounding box center [918, 386] width 111 height 22
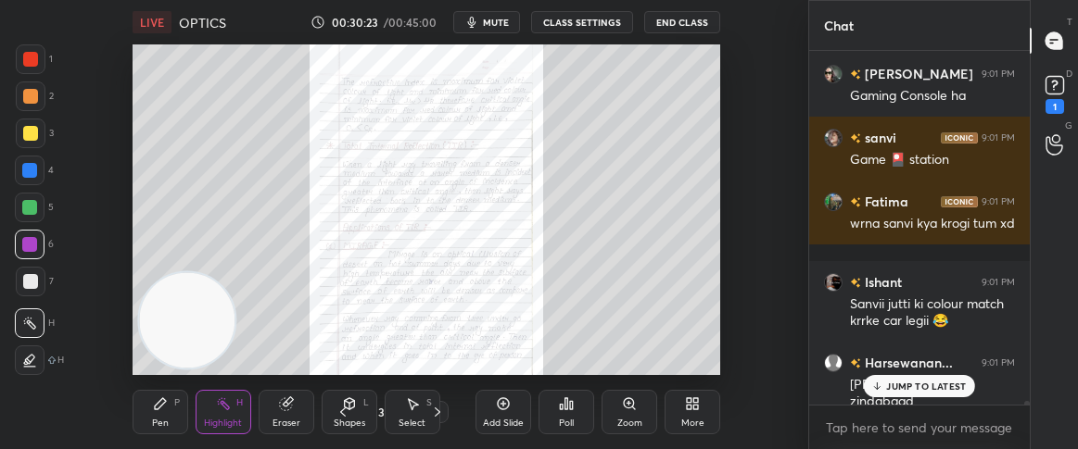
scroll to position [33755, 0]
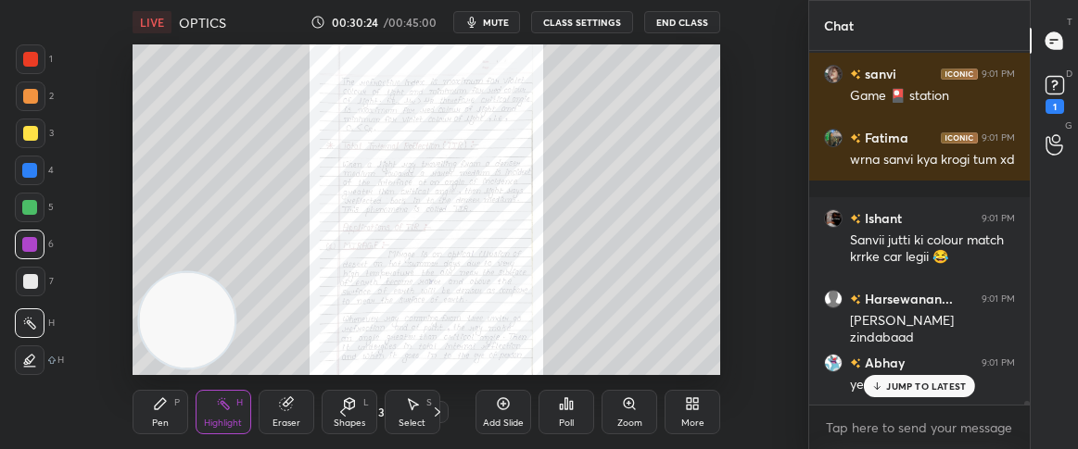
click at [909, 378] on div "JUMP TO LATEST" at bounding box center [918, 386] width 111 height 22
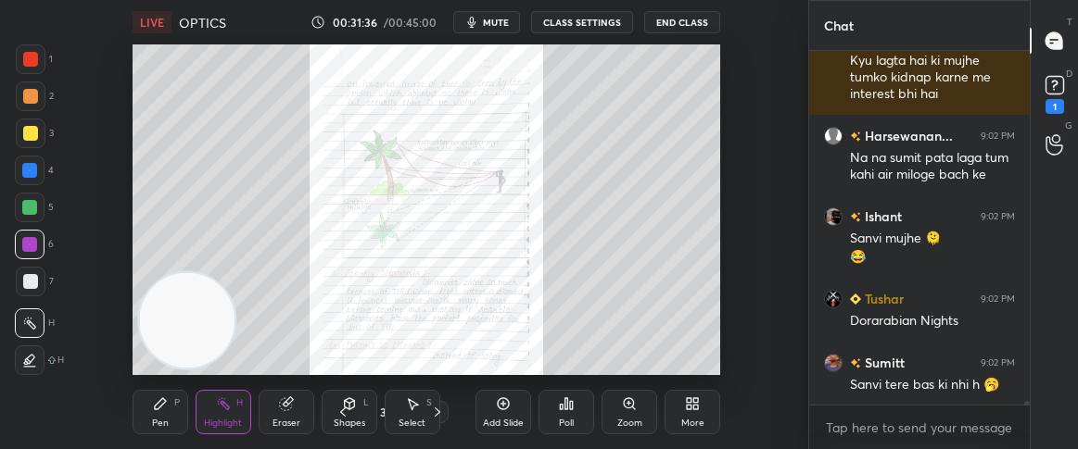
scroll to position [34692, 0]
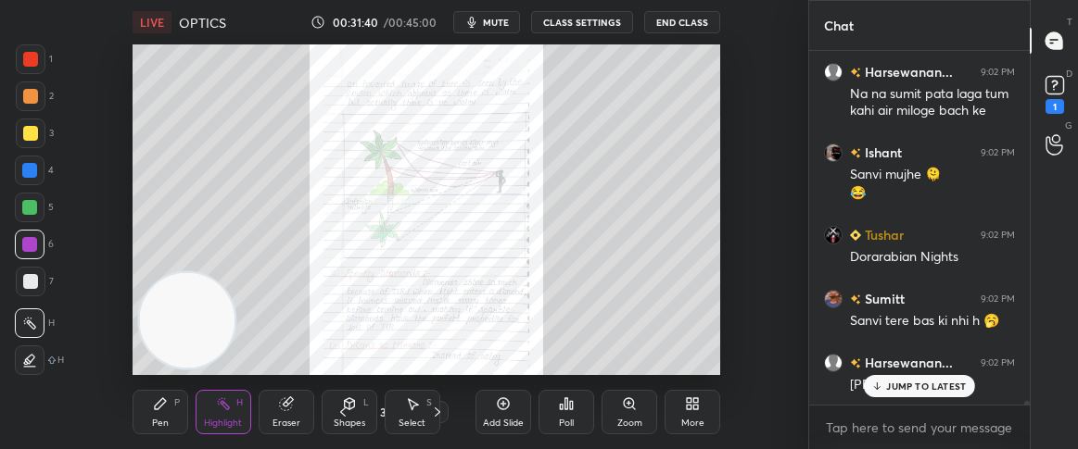
click at [890, 381] on p "JUMP TO LATEST" at bounding box center [926, 386] width 80 height 11
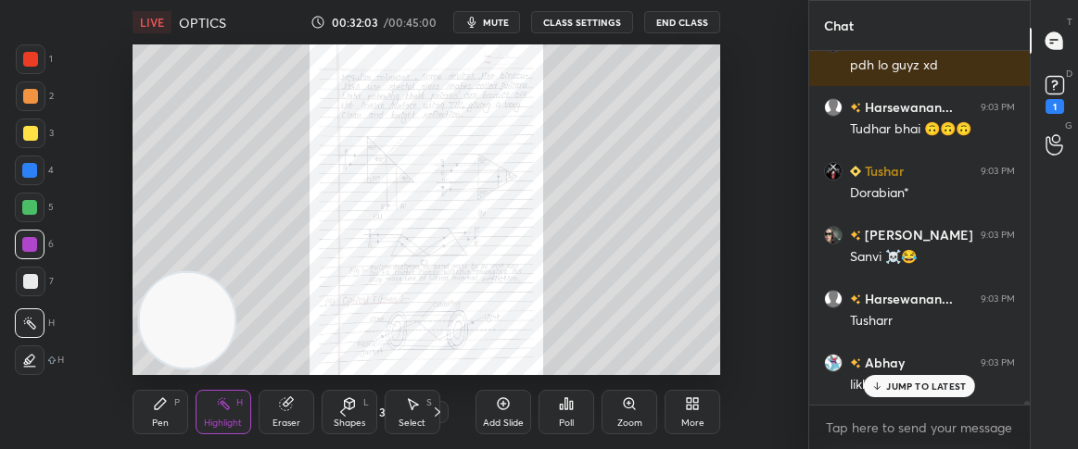
scroll to position [35203, 0]
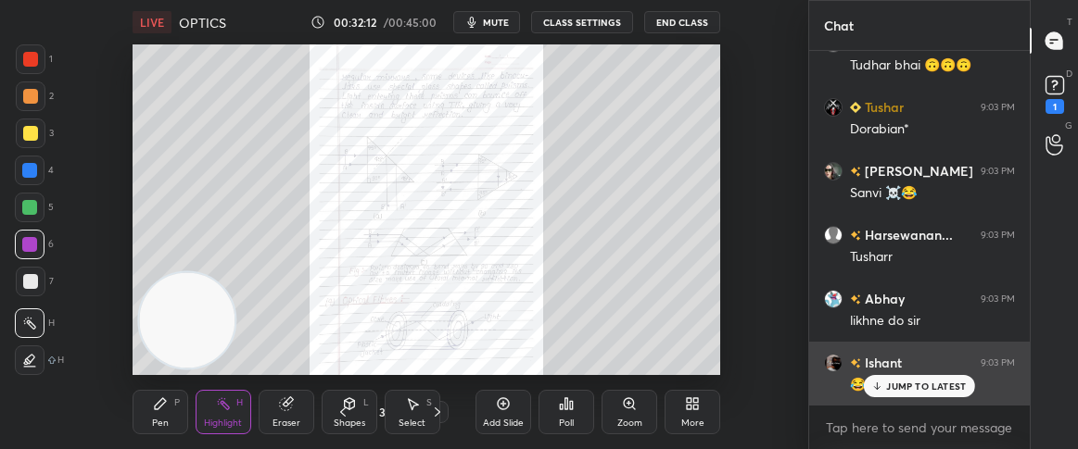
click at [914, 388] on p "JUMP TO LATEST" at bounding box center [926, 386] width 80 height 11
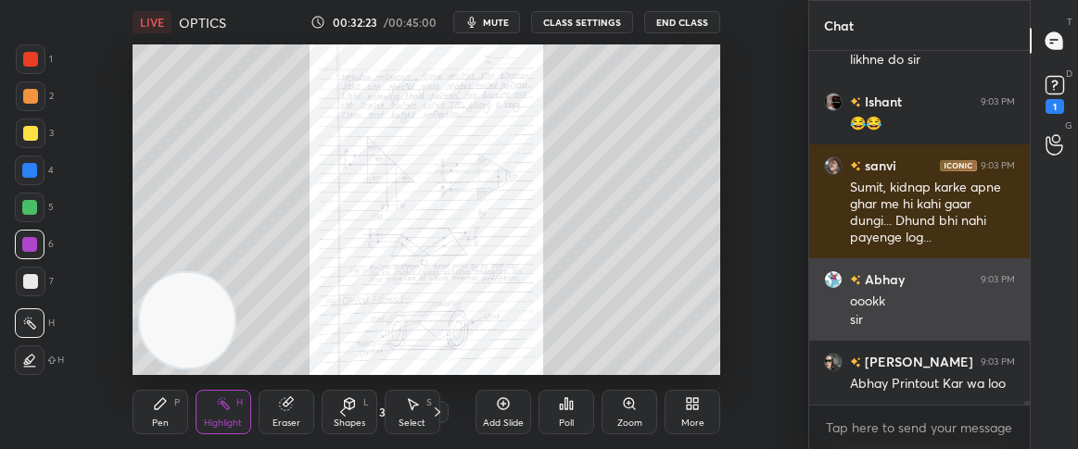
scroll to position [35544, 0]
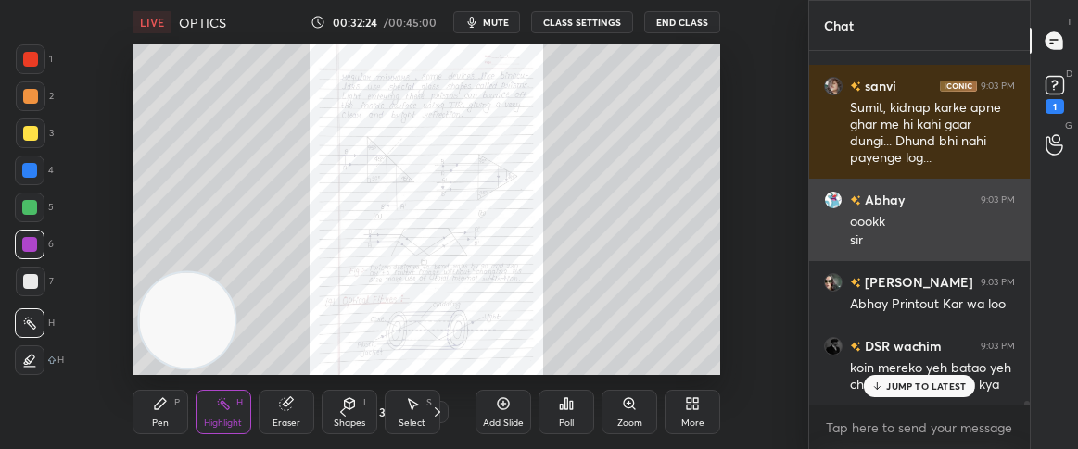
click at [911, 384] on p "JUMP TO LATEST" at bounding box center [926, 386] width 80 height 11
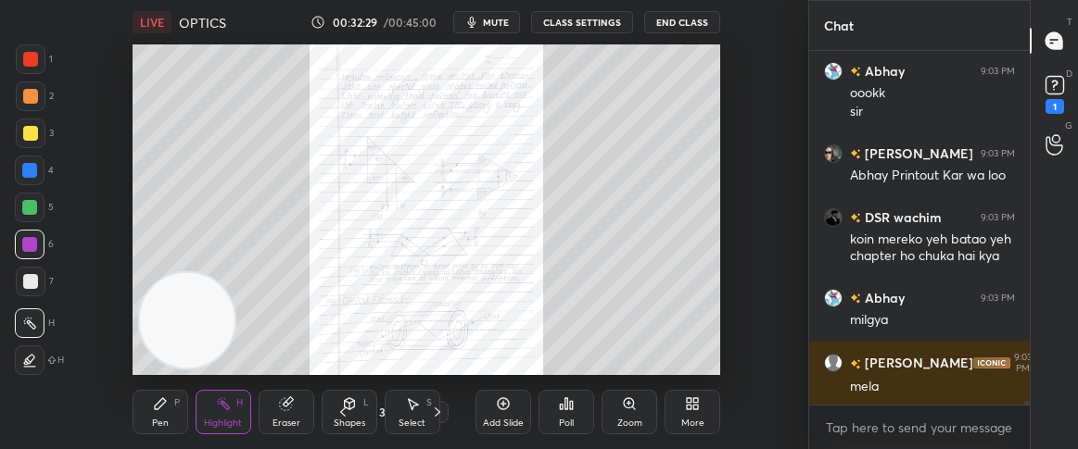
scroll to position [35737, 0]
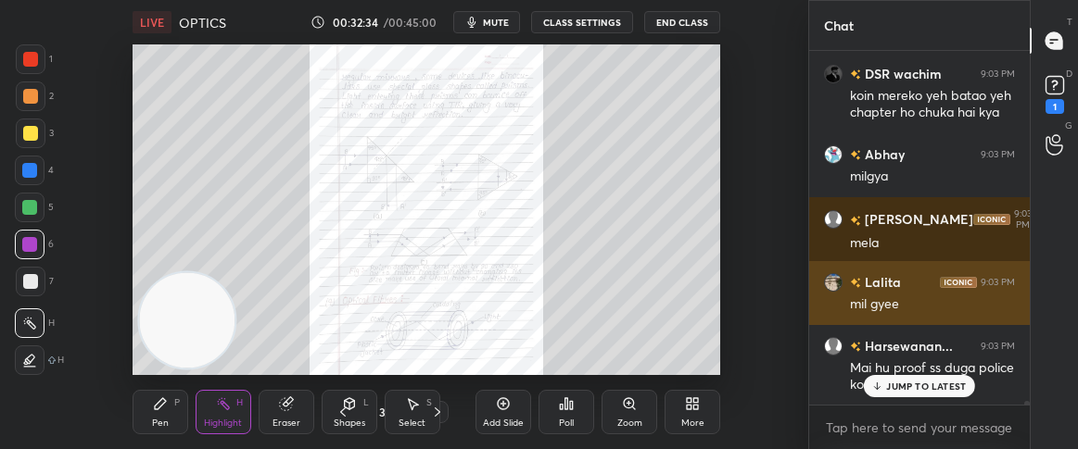
click at [900, 375] on div "JUMP TO LATEST" at bounding box center [918, 386] width 111 height 22
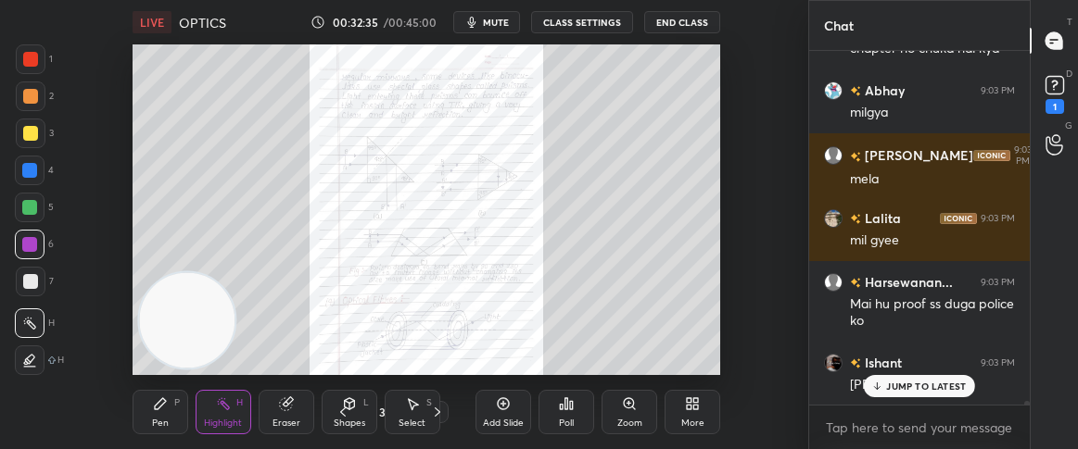
click at [897, 388] on div "Fatima 9:03 PM pdh lo guyz xd Harsewanan... 9:03 PM Tudhar bhai 🙃🙃🙃 Tushar 9:03…" at bounding box center [919, 228] width 221 height 354
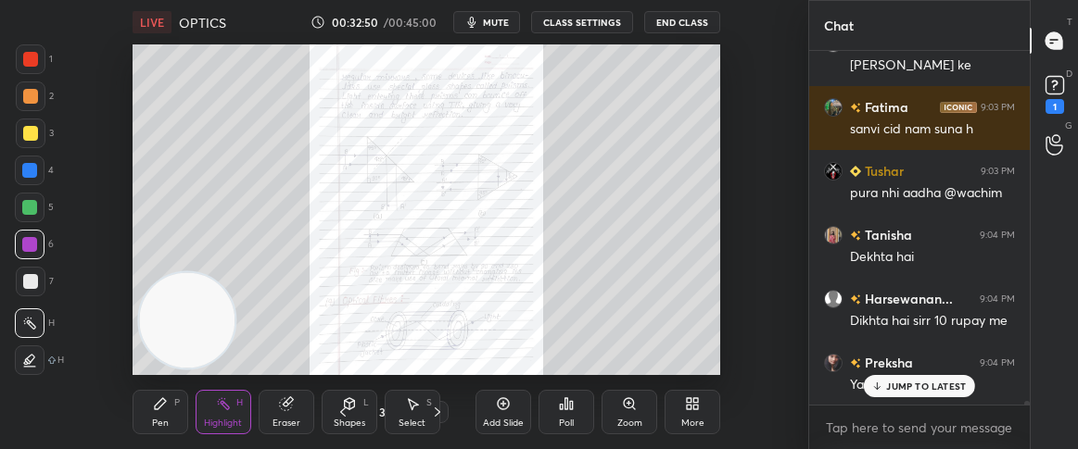
scroll to position [36264, 0]
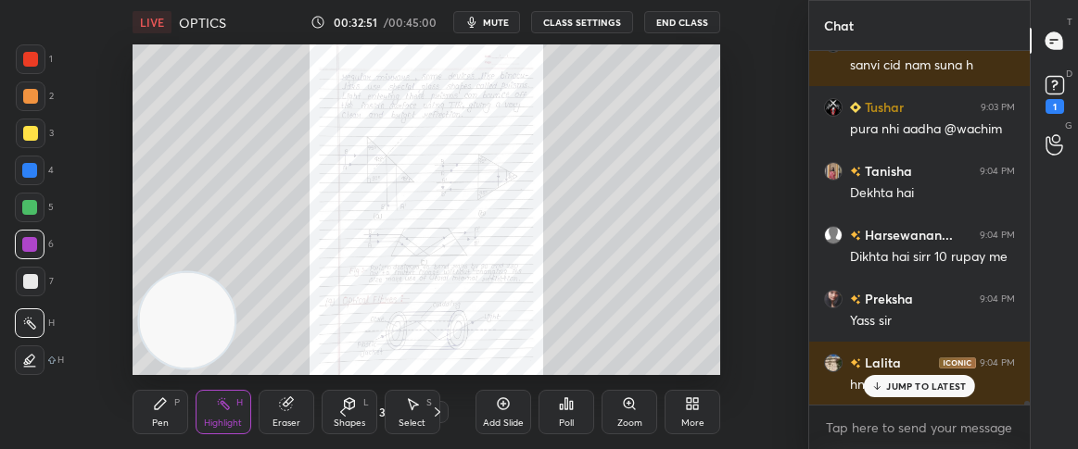
click at [897, 388] on p "JUMP TO LATEST" at bounding box center [926, 386] width 80 height 11
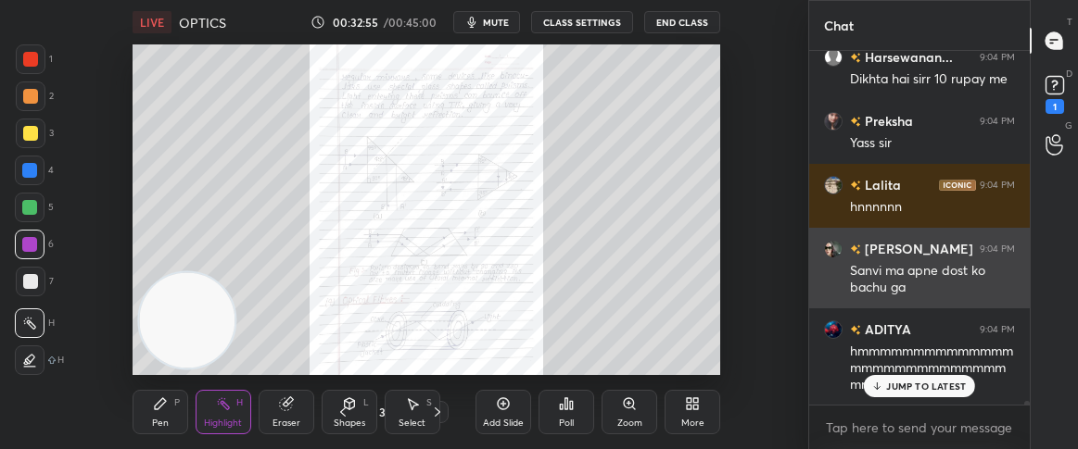
scroll to position [36603, 0]
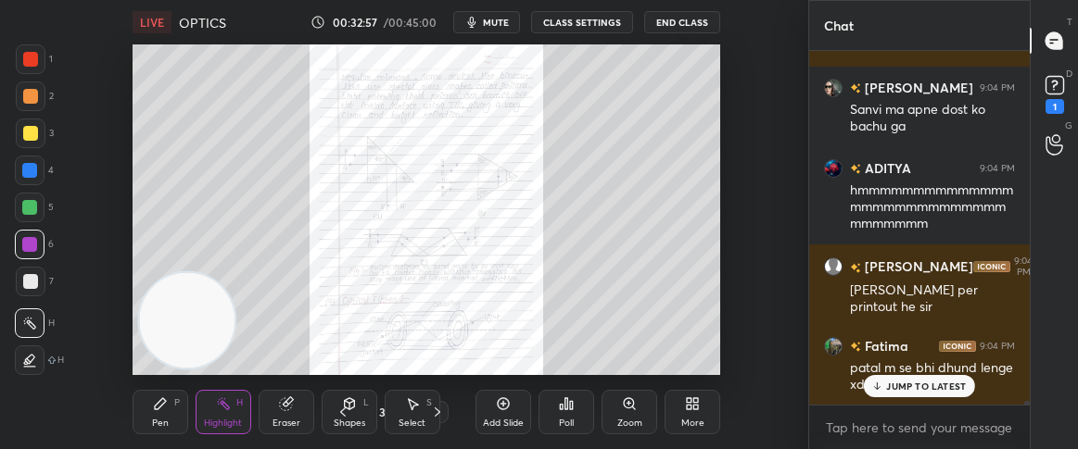
click at [876, 383] on icon at bounding box center [876, 386] width 0 height 6
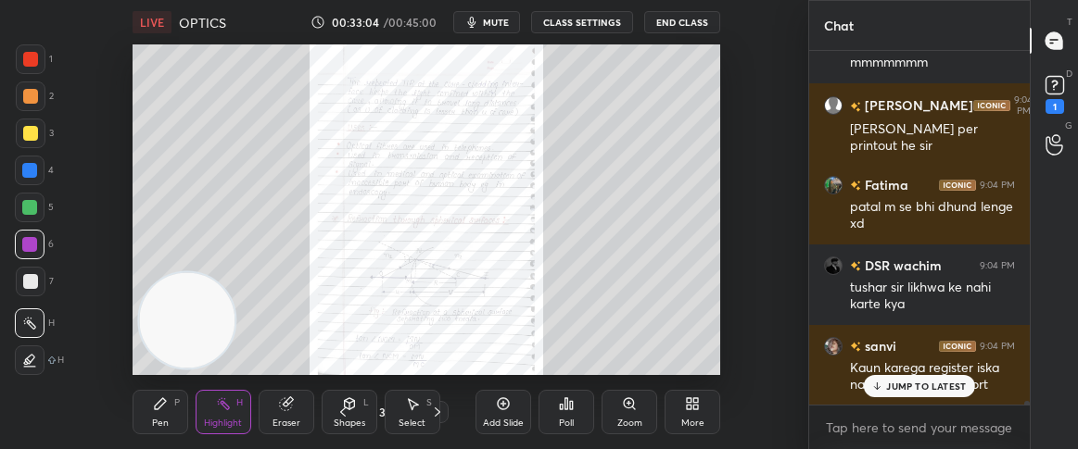
scroll to position [36828, 0]
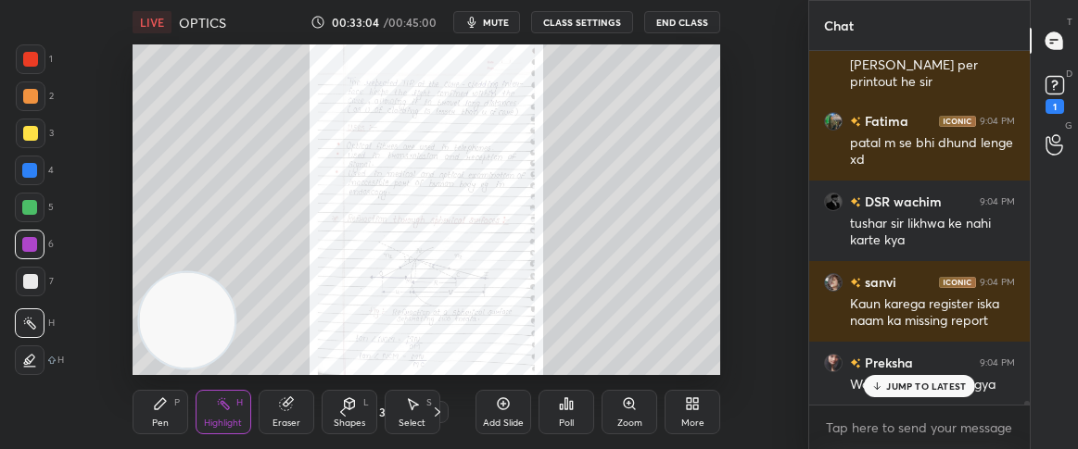
click at [509, 408] on icon at bounding box center [503, 404] width 15 height 15
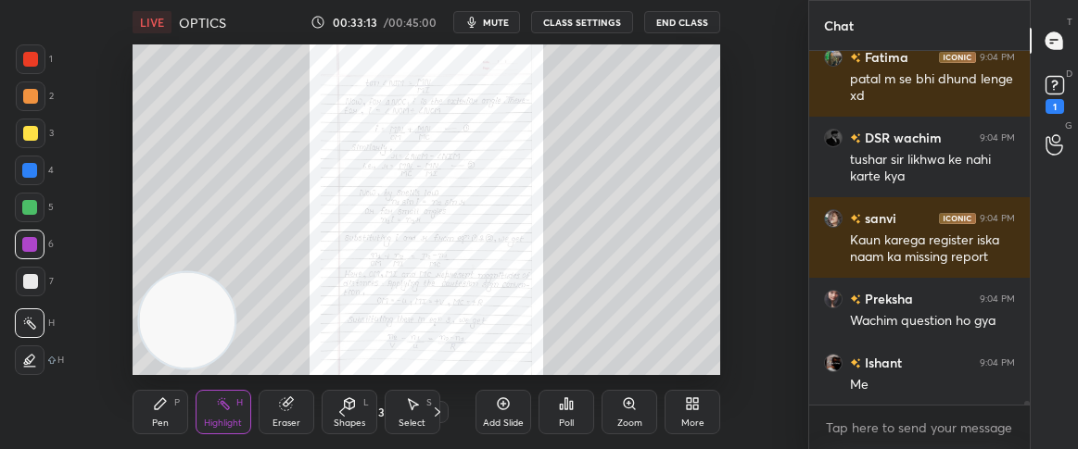
scroll to position [36957, 0]
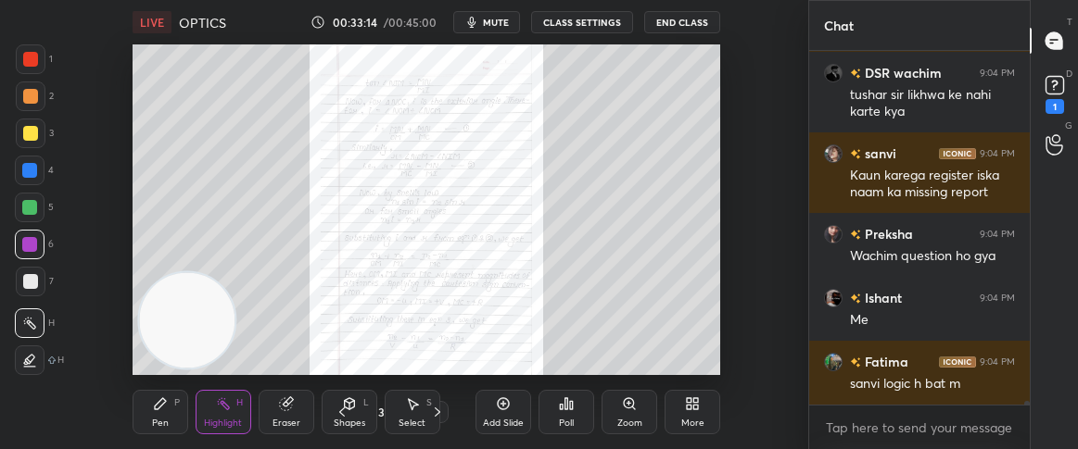
click at [514, 411] on div "Add Slide" at bounding box center [503, 412] width 56 height 44
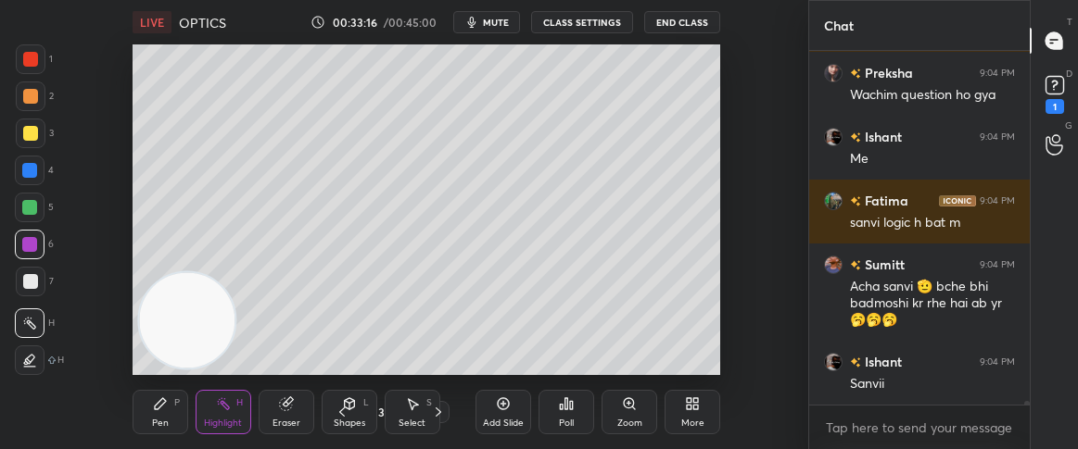
scroll to position [37182, 0]
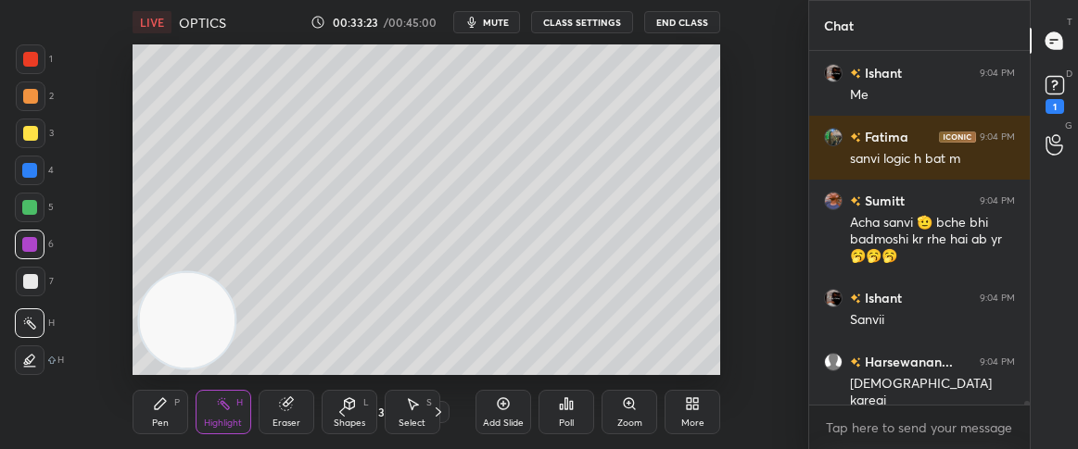
click at [157, 411] on div "Pen P" at bounding box center [160, 412] width 56 height 44
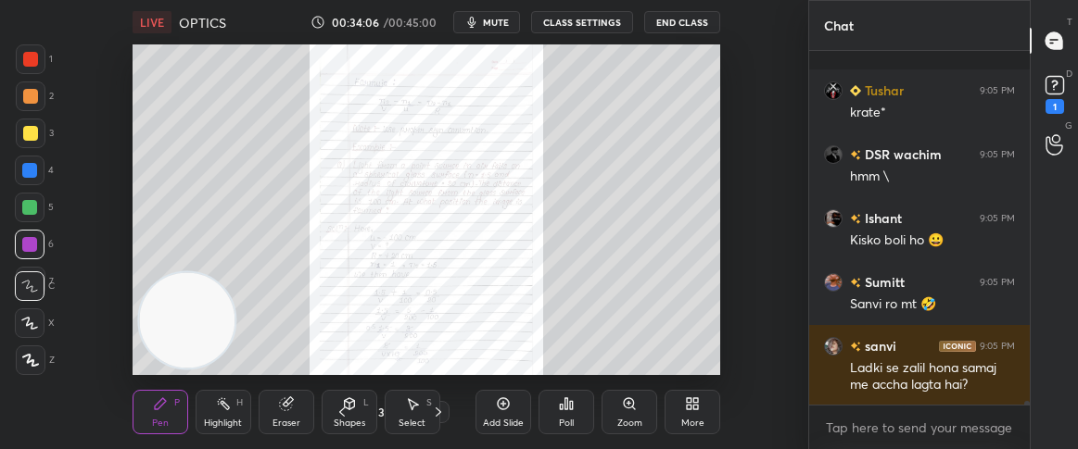
scroll to position [38083, 0]
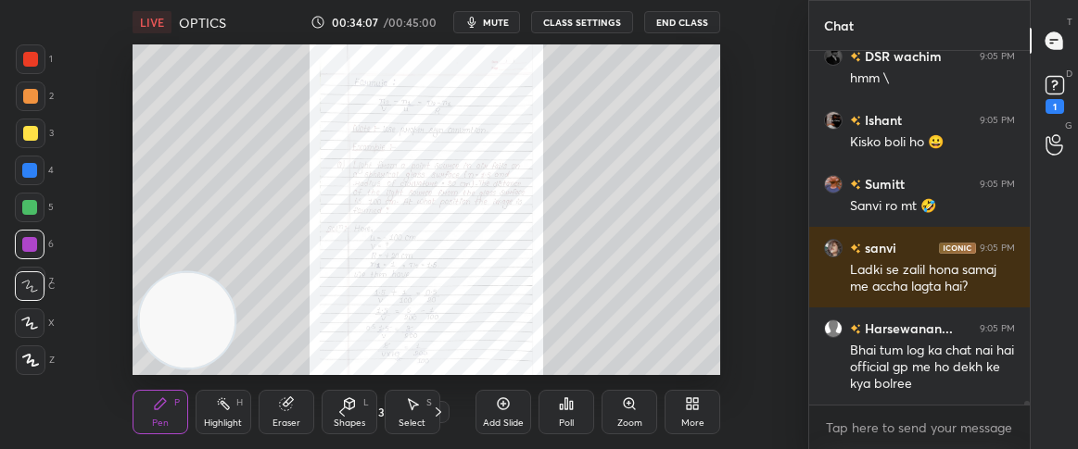
click at [511, 414] on div "Add Slide" at bounding box center [503, 412] width 56 height 44
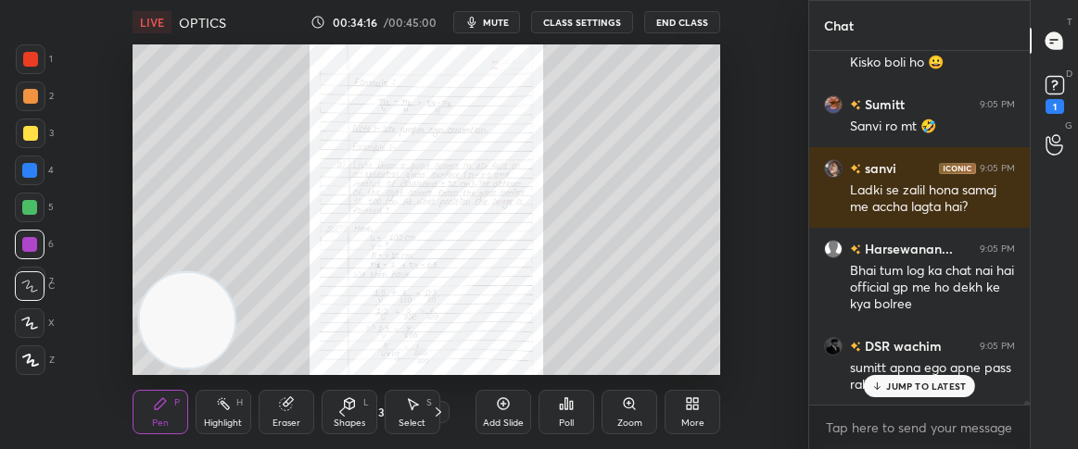
scroll to position [38226, 0]
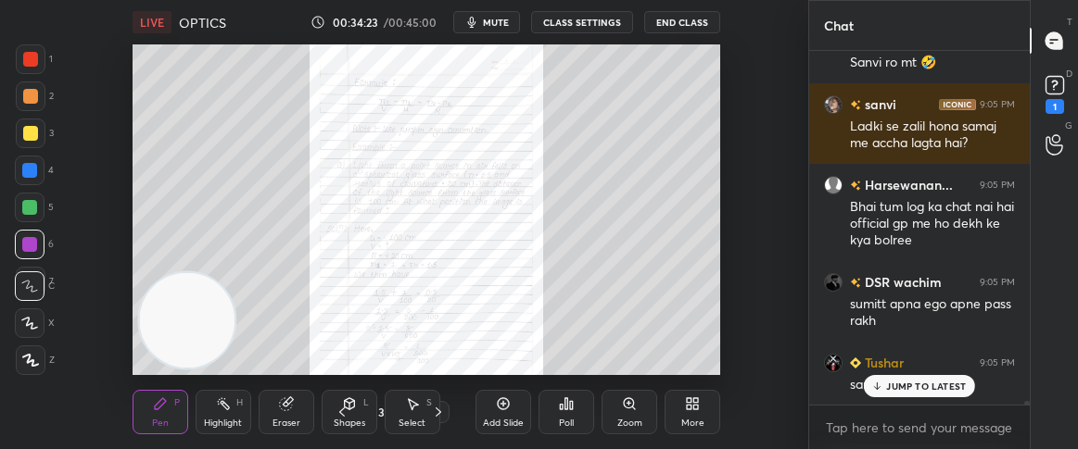
click at [893, 381] on p "JUMP TO LATEST" at bounding box center [926, 386] width 80 height 11
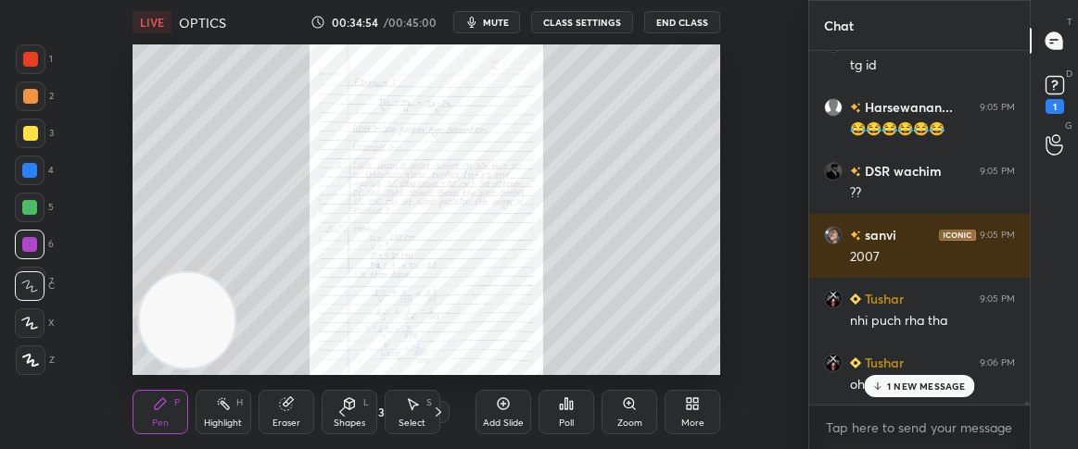
scroll to position [38882, 0]
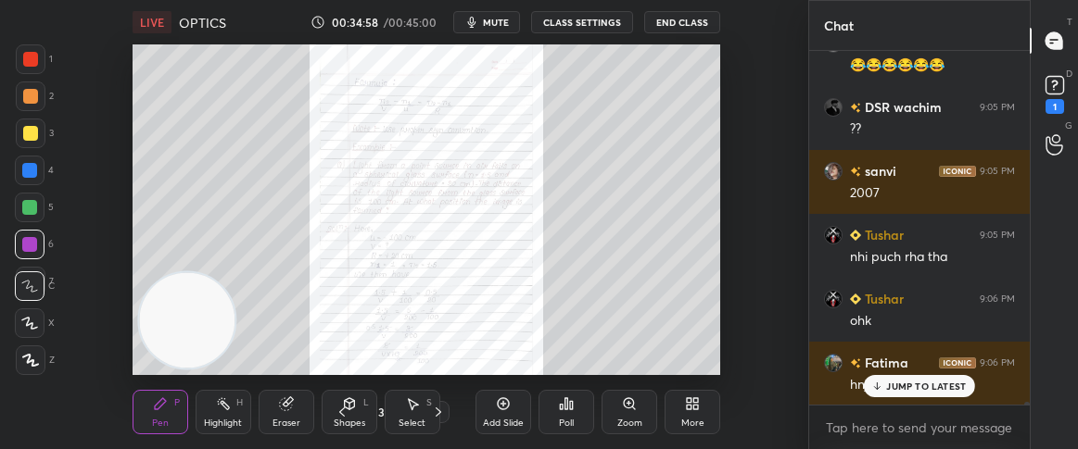
click at [876, 381] on icon at bounding box center [877, 386] width 12 height 11
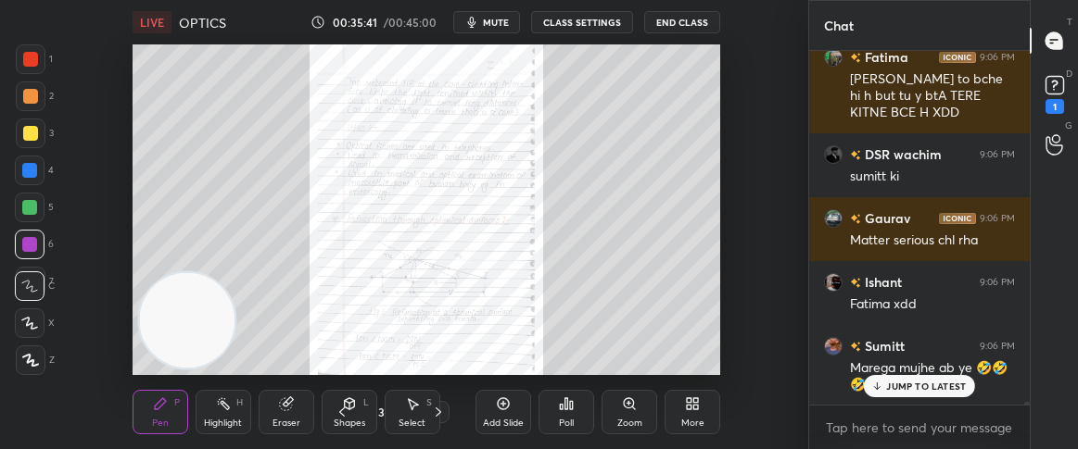
scroll to position [39830, 0]
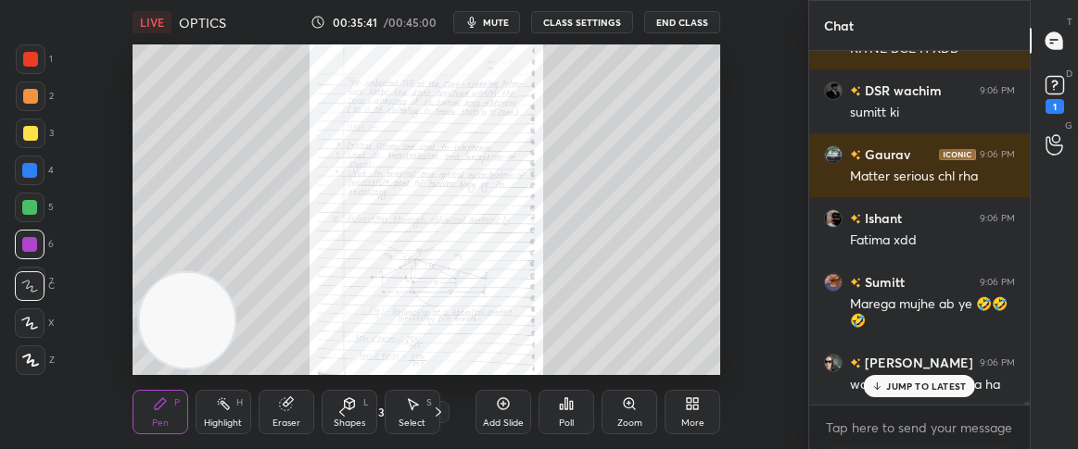
click at [229, 412] on div "Highlight H" at bounding box center [223, 412] width 56 height 44
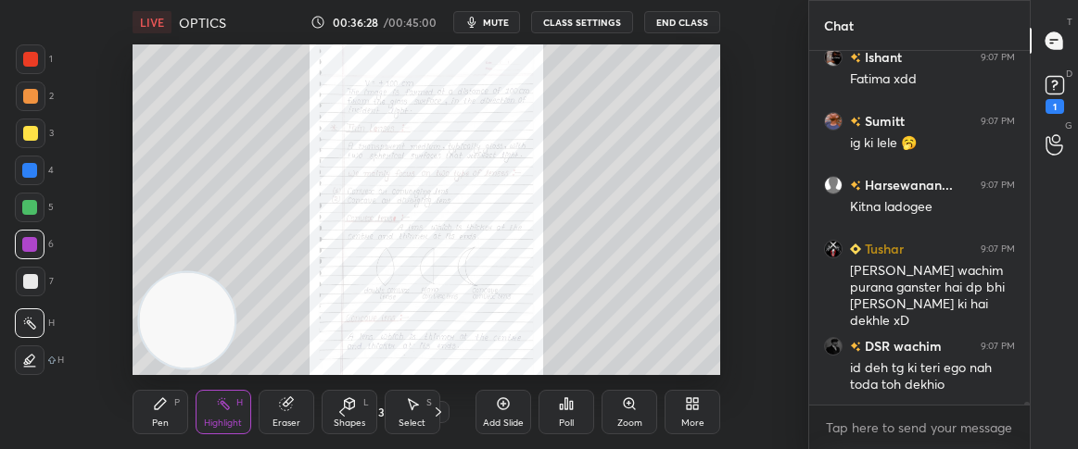
scroll to position [40825, 0]
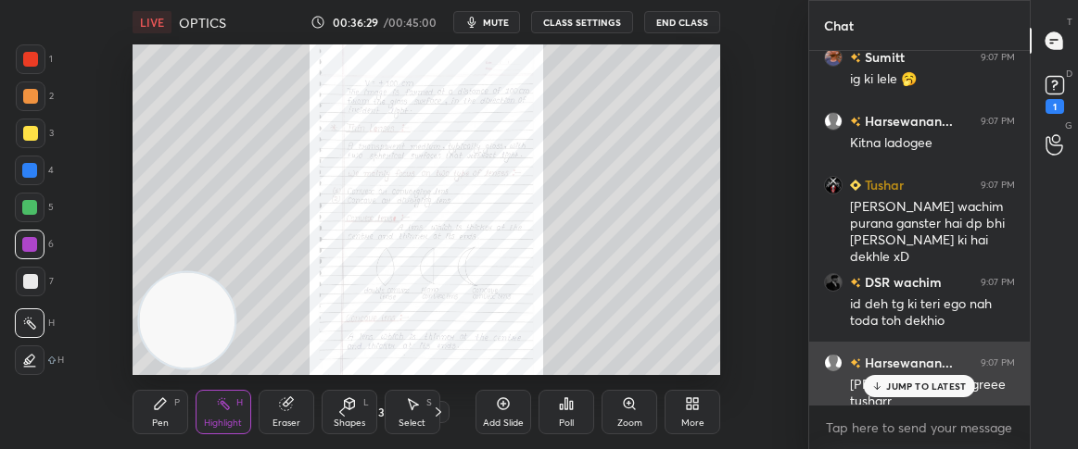
click at [876, 384] on icon at bounding box center [877, 386] width 12 height 11
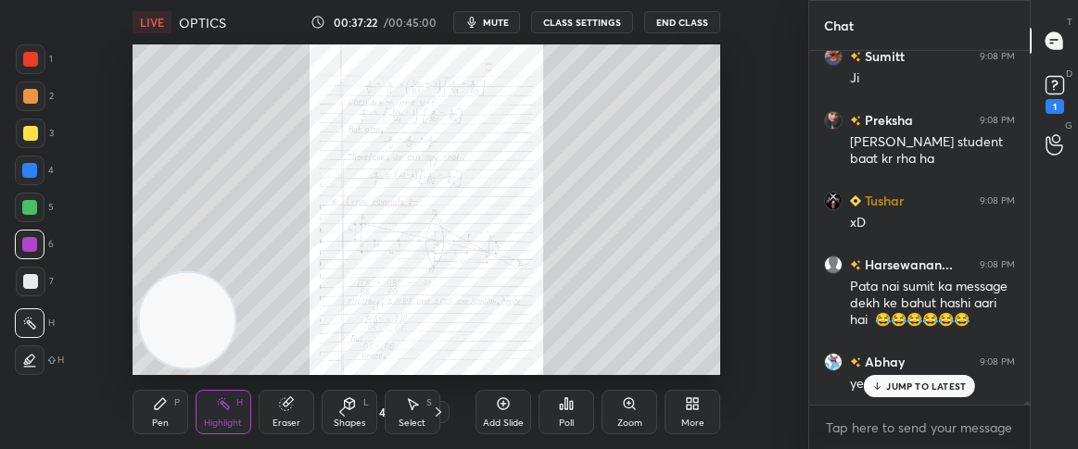
scroll to position [41931, 0]
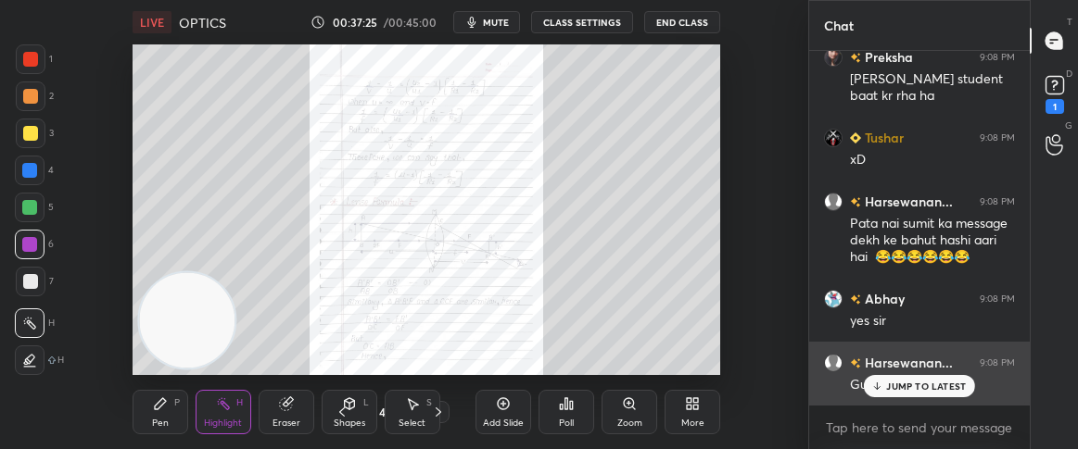
click at [896, 395] on div "JUMP TO LATEST" at bounding box center [918, 386] width 111 height 22
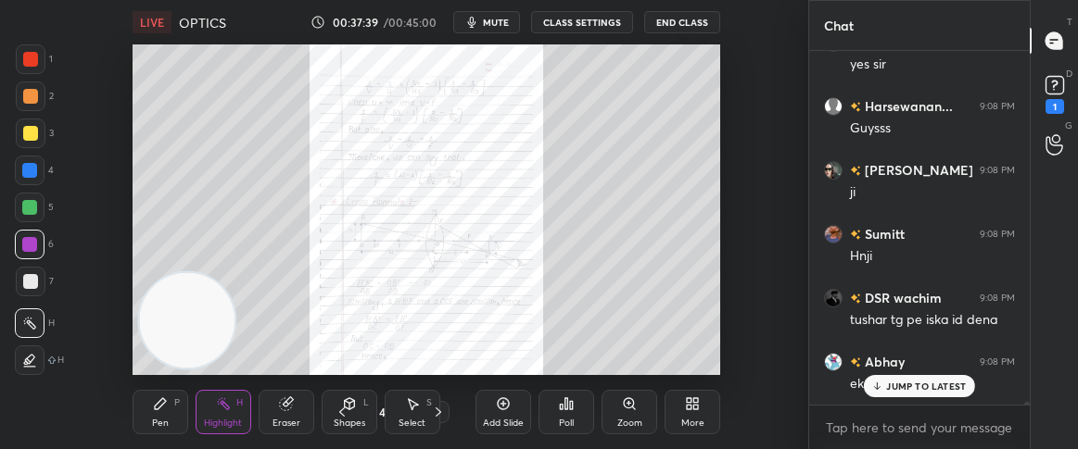
scroll to position [42268, 0]
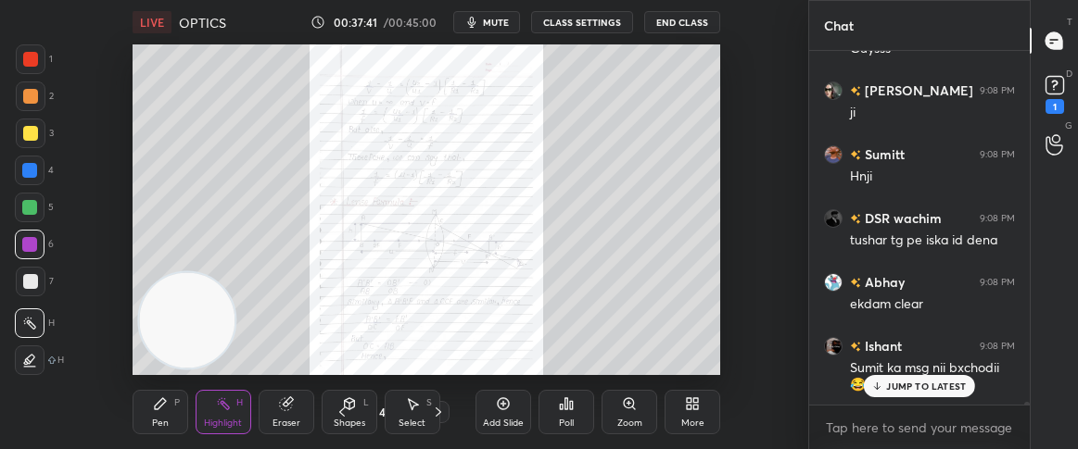
click at [495, 412] on div "Add Slide" at bounding box center [503, 412] width 56 height 44
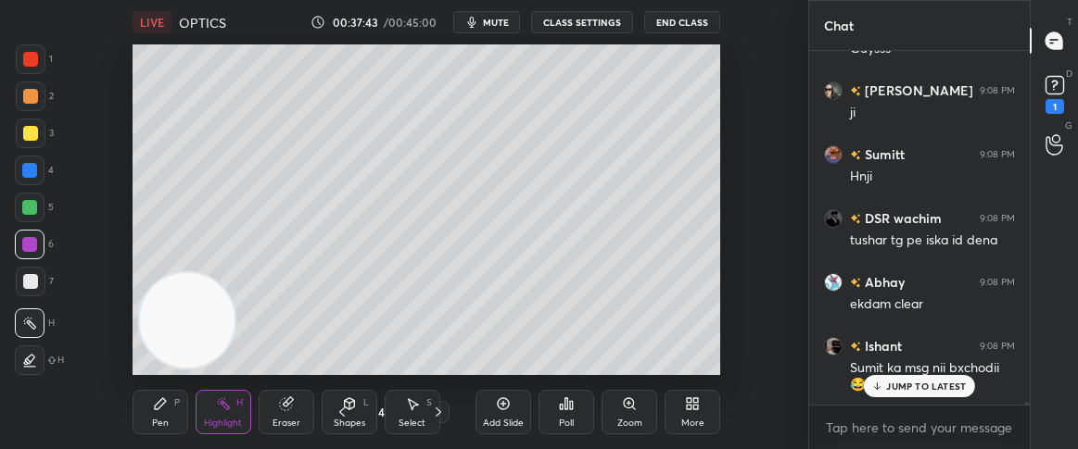
click at [156, 405] on icon at bounding box center [160, 403] width 11 height 11
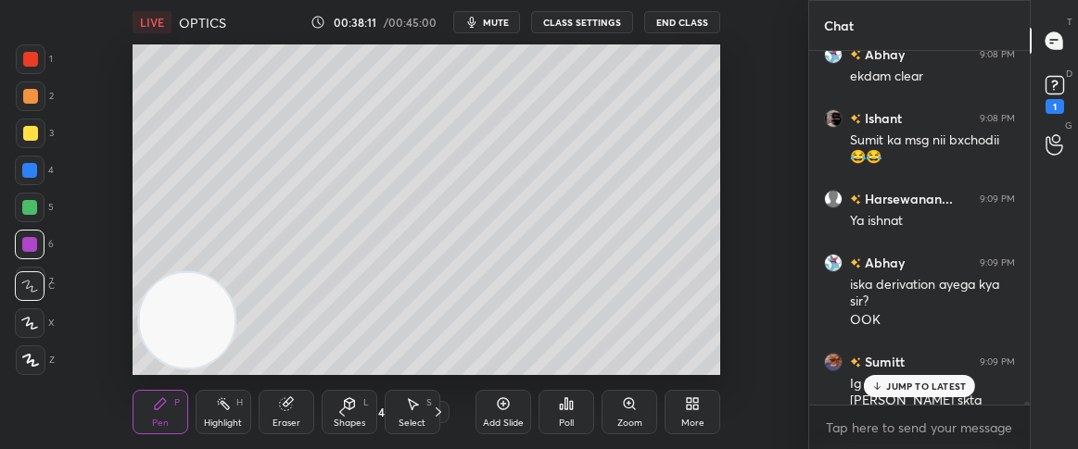
scroll to position [42558, 0]
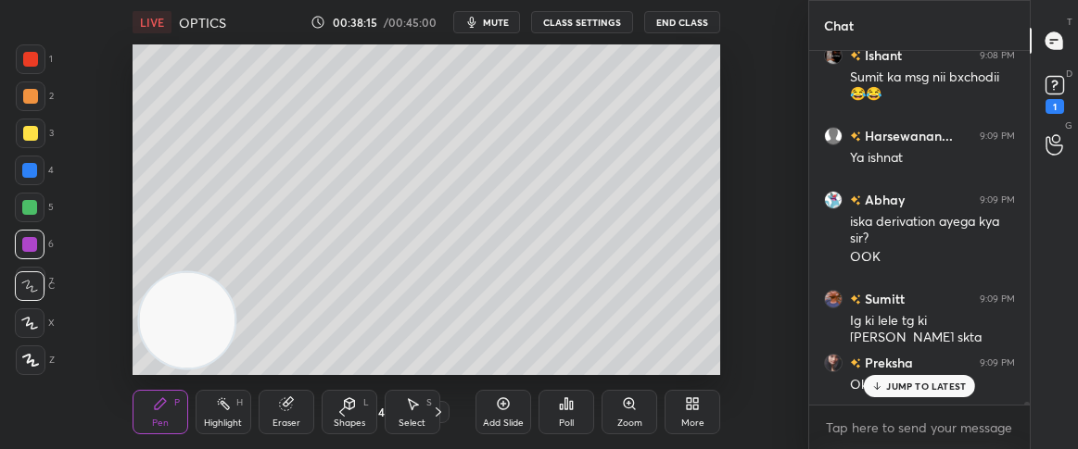
click at [898, 381] on p "JUMP TO LATEST" at bounding box center [926, 386] width 80 height 11
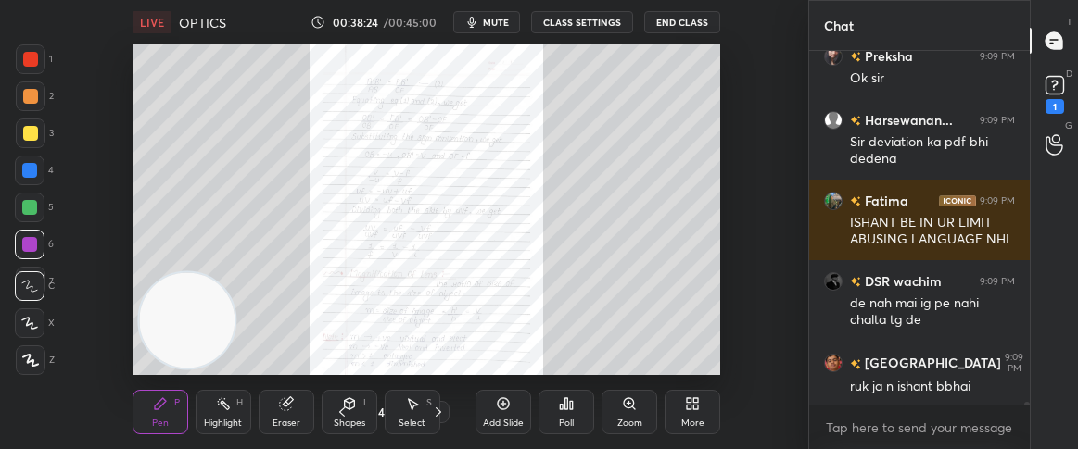
scroll to position [42929, 0]
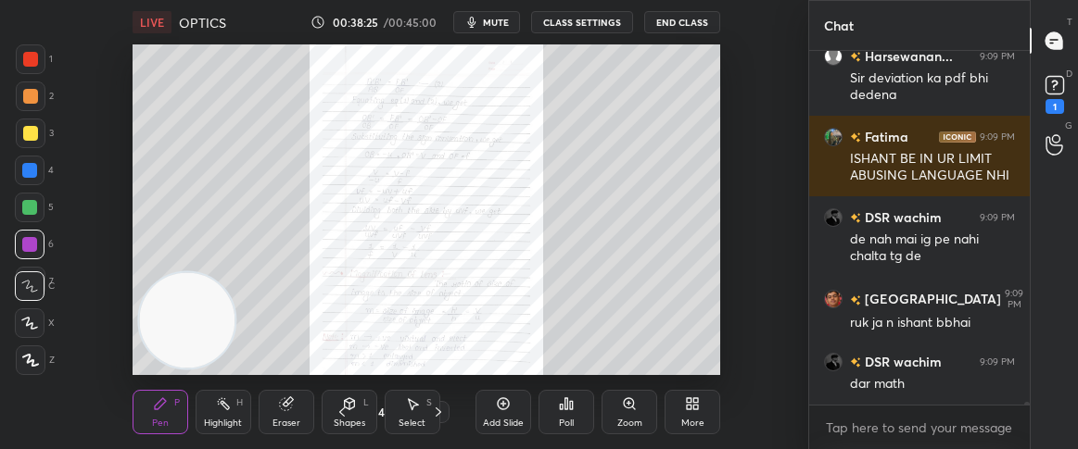
click at [498, 411] on div "Add Slide" at bounding box center [503, 412] width 56 height 44
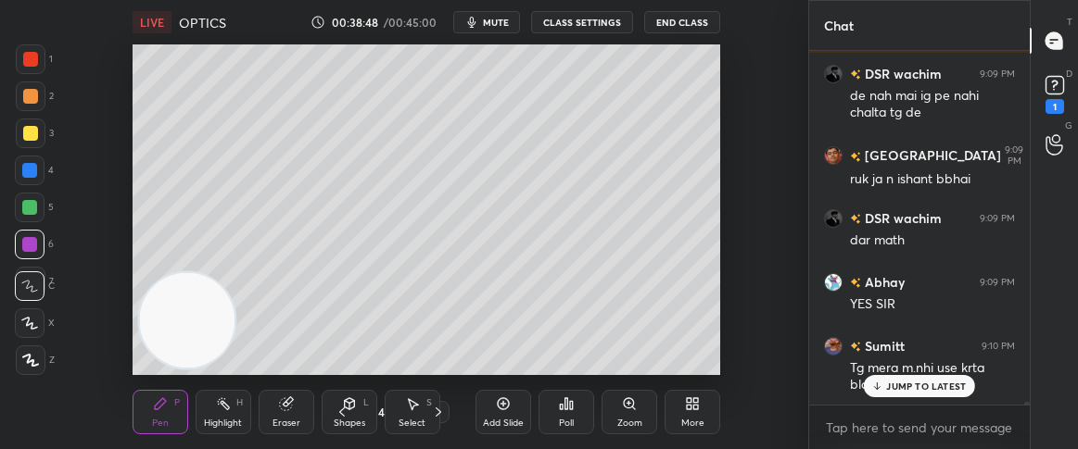
scroll to position [43137, 0]
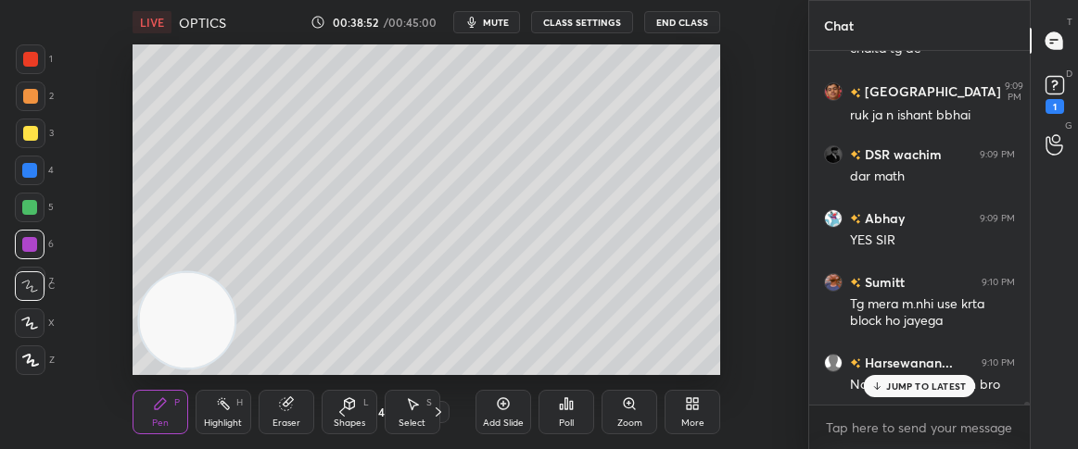
click at [881, 381] on icon at bounding box center [877, 386] width 12 height 11
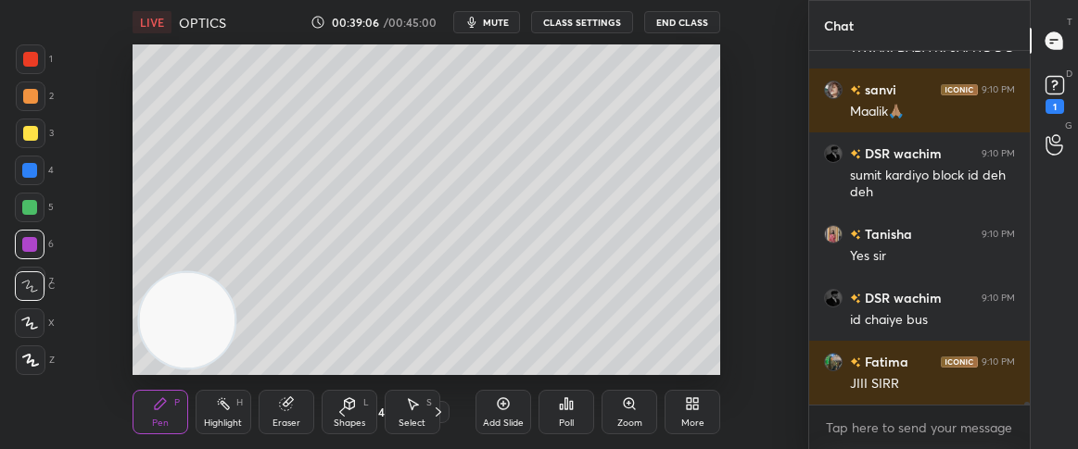
scroll to position [43681, 0]
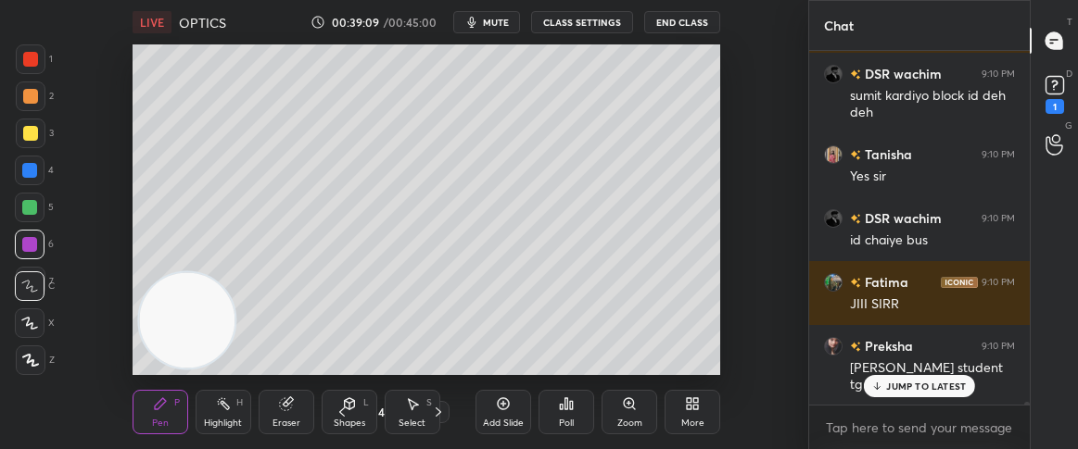
click at [930, 377] on div "JUMP TO LATEST" at bounding box center [918, 386] width 111 height 22
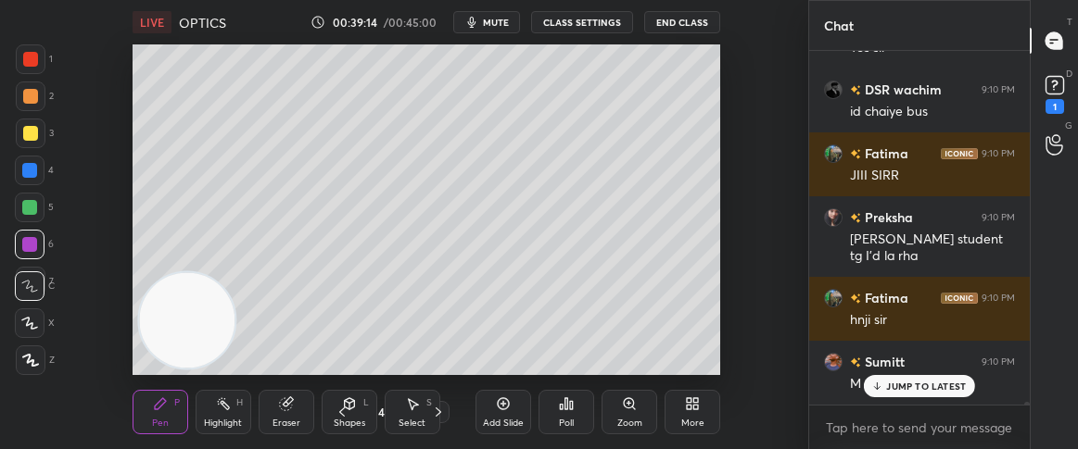
scroll to position [43890, 0]
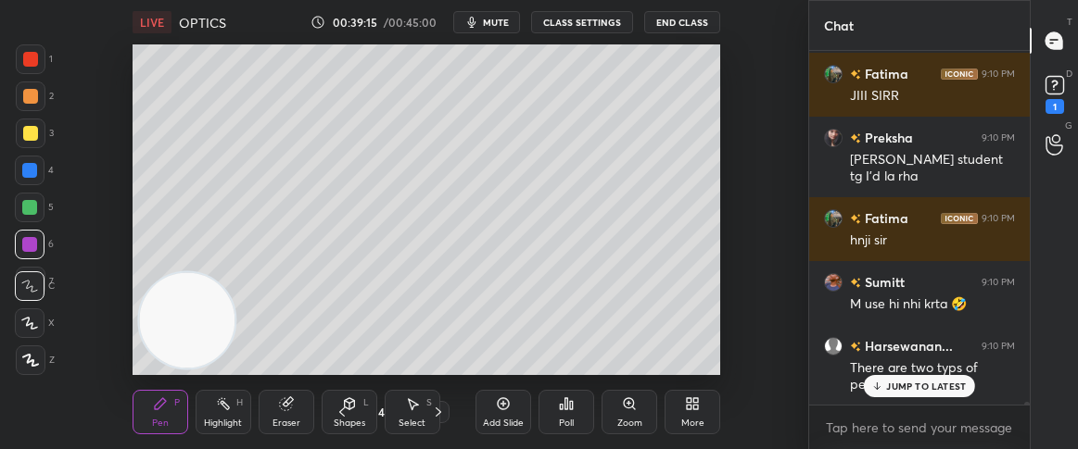
click at [900, 385] on p "JUMP TO LATEST" at bounding box center [926, 386] width 80 height 11
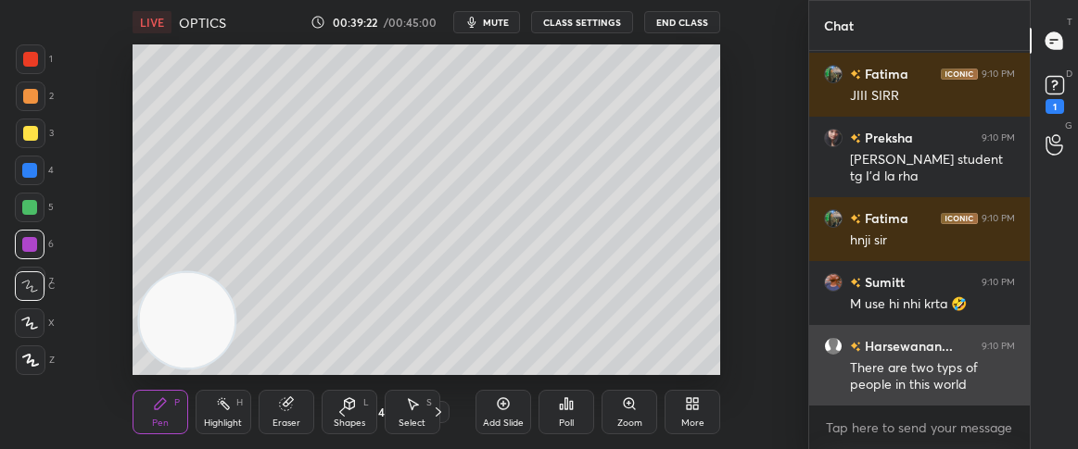
scroll to position [43954, 0]
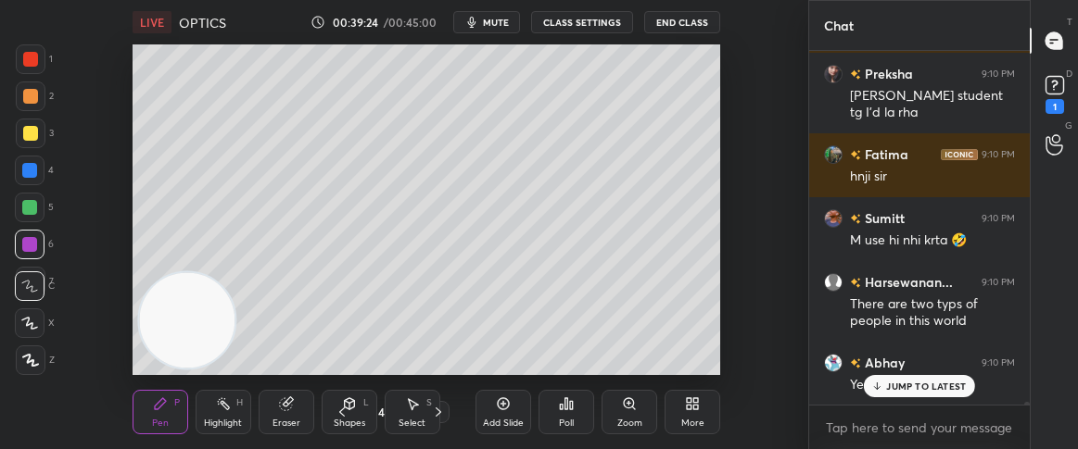
click at [901, 386] on p "JUMP TO LATEST" at bounding box center [926, 386] width 80 height 11
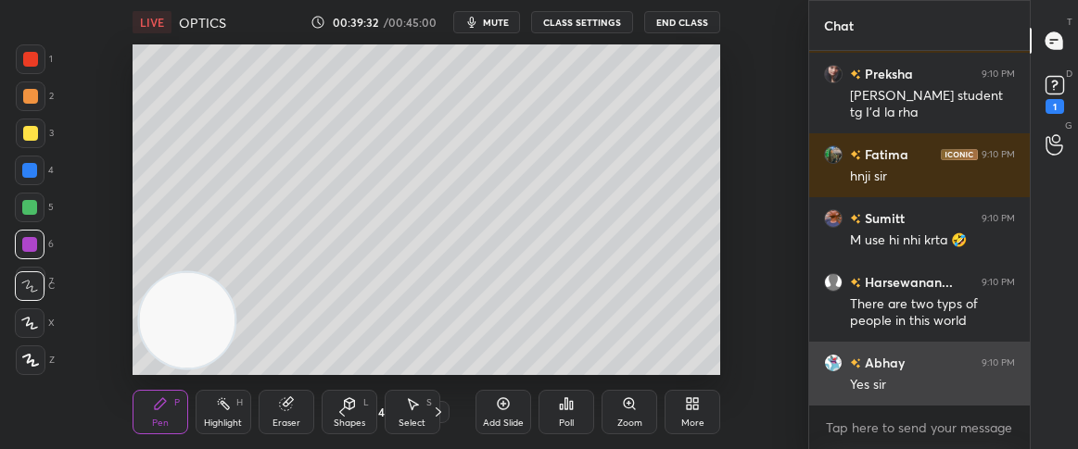
scroll to position [44018, 0]
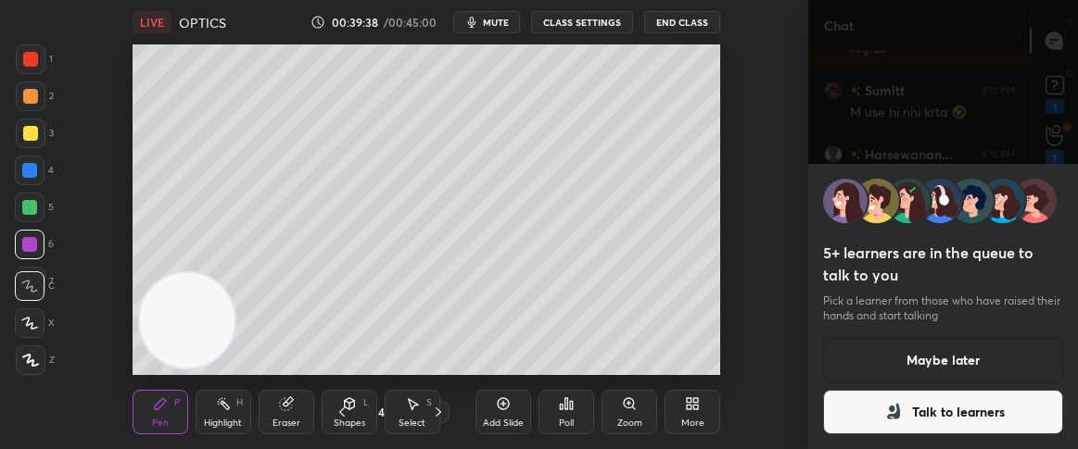
click at [739, 286] on div "Setting up your live class Poll for secs No correct answer Start poll" at bounding box center [426, 209] width 734 height 331
click at [992, 119] on div "5+ learners are in the queue to talk to you Pick a learner from those who have …" at bounding box center [943, 224] width 270 height 449
click at [1055, 133] on div "5+ learners are in the queue to talk to you Pick a learner from those who have …" at bounding box center [943, 224] width 270 height 449
click at [967, 346] on button "Maybe later" at bounding box center [943, 360] width 240 height 44
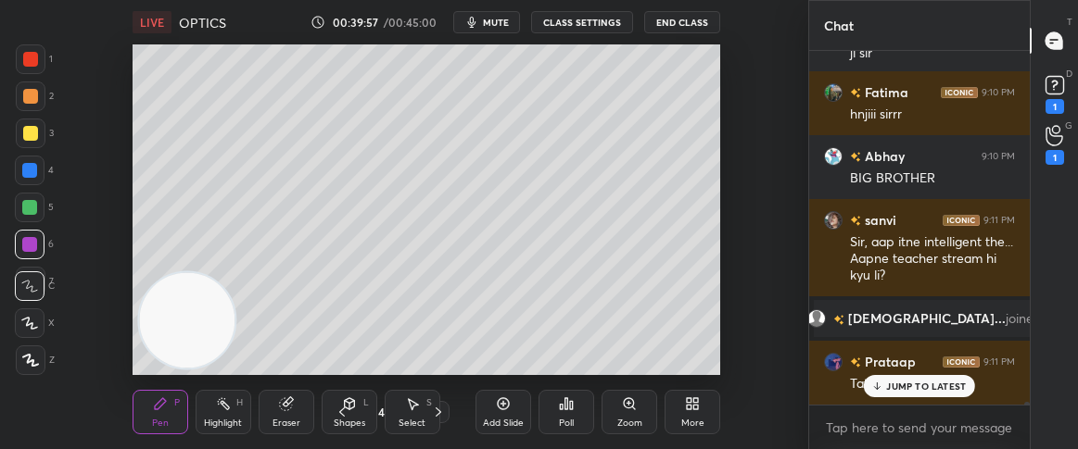
scroll to position [40820, 0]
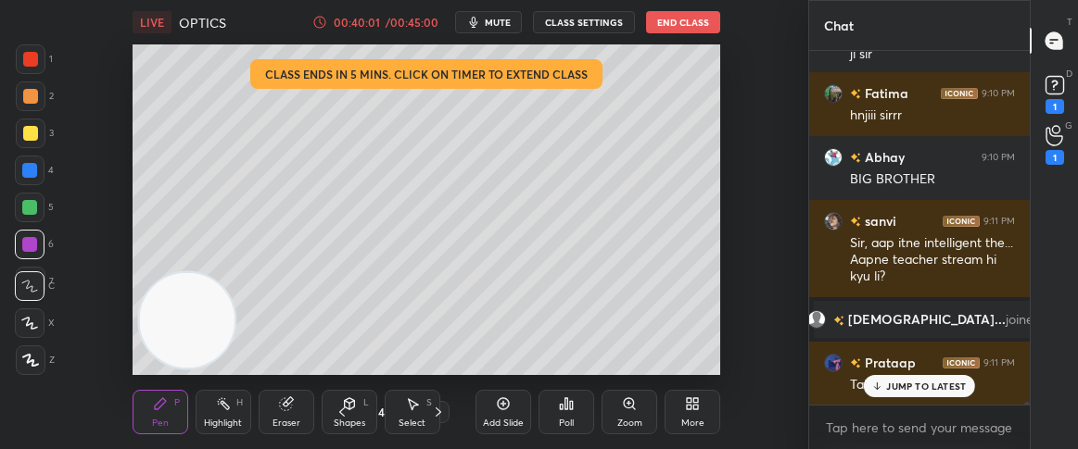
click at [901, 392] on div "JUMP TO LATEST" at bounding box center [918, 386] width 111 height 22
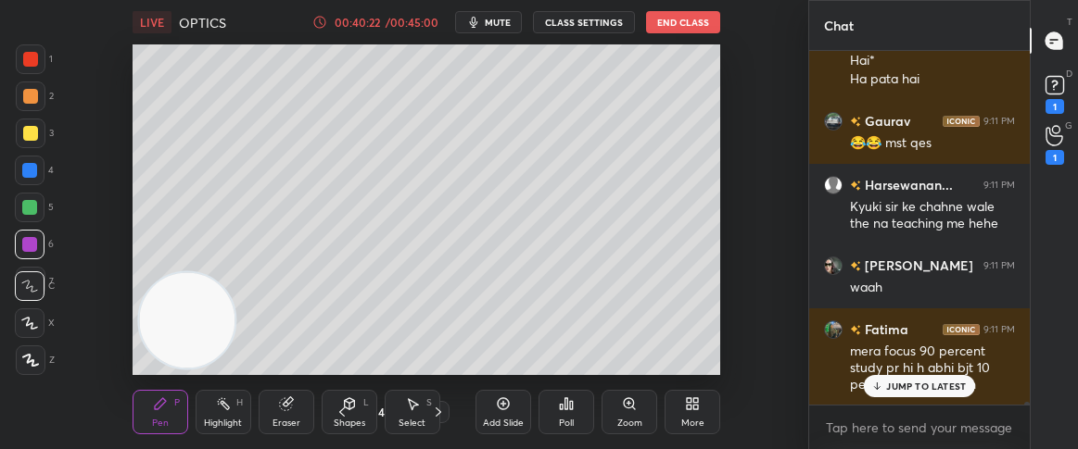
scroll to position [41272, 0]
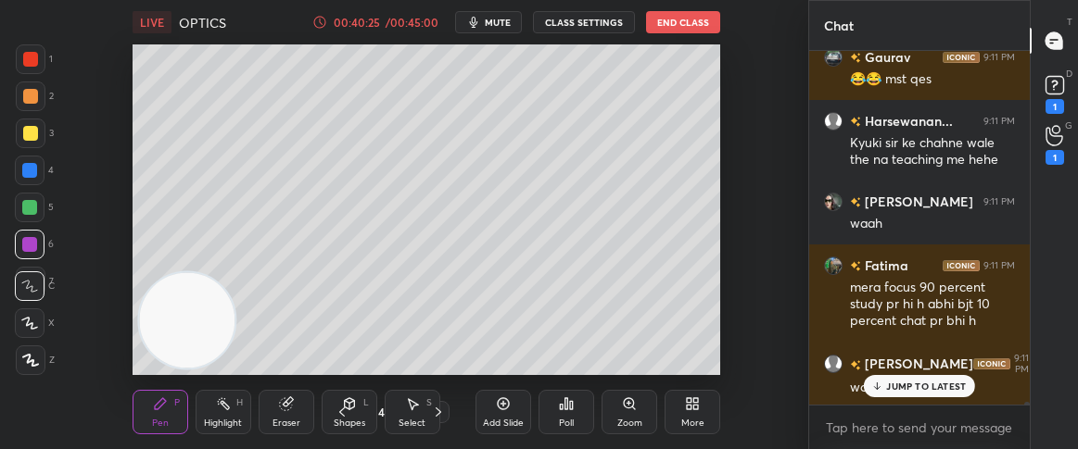
click at [889, 385] on p "JUMP TO LATEST" at bounding box center [926, 386] width 80 height 11
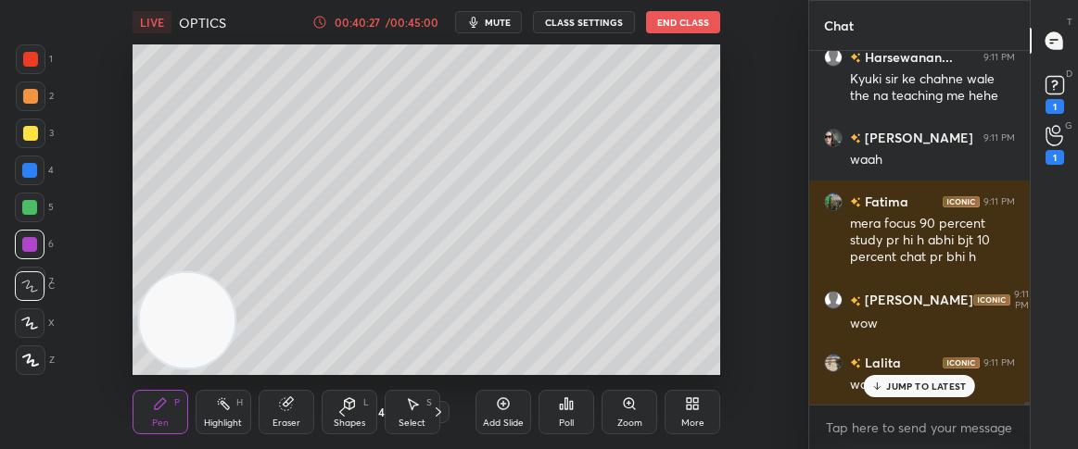
scroll to position [41529, 0]
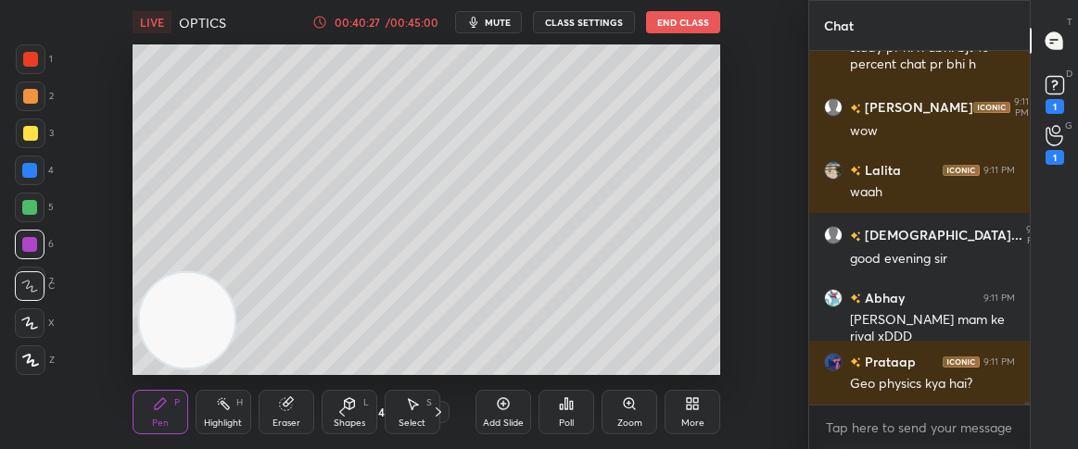
click at [884, 385] on div "Geo physics kya hai?" at bounding box center [932, 384] width 165 height 19
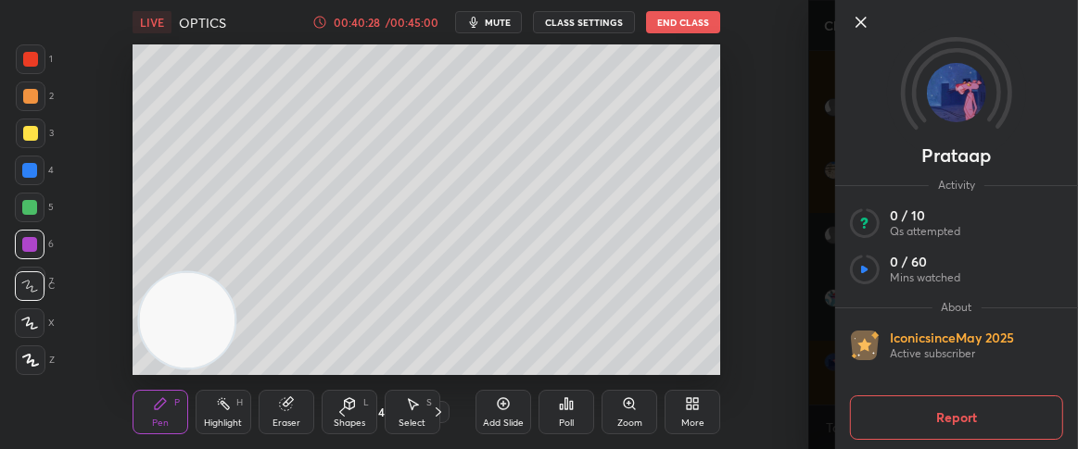
scroll to position [41609, 0]
click at [861, 19] on icon at bounding box center [861, 22] width 22 height 22
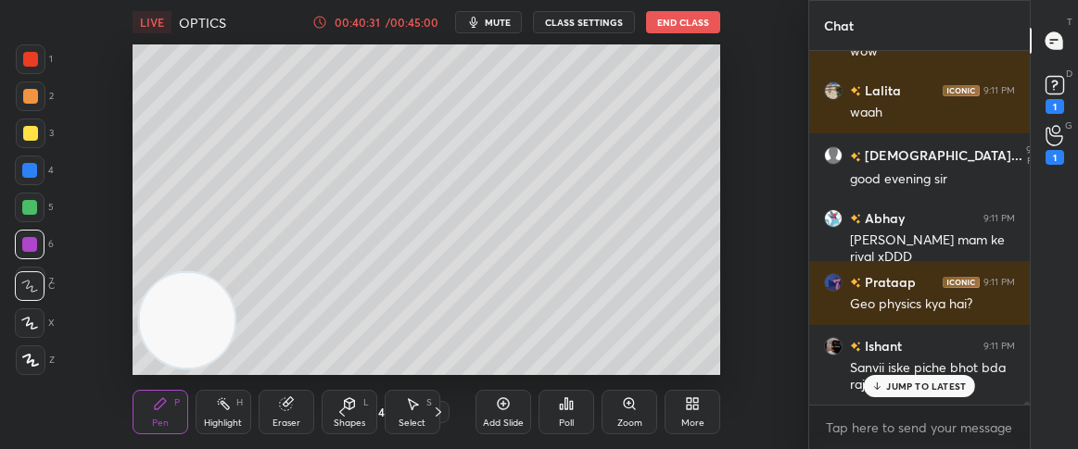
click at [899, 391] on p "JUMP TO LATEST" at bounding box center [926, 386] width 80 height 11
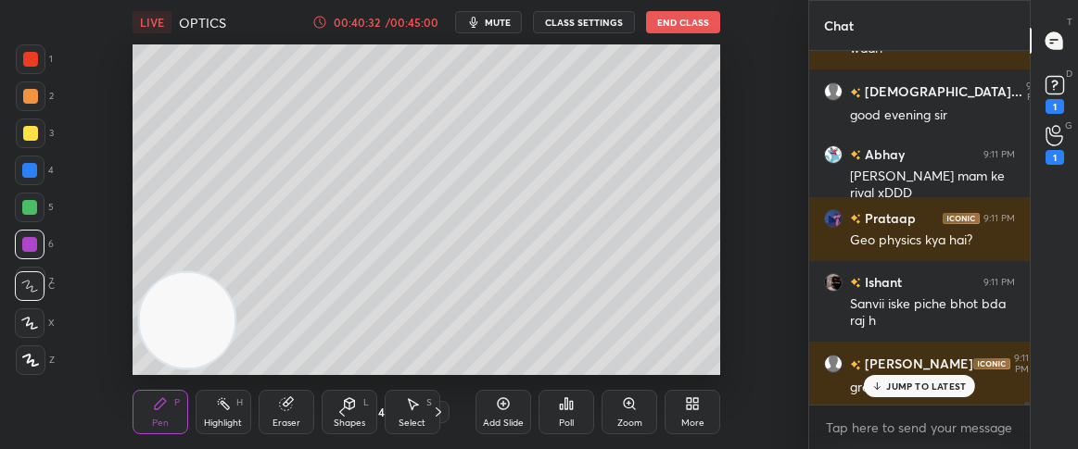
click at [882, 385] on icon at bounding box center [877, 386] width 12 height 11
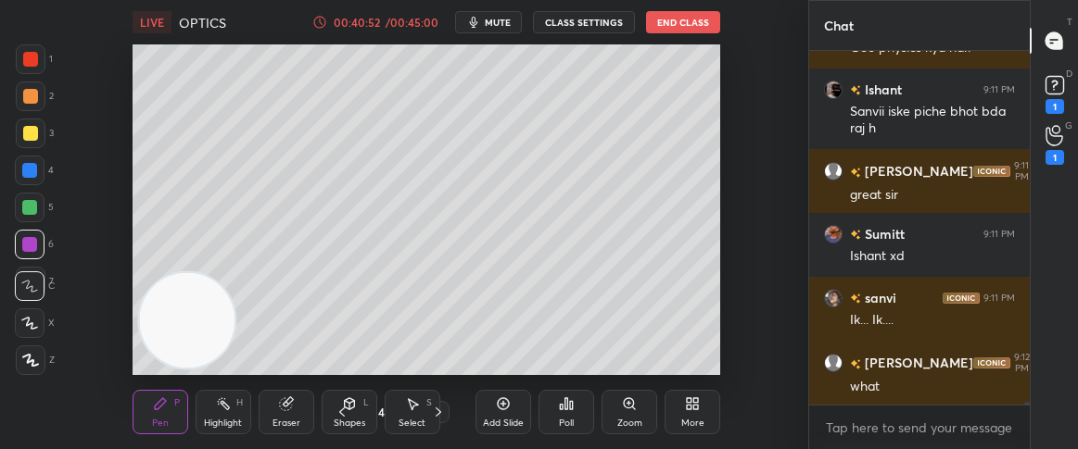
scroll to position [41928, 0]
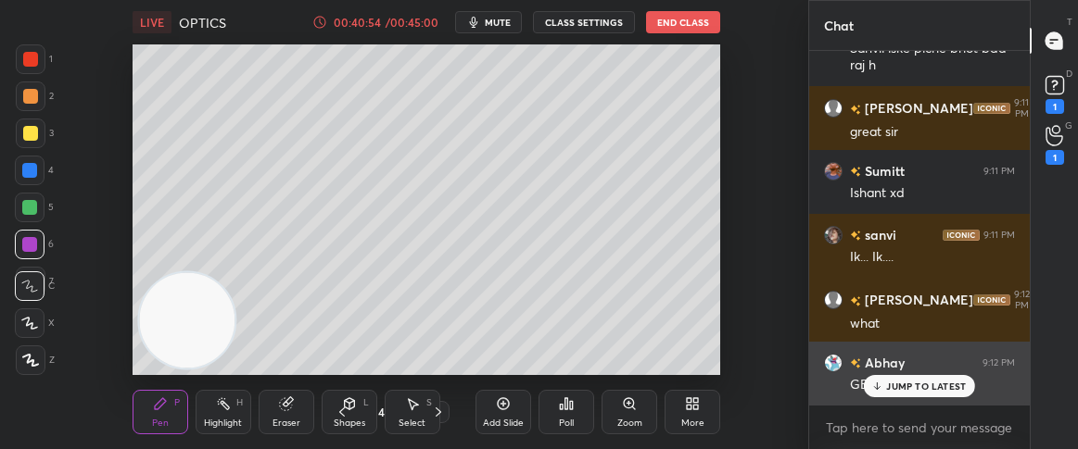
click at [881, 377] on div "JUMP TO LATEST" at bounding box center [918, 386] width 111 height 22
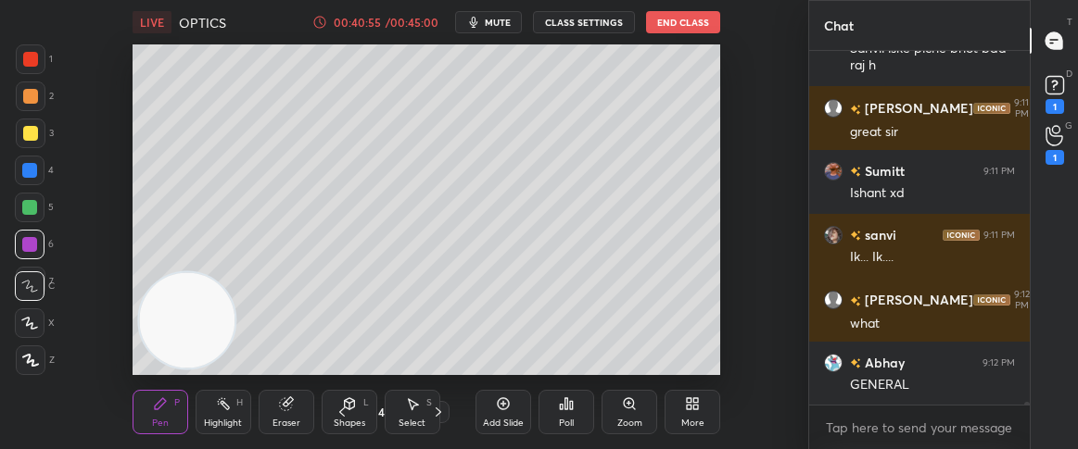
scroll to position [41992, 0]
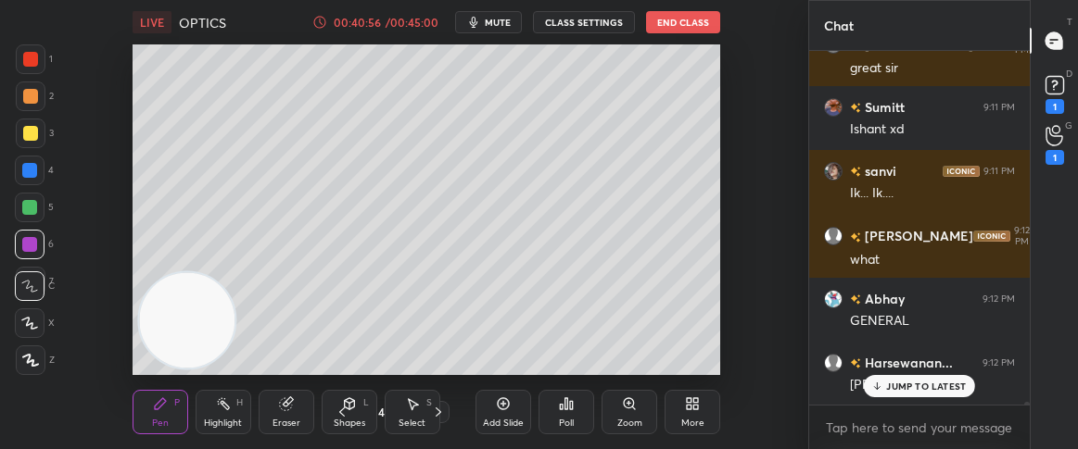
click at [888, 385] on p "JUMP TO LATEST" at bounding box center [926, 386] width 80 height 11
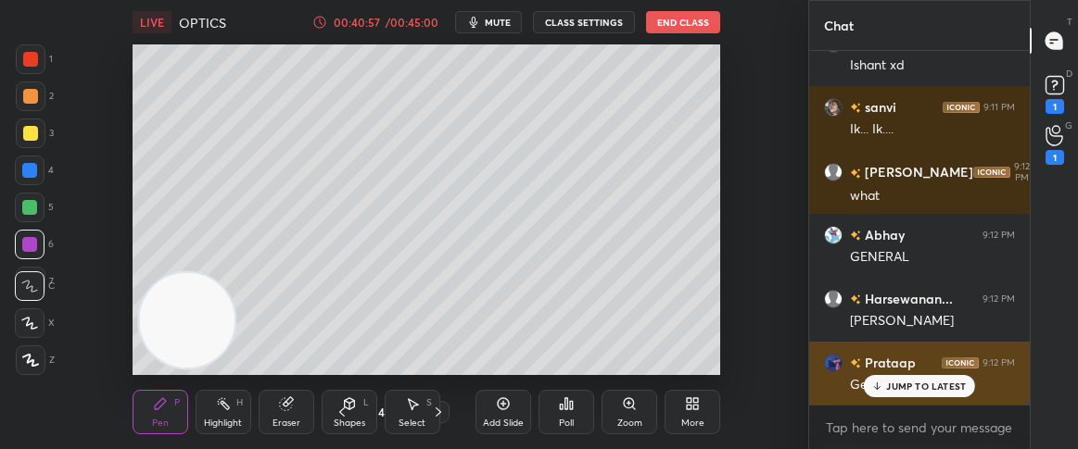
click at [886, 390] on div "JUMP TO LATEST" at bounding box center [918, 386] width 111 height 22
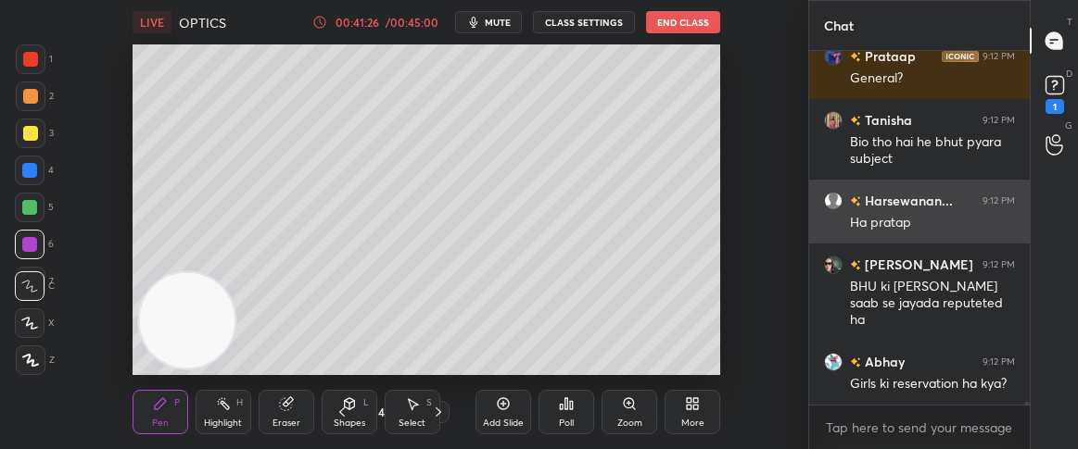
scroll to position [42443, 0]
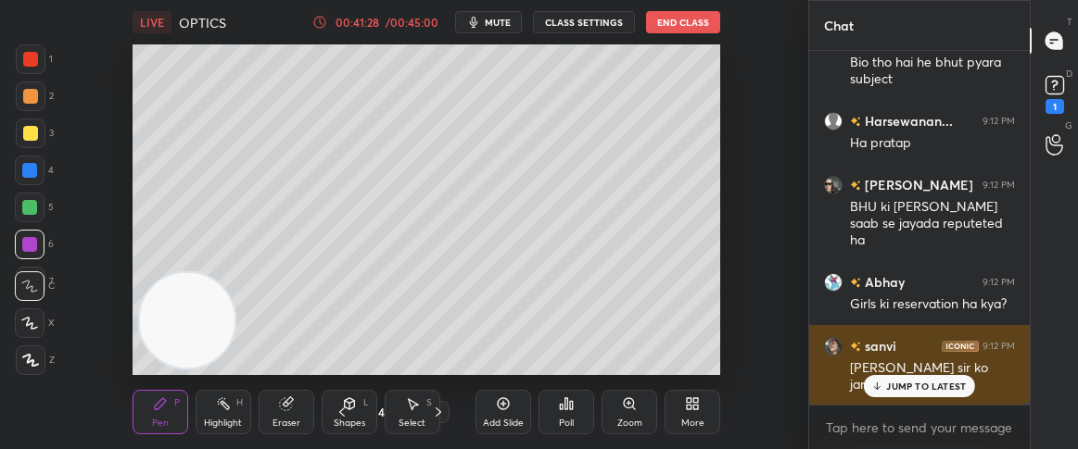
click at [922, 390] on p "JUMP TO LATEST" at bounding box center [926, 386] width 80 height 11
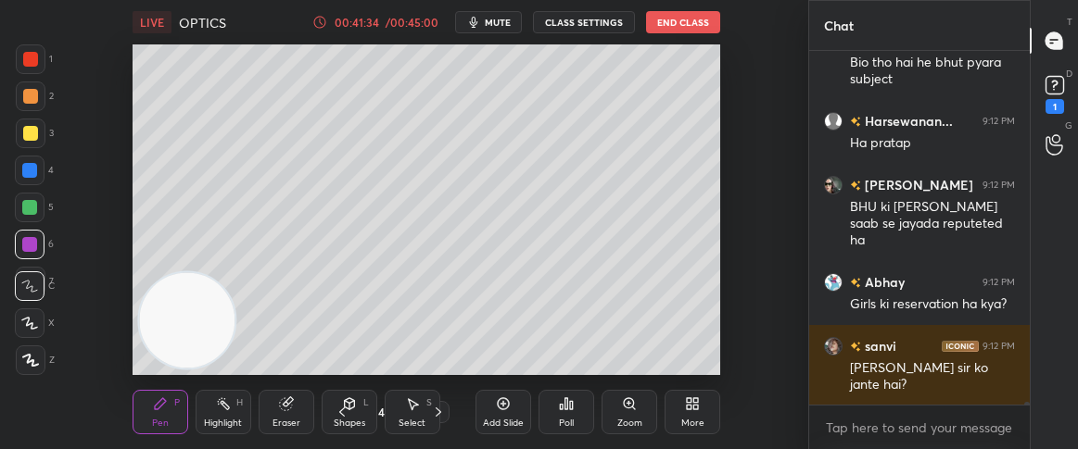
scroll to position [42507, 0]
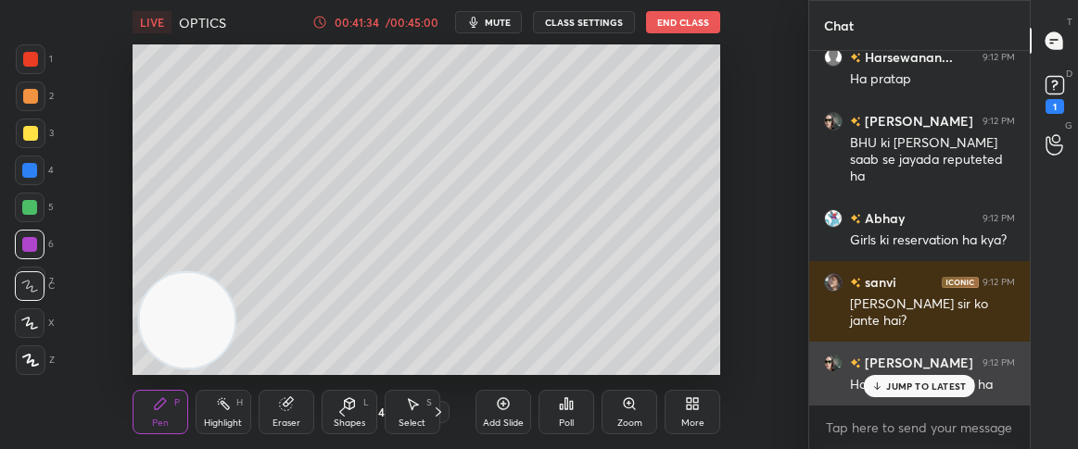
click at [918, 376] on div "JUMP TO LATEST" at bounding box center [918, 386] width 111 height 22
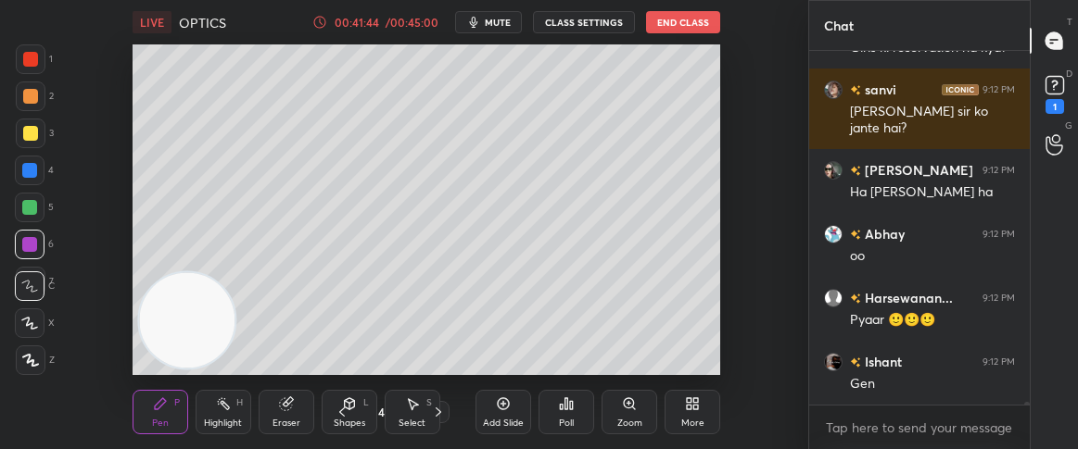
scroll to position [42762, 0]
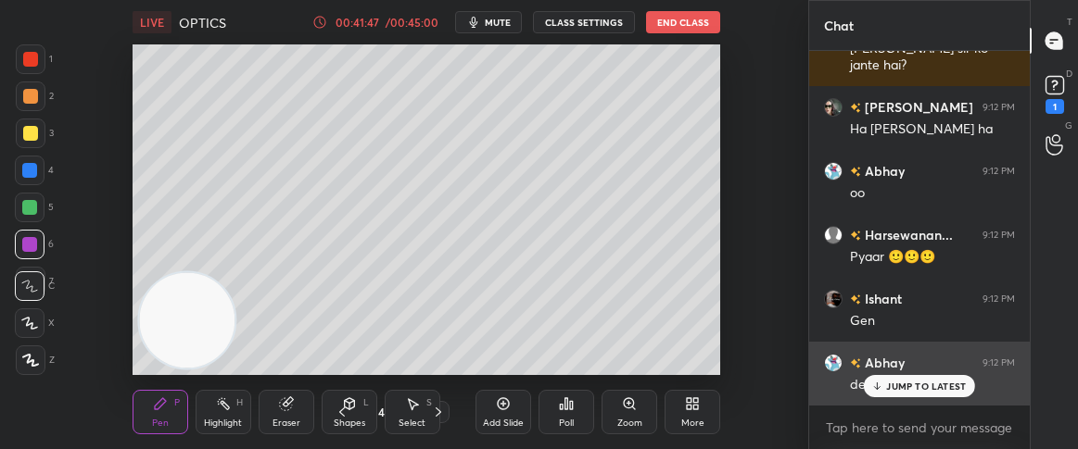
click at [889, 381] on p "JUMP TO LATEST" at bounding box center [926, 386] width 80 height 11
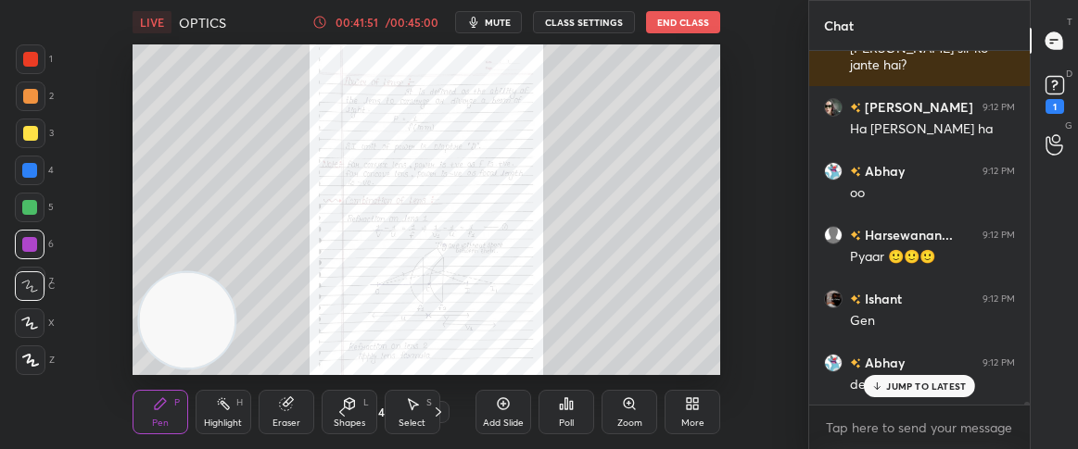
scroll to position [42826, 0]
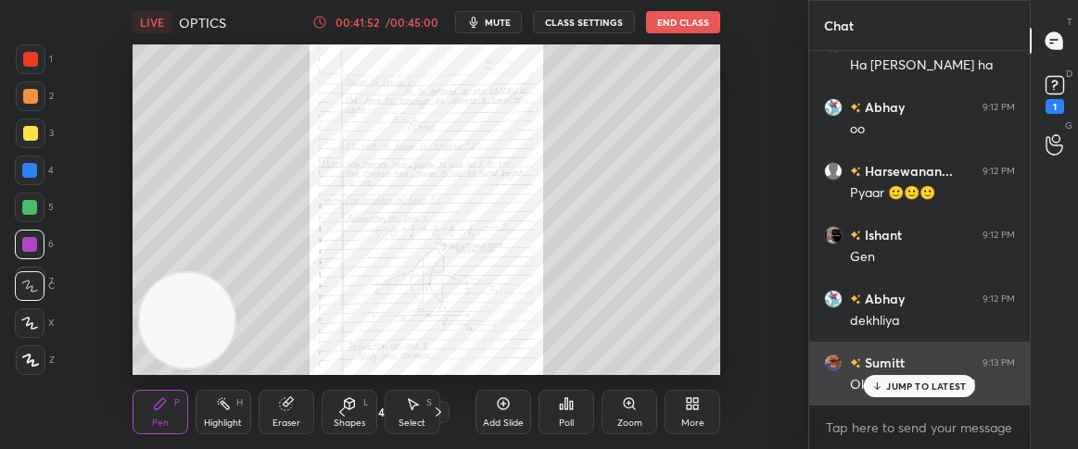
click at [876, 389] on icon at bounding box center [877, 388] width 6 height 3
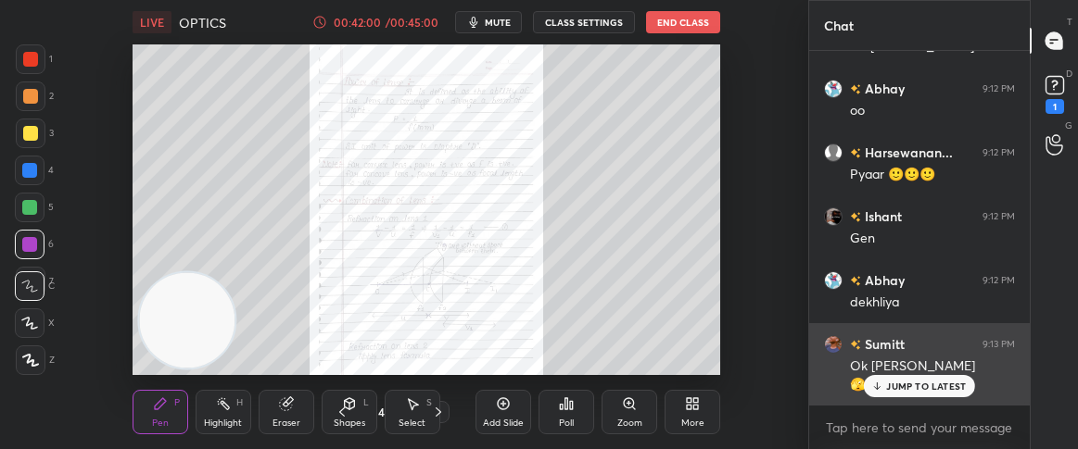
scroll to position [42909, 0]
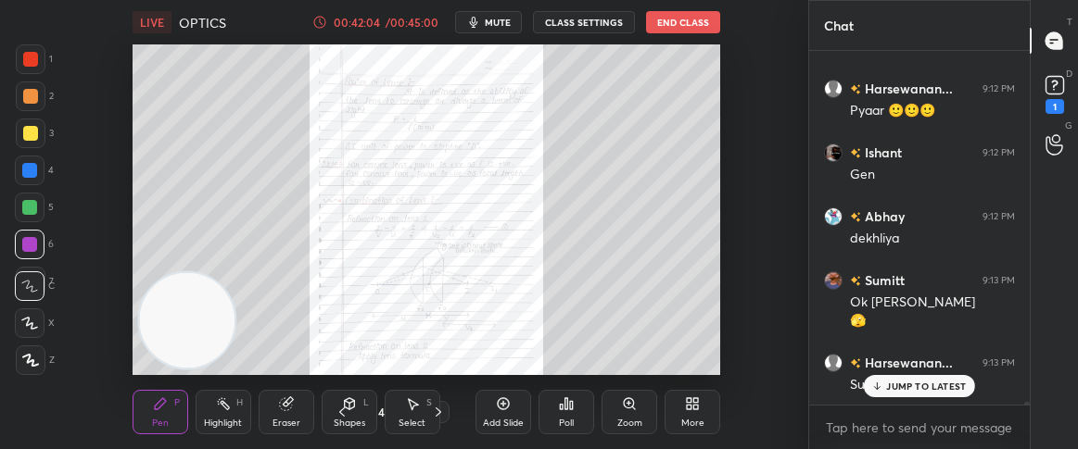
click at [879, 385] on icon at bounding box center [877, 386] width 12 height 11
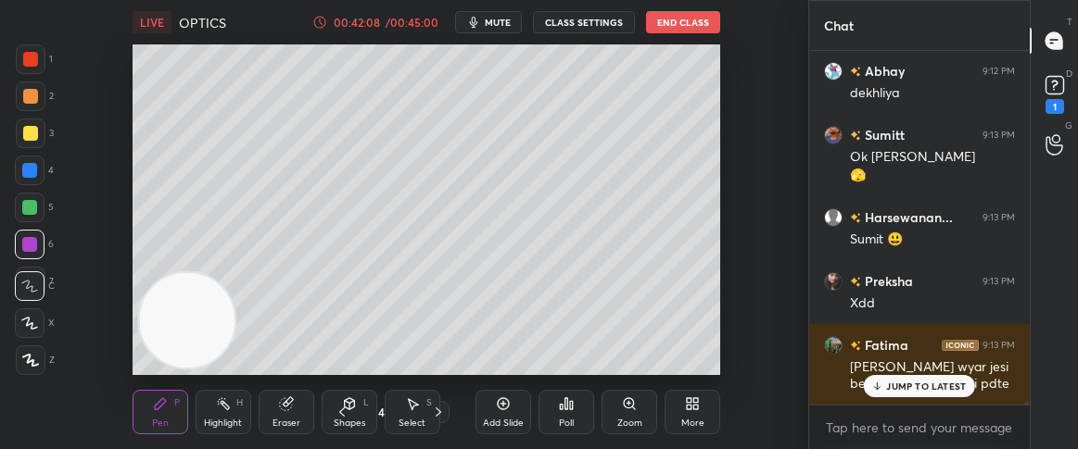
scroll to position [43117, 0]
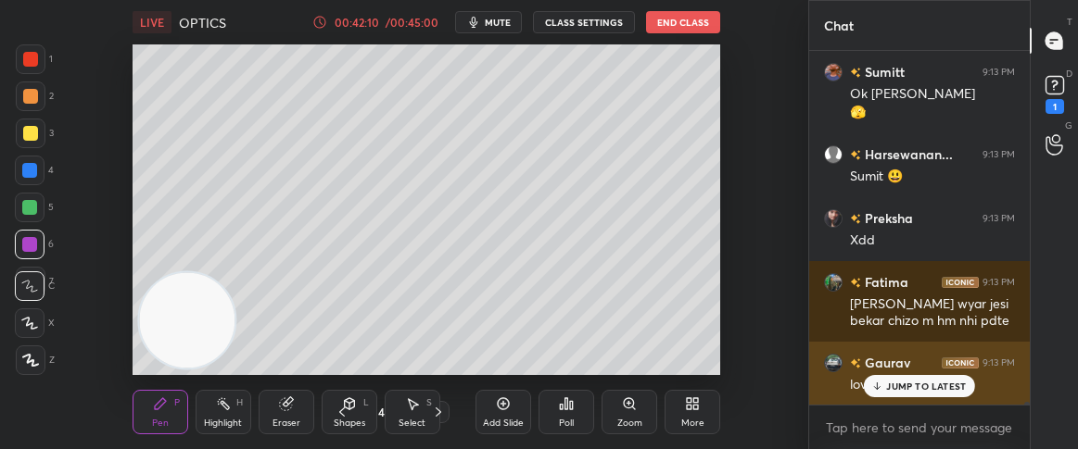
click at [888, 386] on p "JUMP TO LATEST" at bounding box center [926, 386] width 80 height 11
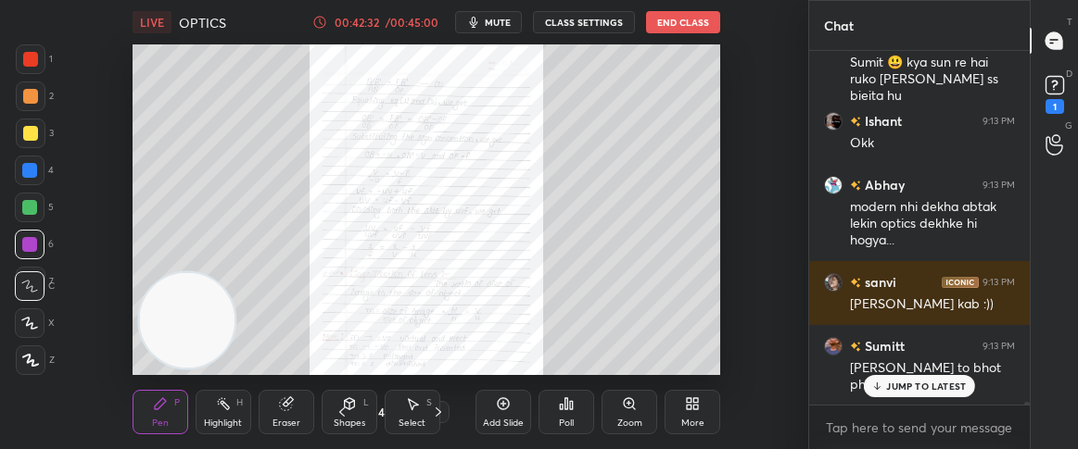
scroll to position [43631, 0]
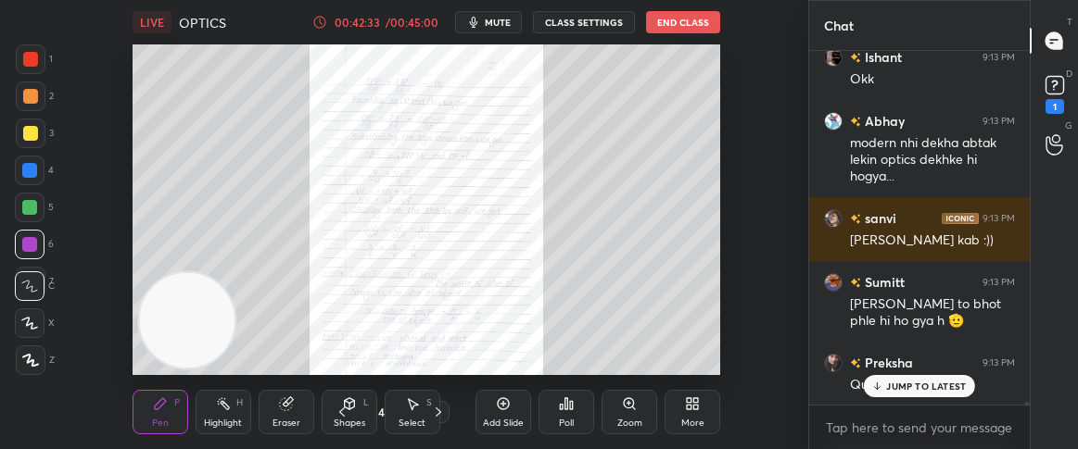
click at [922, 386] on p "JUMP TO LATEST" at bounding box center [926, 386] width 80 height 11
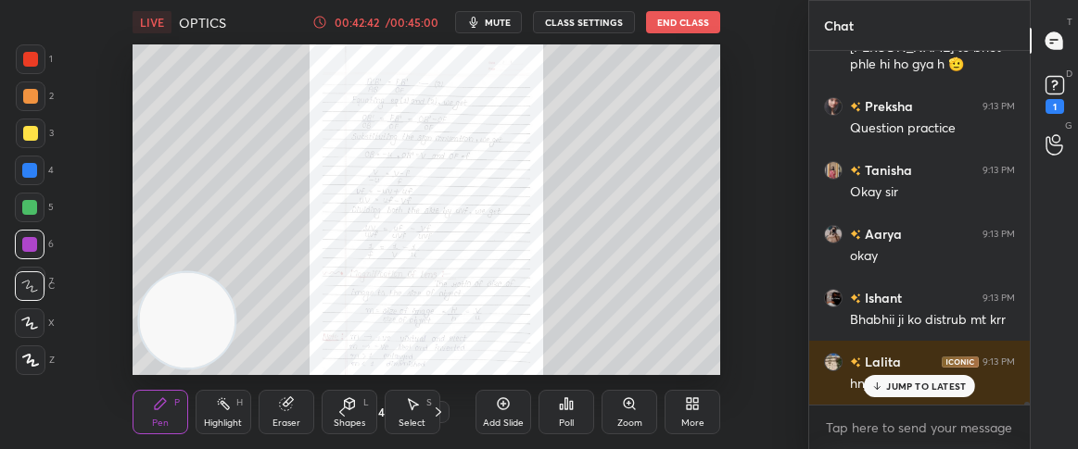
scroll to position [43951, 0]
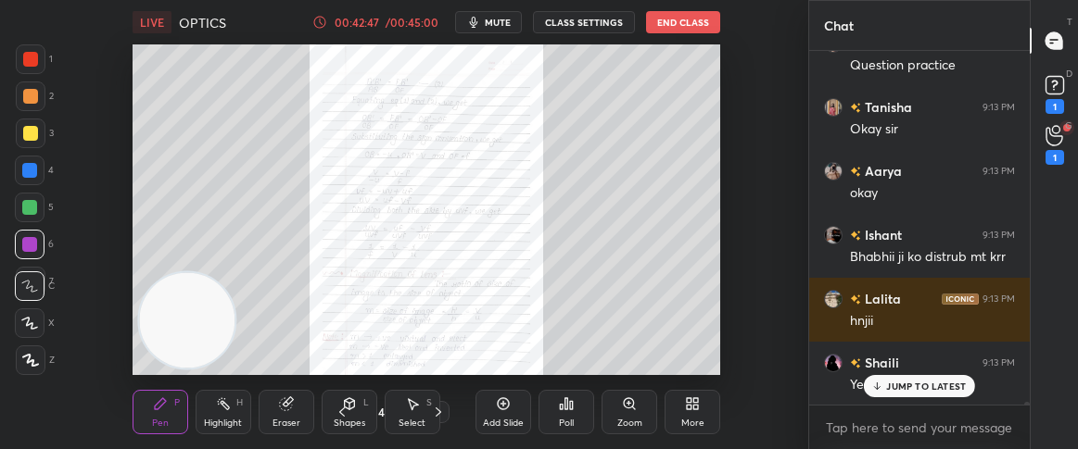
click at [922, 386] on p "JUMP TO LATEST" at bounding box center [926, 386] width 80 height 11
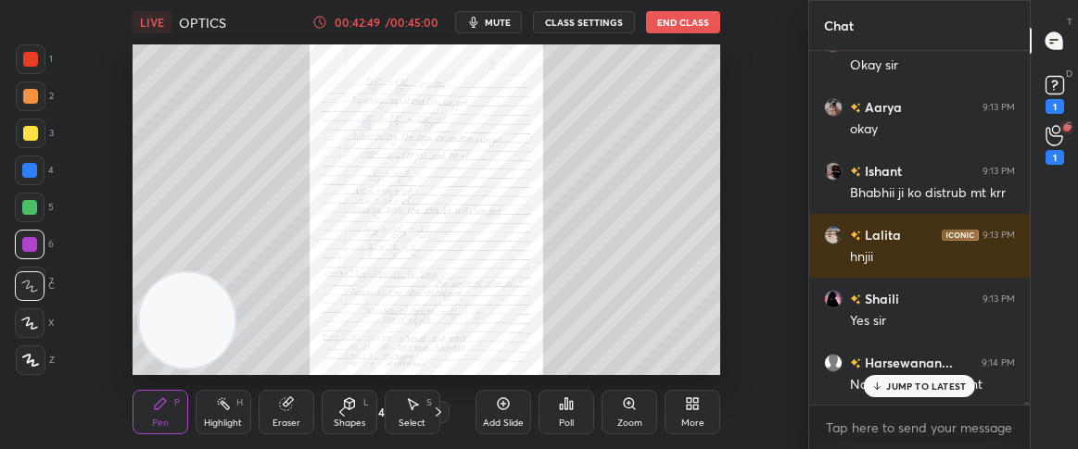
click at [922, 386] on p "JUMP TO LATEST" at bounding box center [926, 386] width 80 height 11
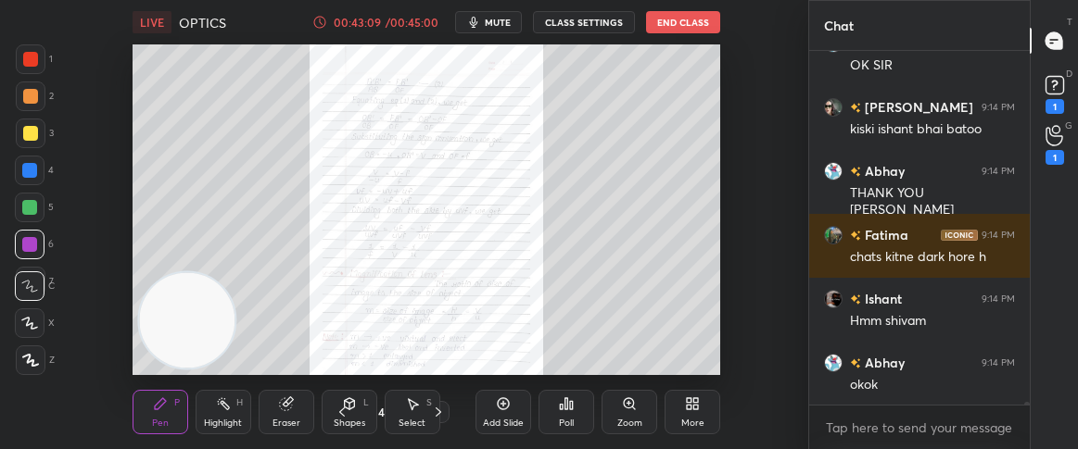
scroll to position [44544, 0]
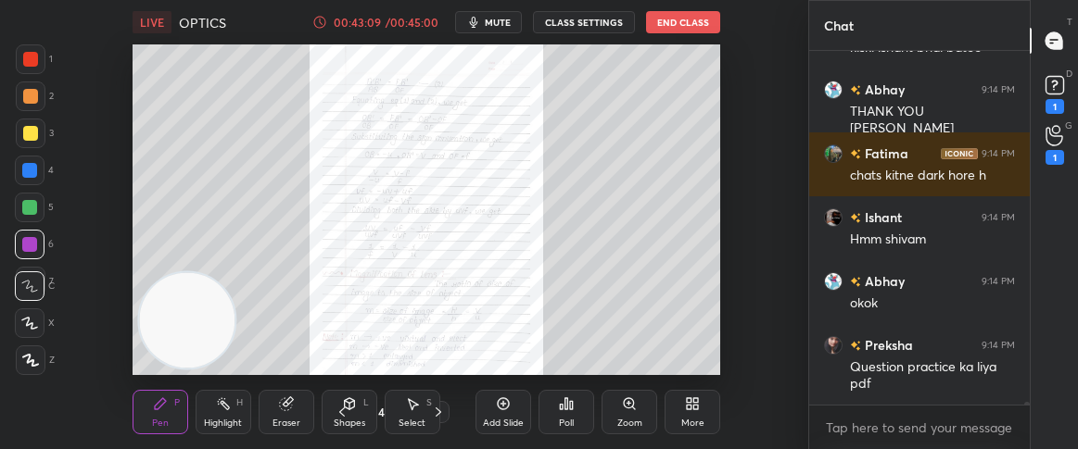
click at [922, 386] on div "Question practice ka liya pdf" at bounding box center [932, 376] width 165 height 35
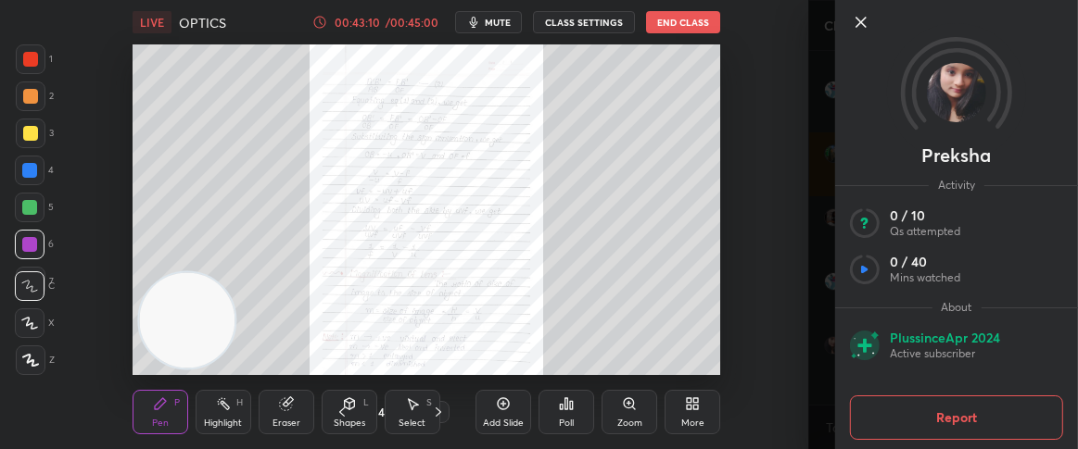
click at [856, 14] on icon at bounding box center [861, 22] width 22 height 22
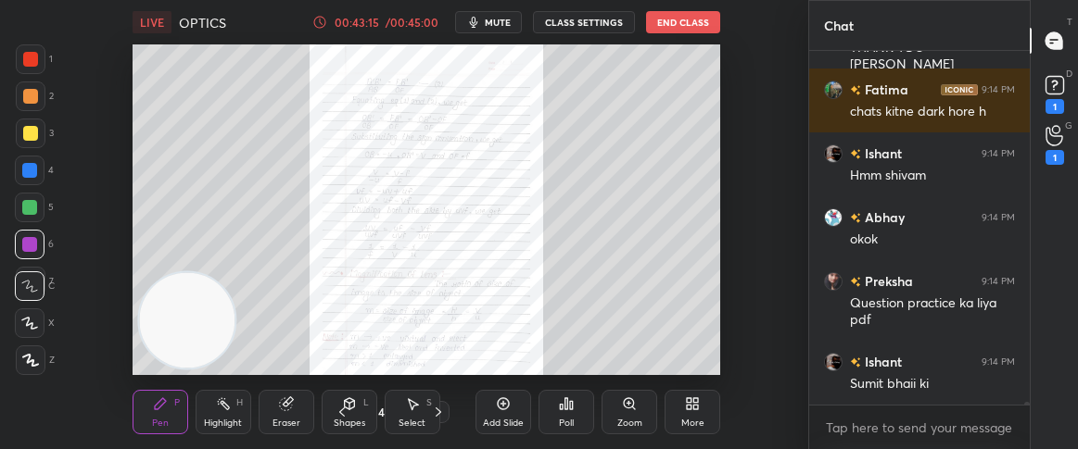
scroll to position [44688, 0]
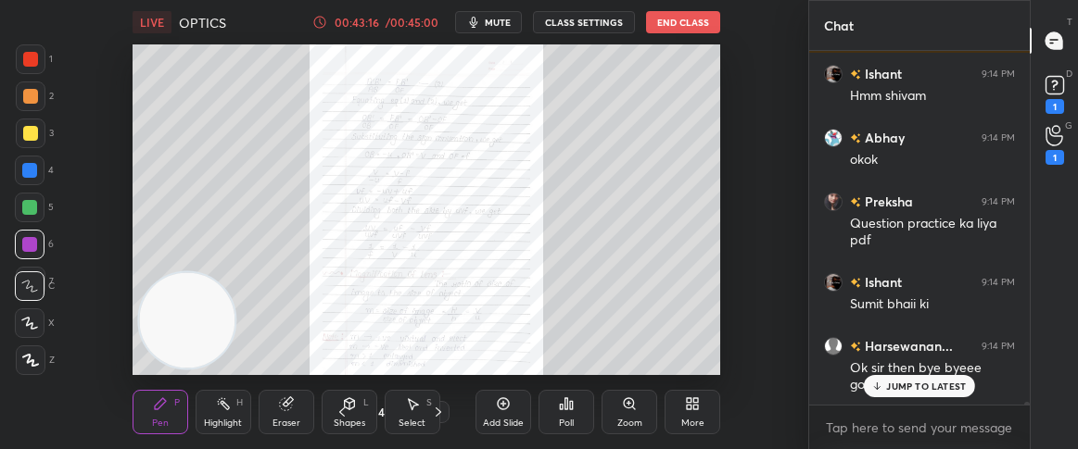
click at [901, 385] on p "JUMP TO LATEST" at bounding box center [926, 386] width 80 height 11
